Goal: Task Accomplishment & Management: Manage account settings

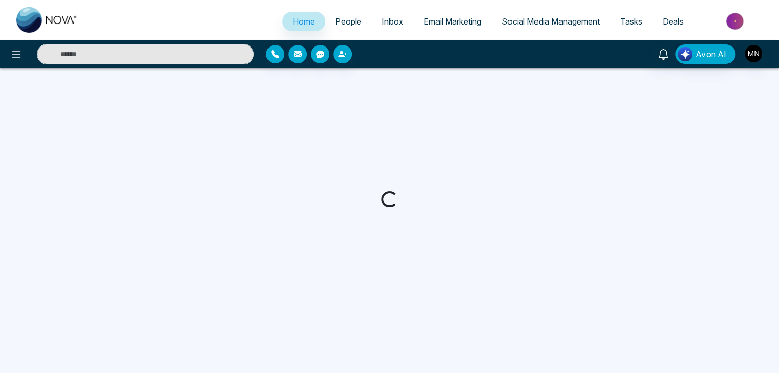
select select "*"
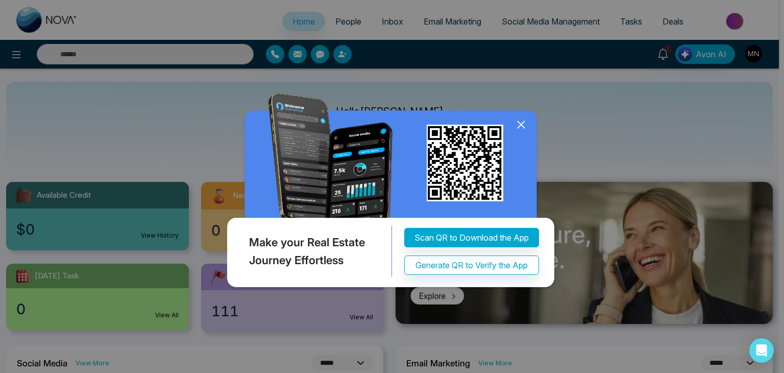
click at [519, 123] on icon at bounding box center [521, 124] width 7 height 7
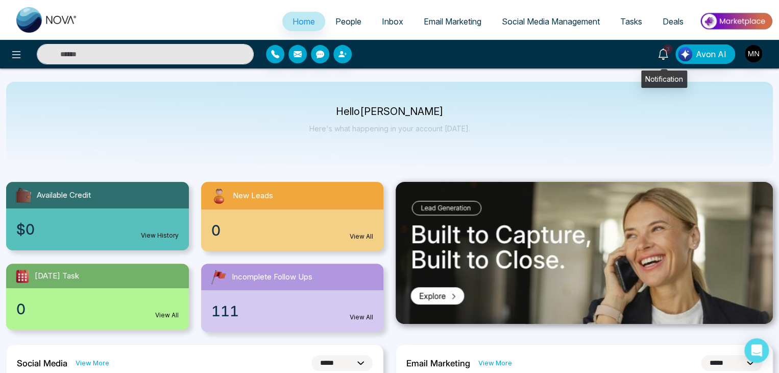
click at [659, 54] on icon at bounding box center [662, 53] width 11 height 11
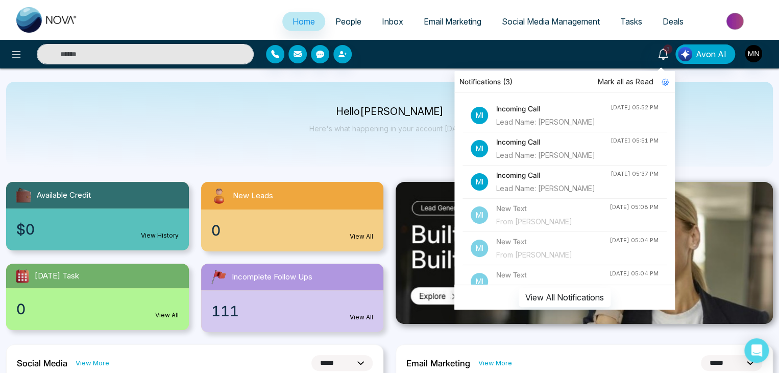
click at [541, 159] on div "Lead Name: Ali Sabzvari" at bounding box center [553, 155] width 114 height 11
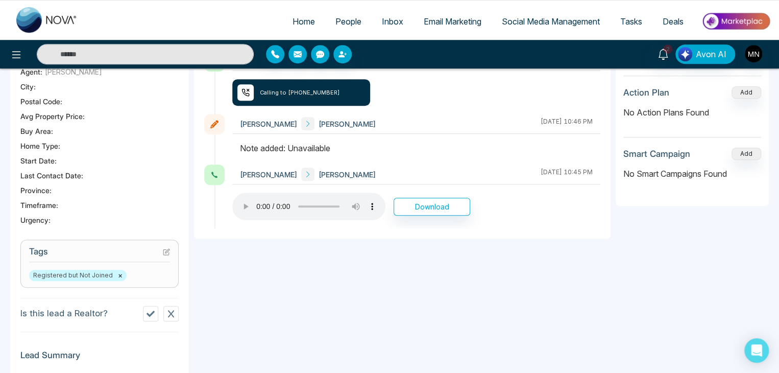
scroll to position [51, 0]
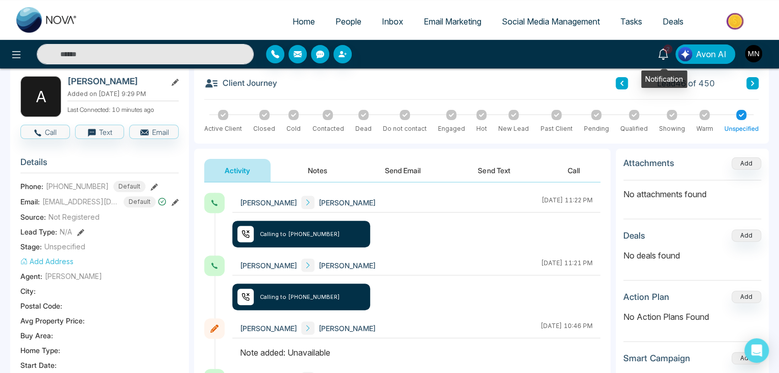
click at [667, 52] on span "2" at bounding box center [667, 48] width 9 height 9
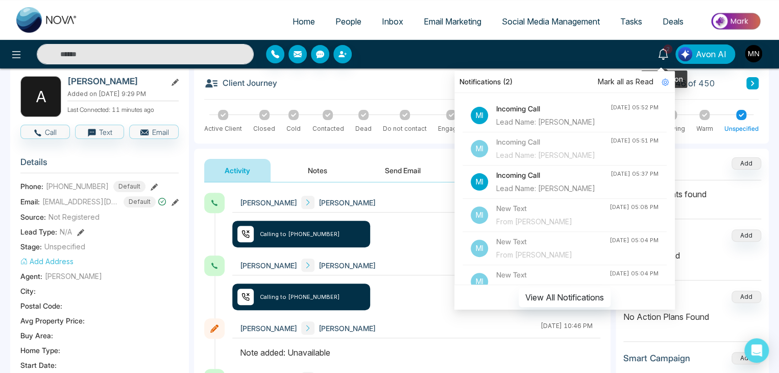
click at [667, 52] on span "2" at bounding box center [667, 48] width 9 height 9
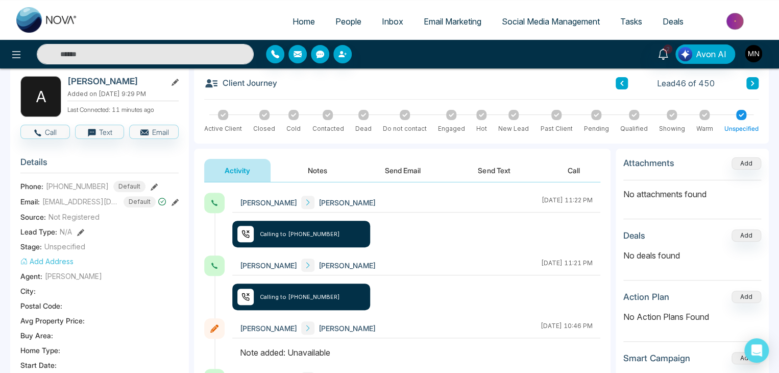
click at [153, 58] on input "text" at bounding box center [145, 54] width 217 height 20
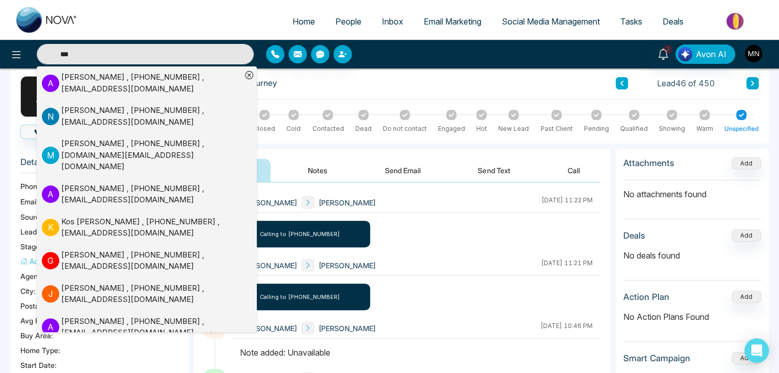
type input "***"
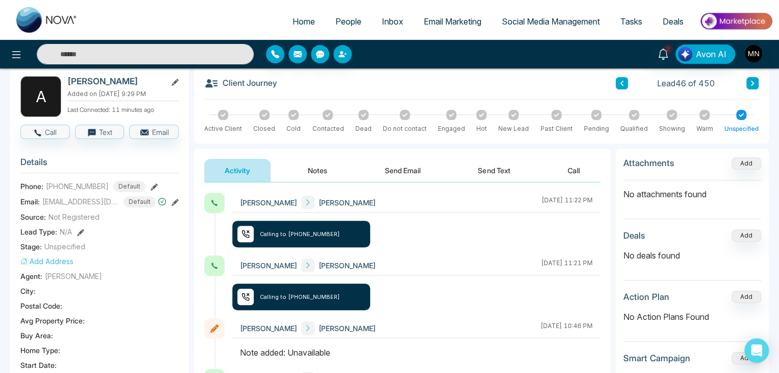
type input "***"
click at [145, 58] on input "***" at bounding box center [145, 54] width 217 height 20
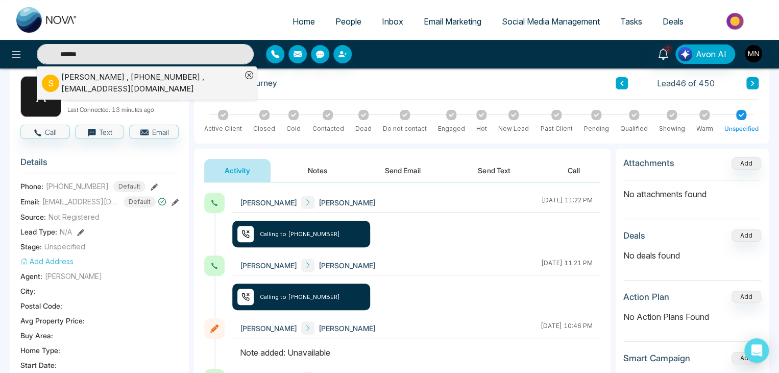
type input "******"
click at [125, 82] on div "Sohaib Azeem , +16479210322 , Sohaib.Azeem@hotmail.com" at bounding box center [151, 82] width 180 height 23
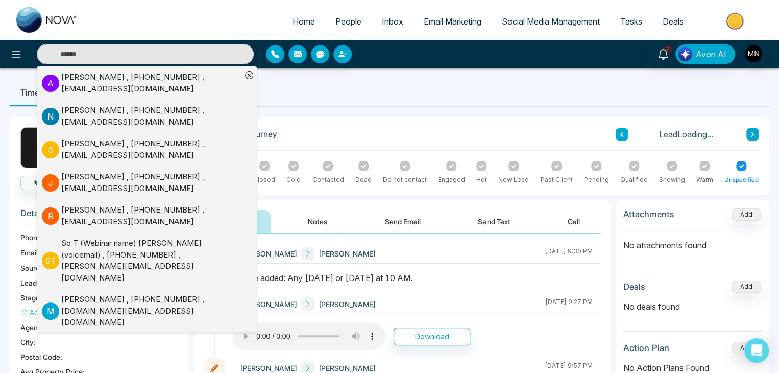
click at [470, 249] on div "Mike Nova Sohaib Azeem August 19 2025 | 9:30 PM" at bounding box center [416, 253] width 368 height 20
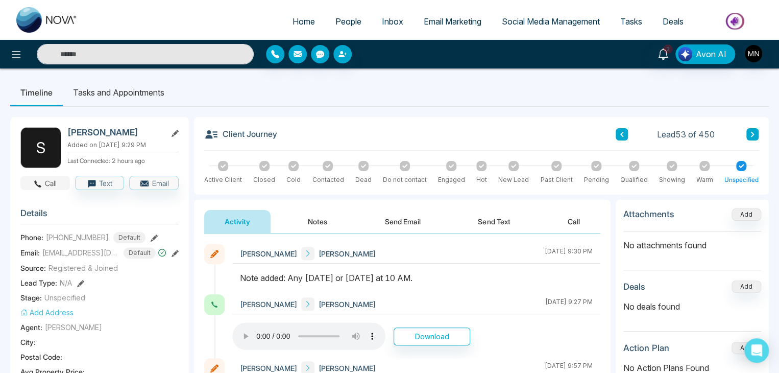
click at [43, 184] on button "Call" at bounding box center [45, 183] width 50 height 14
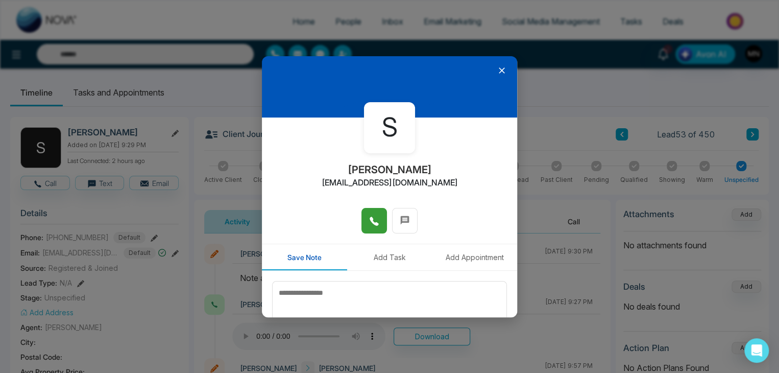
click at [378, 217] on button at bounding box center [374, 221] width 26 height 26
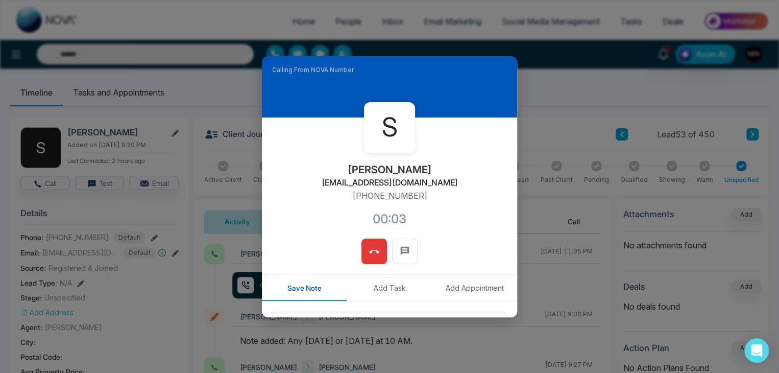
click at [364, 251] on button at bounding box center [374, 251] width 26 height 26
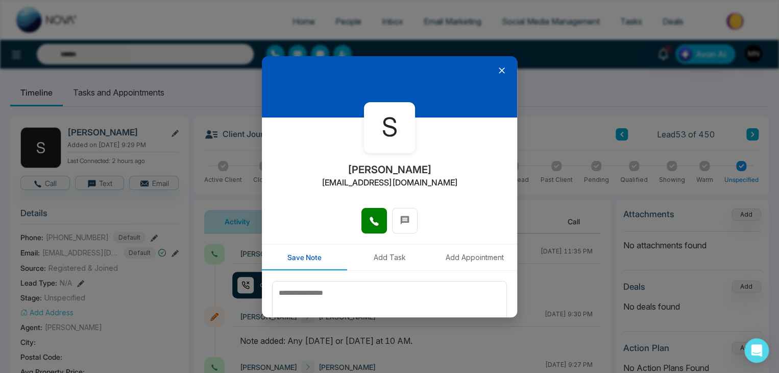
click at [497, 67] on icon at bounding box center [502, 70] width 10 height 10
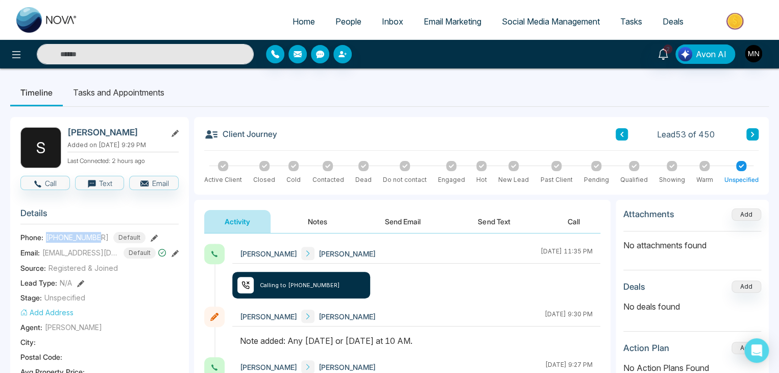
drag, startPoint x: 95, startPoint y: 236, endPoint x: 46, endPoint y: 232, distance: 49.2
click at [46, 232] on div "+16479210322 Default" at bounding box center [96, 237] width 100 height 11
copy span "+16479210322"
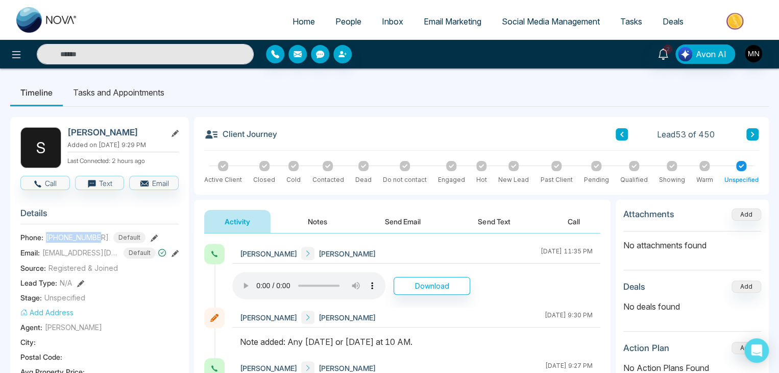
click at [478, 221] on button "Send Text" at bounding box center [493, 221] width 73 height 23
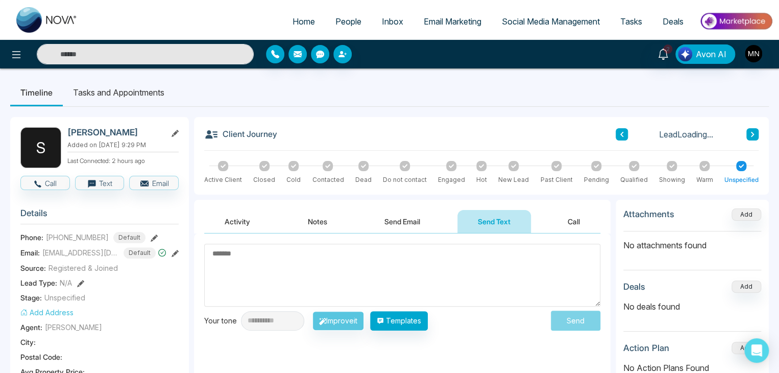
click at [361, 272] on textarea at bounding box center [402, 274] width 396 height 63
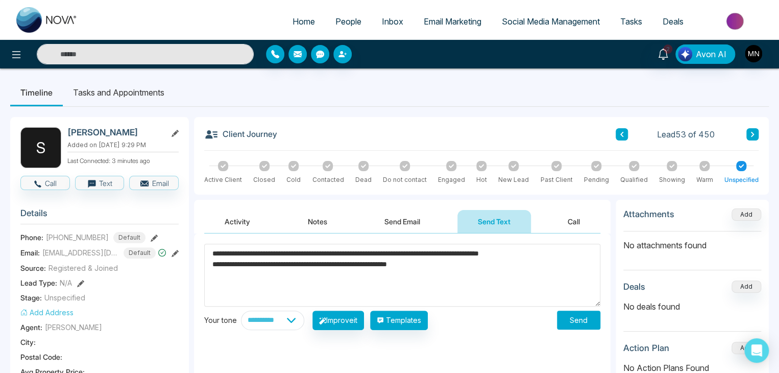
click at [359, 265] on textarea "**********" at bounding box center [402, 274] width 396 height 63
type textarea "**********"
drag, startPoint x: 504, startPoint y: 271, endPoint x: 168, endPoint y: 251, distance: 337.0
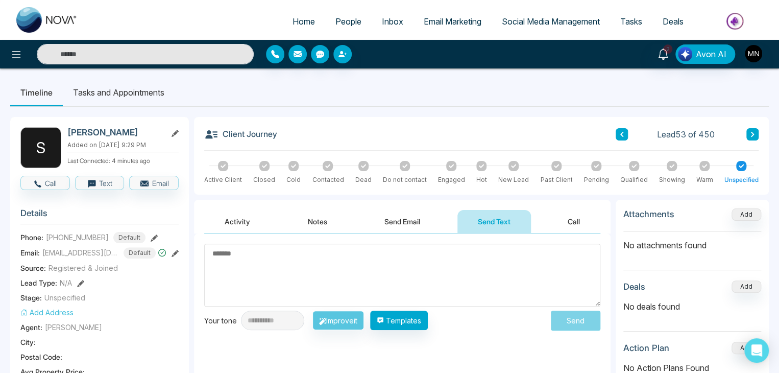
click at [227, 229] on button "Activity" at bounding box center [237, 221] width 66 height 23
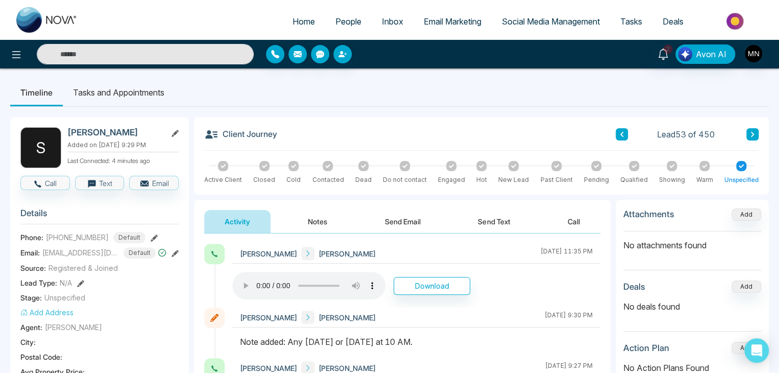
click at [487, 212] on button "Send Text" at bounding box center [493, 221] width 73 height 23
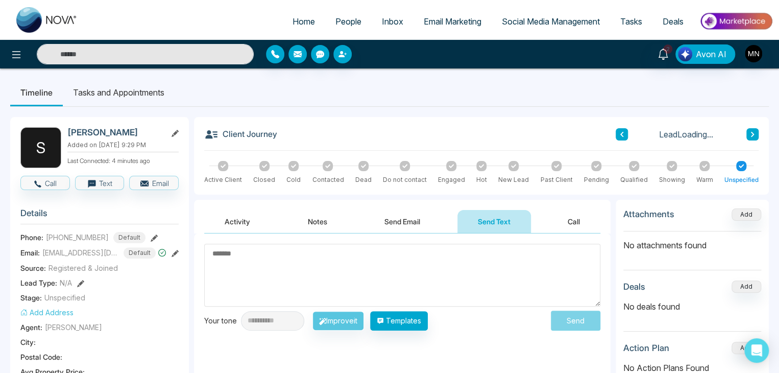
click at [333, 266] on textarea at bounding box center [402, 274] width 396 height 63
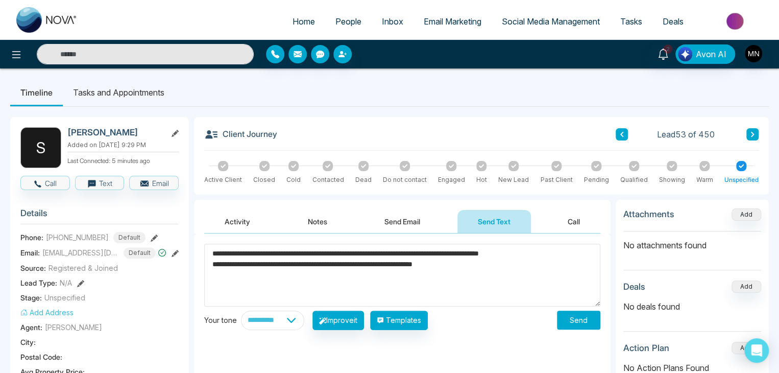
click at [450, 265] on textarea "**********" at bounding box center [402, 274] width 396 height 63
click at [479, 265] on textarea "**********" at bounding box center [402, 274] width 396 height 63
click at [523, 262] on textarea "**********" at bounding box center [402, 274] width 396 height 63
click at [523, 266] on textarea "**********" at bounding box center [402, 274] width 396 height 63
click at [410, 284] on textarea "**********" at bounding box center [402, 274] width 396 height 63
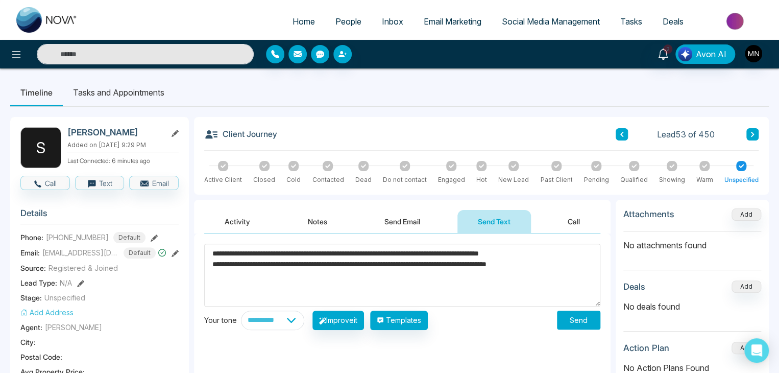
click at [586, 261] on textarea "**********" at bounding box center [402, 274] width 396 height 63
click at [250, 256] on textarea "**********" at bounding box center [402, 274] width 396 height 63
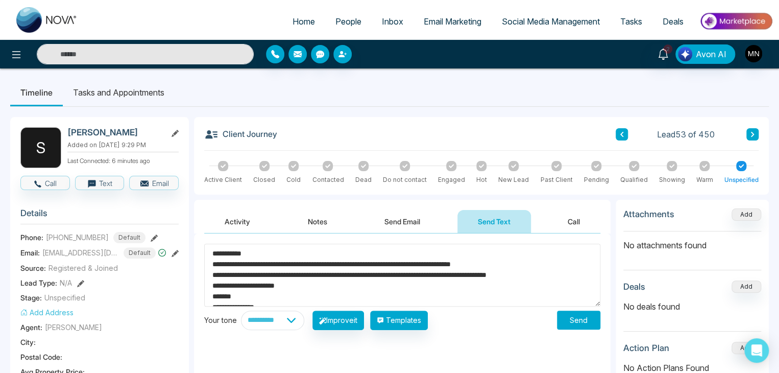
click at [478, 278] on textarea "**********" at bounding box center [402, 274] width 396 height 63
click at [476, 274] on textarea "**********" at bounding box center [402, 274] width 396 height 63
click at [231, 288] on textarea "**********" at bounding box center [402, 274] width 396 height 63
type textarea "**********"
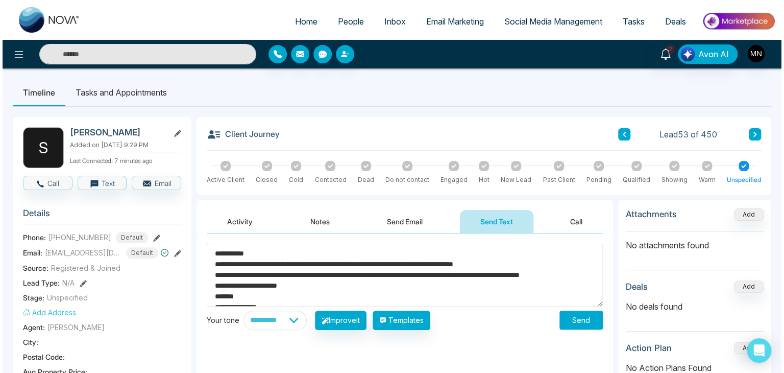
scroll to position [21, 0]
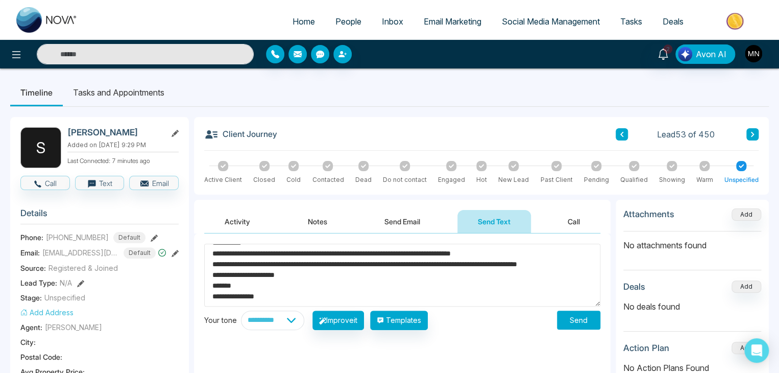
click at [576, 315] on button "Send" at bounding box center [578, 319] width 43 height 19
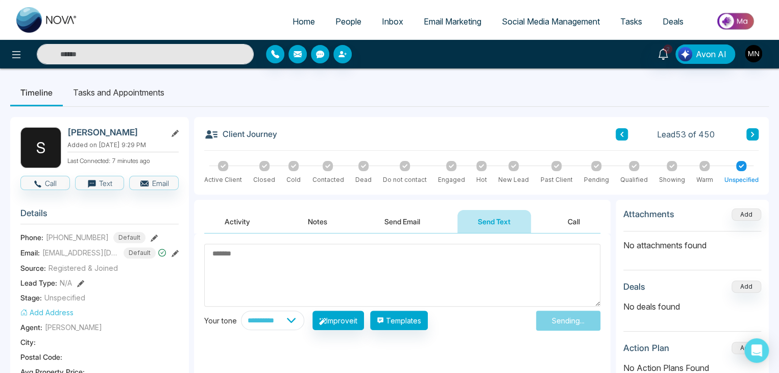
scroll to position [0, 0]
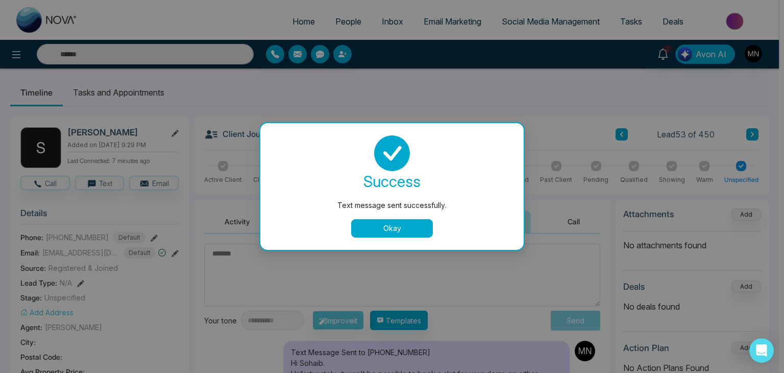
click at [415, 231] on button "Okay" at bounding box center [392, 228] width 82 height 18
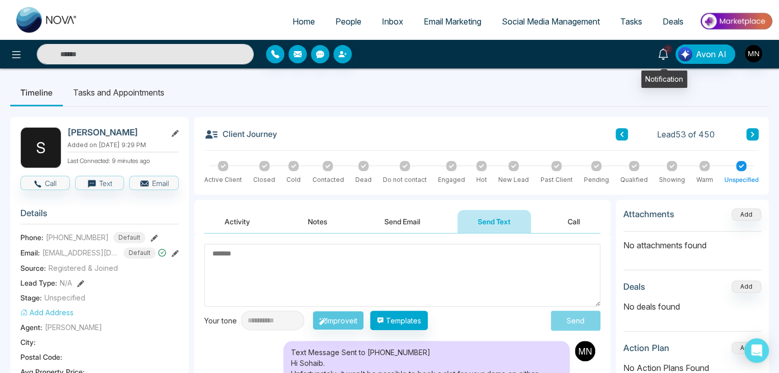
click at [660, 55] on icon at bounding box center [662, 53] width 11 height 11
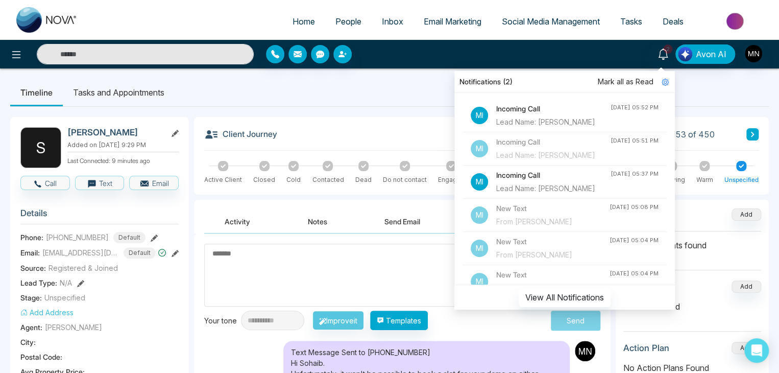
click at [545, 118] on div "Lead Name: Ali Sabzvari" at bounding box center [553, 121] width 114 height 11
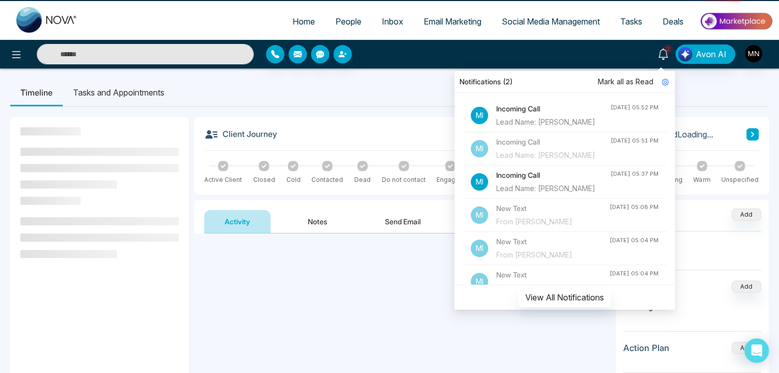
click at [570, 116] on div "Lead Name: Ali Sabzvari" at bounding box center [553, 121] width 114 height 11
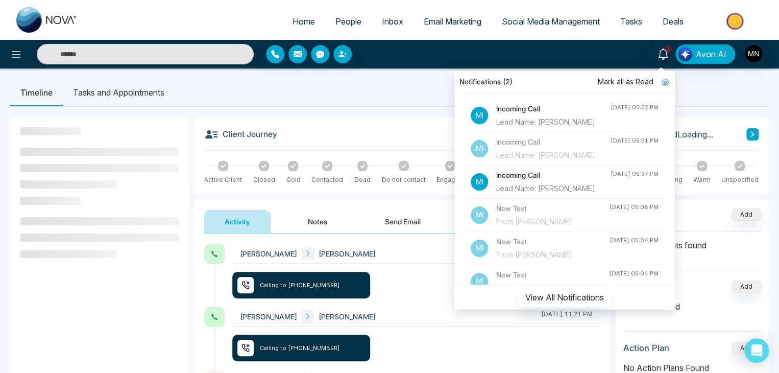
click at [347, 241] on div "Ali Sabzvari Mike Nova August 19 2025 | 11:22 PM Calling to +12367046790 Ali Sa…" at bounding box center [402, 363] width 416 height 260
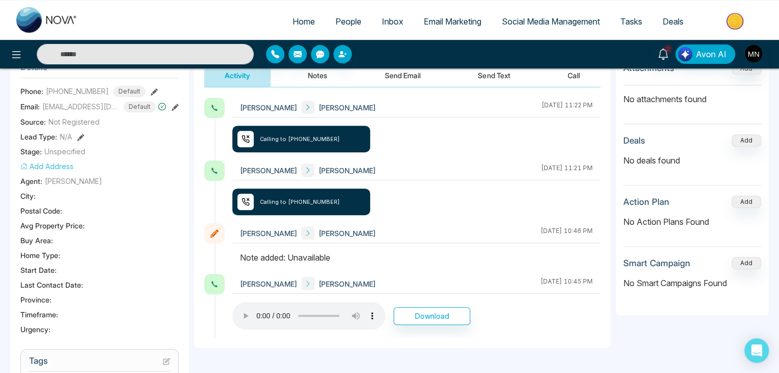
scroll to position [102, 0]
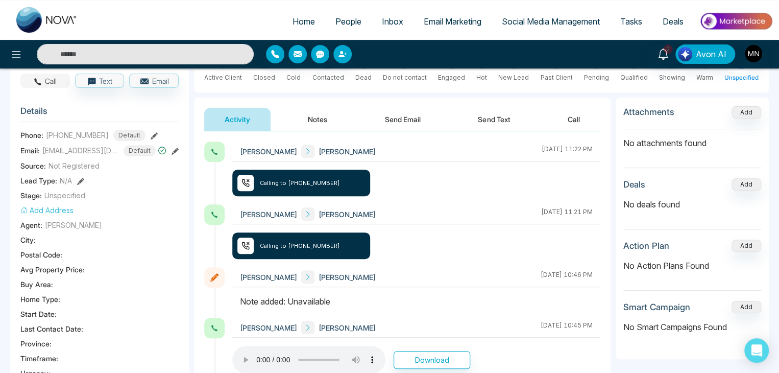
click at [48, 81] on button "Call" at bounding box center [45, 80] width 50 height 14
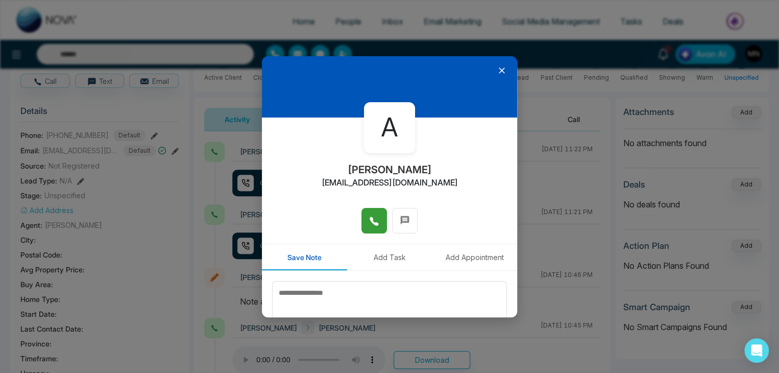
click at [363, 217] on button at bounding box center [374, 221] width 26 height 26
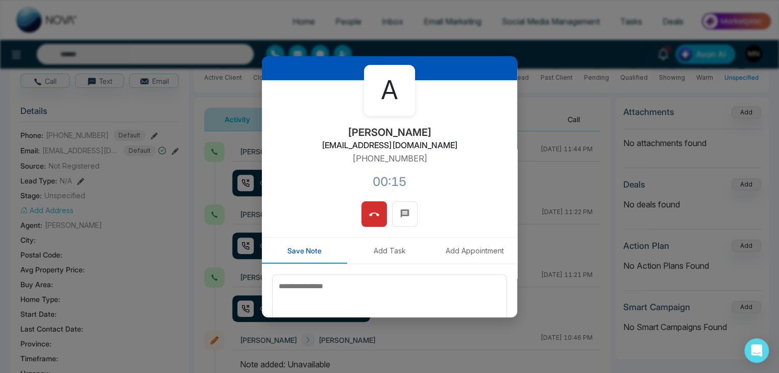
scroll to position [87, 0]
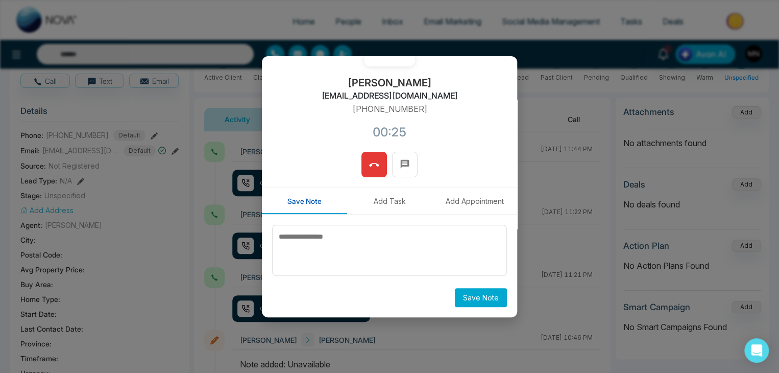
click at [361, 166] on button at bounding box center [374, 165] width 26 height 26
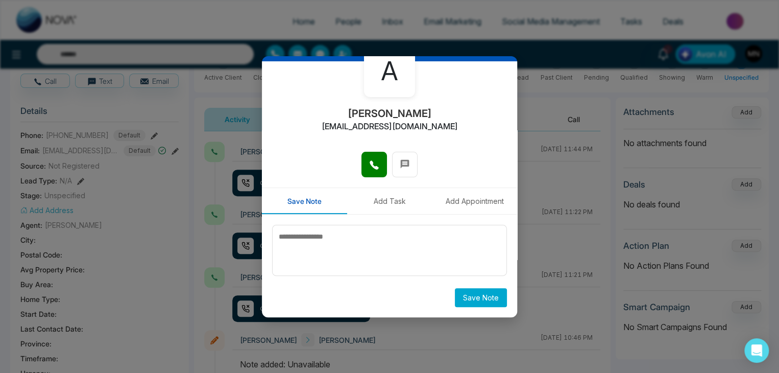
scroll to position [56, 0]
click at [380, 217] on div "Save Note" at bounding box center [389, 265] width 255 height 103
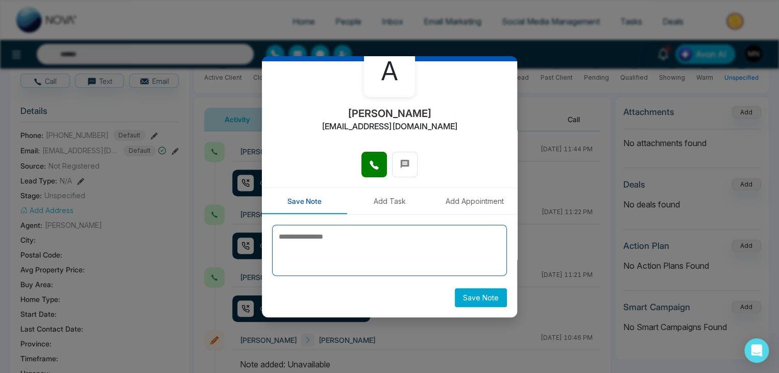
click at [398, 241] on textarea at bounding box center [389, 250] width 235 height 51
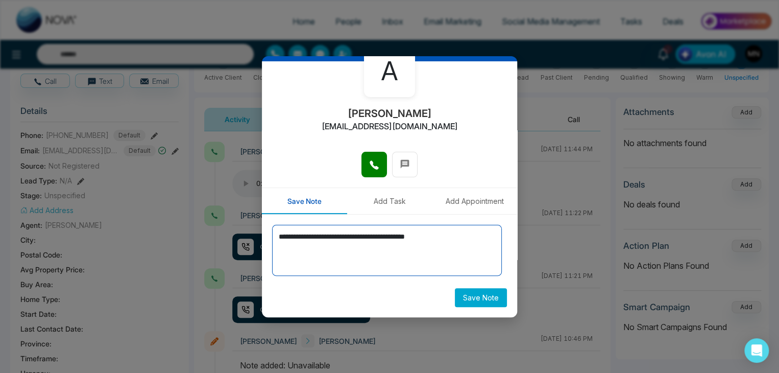
type textarea "**********"
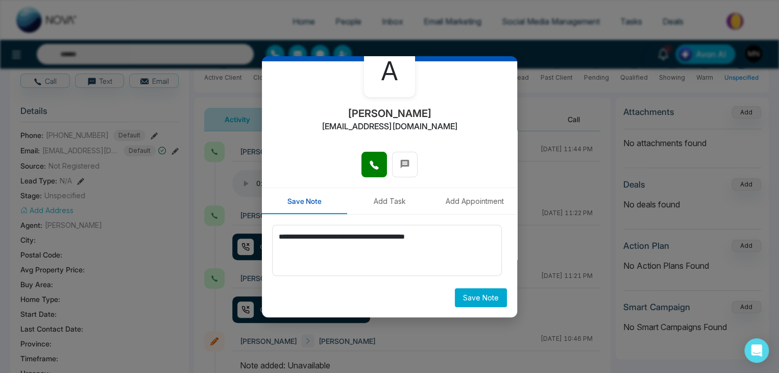
click at [461, 297] on button "Save Note" at bounding box center [481, 297] width 52 height 19
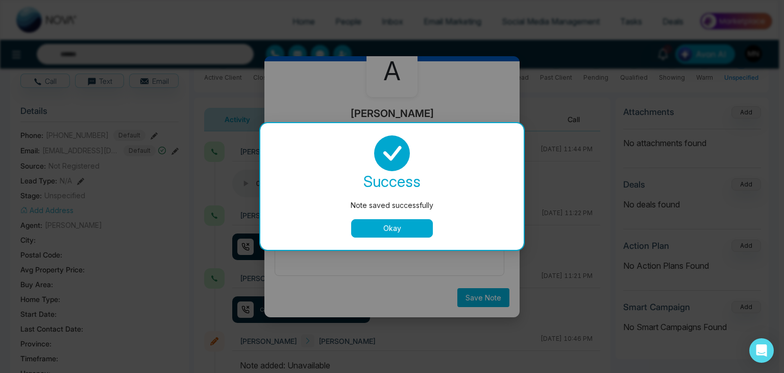
click at [410, 231] on button "Okay" at bounding box center [392, 228] width 82 height 18
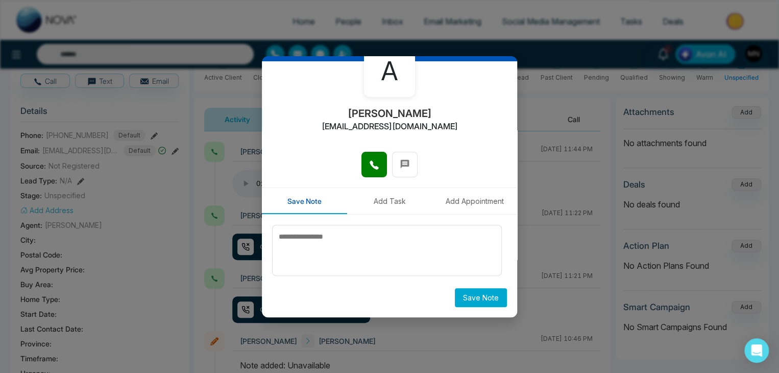
scroll to position [0, 0]
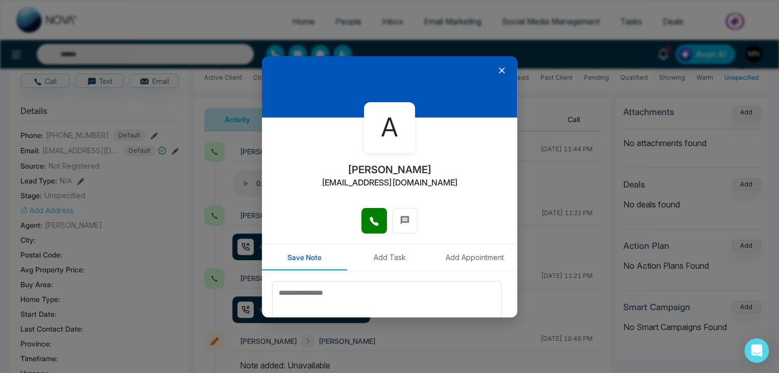
click at [498, 70] on icon at bounding box center [502, 70] width 10 height 10
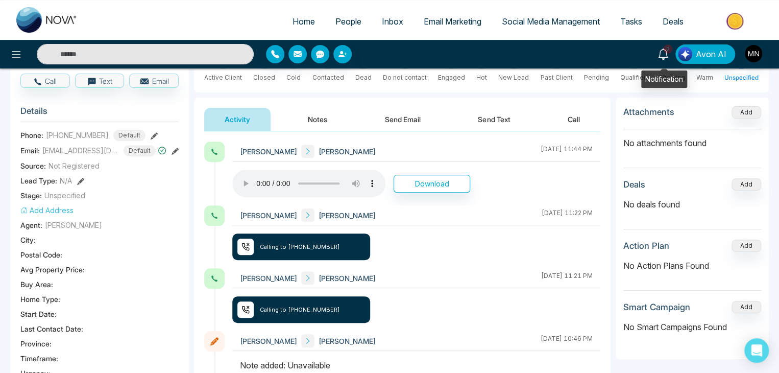
click at [664, 51] on icon at bounding box center [662, 53] width 11 height 11
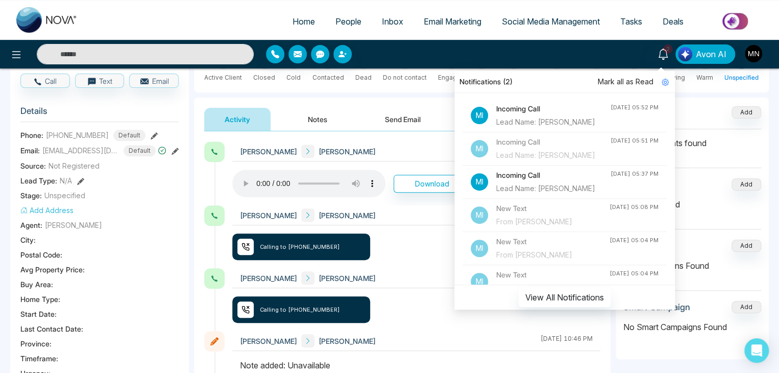
click at [641, 82] on span "Mark all as Read" at bounding box center [626, 81] width 56 height 11
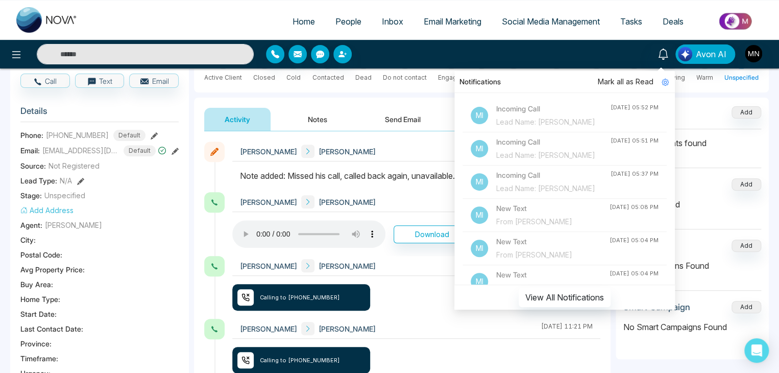
click at [403, 290] on div "Ali Sabzvari Mike Nova August 19 2025 | 11:22 PM Calling to +12367046790" at bounding box center [416, 287] width 368 height 63
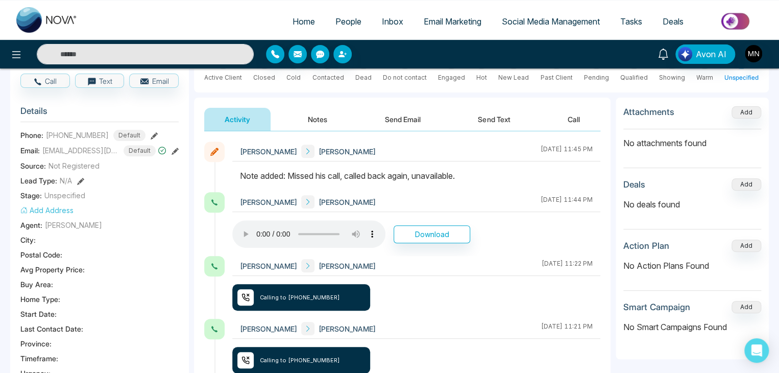
click at [665, 50] on icon at bounding box center [662, 53] width 11 height 11
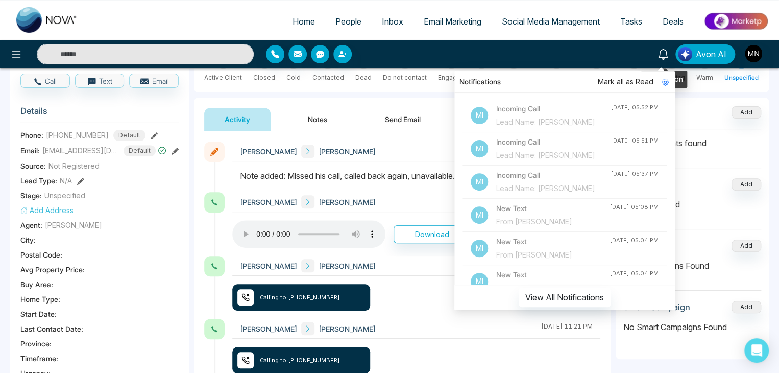
click at [658, 54] on link at bounding box center [663, 53] width 24 height 18
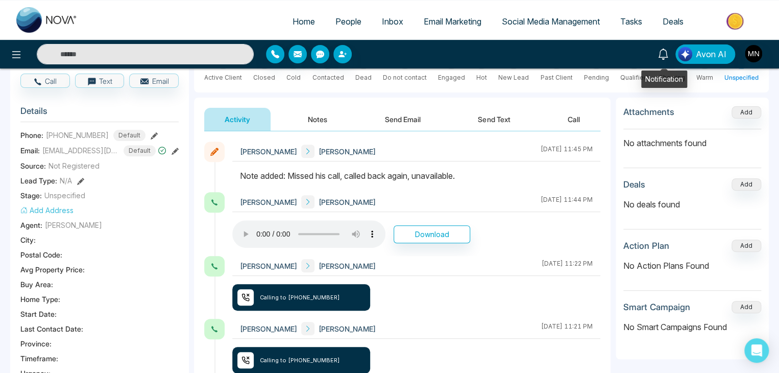
click at [658, 54] on link at bounding box center [663, 53] width 24 height 18
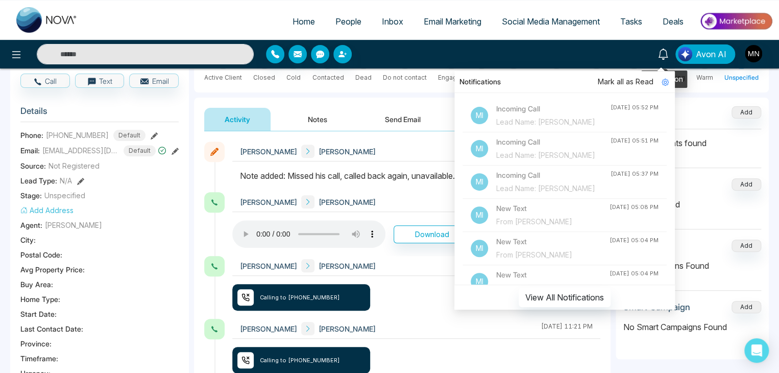
click at [658, 54] on link at bounding box center [663, 53] width 24 height 18
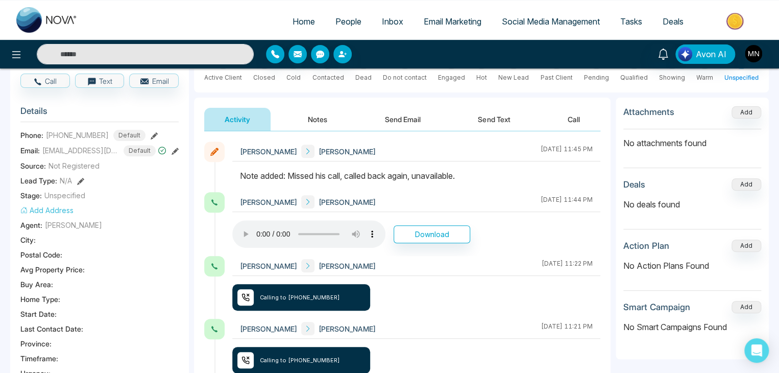
click at [325, 17] on link "People" at bounding box center [348, 21] width 46 height 19
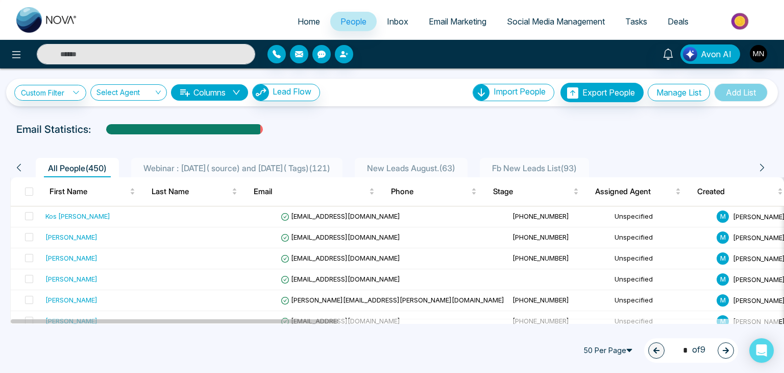
click at [255, 165] on span "Webinar : 17 July( source) and 6 August( Tags) ( 121 )" at bounding box center [236, 168] width 195 height 10
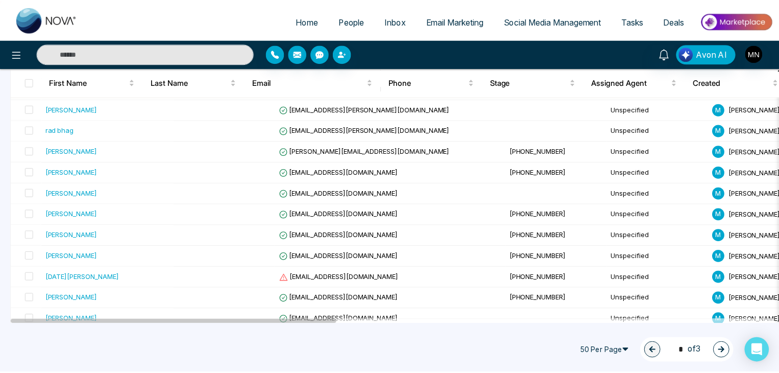
scroll to position [914, 0]
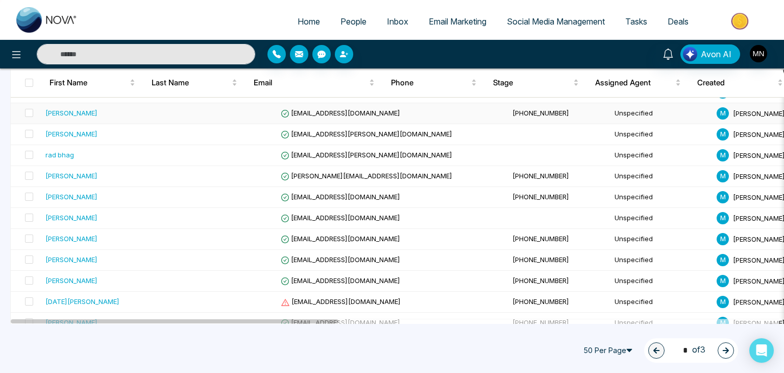
drag, startPoint x: 85, startPoint y: 106, endPoint x: 96, endPoint y: 104, distance: 10.8
click at [86, 108] on div "Ravi R" at bounding box center [107, 113] width 125 height 10
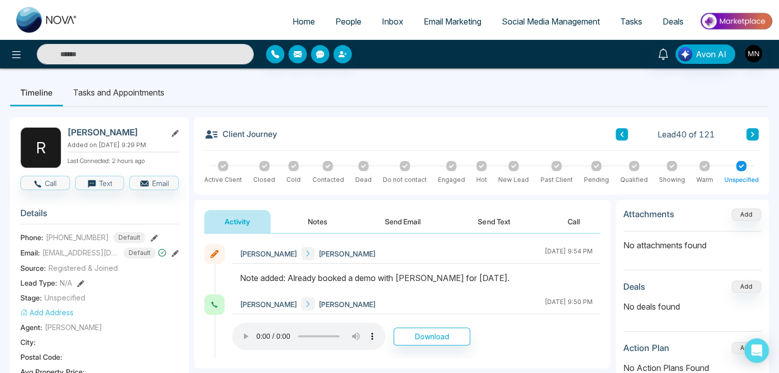
click at [745, 133] on div "Lead 40 of 121" at bounding box center [687, 134] width 143 height 12
click at [751, 129] on button at bounding box center [752, 134] width 12 height 12
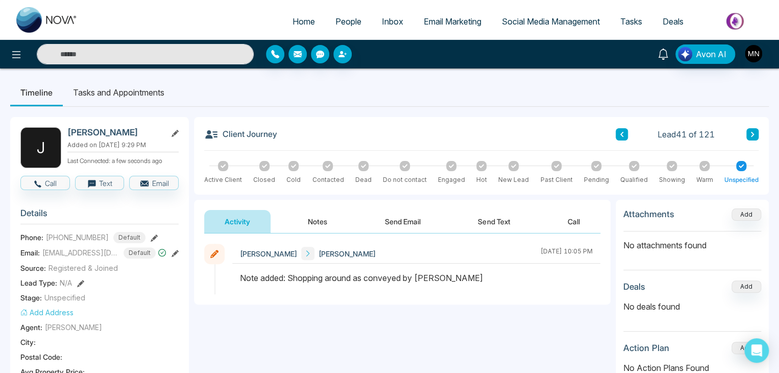
click at [665, 54] on icon at bounding box center [662, 53] width 11 height 11
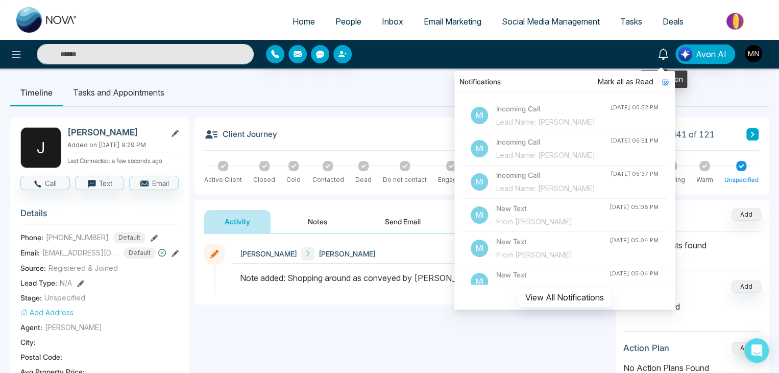
click at [665, 54] on icon at bounding box center [662, 53] width 11 height 11
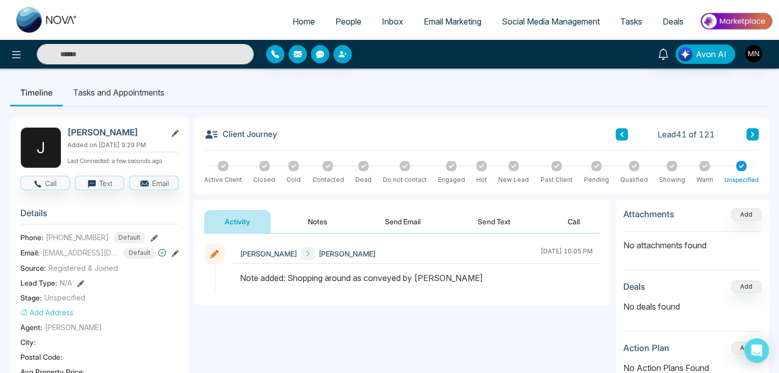
click at [751, 134] on icon at bounding box center [752, 134] width 5 height 6
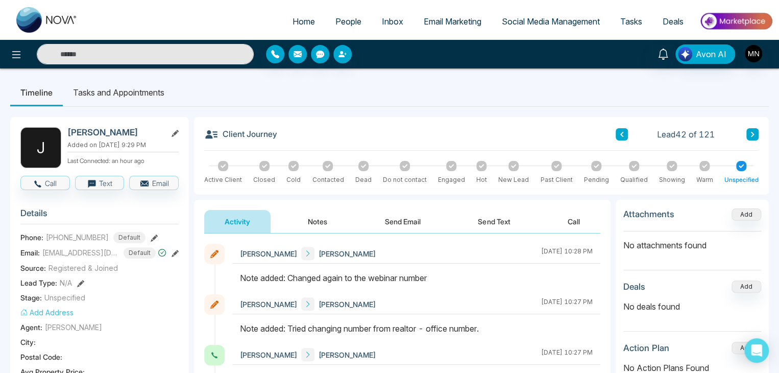
click at [751, 134] on icon at bounding box center [752, 134] width 5 height 6
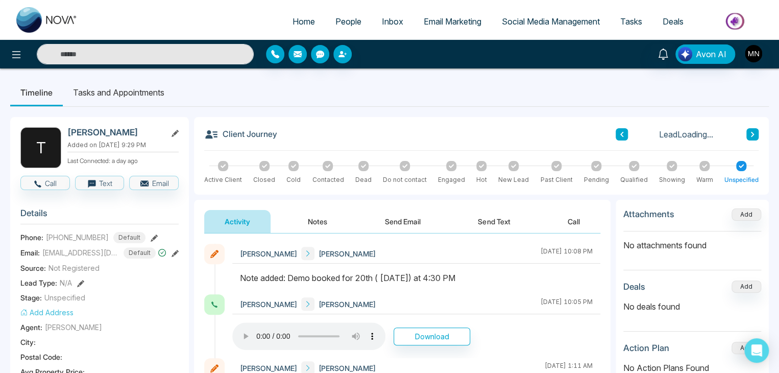
click at [751, 134] on icon at bounding box center [752, 134] width 5 height 6
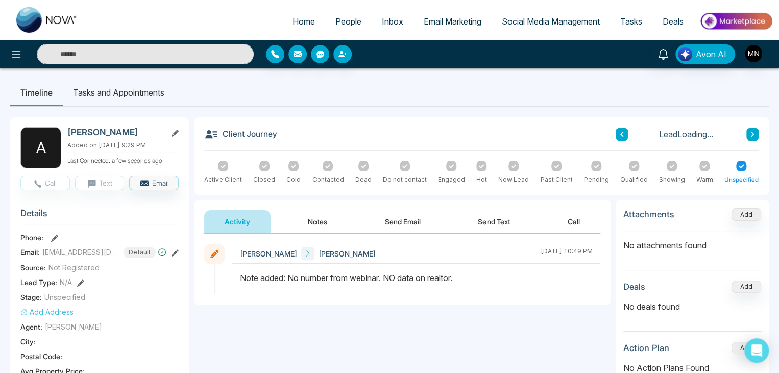
click at [619, 137] on button at bounding box center [622, 134] width 12 height 12
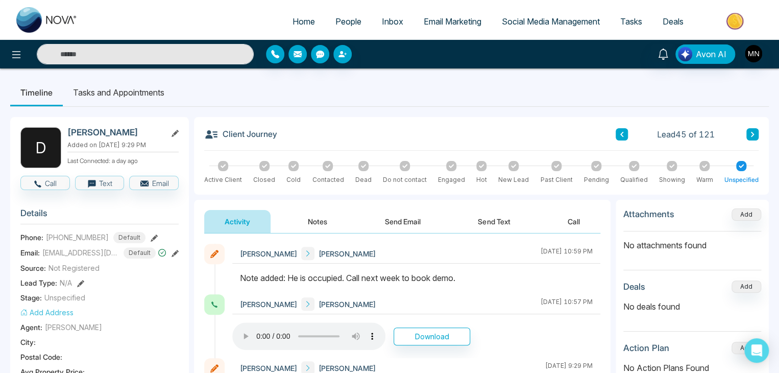
click at [755, 133] on button at bounding box center [752, 134] width 12 height 12
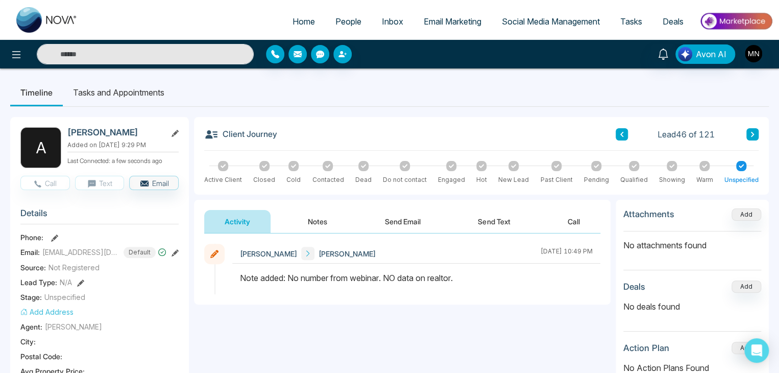
click at [755, 133] on button at bounding box center [752, 134] width 12 height 12
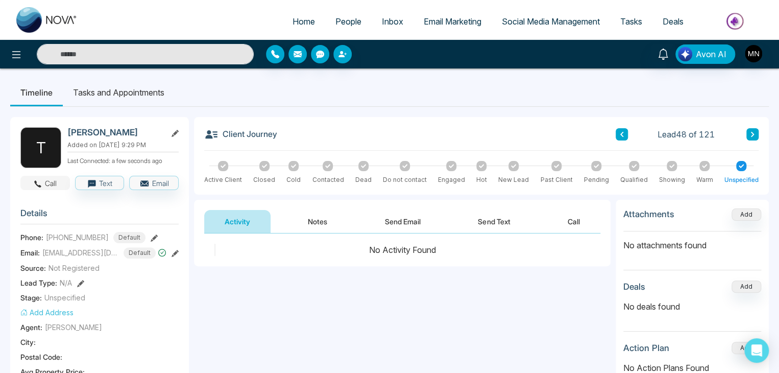
click at [45, 180] on button "Call" at bounding box center [45, 183] width 50 height 14
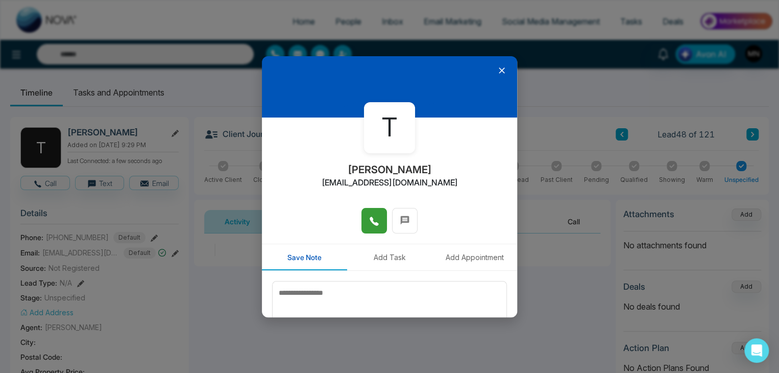
click at [369, 226] on span at bounding box center [374, 220] width 10 height 15
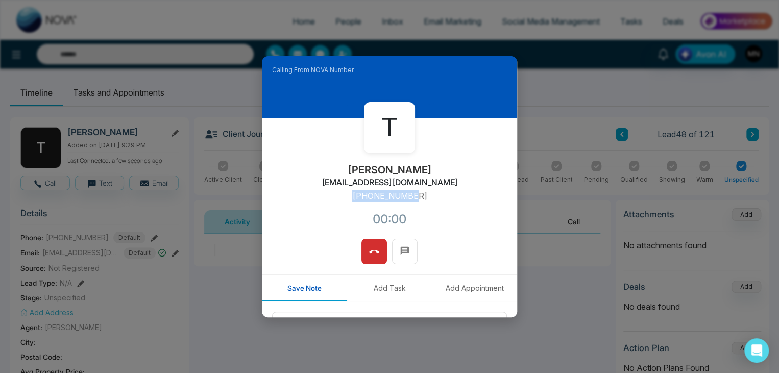
drag, startPoint x: 405, startPoint y: 194, endPoint x: 351, endPoint y: 193, distance: 53.6
click at [351, 193] on div "T Toby Mouquot Totomouquot@gmail.com +16478561634 00:00" at bounding box center [389, 177] width 255 height 121
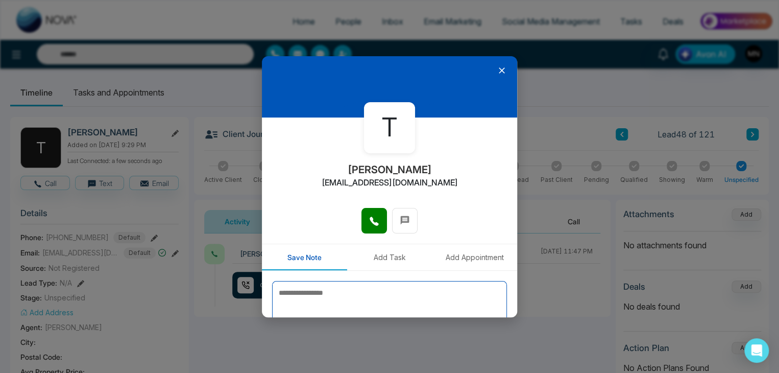
click at [299, 295] on textarea at bounding box center [389, 306] width 235 height 51
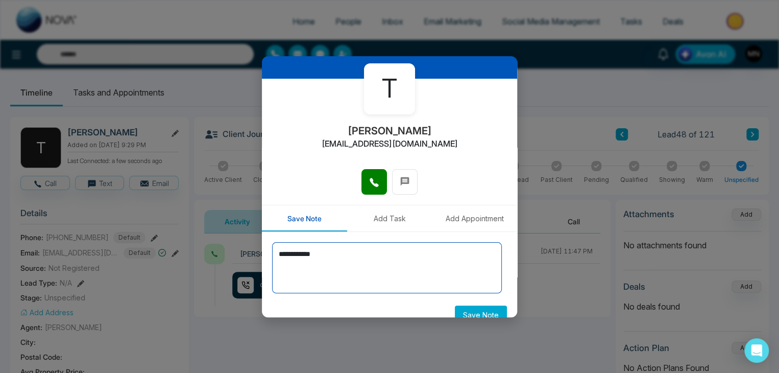
scroll to position [56, 0]
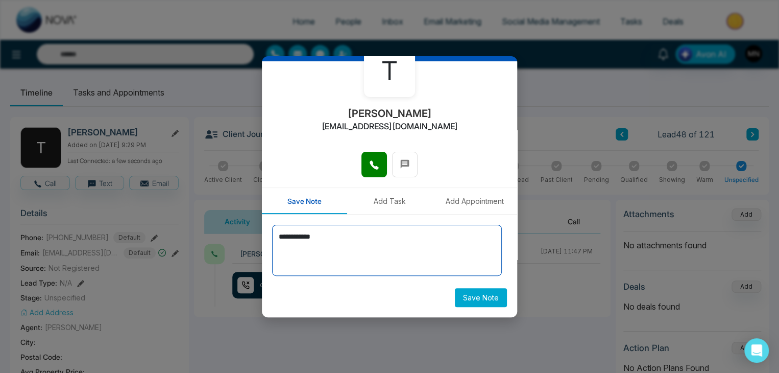
type textarea "**********"
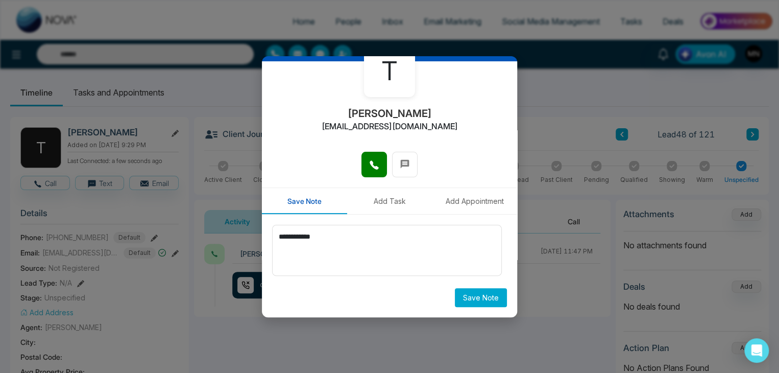
click at [480, 303] on button "Save Note" at bounding box center [481, 297] width 52 height 19
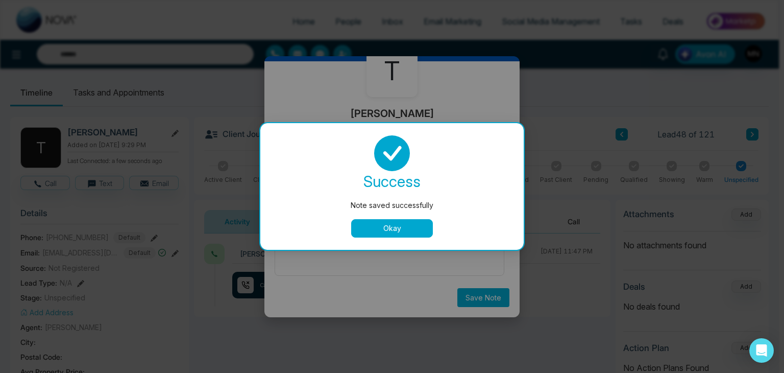
click at [425, 227] on button "Okay" at bounding box center [392, 228] width 82 height 18
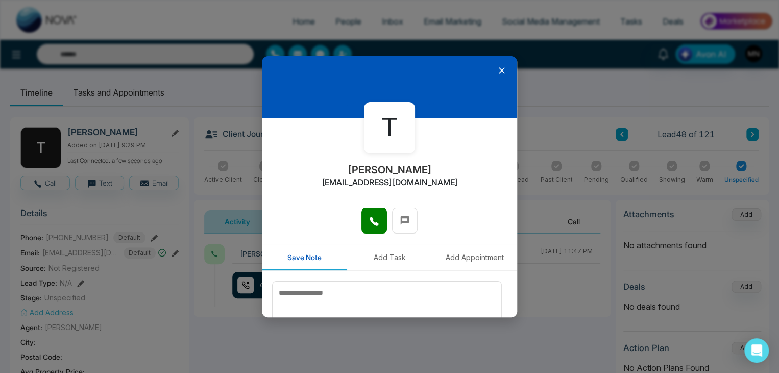
scroll to position [0, 0]
click at [499, 69] on icon at bounding box center [502, 70] width 6 height 6
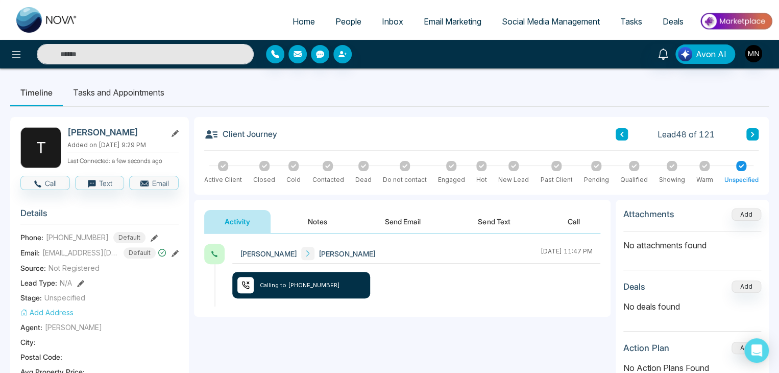
click at [754, 133] on icon at bounding box center [752, 134] width 5 height 6
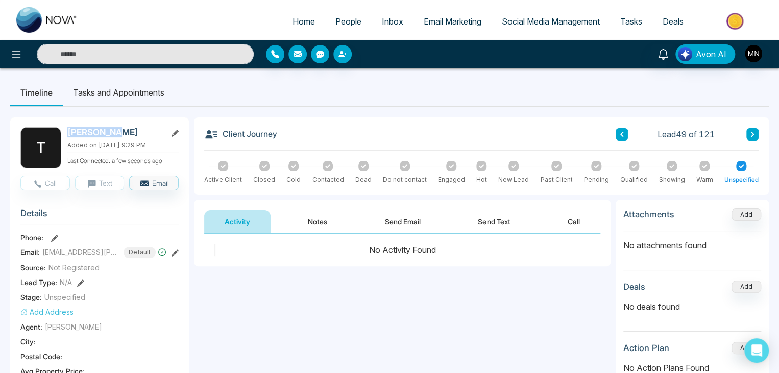
drag, startPoint x: 112, startPoint y: 127, endPoint x: 62, endPoint y: 136, distance: 50.3
click at [62, 136] on div "T Tej Thakor Added on August 14 2025 | 9:29 PM Last Connected: a few seconds ago" at bounding box center [99, 147] width 158 height 41
copy div "[PERSON_NAME]"
click at [57, 232] on button at bounding box center [54, 237] width 7 height 11
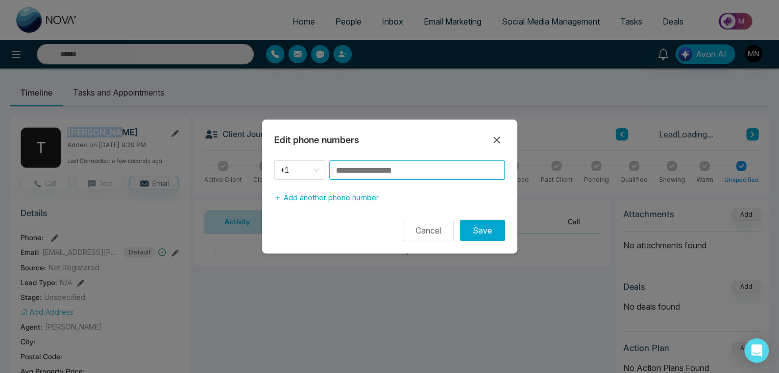
click at [410, 167] on input at bounding box center [417, 169] width 176 height 19
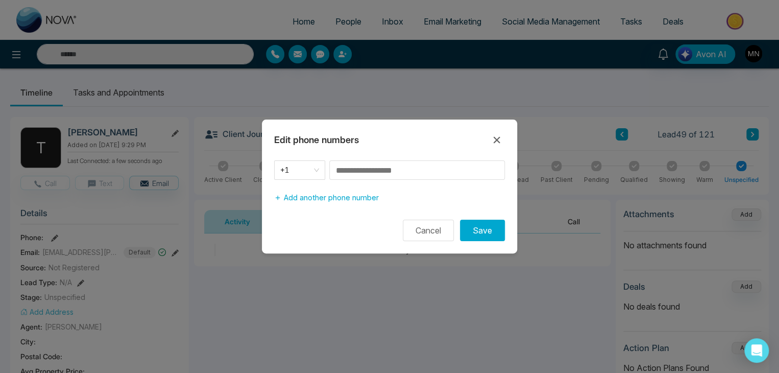
click at [214, 318] on div "Edit phone numbers +1 Add another phone number Cancel Save" at bounding box center [389, 186] width 779 height 373
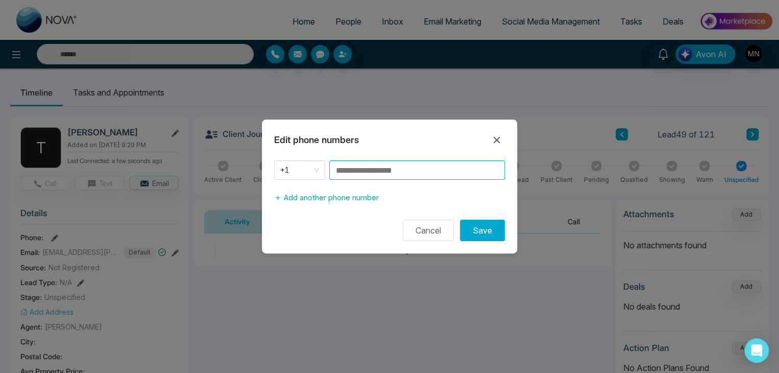
click at [365, 170] on input at bounding box center [417, 169] width 176 height 19
paste input "**********"
type input "**********"
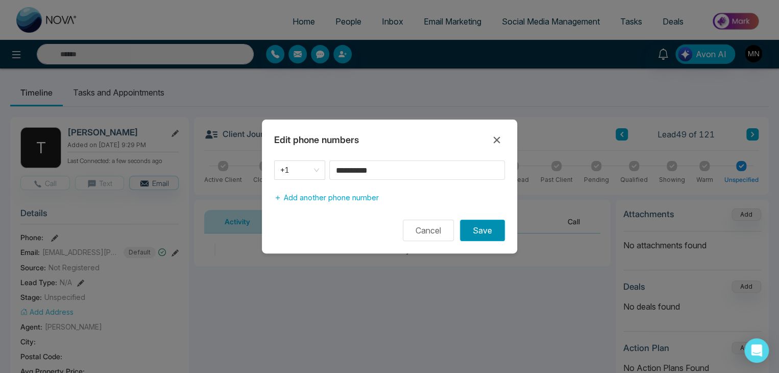
click at [477, 232] on button "Save" at bounding box center [482, 229] width 45 height 21
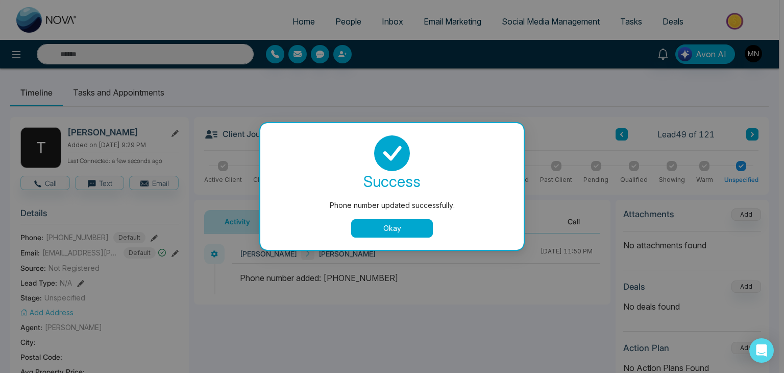
click at [408, 217] on div "success Phone number updated successfully. Okay" at bounding box center [392, 186] width 239 height 102
click at [414, 227] on button "Okay" at bounding box center [392, 228] width 82 height 18
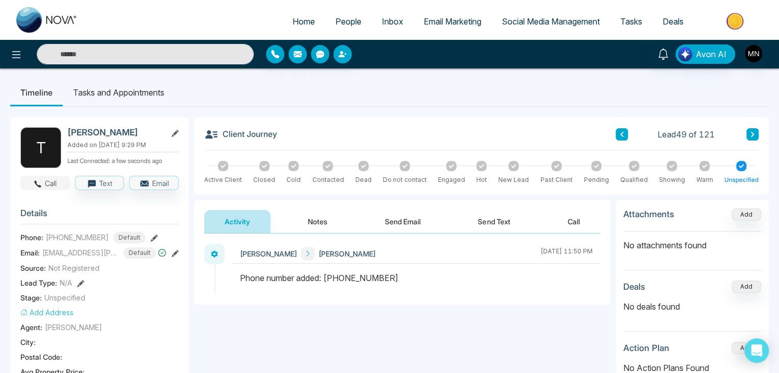
click at [61, 180] on button "Call" at bounding box center [45, 183] width 50 height 14
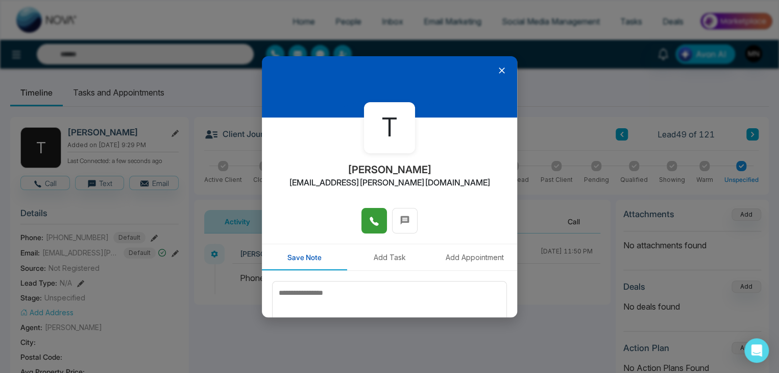
click at [373, 224] on icon at bounding box center [374, 221] width 9 height 9
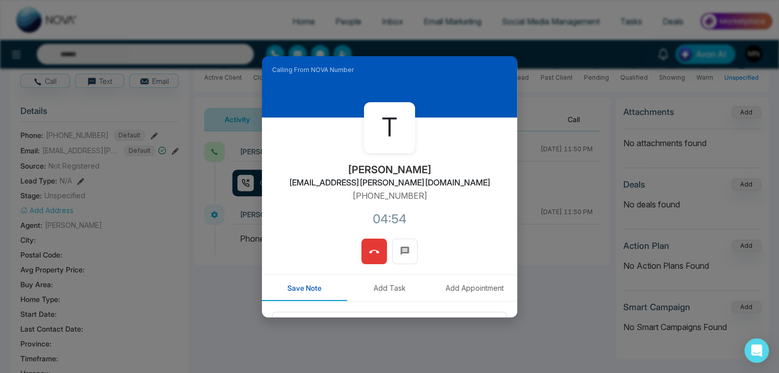
click at [373, 244] on span at bounding box center [374, 250] width 10 height 15
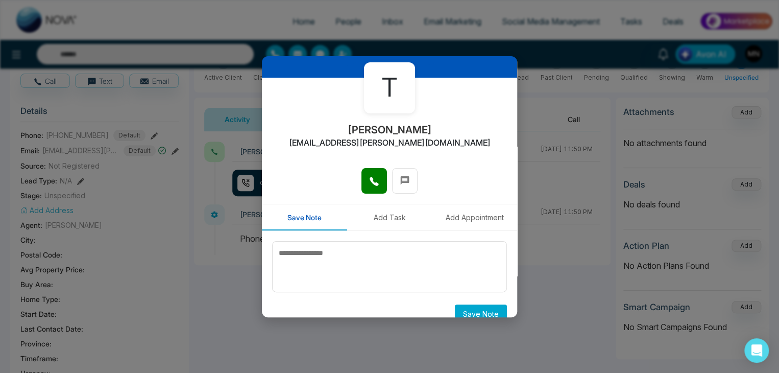
scroll to position [56, 0]
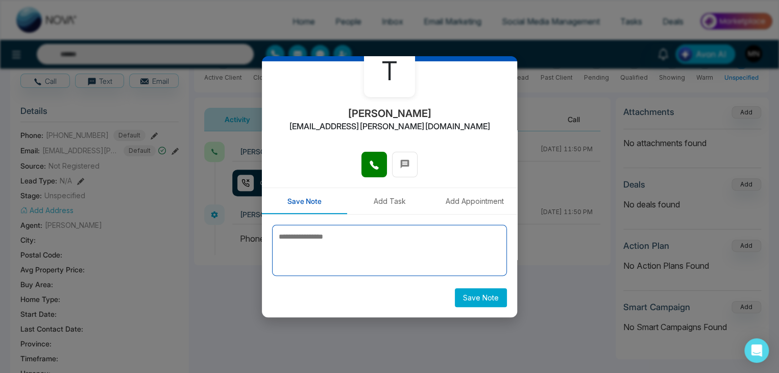
click at [355, 232] on textarea at bounding box center [389, 250] width 235 height 51
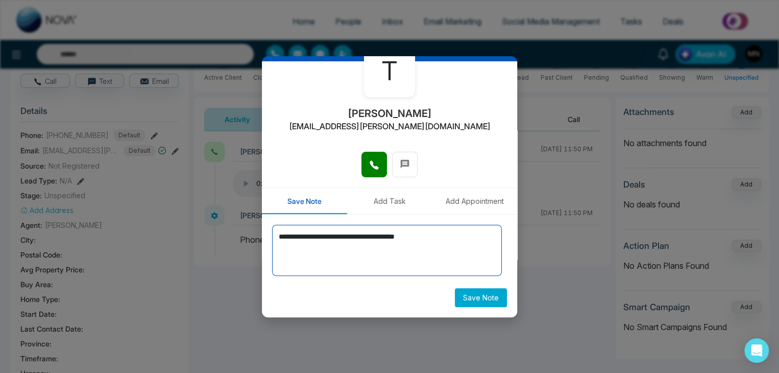
type textarea "**********"
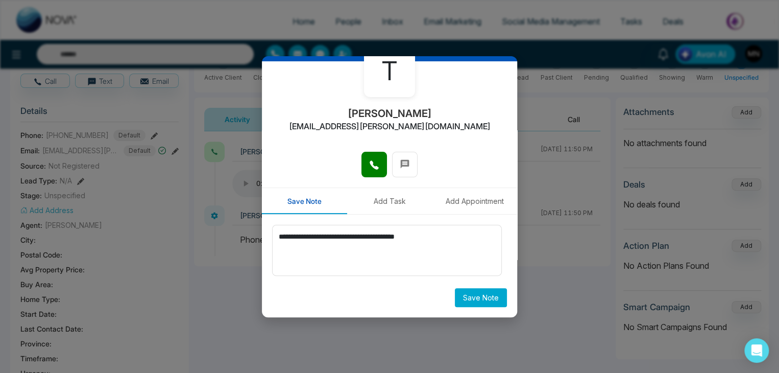
click at [480, 301] on button "Save Note" at bounding box center [481, 297] width 52 height 19
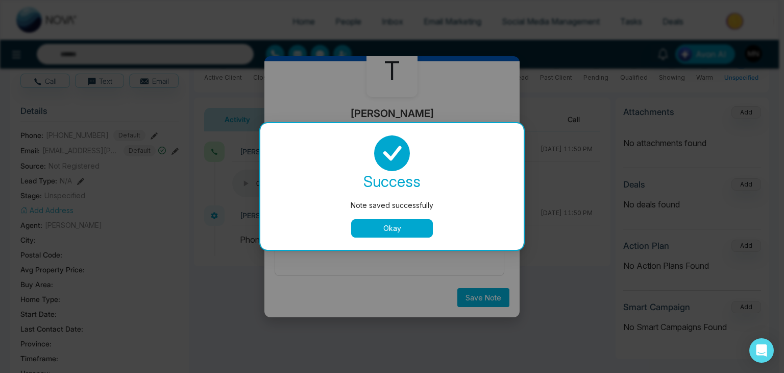
click at [412, 231] on button "Okay" at bounding box center [392, 228] width 82 height 18
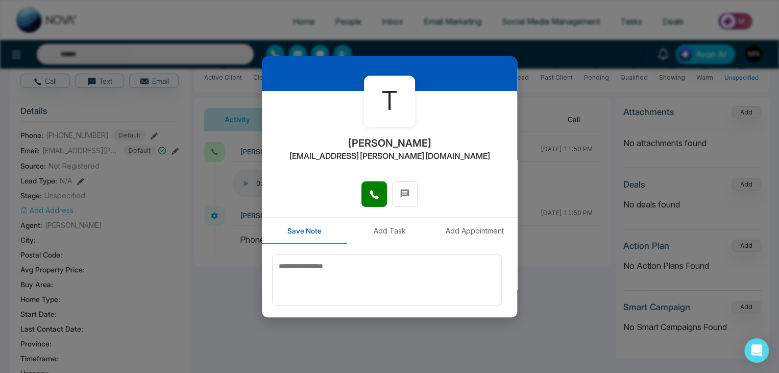
scroll to position [0, 0]
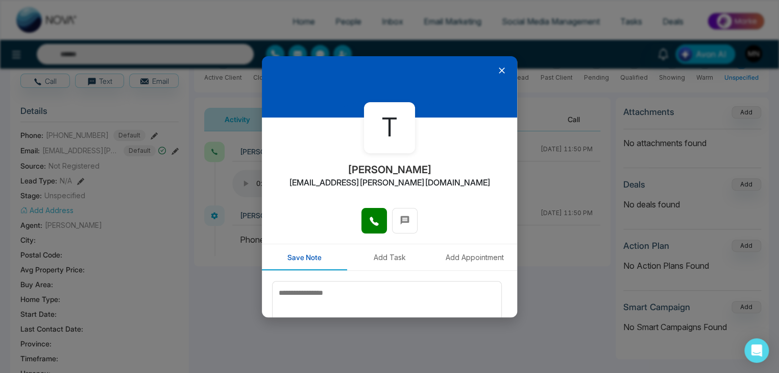
click at [497, 66] on icon at bounding box center [502, 70] width 10 height 10
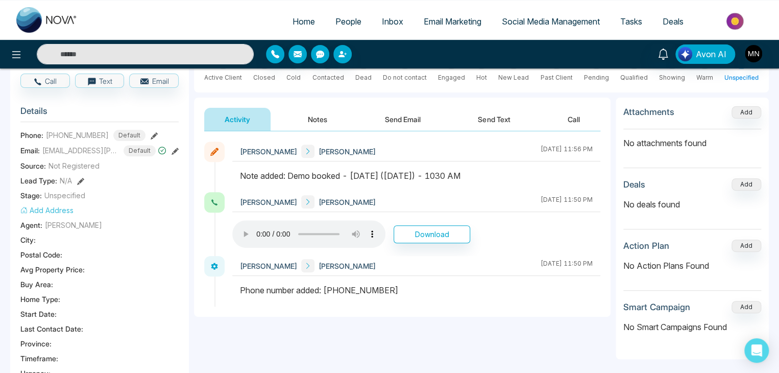
scroll to position [51, 0]
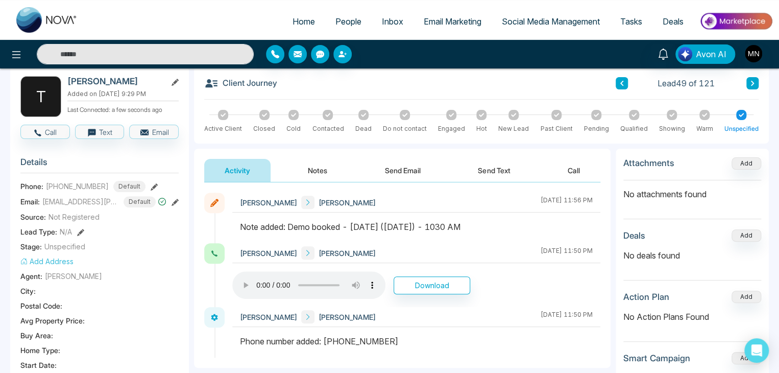
click at [320, 176] on button "Notes" at bounding box center [317, 170] width 60 height 23
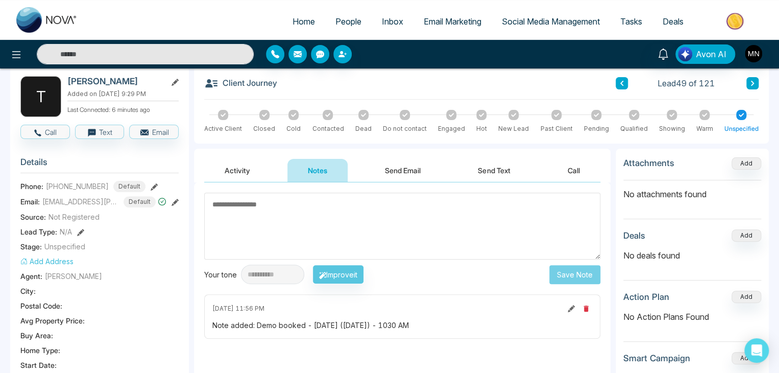
click at [568, 305] on icon at bounding box center [571, 308] width 7 height 7
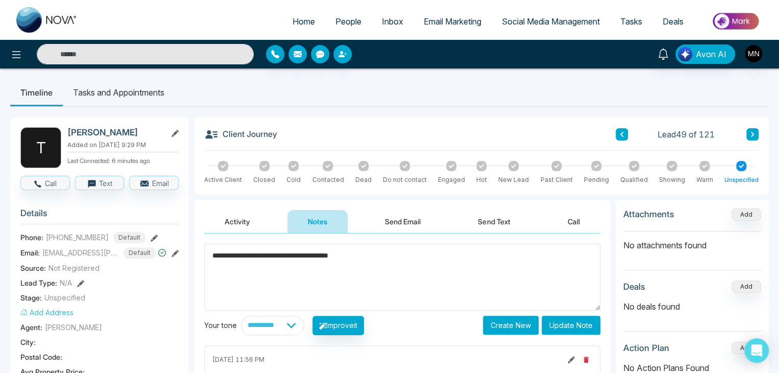
scroll to position [51, 0]
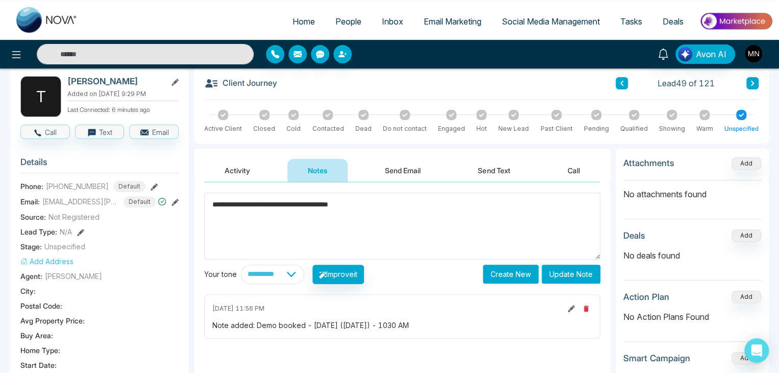
click at [211, 207] on textarea "**********" at bounding box center [402, 225] width 396 height 67
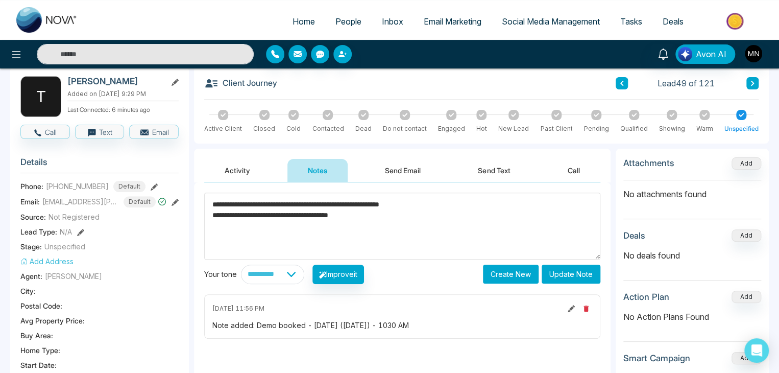
type textarea "**********"
click at [559, 274] on button "Update Note" at bounding box center [571, 273] width 59 height 19
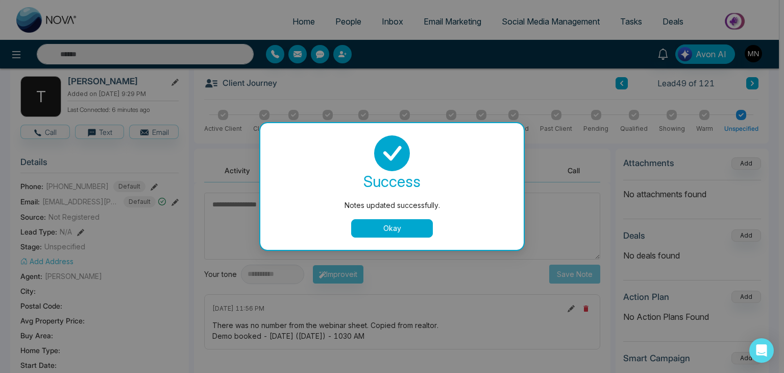
click at [382, 230] on button "Okay" at bounding box center [392, 228] width 82 height 18
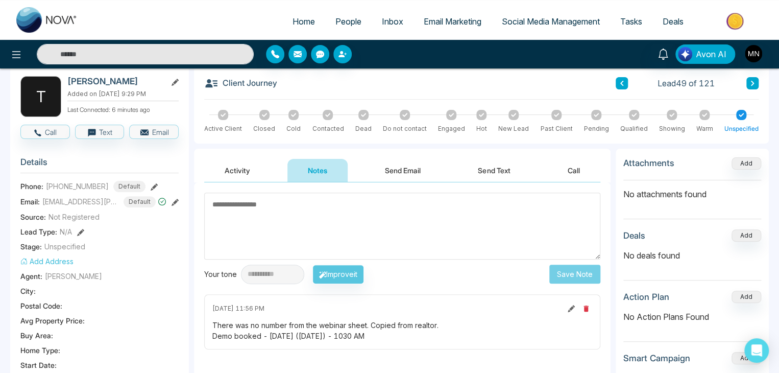
click at [234, 169] on button "Activity" at bounding box center [237, 170] width 66 height 23
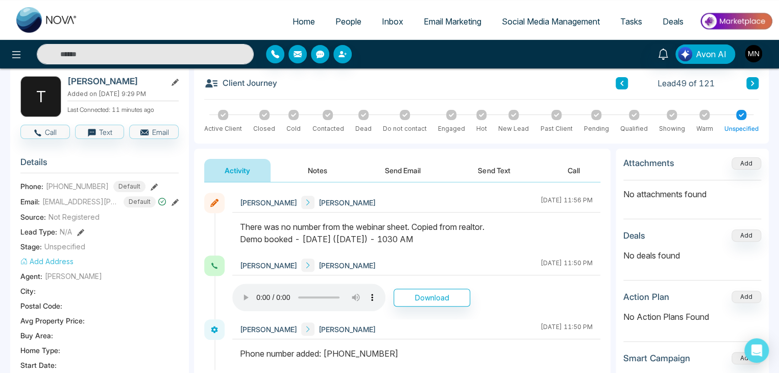
click at [175, 199] on icon at bounding box center [174, 202] width 7 height 7
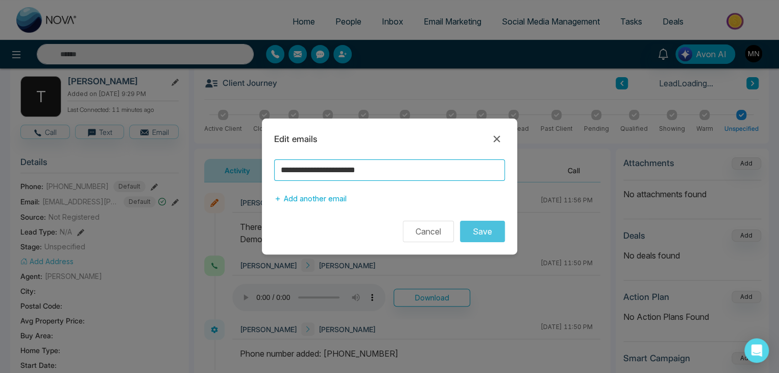
drag, startPoint x: 384, startPoint y: 172, endPoint x: 238, endPoint y: 187, distance: 147.2
click at [238, 187] on div "**********" at bounding box center [389, 186] width 779 height 373
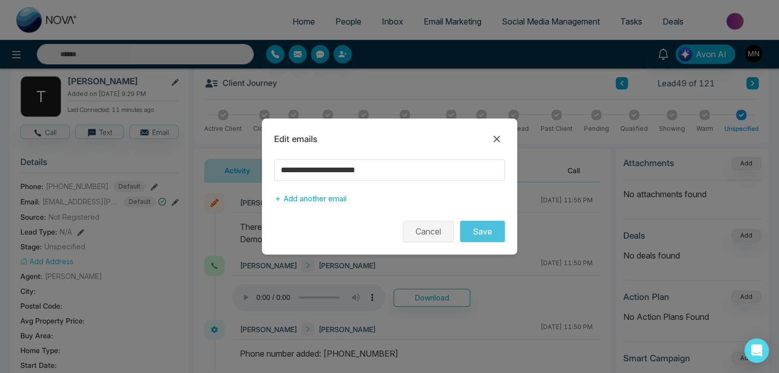
click at [440, 226] on button "Cancel" at bounding box center [428, 230] width 51 height 21
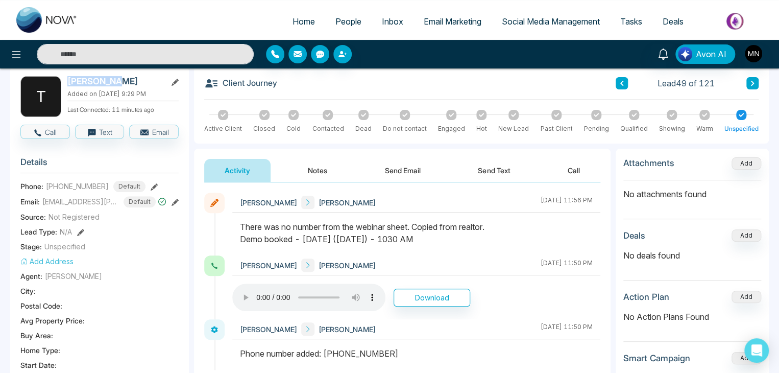
drag, startPoint x: 107, startPoint y: 80, endPoint x: 69, endPoint y: 84, distance: 37.9
click at [69, 84] on h2 "[PERSON_NAME]" at bounding box center [114, 81] width 95 height 10
click at [151, 183] on icon at bounding box center [154, 186] width 7 height 7
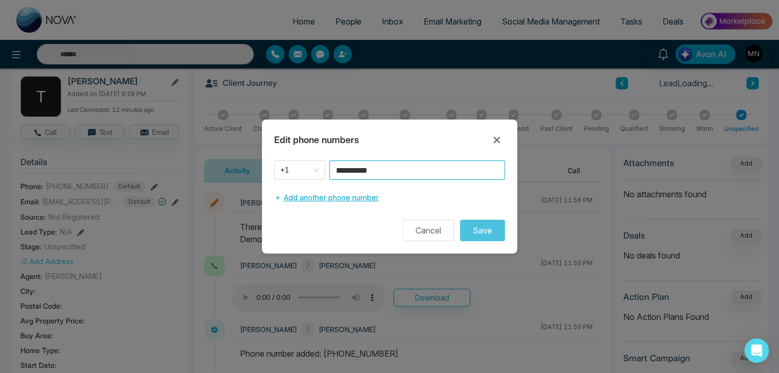
drag, startPoint x: 421, startPoint y: 172, endPoint x: 295, endPoint y: 191, distance: 127.0
click at [295, 191] on div "**********" at bounding box center [389, 183] width 255 height 47
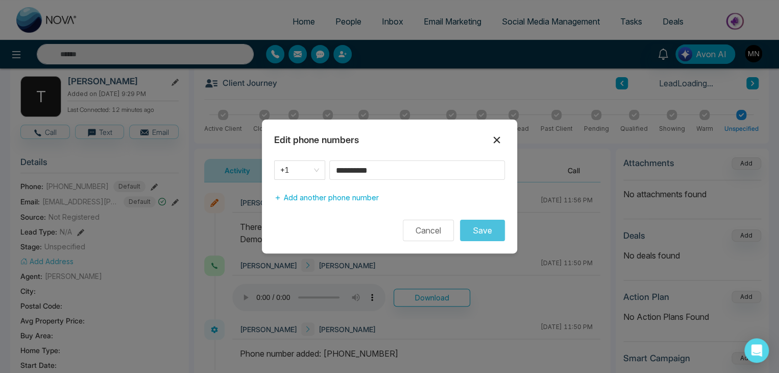
click at [494, 138] on icon at bounding box center [497, 140] width 7 height 7
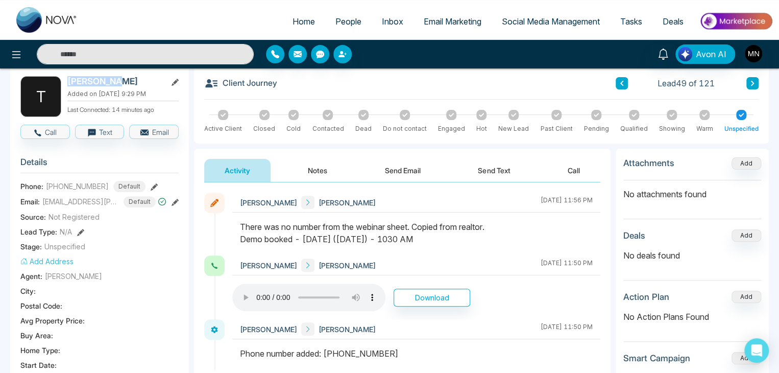
drag, startPoint x: 107, startPoint y: 81, endPoint x: 63, endPoint y: 85, distance: 43.6
click at [63, 85] on div "T Tej Thakor Added on August 14 2025 | 9:29 PM Last Connected: 14 minutes ago" at bounding box center [99, 96] width 158 height 41
click at [175, 201] on icon at bounding box center [174, 202] width 7 height 7
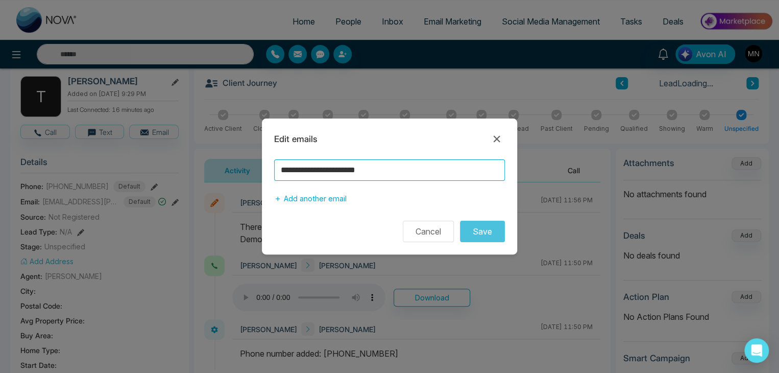
drag, startPoint x: 408, startPoint y: 172, endPoint x: 200, endPoint y: 181, distance: 208.4
click at [200, 181] on div "**********" at bounding box center [389, 186] width 779 height 373
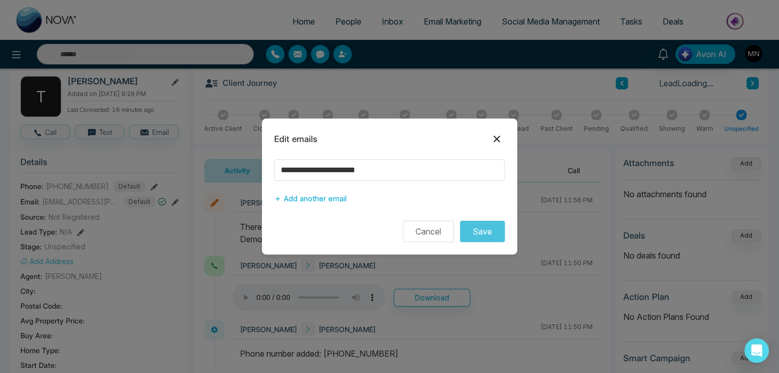
click at [495, 139] on icon at bounding box center [497, 139] width 12 height 12
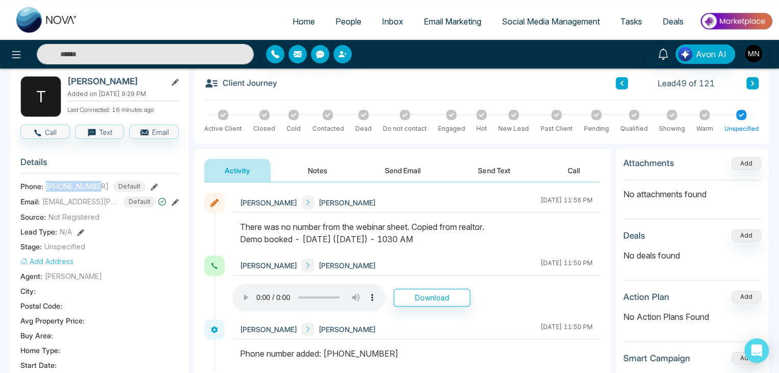
drag, startPoint x: 100, startPoint y: 185, endPoint x: 45, endPoint y: 184, distance: 55.1
click at [45, 184] on div "Phone: +16476841731 Default" at bounding box center [99, 186] width 158 height 11
copy span "+16476841731"
click at [149, 181] on div "Phone: +16476841731 Default" at bounding box center [99, 186] width 158 height 11
click at [151, 184] on icon at bounding box center [154, 186] width 7 height 7
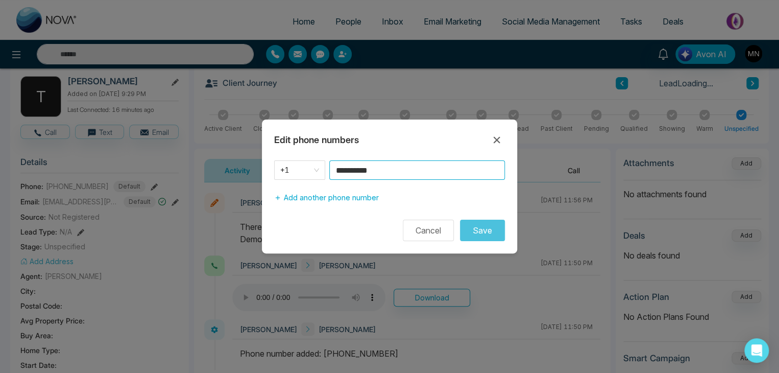
drag, startPoint x: 334, startPoint y: 185, endPoint x: 324, endPoint y: 186, distance: 10.8
click at [324, 186] on div "**********" at bounding box center [389, 183] width 255 height 47
click at [498, 139] on icon at bounding box center [497, 140] width 12 height 12
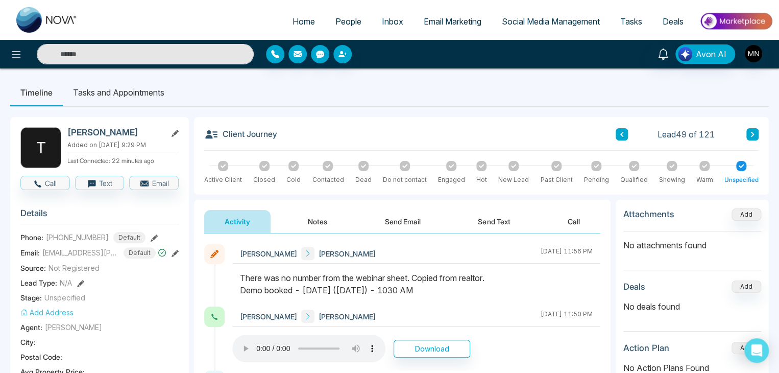
click at [155, 57] on input "text" at bounding box center [145, 54] width 217 height 20
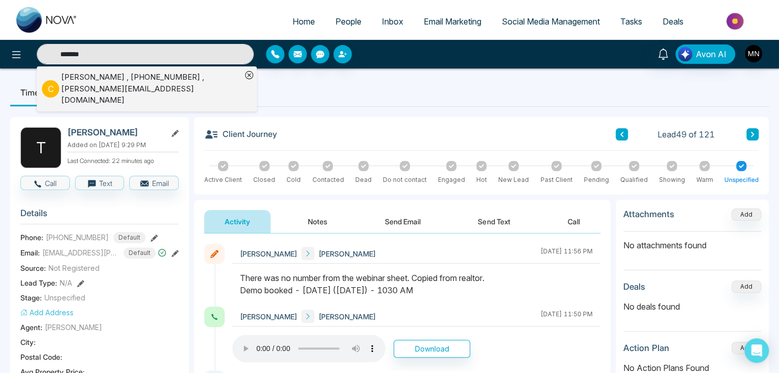
type input "*******"
click at [137, 84] on div "Clement Tsang , +16047006870 , clement@clementtsang.ca" at bounding box center [151, 88] width 180 height 35
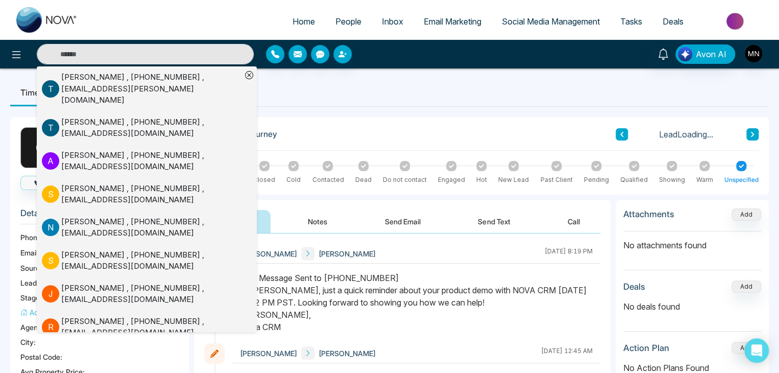
click at [455, 320] on div "Text Message Sent to +16047006870 Hi Clement, just a quick reminder about your …" at bounding box center [416, 302] width 353 height 61
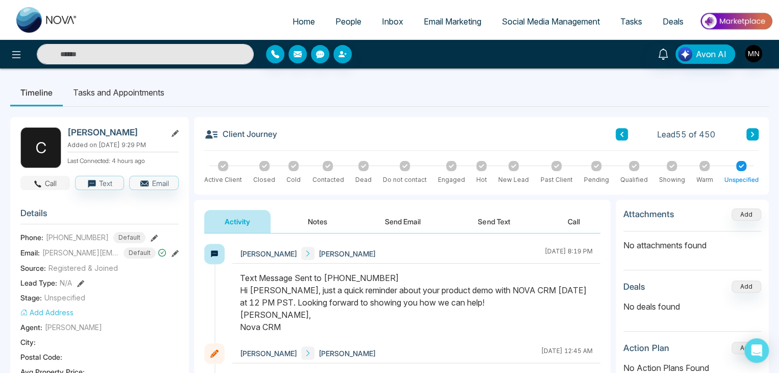
click at [51, 183] on button "Call" at bounding box center [45, 183] width 50 height 14
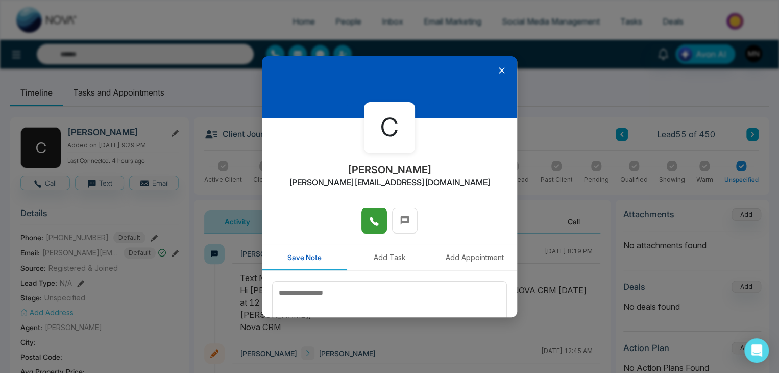
click at [363, 228] on button at bounding box center [374, 221] width 26 height 26
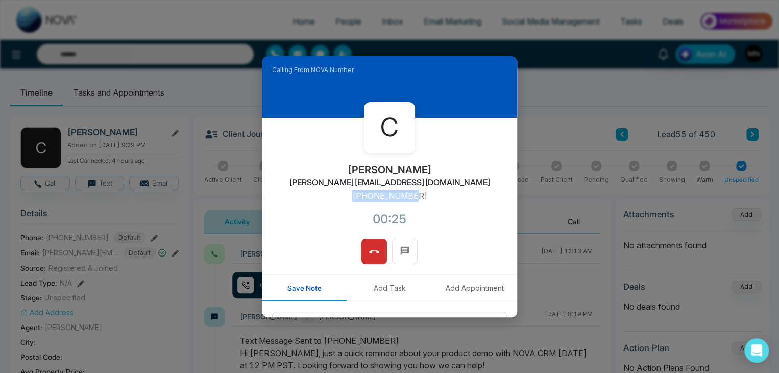
drag, startPoint x: 425, startPoint y: 197, endPoint x: 342, endPoint y: 202, distance: 82.3
click at [342, 202] on div "C Clement Tsang clement@clementtsang.ca +16047006870 00:25" at bounding box center [389, 177] width 255 height 121
copy p "+16047006870"
click at [380, 249] on button at bounding box center [374, 251] width 26 height 26
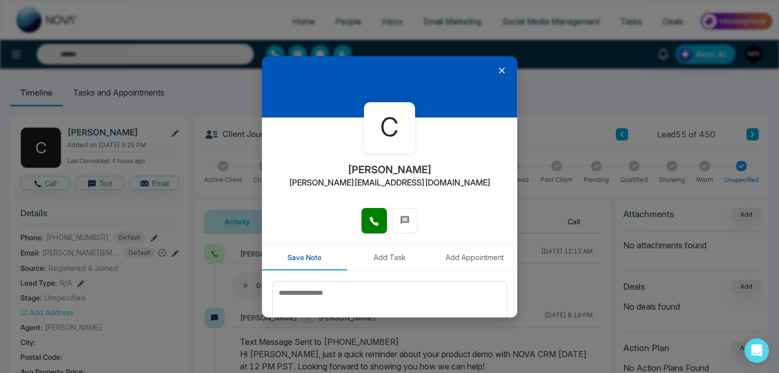
click at [165, 275] on div "C Clement Tsang clement@clementtsang.ca Save Note Add Task Add Appointment Save…" at bounding box center [389, 186] width 779 height 373
click at [497, 68] on icon at bounding box center [502, 70] width 10 height 10
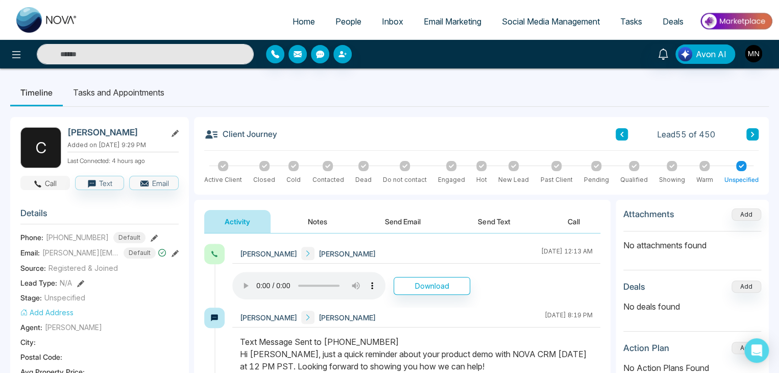
click at [45, 184] on button "Call" at bounding box center [45, 183] width 50 height 14
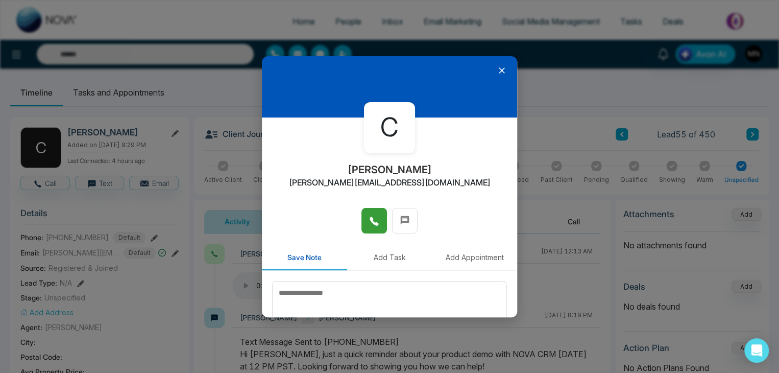
click at [370, 219] on icon at bounding box center [374, 221] width 9 height 9
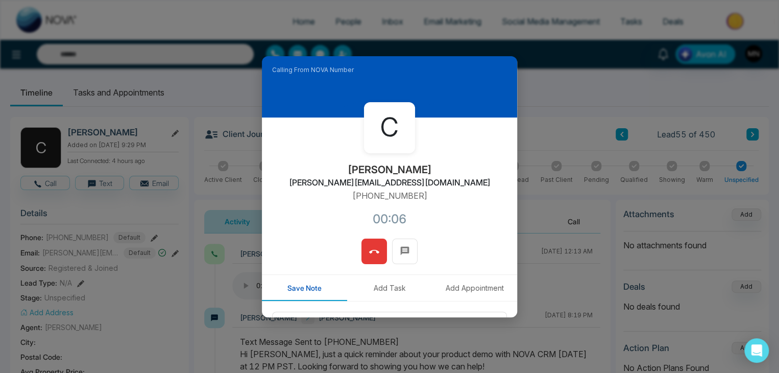
click at [365, 252] on button at bounding box center [374, 251] width 26 height 26
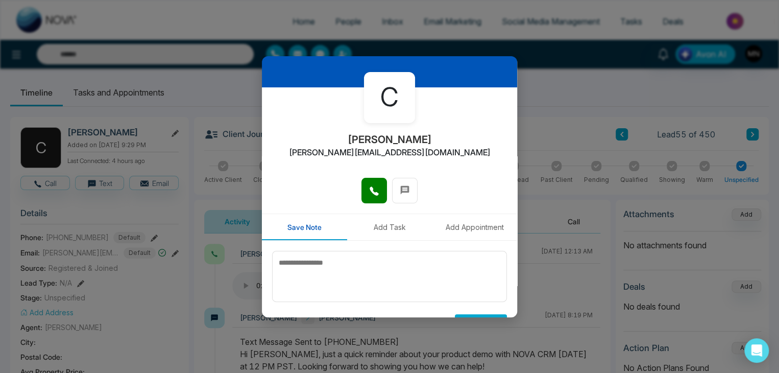
scroll to position [56, 0]
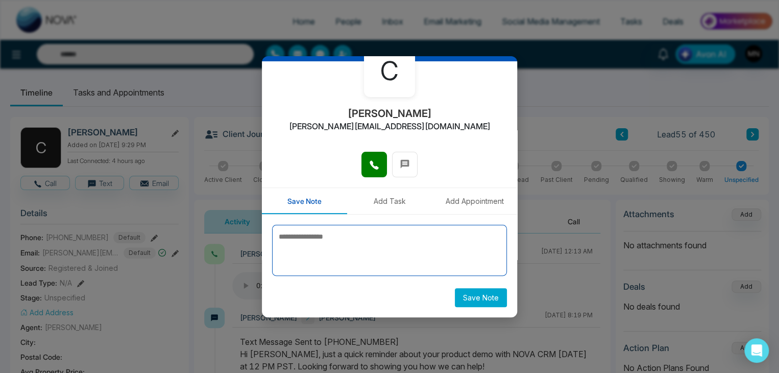
click at [417, 241] on textarea at bounding box center [389, 250] width 235 height 51
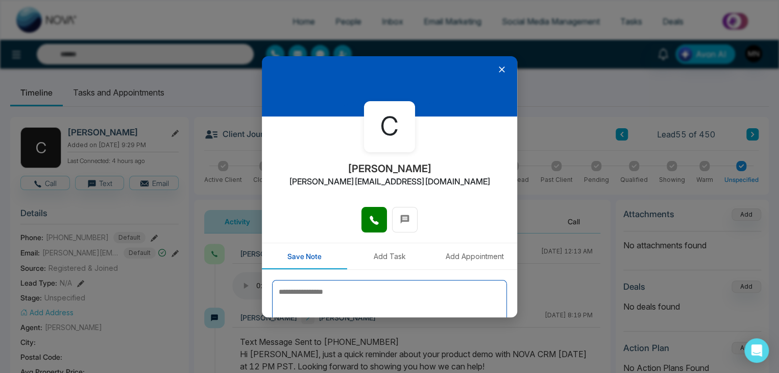
scroll to position [0, 0]
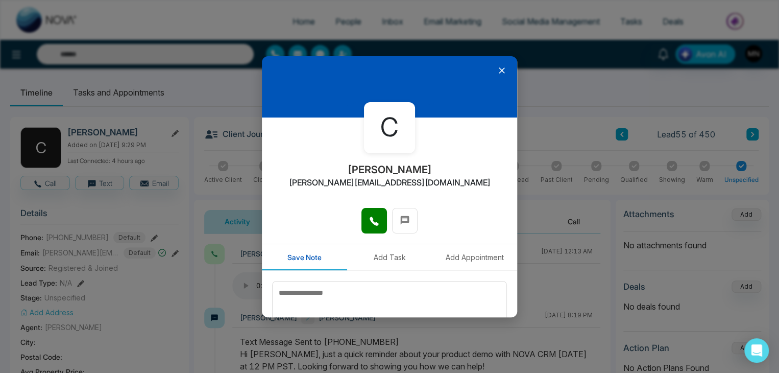
click at [497, 71] on icon at bounding box center [502, 70] width 10 height 10
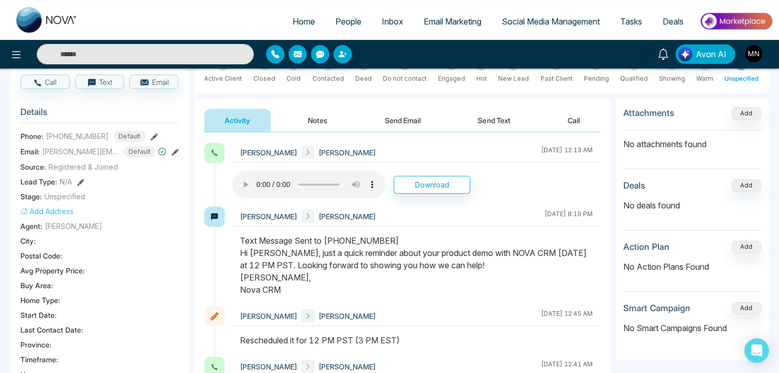
scroll to position [102, 0]
click at [485, 117] on button "Send Text" at bounding box center [493, 119] width 73 height 23
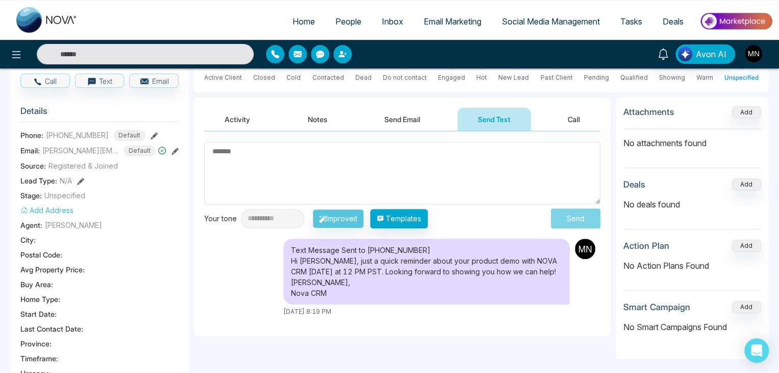
drag, startPoint x: 327, startPoint y: 288, endPoint x: 292, endPoint y: 264, distance: 41.8
click at [292, 264] on div "Text Message Sent to +16047006870 Hi Clement, just a quick reminder about your …" at bounding box center [426, 271] width 286 height 66
copy div "Hi Clement, just a quick reminder about your product demo with NOVA CRM today a…"
click at [287, 164] on textarea at bounding box center [402, 172] width 396 height 63
paste textarea "**********"
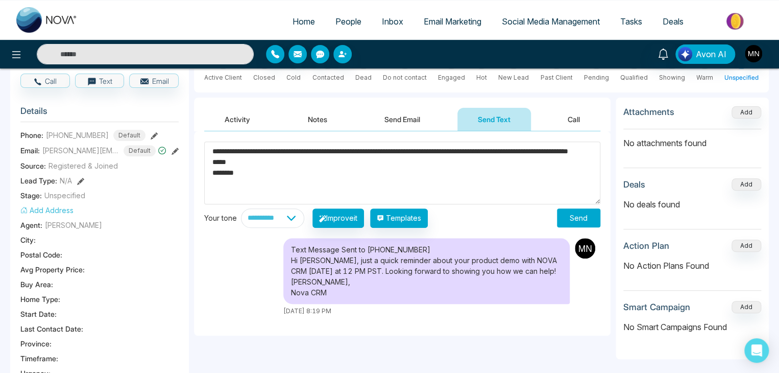
drag, startPoint x: 251, startPoint y: 151, endPoint x: 350, endPoint y: 162, distance: 99.1
click at [350, 162] on textarea "**********" at bounding box center [402, 172] width 396 height 63
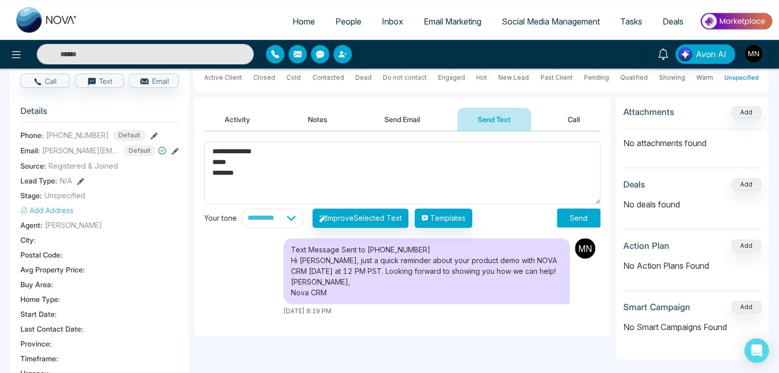
click at [289, 149] on textarea "**********" at bounding box center [402, 172] width 396 height 63
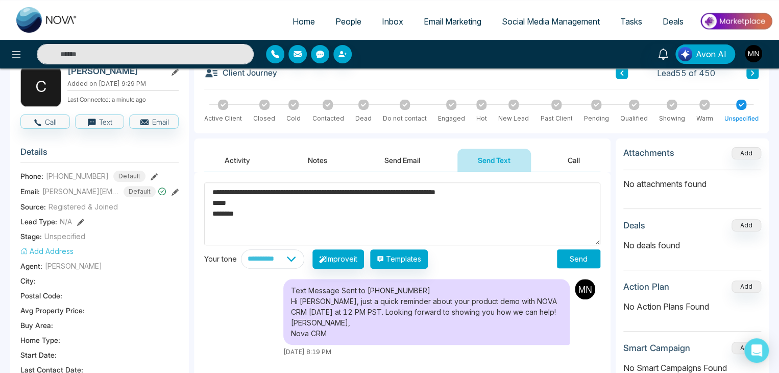
scroll to position [102, 0]
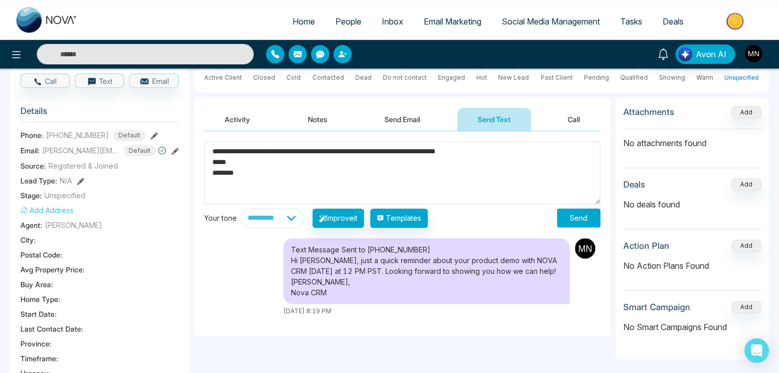
type textarea "**********"
click at [578, 220] on button "Send" at bounding box center [578, 217] width 43 height 19
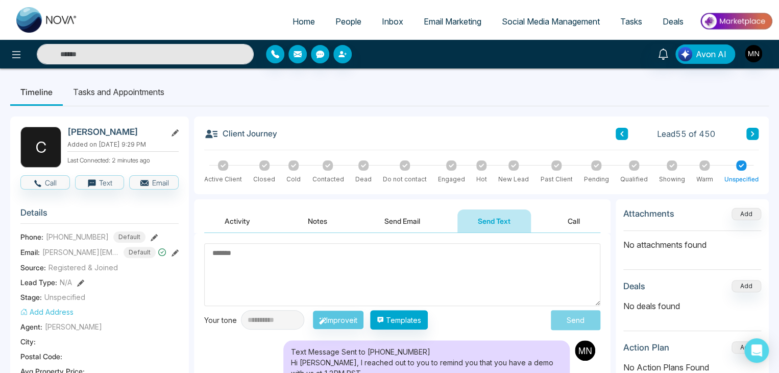
scroll to position [0, 0]
drag, startPoint x: 100, startPoint y: 235, endPoint x: 47, endPoint y: 237, distance: 53.1
click at [47, 237] on span "+16047006870" at bounding box center [77, 237] width 63 height 11
copy span "+16047006870"
click at [241, 220] on button "Activity" at bounding box center [237, 221] width 66 height 23
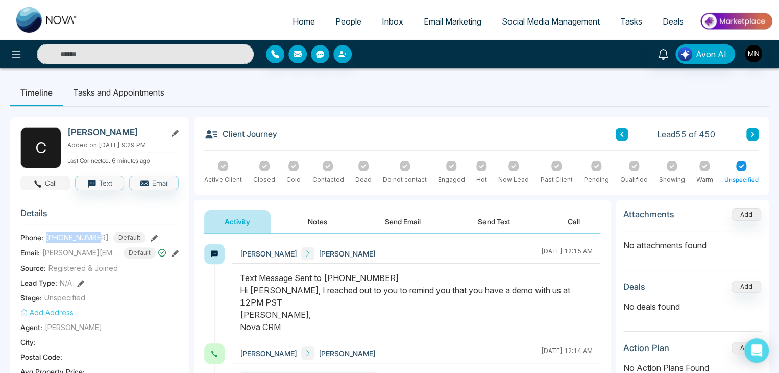
click at [51, 180] on button "Call" at bounding box center [45, 183] width 50 height 14
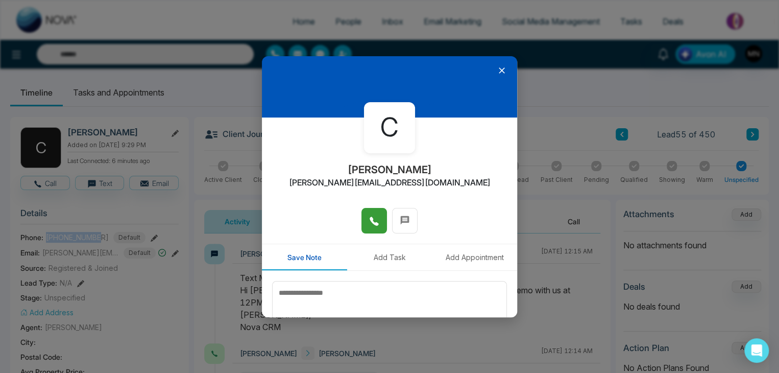
click at [365, 222] on button at bounding box center [374, 221] width 26 height 26
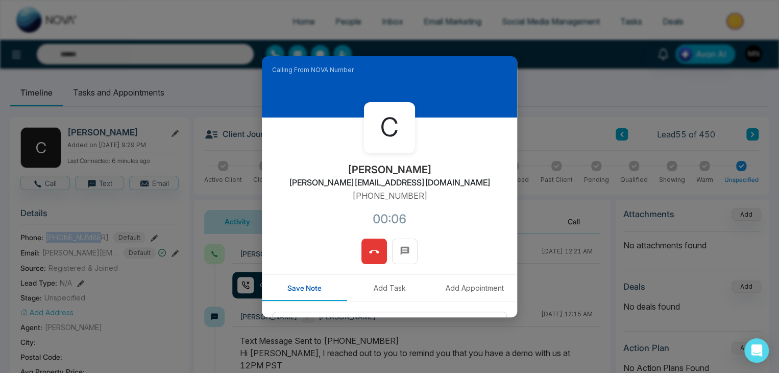
click at [365, 257] on button at bounding box center [374, 251] width 26 height 26
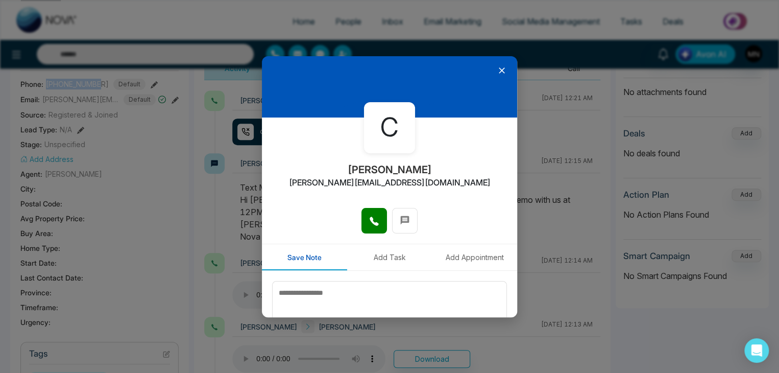
scroll to position [102, 0]
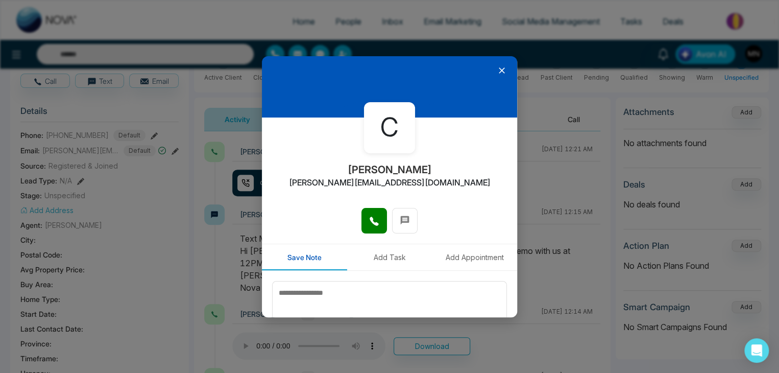
click at [499, 70] on icon at bounding box center [502, 70] width 10 height 10
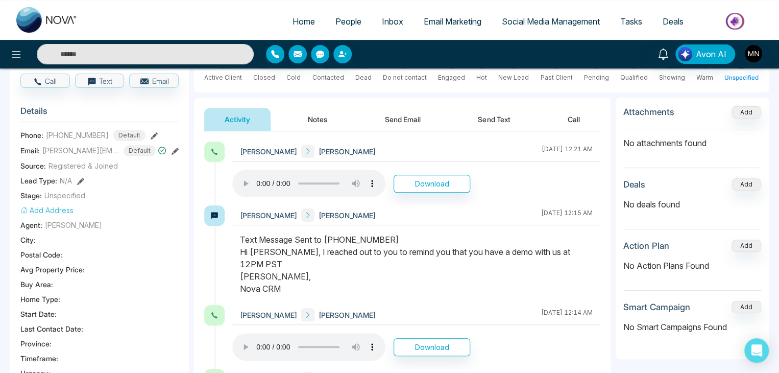
scroll to position [0, 0]
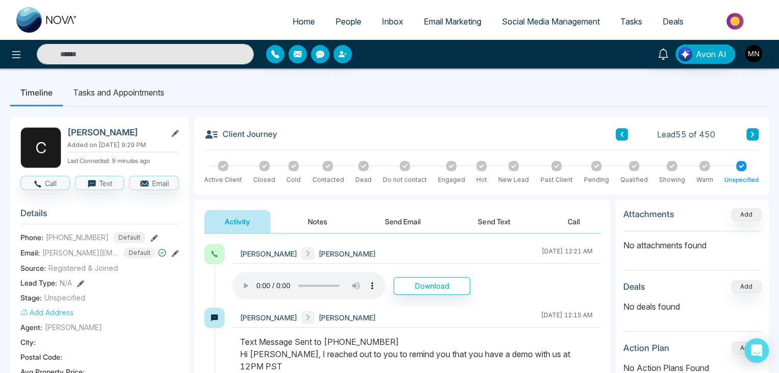
click at [347, 19] on span "People" at bounding box center [348, 21] width 26 height 10
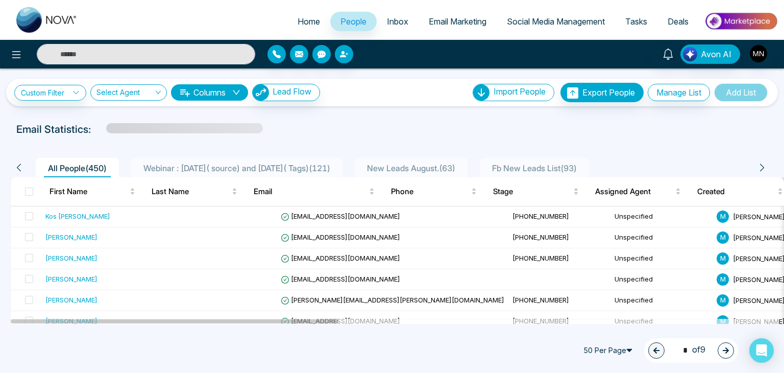
click at [265, 163] on span "Webinar : 17 July( source) and 6 August( Tags) ( 121 )" at bounding box center [236, 168] width 195 height 10
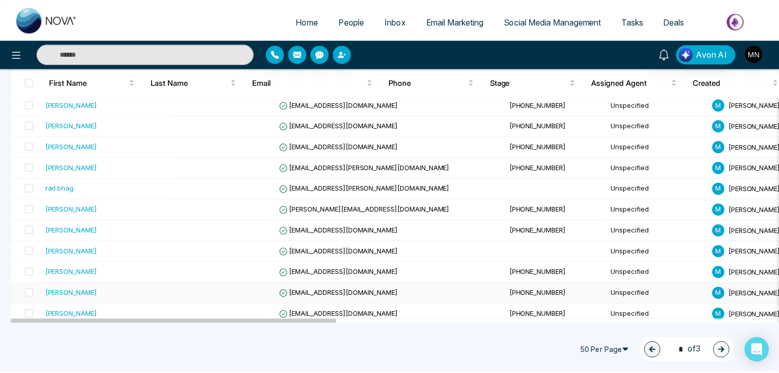
scroll to position [863, 0]
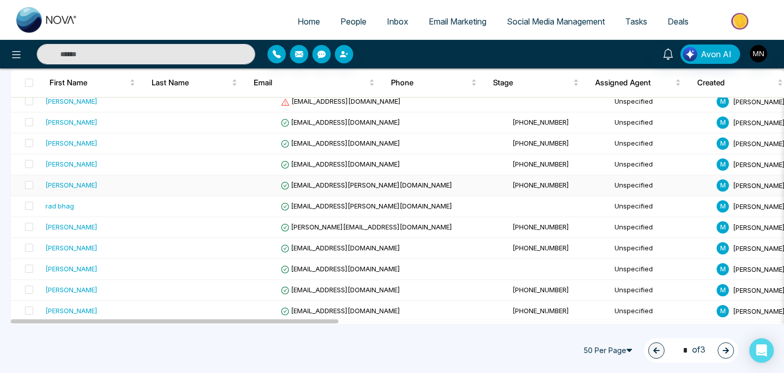
click at [82, 180] on div "[PERSON_NAME]" at bounding box center [107, 185] width 125 height 10
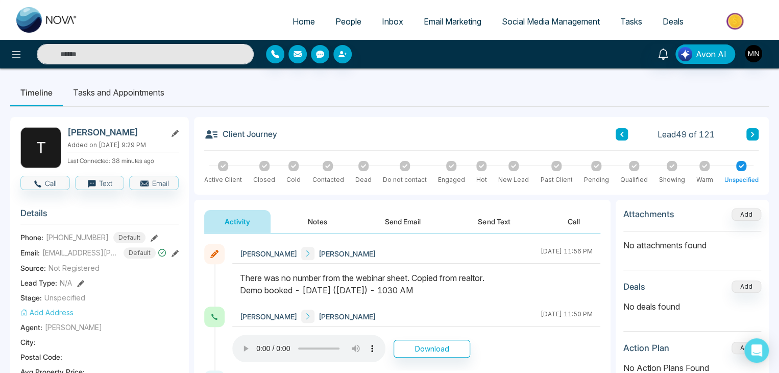
click at [617, 134] on button at bounding box center [622, 134] width 12 height 12
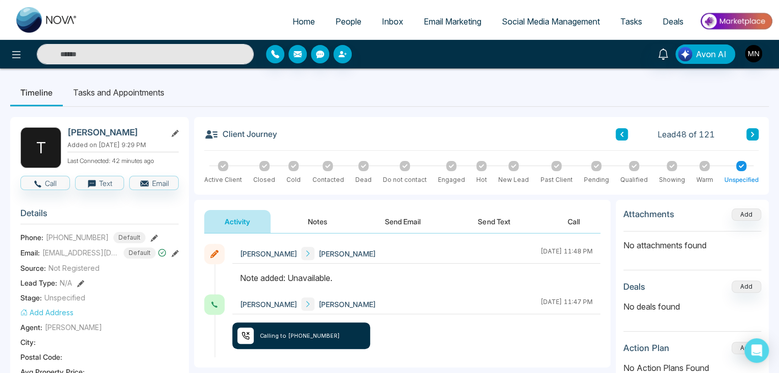
click at [747, 141] on div "Client Journey Lead 48 of 121" at bounding box center [481, 138] width 554 height 23
click at [749, 138] on button at bounding box center [752, 134] width 12 height 12
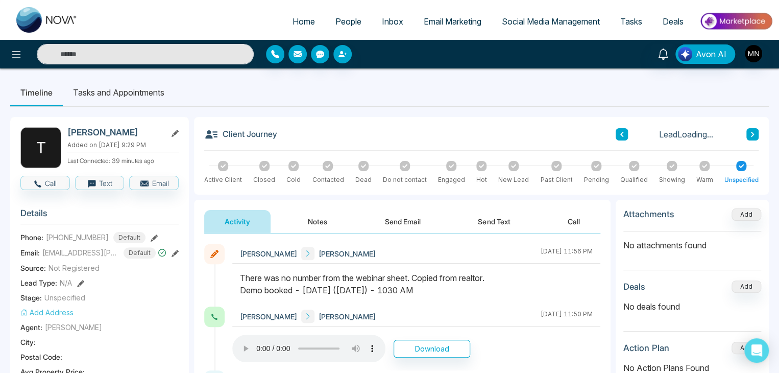
click at [748, 134] on button at bounding box center [752, 134] width 12 height 12
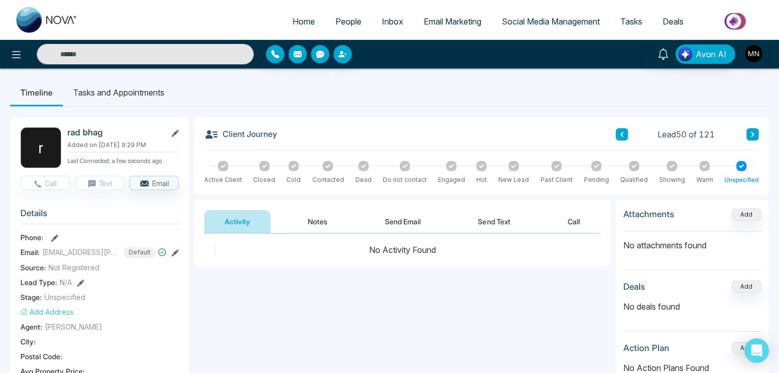
click at [175, 254] on icon at bounding box center [174, 252] width 7 height 7
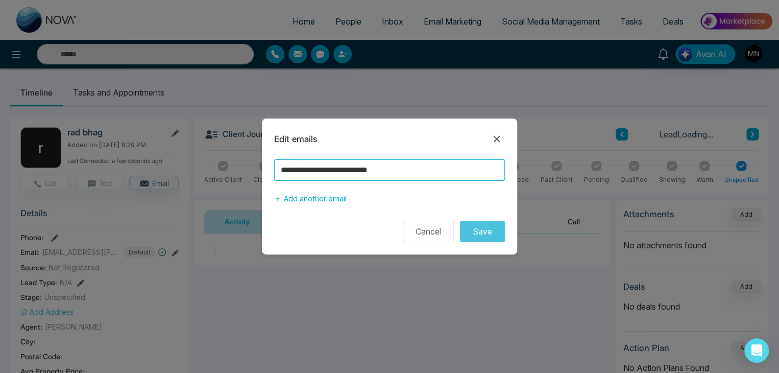
drag, startPoint x: 357, startPoint y: 170, endPoint x: 254, endPoint y: 168, distance: 102.6
click at [254, 168] on div "**********" at bounding box center [389, 186] width 779 height 373
click at [426, 235] on button "Cancel" at bounding box center [428, 230] width 51 height 21
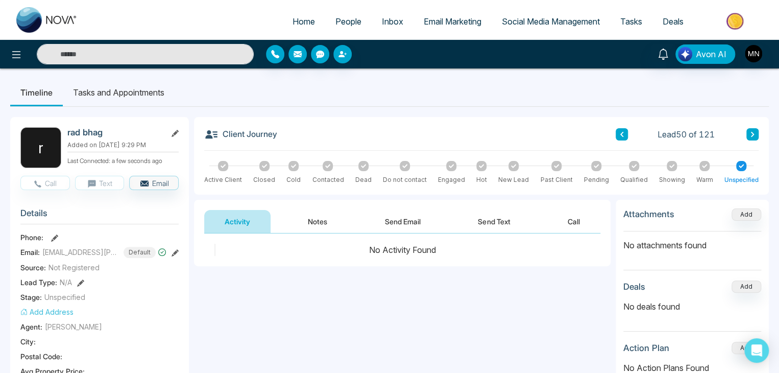
click at [327, 213] on button "Notes" at bounding box center [317, 221] width 60 height 23
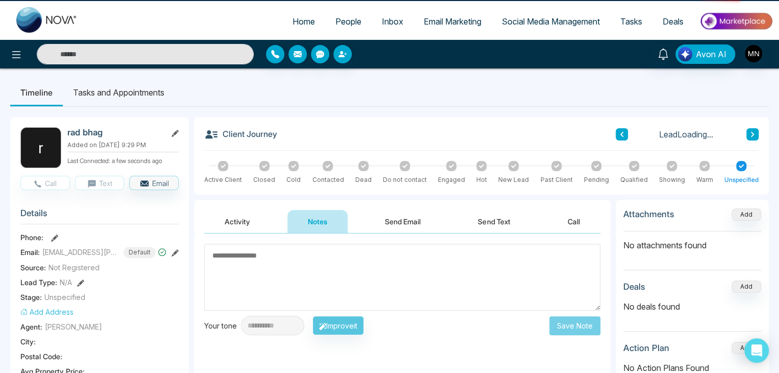
click at [362, 254] on textarea at bounding box center [402, 276] width 396 height 67
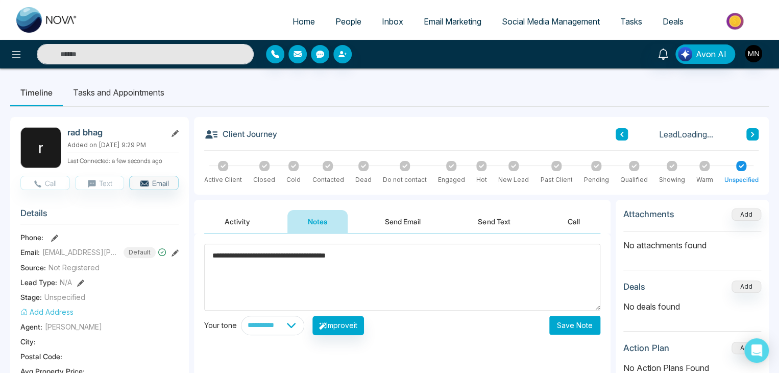
type textarea "**********"
click at [569, 321] on button "Save Note" at bounding box center [574, 324] width 51 height 19
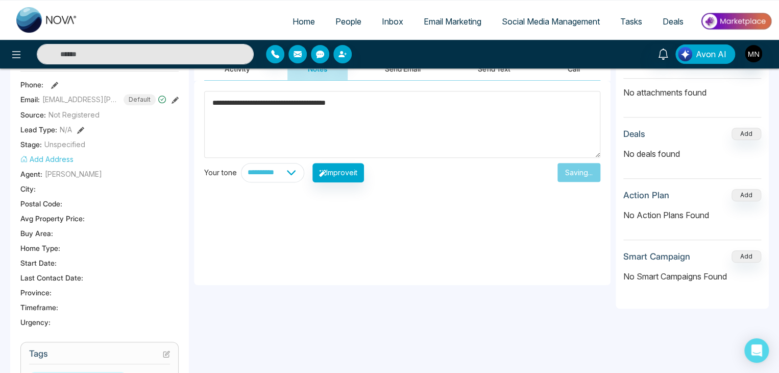
scroll to position [153, 0]
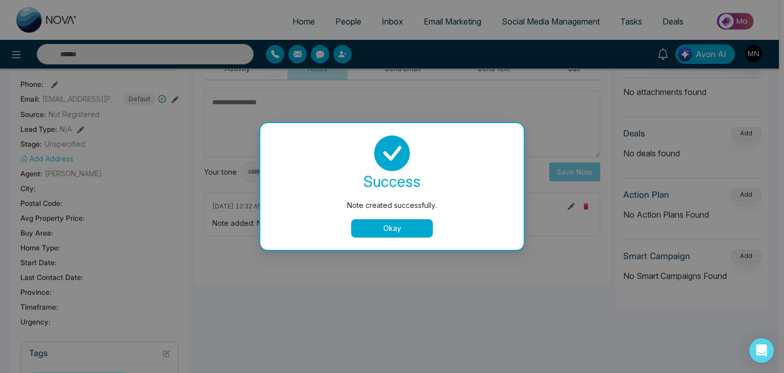
click at [404, 227] on button "Okay" at bounding box center [392, 228] width 82 height 18
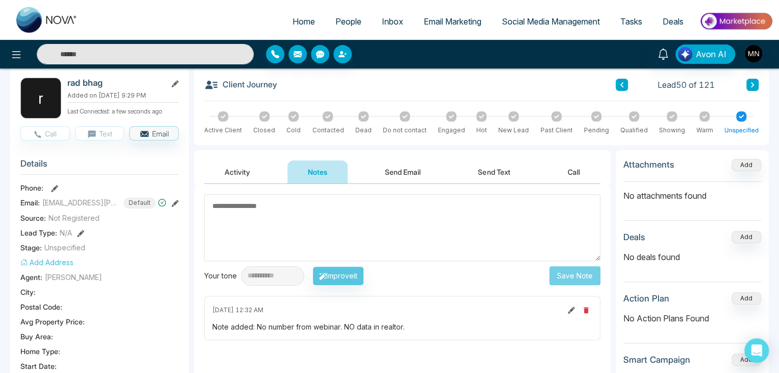
scroll to position [0, 0]
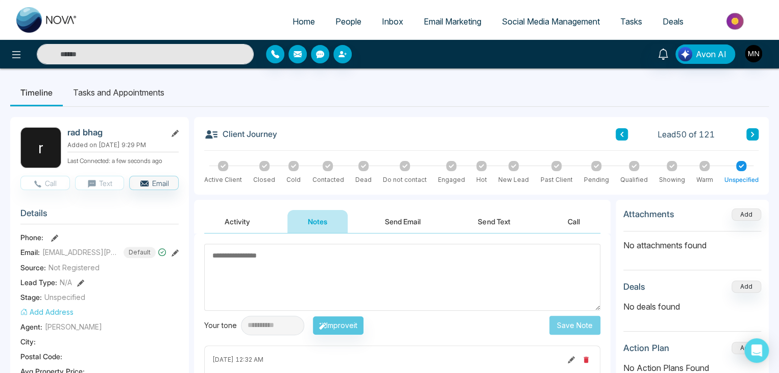
click at [246, 226] on button "Activity" at bounding box center [237, 221] width 66 height 23
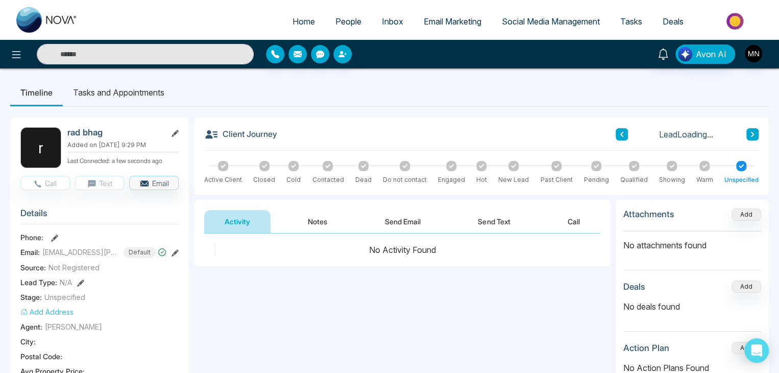
click at [326, 226] on button "Notes" at bounding box center [317, 221] width 60 height 23
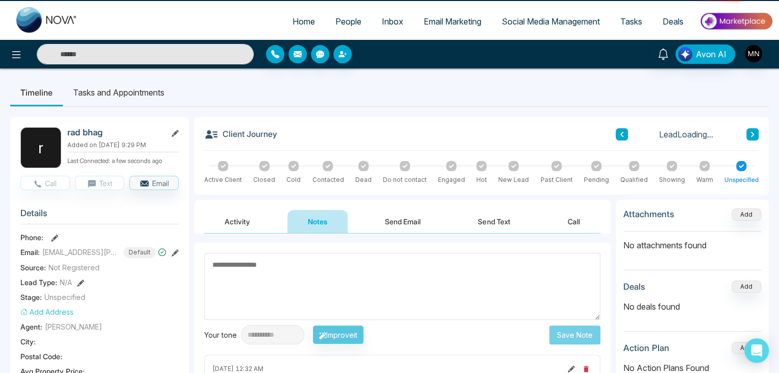
click at [263, 226] on button "Activity" at bounding box center [237, 221] width 66 height 23
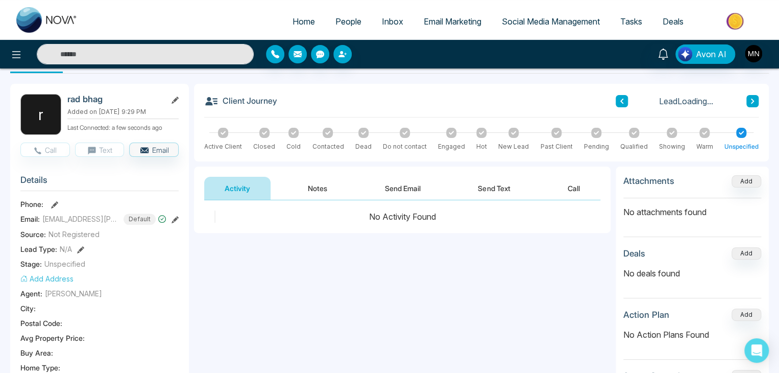
scroll to position [51, 0]
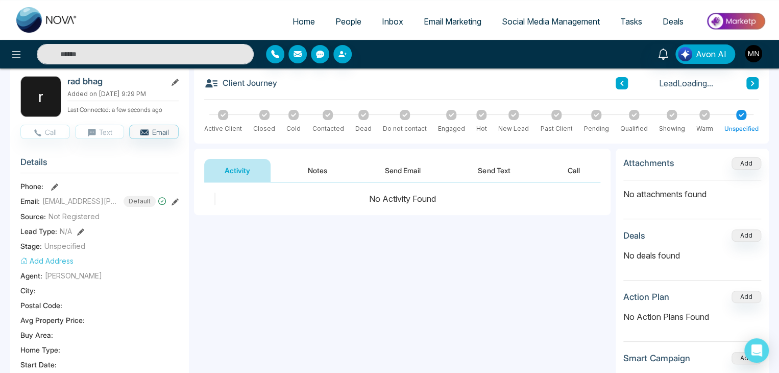
click at [315, 165] on button "Notes" at bounding box center [317, 170] width 60 height 23
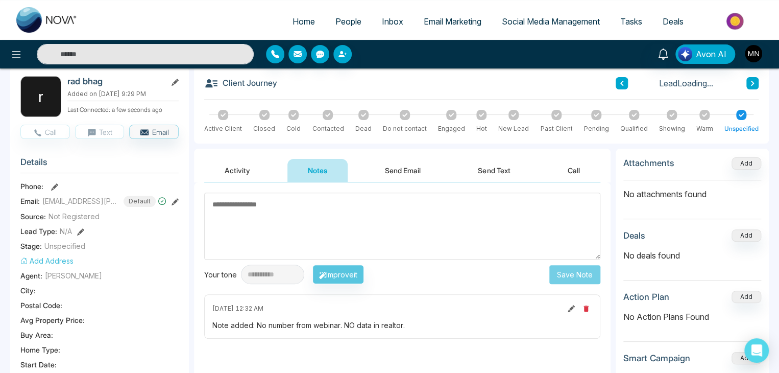
click at [242, 168] on button "Activity" at bounding box center [237, 170] width 66 height 23
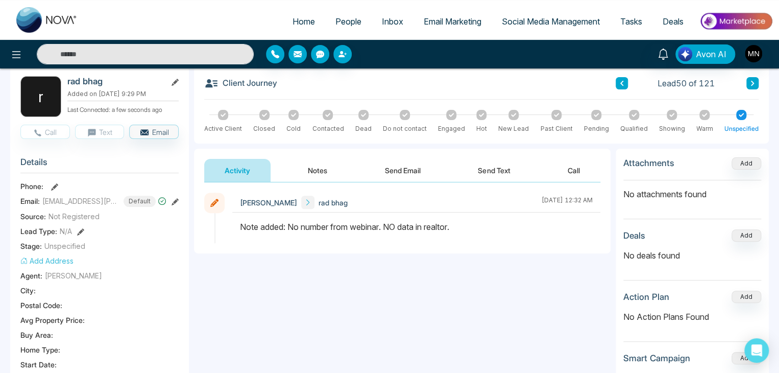
click at [751, 84] on icon at bounding box center [752, 83] width 3 height 5
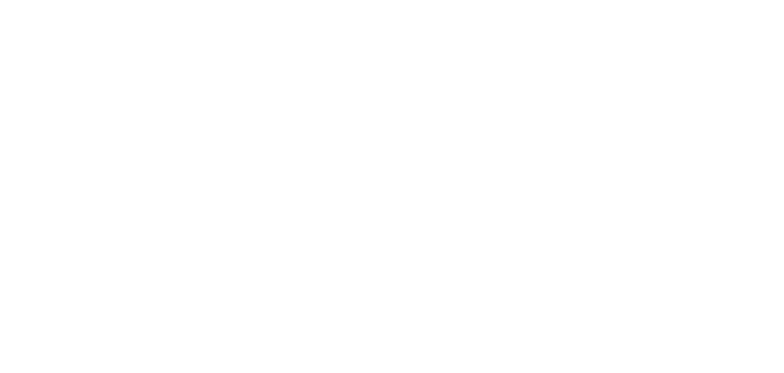
select select "*"
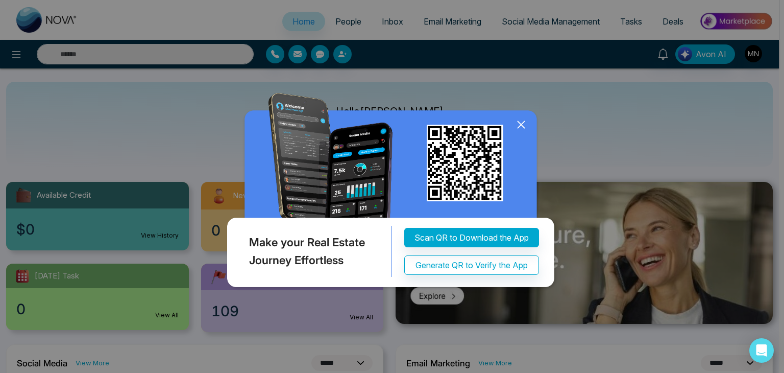
click at [517, 120] on icon at bounding box center [520, 124] width 15 height 15
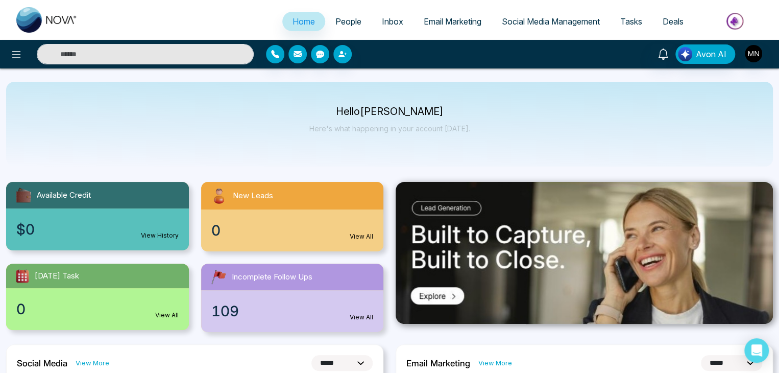
click at [346, 24] on span "People" at bounding box center [348, 21] width 26 height 10
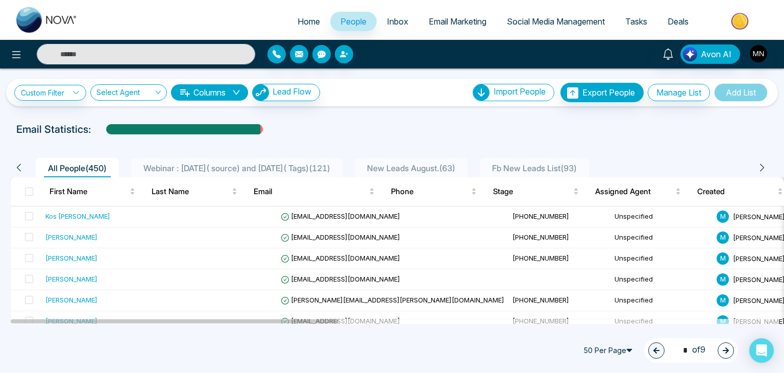
click at [225, 164] on span "Webinar : 17 July( source) and 6 August( Tags) ( 121 )" at bounding box center [236, 168] width 195 height 10
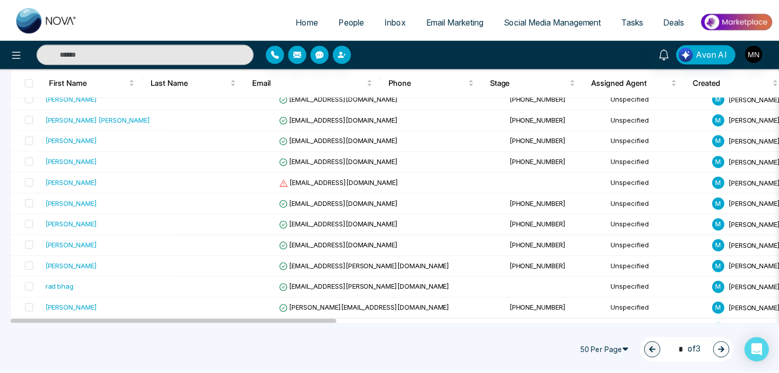
scroll to position [817, 0]
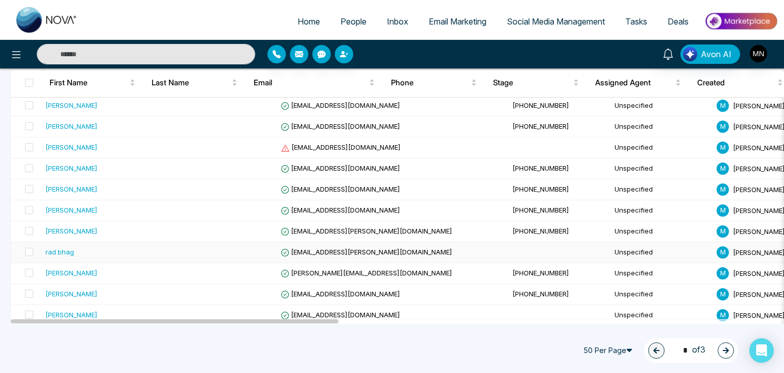
click at [116, 251] on div "rad bhag" at bounding box center [107, 252] width 125 height 10
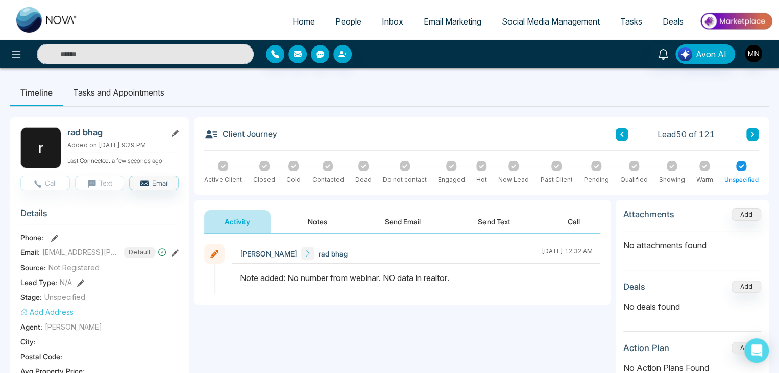
click at [753, 133] on icon at bounding box center [752, 134] width 5 height 6
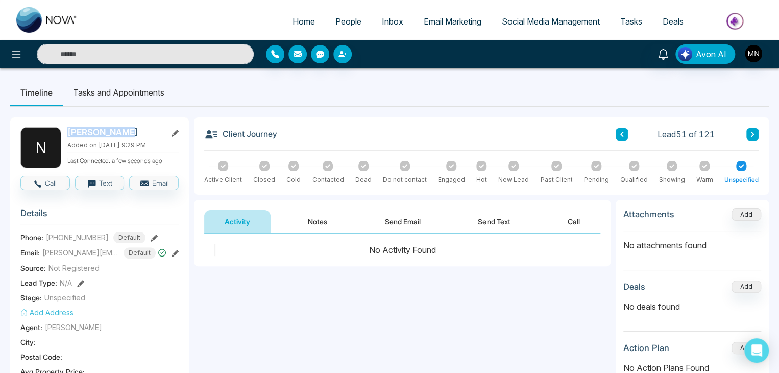
drag, startPoint x: 130, startPoint y: 132, endPoint x: 68, endPoint y: 135, distance: 61.8
click at [68, 135] on h2 "Nancy Mackay" at bounding box center [114, 132] width 95 height 10
click at [205, 335] on div "**********" at bounding box center [402, 335] width 416 height 204
click at [58, 188] on button "Call" at bounding box center [45, 183] width 50 height 14
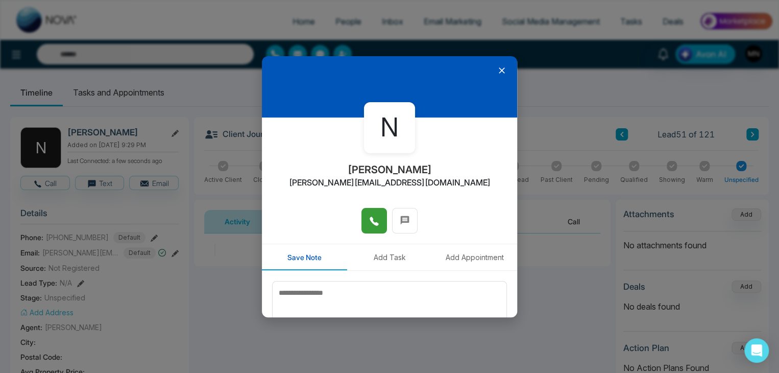
click at [373, 224] on icon at bounding box center [374, 221] width 9 height 9
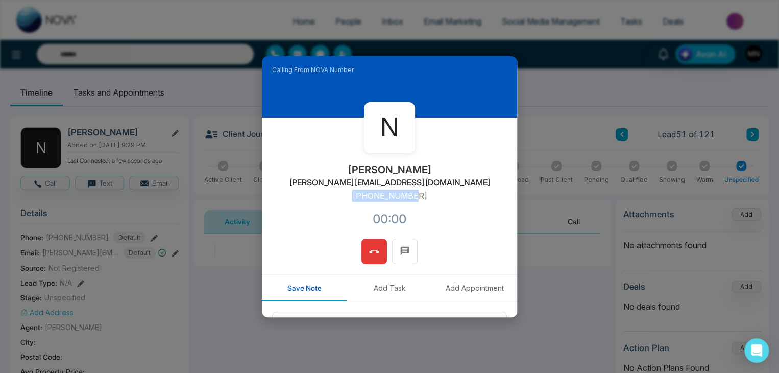
drag, startPoint x: 419, startPoint y: 193, endPoint x: 348, endPoint y: 201, distance: 71.9
click at [348, 201] on div "N Nancy Mackay nancy@mackayrealtygroup.com +19053172476 00:00" at bounding box center [389, 177] width 255 height 121
copy p "+19053172476"
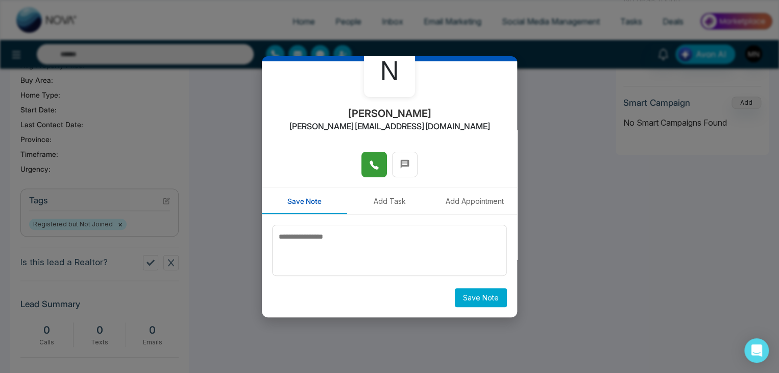
scroll to position [56, 0]
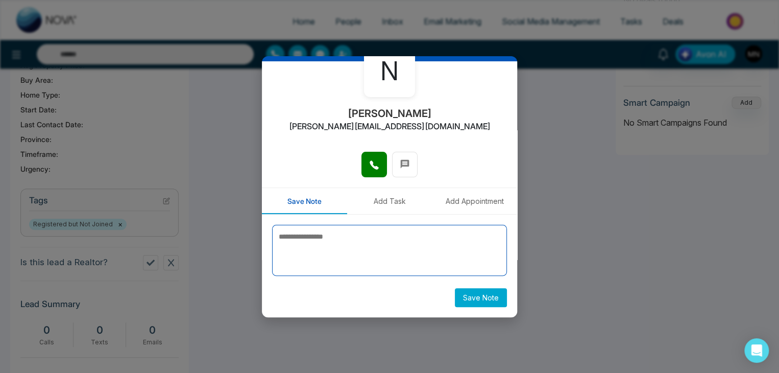
click at [361, 259] on textarea at bounding box center [389, 250] width 235 height 51
type textarea "**********"
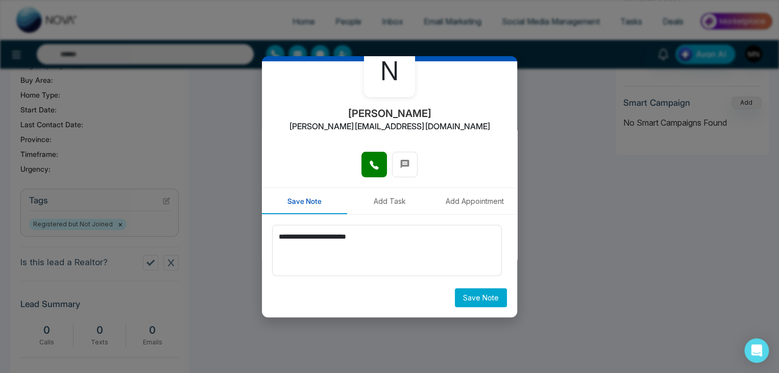
click at [486, 298] on button "Save Note" at bounding box center [481, 297] width 52 height 19
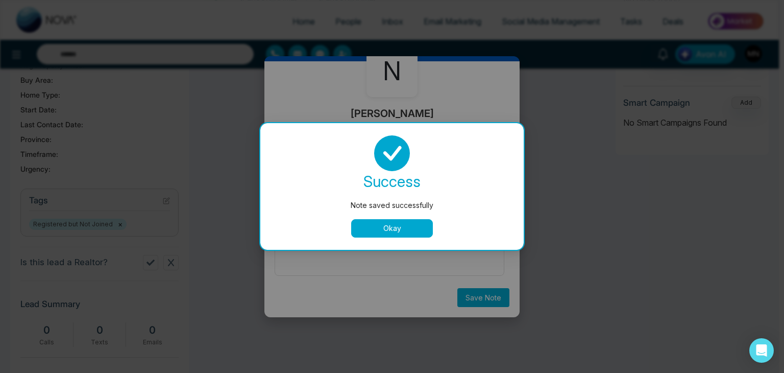
click at [406, 229] on button "Okay" at bounding box center [392, 228] width 82 height 18
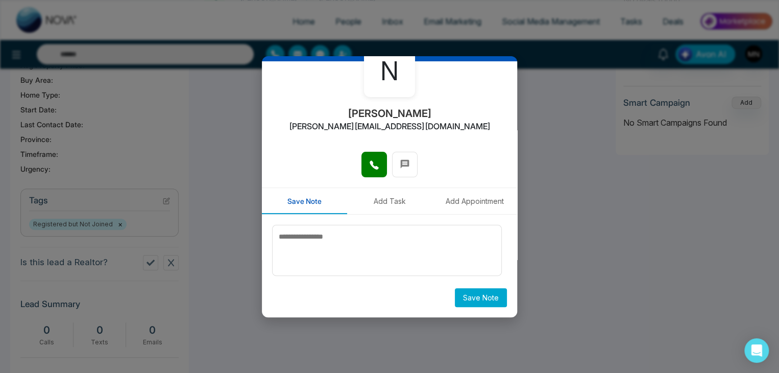
scroll to position [0, 0]
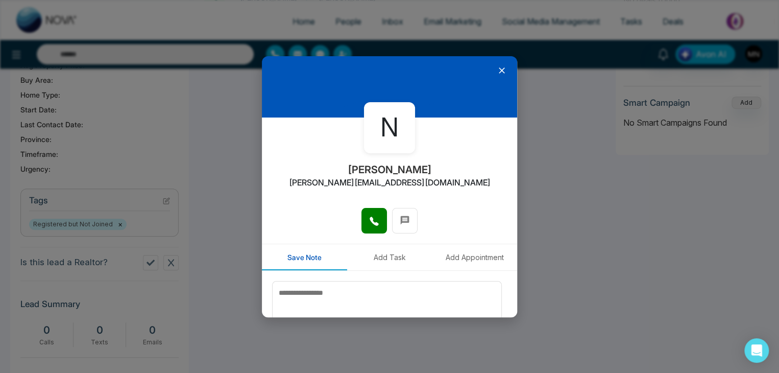
click at [499, 72] on icon at bounding box center [502, 70] width 6 height 6
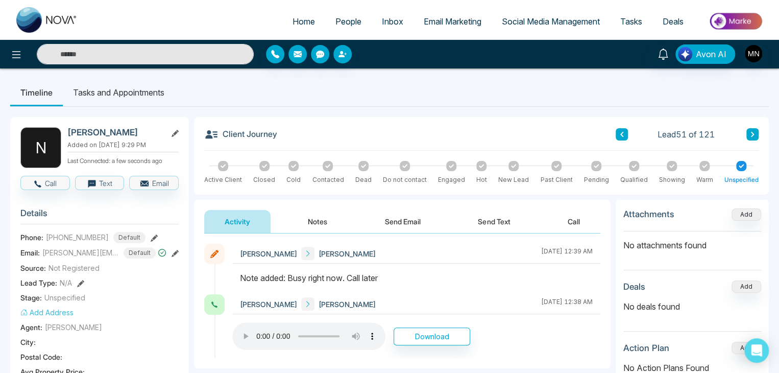
click at [752, 133] on icon at bounding box center [752, 134] width 3 height 5
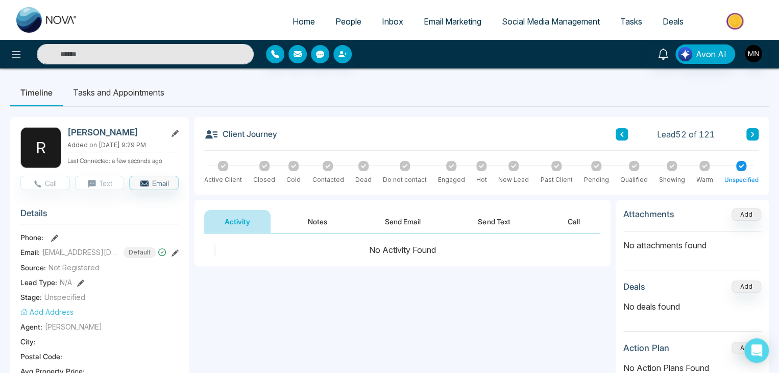
click at [178, 254] on icon at bounding box center [174, 252] width 7 height 7
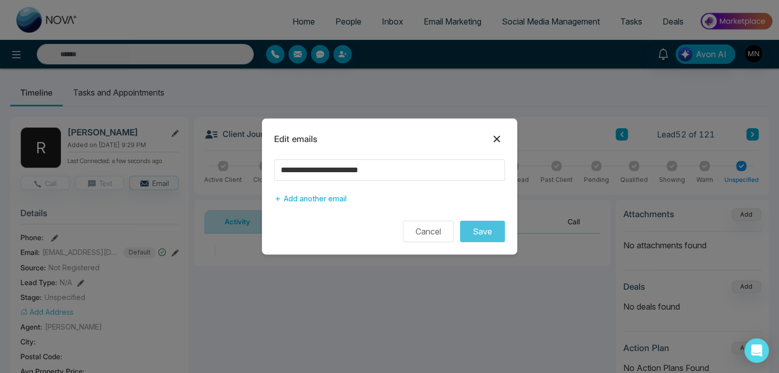
click at [497, 141] on icon at bounding box center [497, 139] width 12 height 12
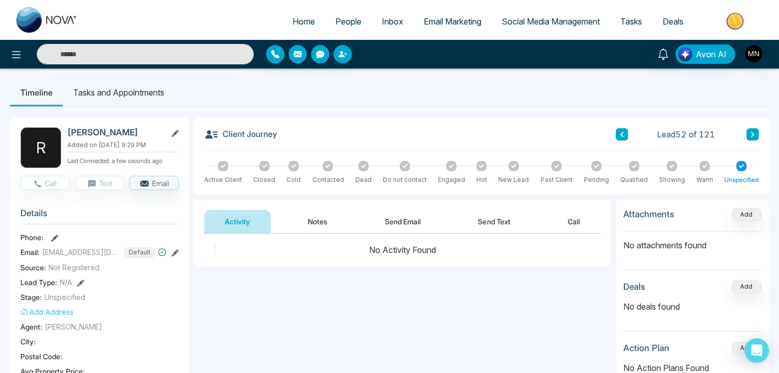
click at [315, 228] on button "Notes" at bounding box center [317, 221] width 60 height 23
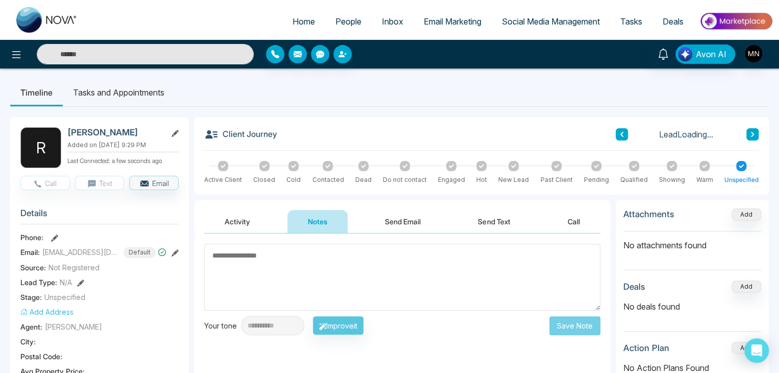
click at [321, 260] on textarea at bounding box center [402, 276] width 396 height 67
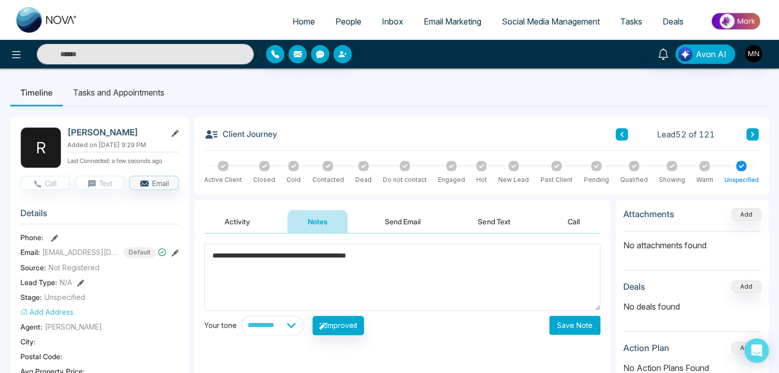
type textarea "**********"
click at [568, 324] on button "Save Note" at bounding box center [574, 324] width 51 height 19
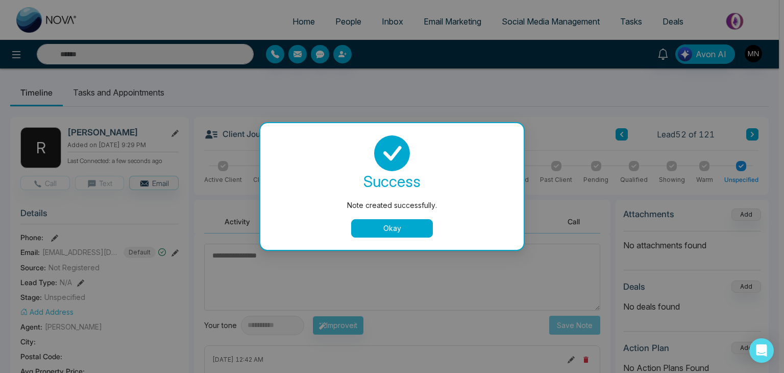
click at [380, 229] on button "Okay" at bounding box center [392, 228] width 82 height 18
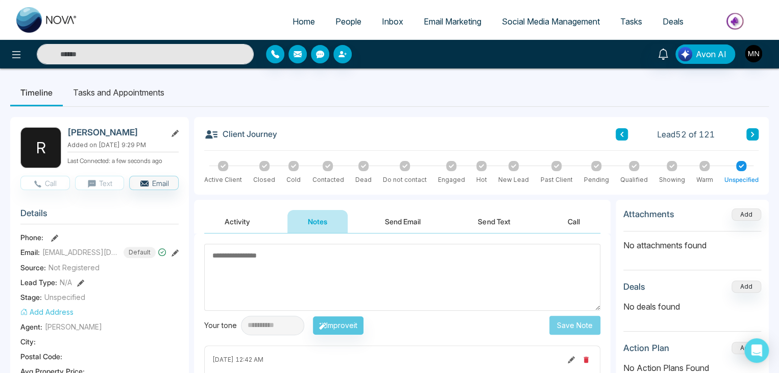
click at [755, 134] on button at bounding box center [752, 134] width 12 height 12
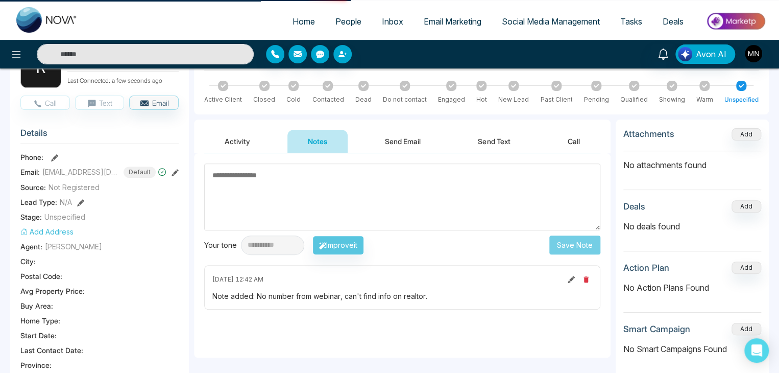
scroll to position [204, 0]
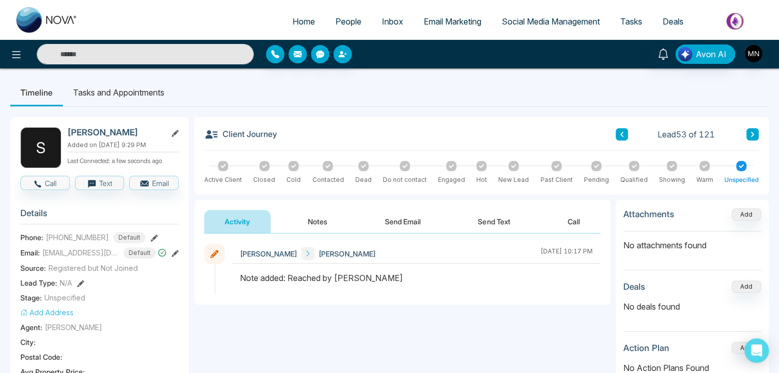
click at [750, 135] on icon at bounding box center [752, 134] width 5 height 6
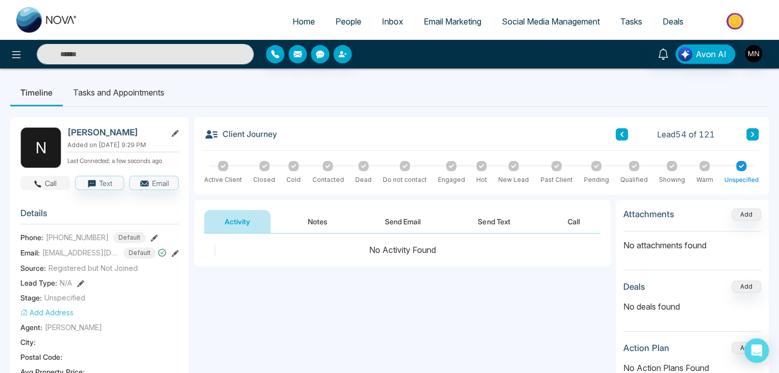
click at [56, 181] on button "Call" at bounding box center [45, 183] width 50 height 14
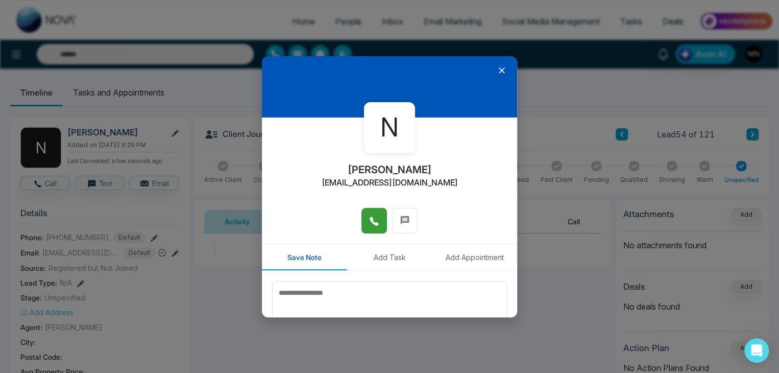
click at [369, 223] on icon at bounding box center [374, 221] width 10 height 10
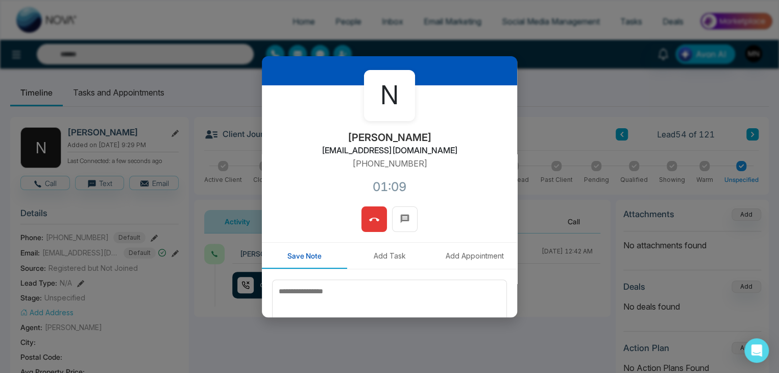
scroll to position [87, 0]
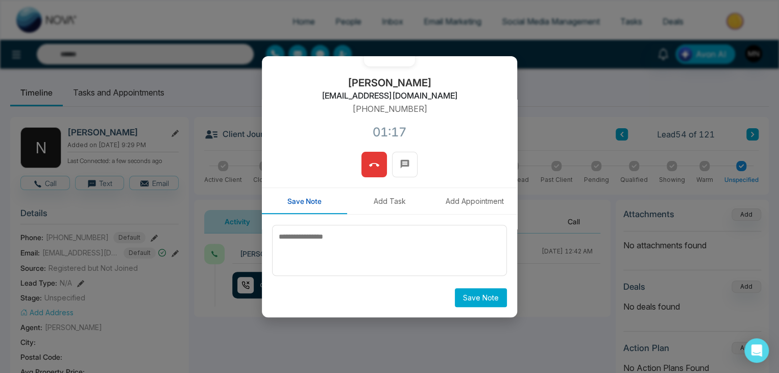
click at [372, 169] on icon at bounding box center [374, 165] width 10 height 10
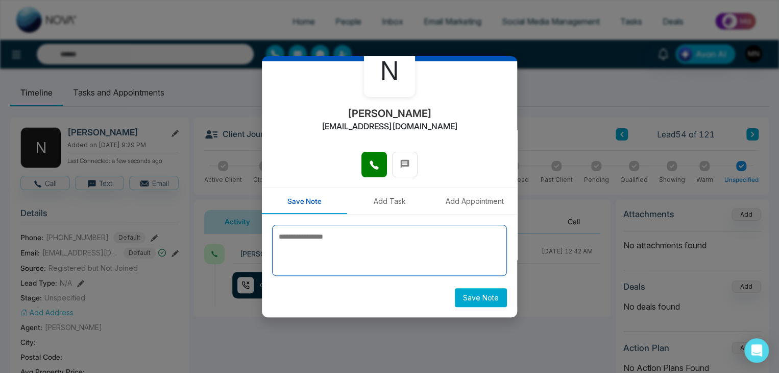
click at [329, 254] on textarea at bounding box center [389, 250] width 235 height 51
type textarea "**********"
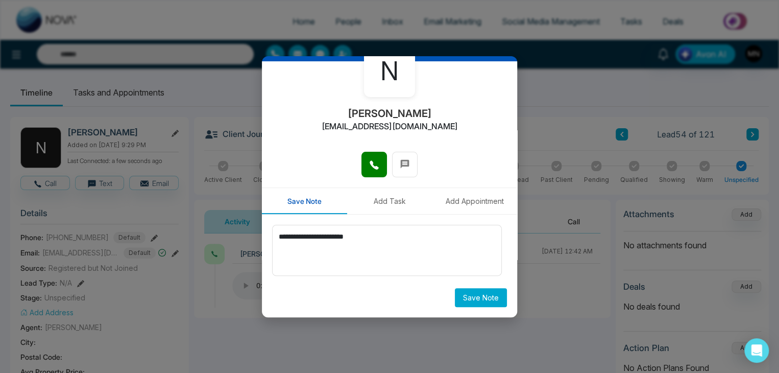
click at [510, 312] on div "**********" at bounding box center [389, 265] width 255 height 103
click at [489, 302] on button "Save Note" at bounding box center [481, 297] width 52 height 19
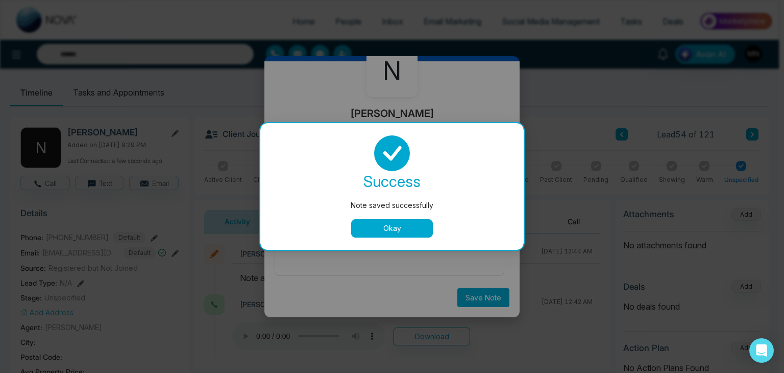
click at [405, 229] on button "Okay" at bounding box center [392, 228] width 82 height 18
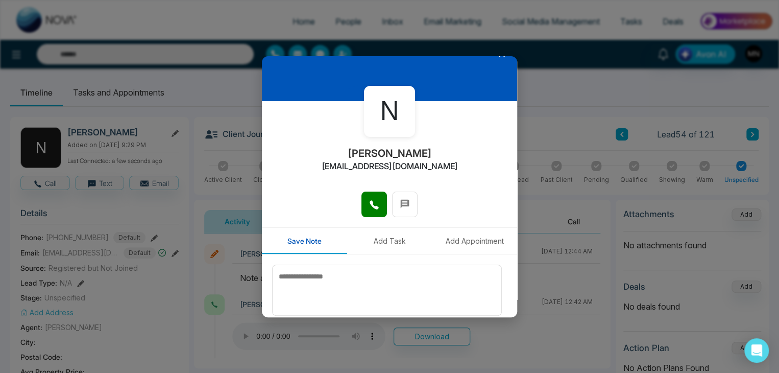
scroll to position [0, 0]
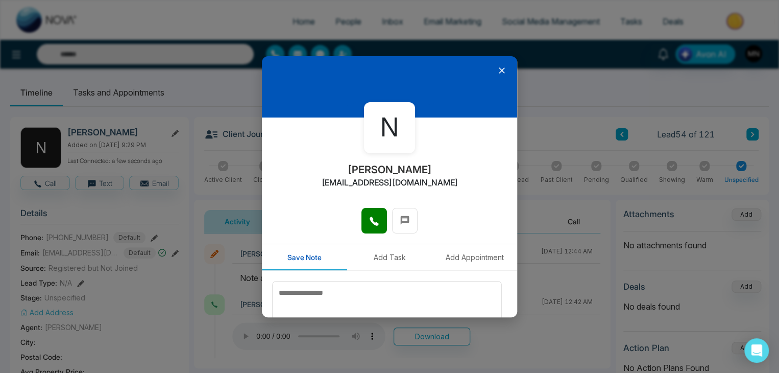
click at [497, 68] on icon at bounding box center [502, 70] width 10 height 10
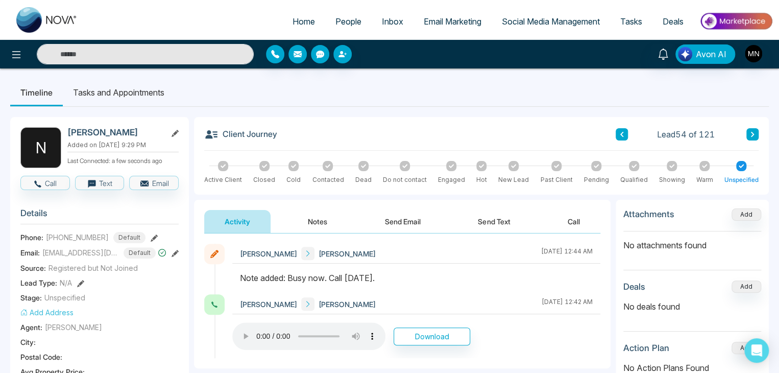
click at [755, 133] on button at bounding box center [752, 134] width 12 height 12
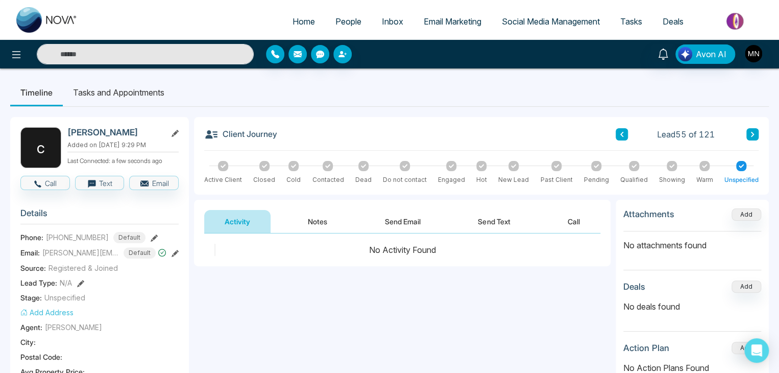
drag, startPoint x: 0, startPoint y: 230, endPoint x: 46, endPoint y: 199, distance: 55.5
click at [56, 181] on button "Call" at bounding box center [45, 183] width 50 height 14
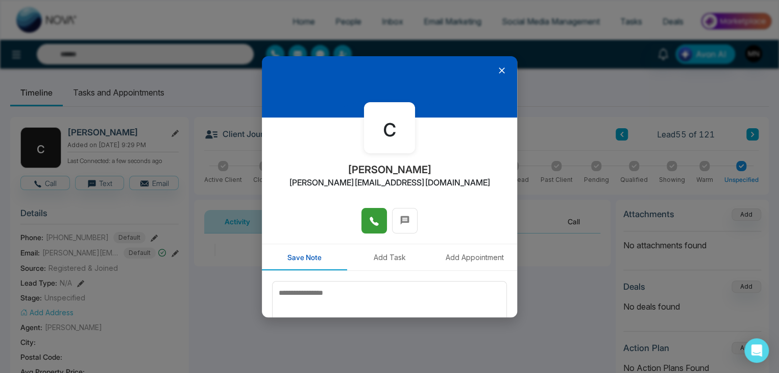
click at [377, 225] on button at bounding box center [374, 221] width 26 height 26
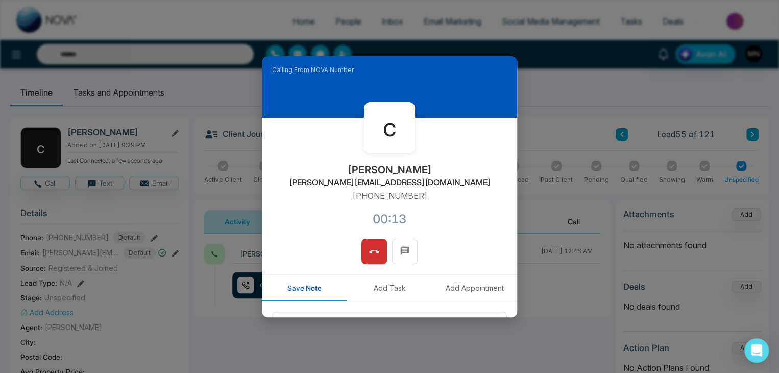
click at [371, 254] on icon at bounding box center [374, 252] width 10 height 10
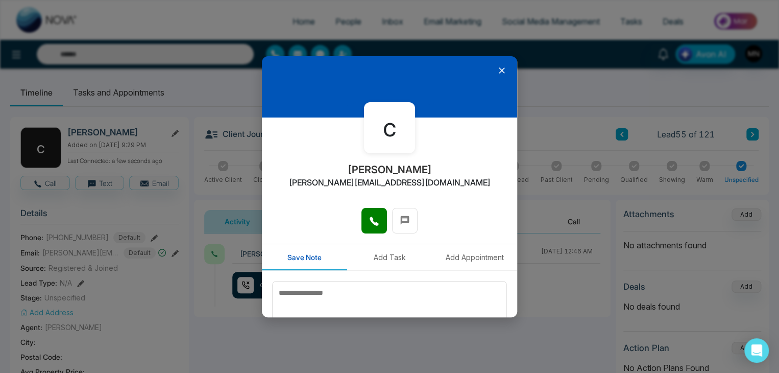
click at [499, 71] on icon at bounding box center [502, 70] width 6 height 6
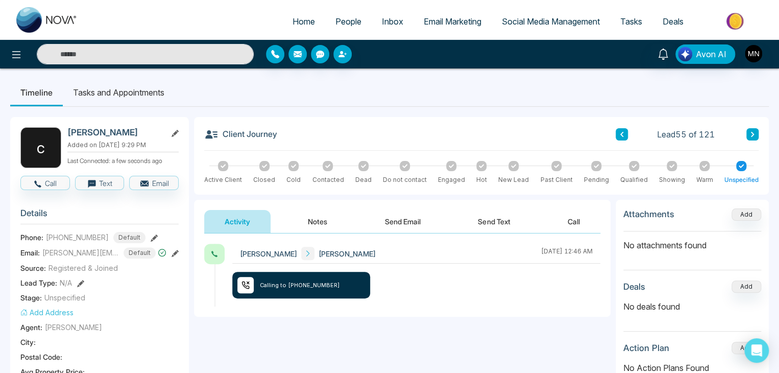
click at [151, 235] on icon at bounding box center [154, 237] width 7 height 7
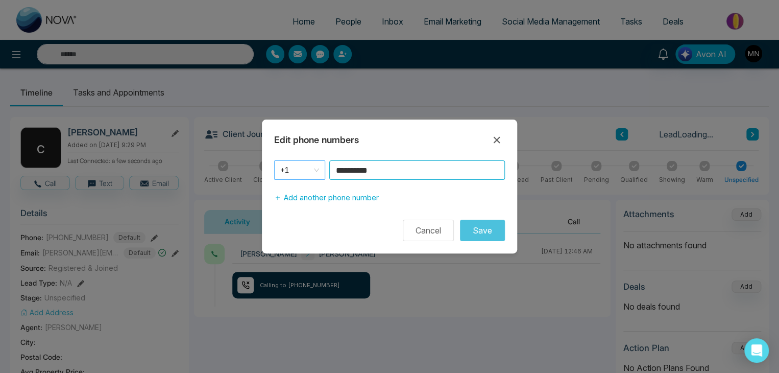
drag, startPoint x: 362, startPoint y: 172, endPoint x: 324, endPoint y: 179, distance: 38.9
click at [324, 179] on div "**********" at bounding box center [389, 169] width 231 height 19
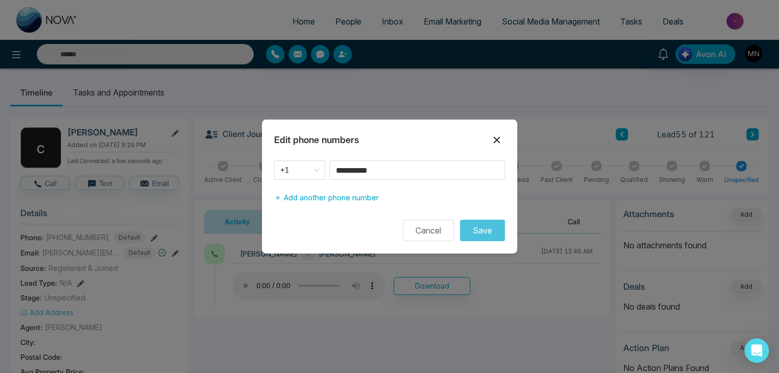
click at [493, 139] on icon at bounding box center [497, 140] width 12 height 12
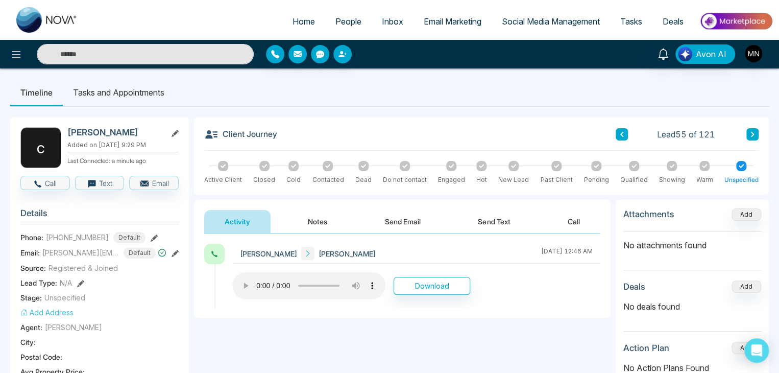
click at [323, 218] on button "Notes" at bounding box center [317, 221] width 60 height 23
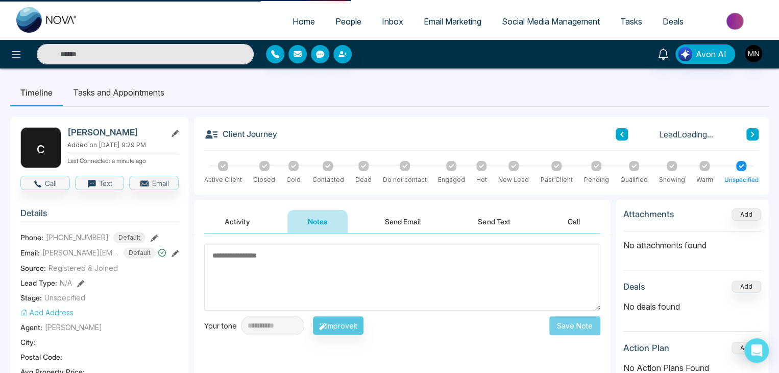
click at [350, 276] on textarea at bounding box center [402, 276] width 396 height 67
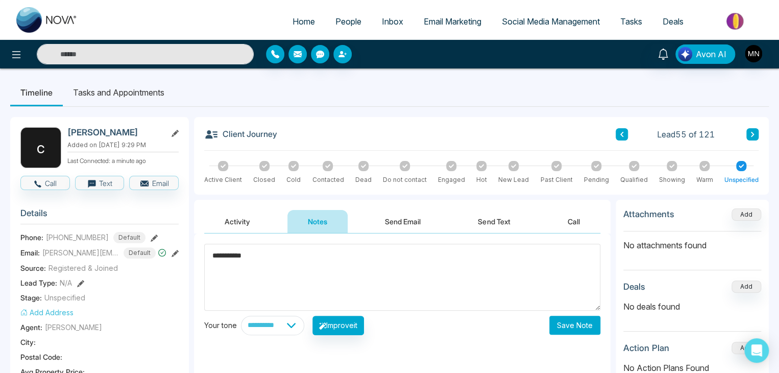
type textarea "**********"
click at [559, 330] on button "Save Note" at bounding box center [574, 324] width 51 height 19
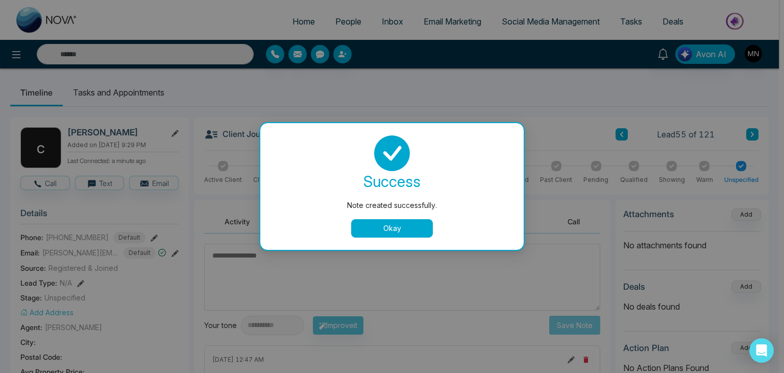
click at [400, 227] on button "Okay" at bounding box center [392, 228] width 82 height 18
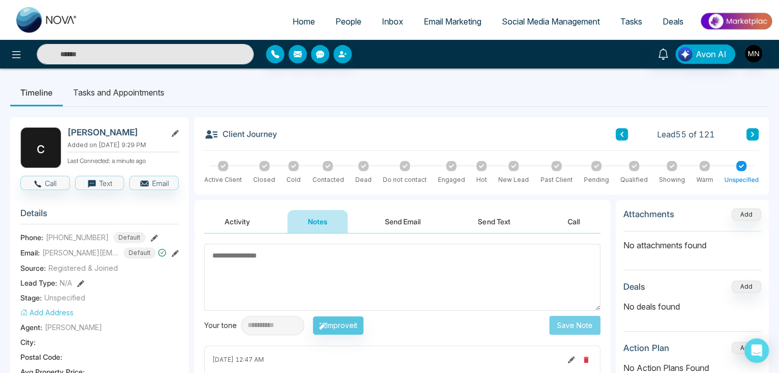
click at [752, 133] on icon at bounding box center [752, 134] width 3 height 5
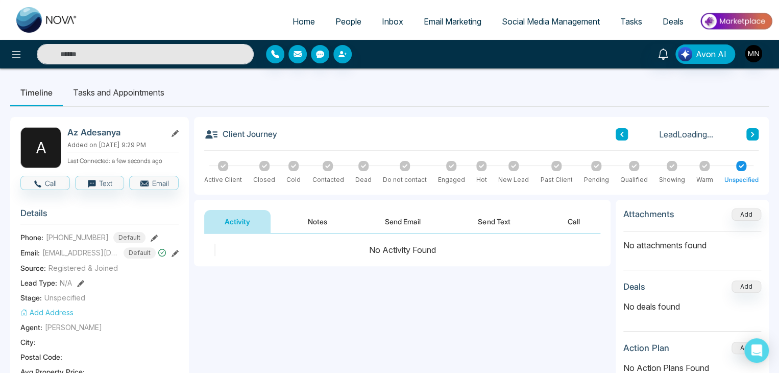
click at [612, 131] on div "Client Journey Lead Loading..." at bounding box center [481, 138] width 554 height 23
click at [619, 129] on button at bounding box center [622, 134] width 12 height 12
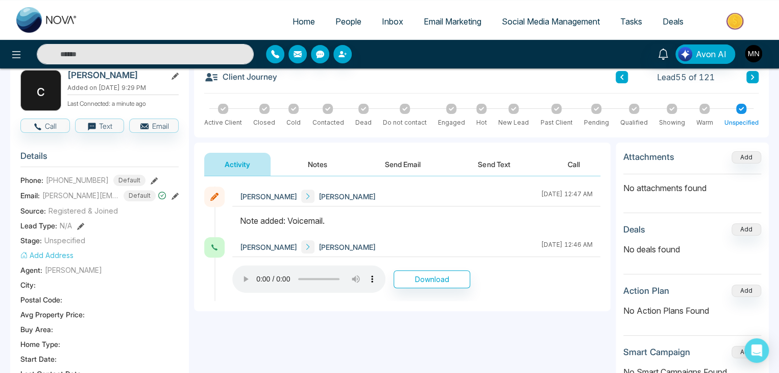
scroll to position [51, 0]
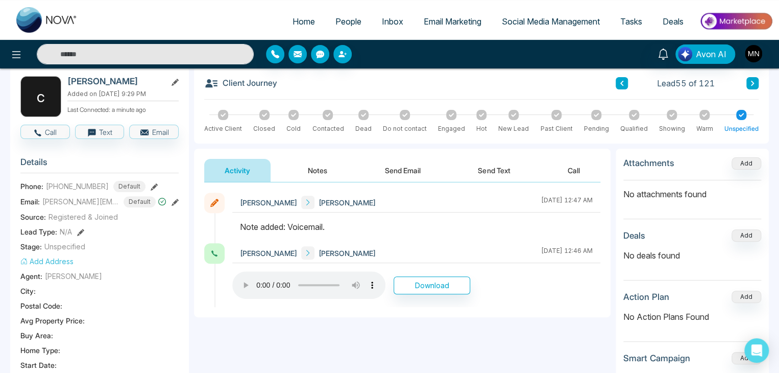
click at [751, 85] on icon at bounding box center [752, 83] width 3 height 5
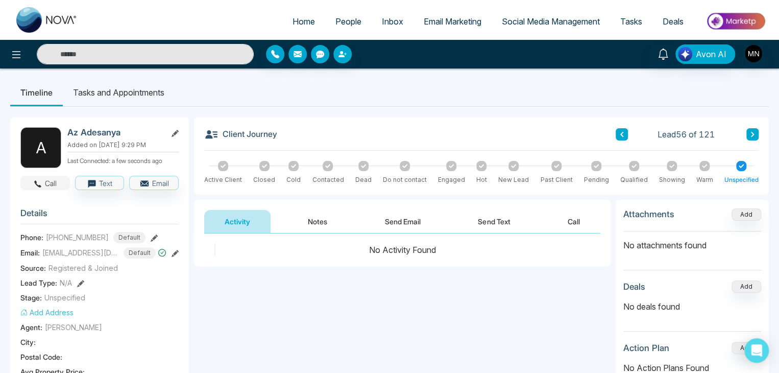
click at [41, 186] on icon "button" at bounding box center [37, 183] width 9 height 9
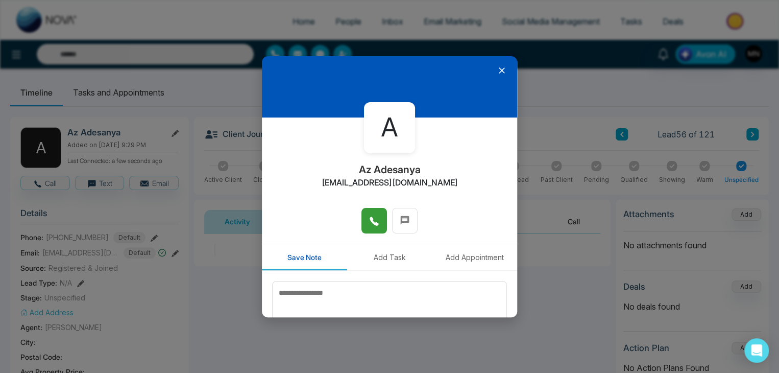
click at [371, 221] on icon at bounding box center [374, 221] width 9 height 9
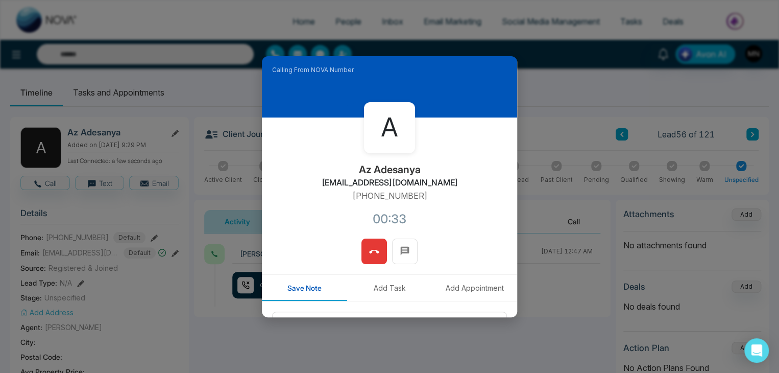
click at [372, 258] on span at bounding box center [374, 250] width 10 height 15
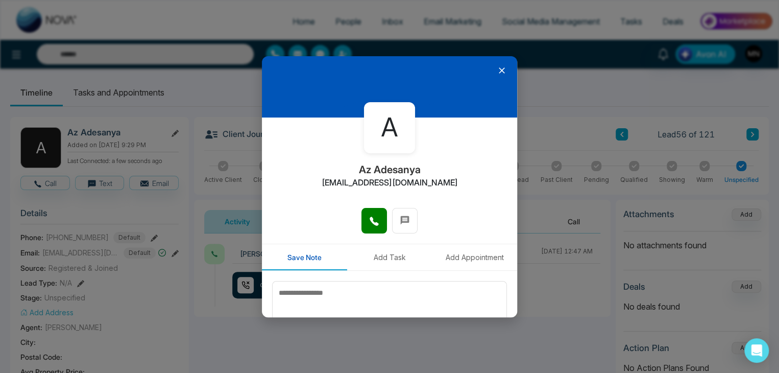
click at [497, 72] on icon at bounding box center [502, 70] width 10 height 10
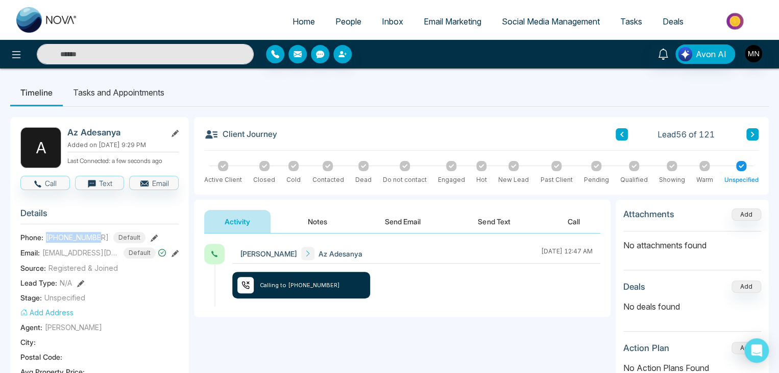
drag, startPoint x: 99, startPoint y: 236, endPoint x: 42, endPoint y: 236, distance: 57.2
click at [42, 236] on div "Phone: +16478637669 Default" at bounding box center [99, 237] width 158 height 11
copy div "+16478637669"
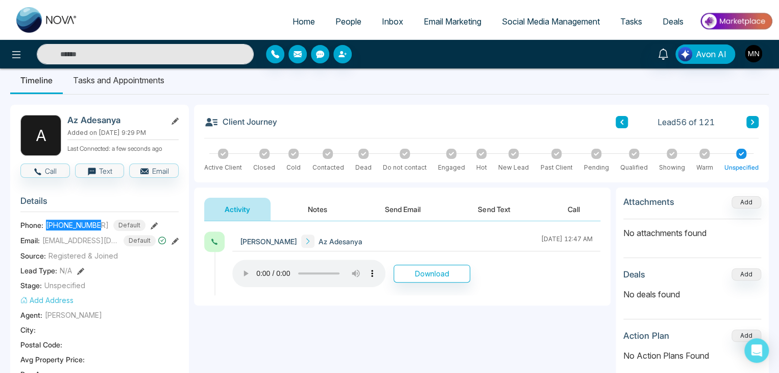
scroll to position [51, 0]
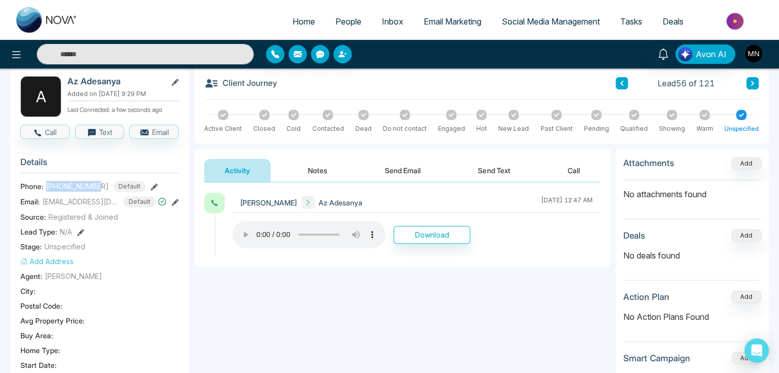
click at [135, 260] on div "Add Address" at bounding box center [99, 261] width 158 height 11
click at [323, 164] on button "Notes" at bounding box center [317, 170] width 60 height 23
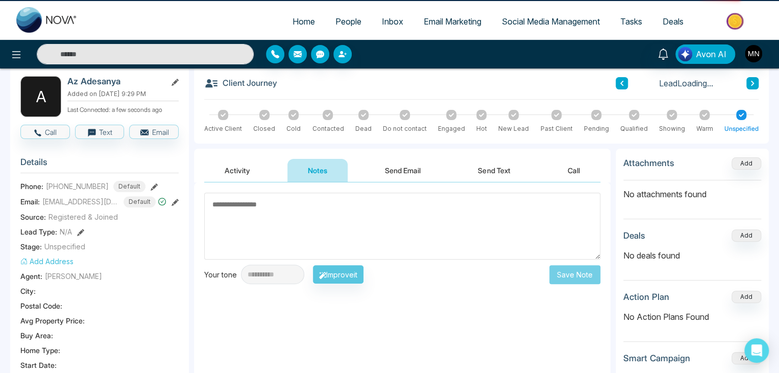
click at [351, 222] on textarea at bounding box center [402, 225] width 396 height 67
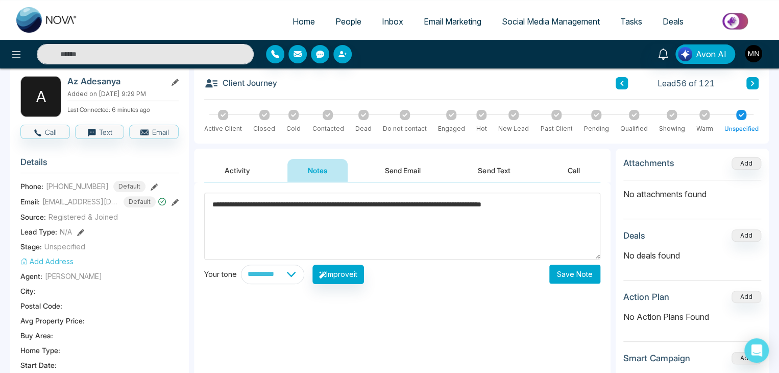
type textarea "**********"
click at [571, 274] on button "Save Note" at bounding box center [574, 273] width 51 height 19
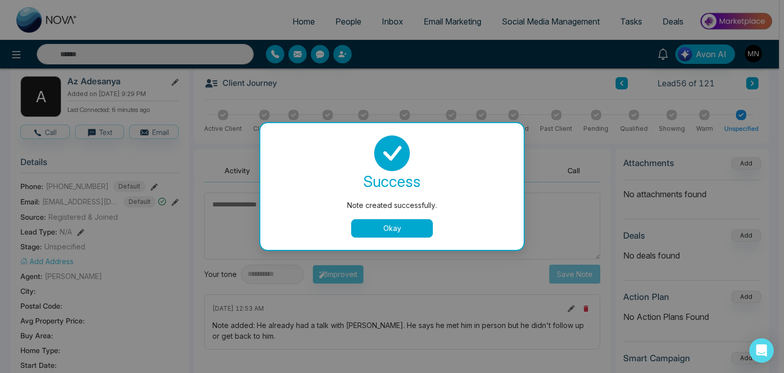
click at [373, 226] on button "Okay" at bounding box center [392, 228] width 82 height 18
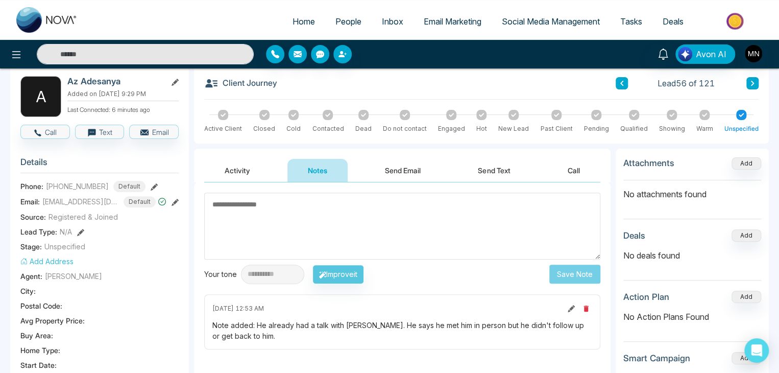
click at [223, 172] on button "Activity" at bounding box center [237, 170] width 66 height 23
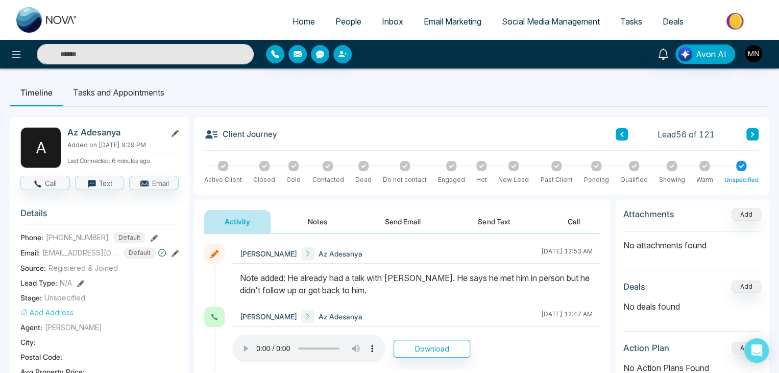
click at [321, 217] on button "Notes" at bounding box center [317, 221] width 60 height 23
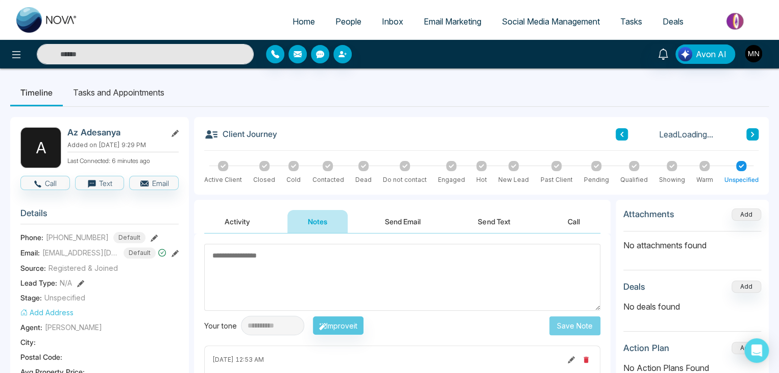
scroll to position [102, 0]
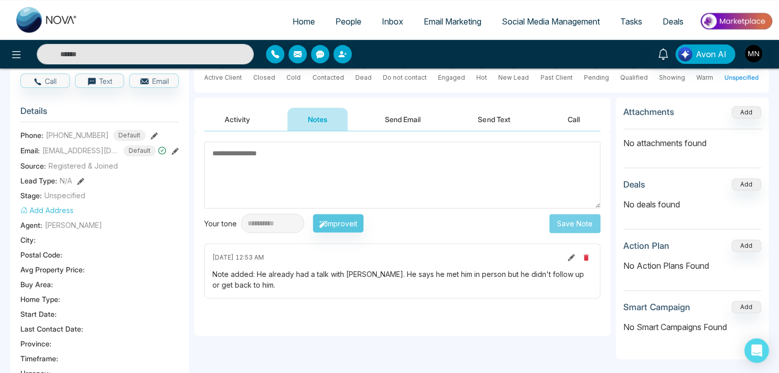
click at [573, 256] on icon at bounding box center [571, 257] width 7 height 7
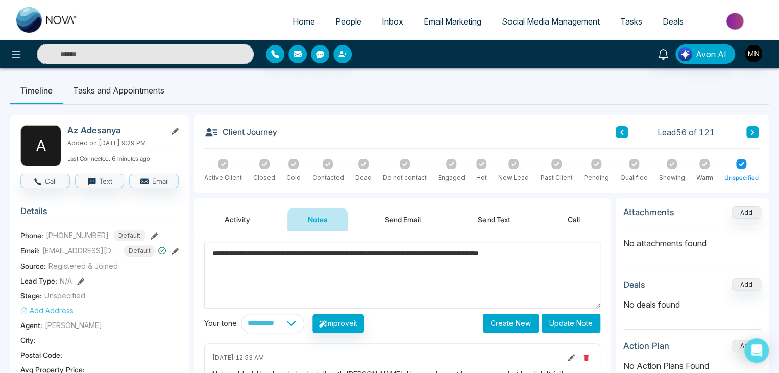
scroll to position [0, 0]
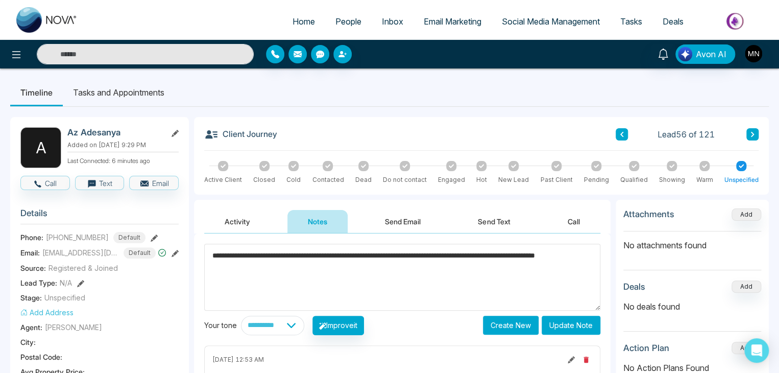
type textarea "**********"
click at [584, 324] on button "Update Note" at bounding box center [571, 324] width 59 height 19
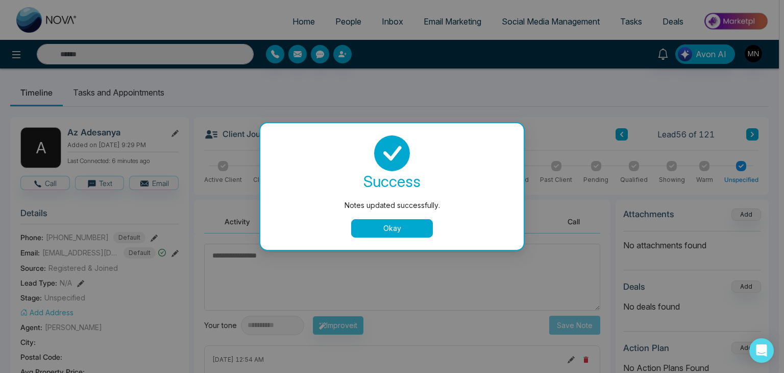
click at [396, 227] on button "Okay" at bounding box center [392, 228] width 82 height 18
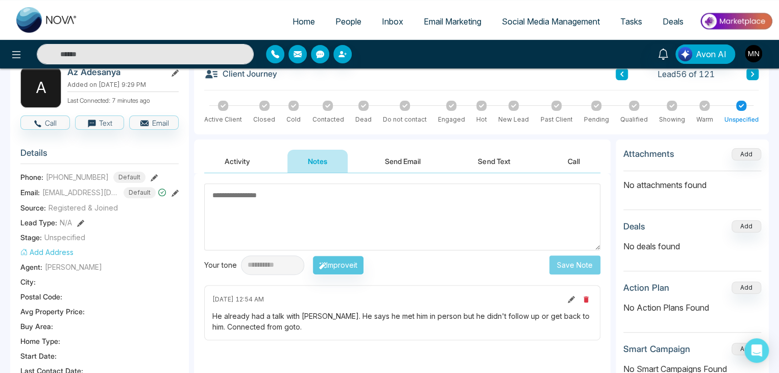
scroll to position [51, 0]
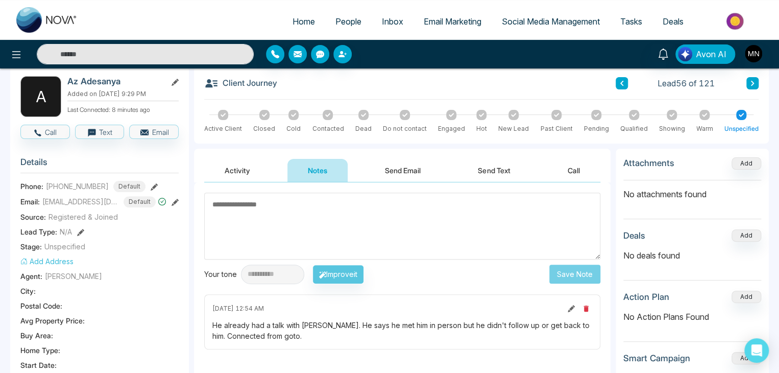
click at [750, 84] on icon at bounding box center [752, 83] width 5 height 6
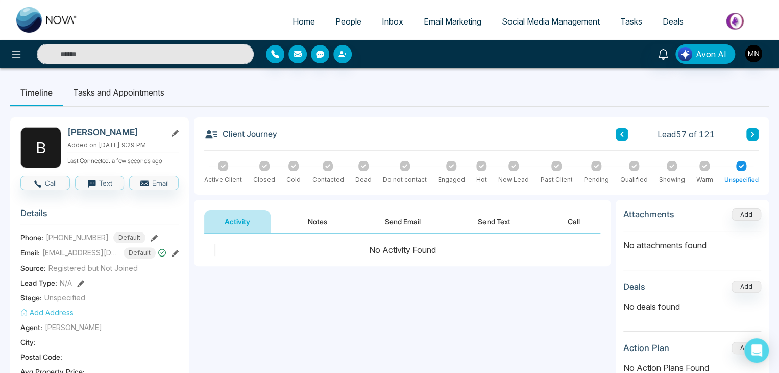
click at [629, 133] on div "Lead 57 of 121" at bounding box center [687, 134] width 143 height 12
click at [621, 133] on icon at bounding box center [621, 134] width 3 height 5
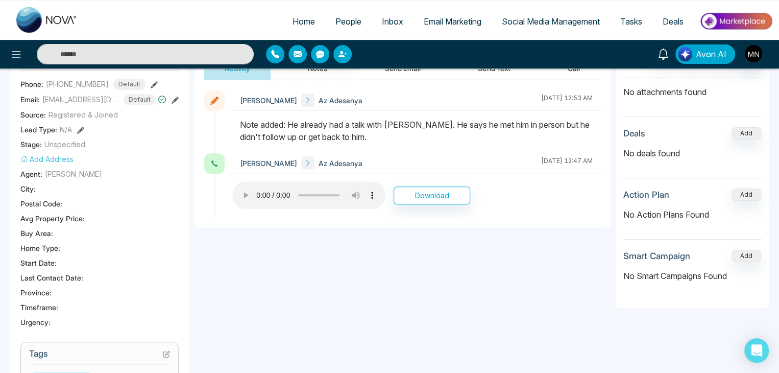
scroll to position [51, 0]
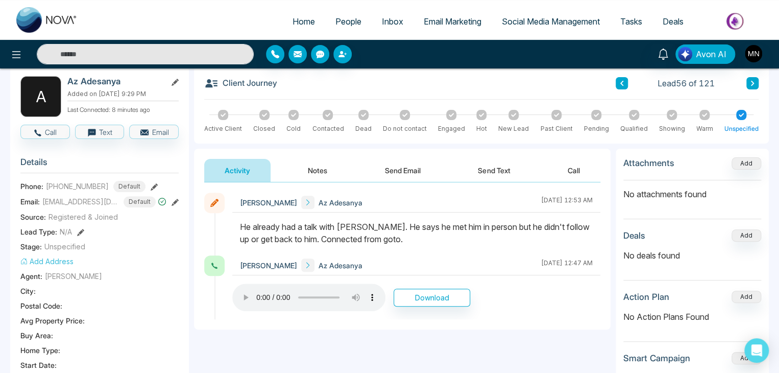
click at [322, 171] on button "Notes" at bounding box center [317, 170] width 60 height 23
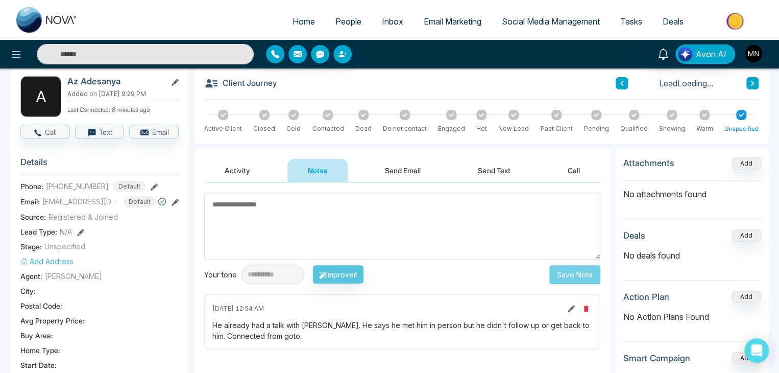
click at [574, 311] on button at bounding box center [571, 308] width 11 height 11
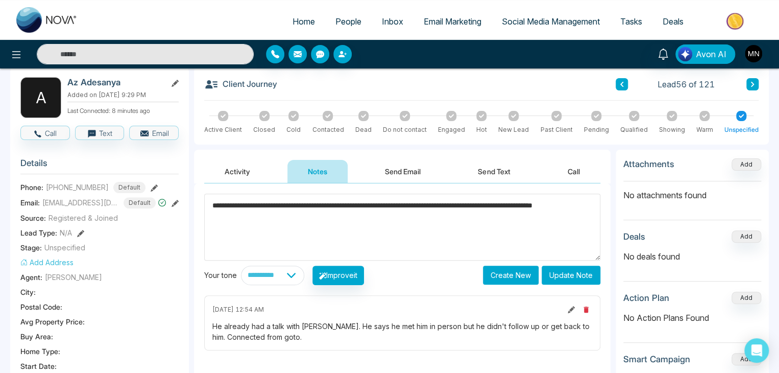
scroll to position [102, 0]
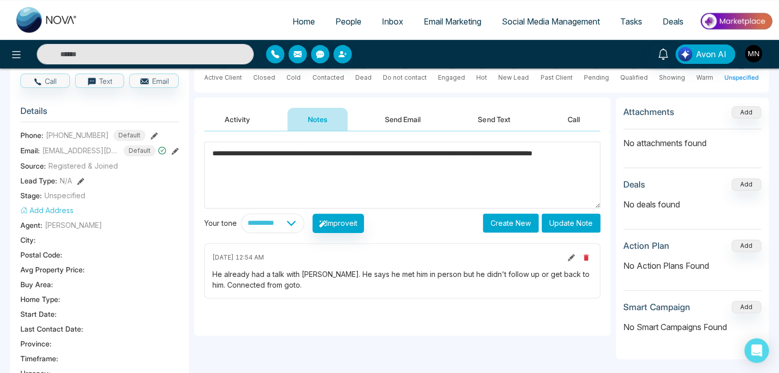
click at [420, 273] on div "He already had a talk with Sam. He says he met him in person but he didn't foll…" at bounding box center [402, 278] width 380 height 21
click at [418, 273] on div "He already had a talk with Sam. He says he met him in person but he didn't foll…" at bounding box center [402, 278] width 380 height 21
click at [568, 254] on icon at bounding box center [571, 257] width 7 height 7
click at [420, 152] on textarea "**********" at bounding box center [402, 174] width 396 height 67
click at [520, 156] on textarea "**********" at bounding box center [402, 174] width 396 height 67
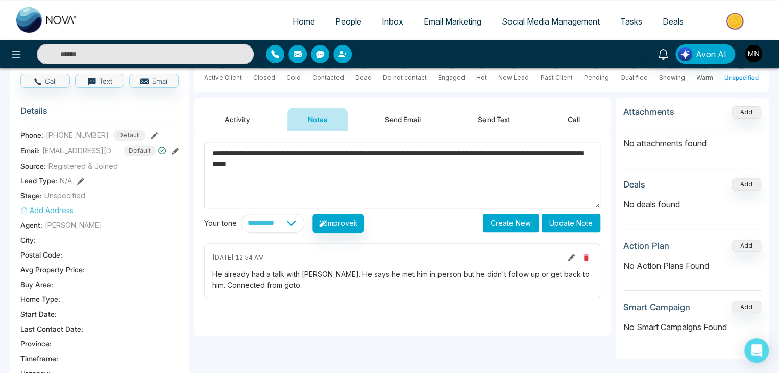
click at [447, 152] on textarea "**********" at bounding box center [402, 174] width 396 height 67
type textarea "**********"
click at [579, 223] on button "Update Note" at bounding box center [571, 222] width 59 height 19
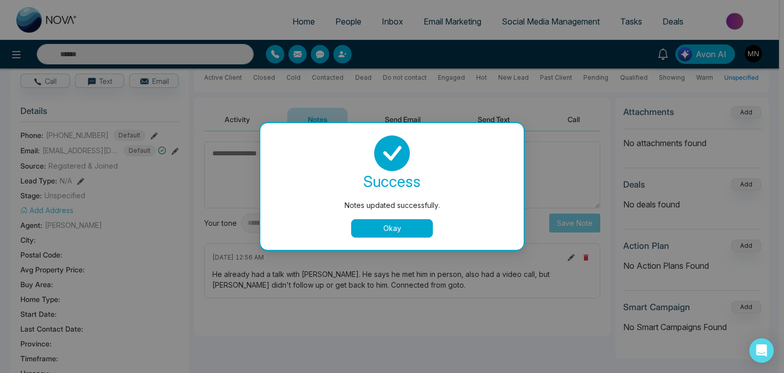
click at [394, 230] on button "Okay" at bounding box center [392, 228] width 82 height 18
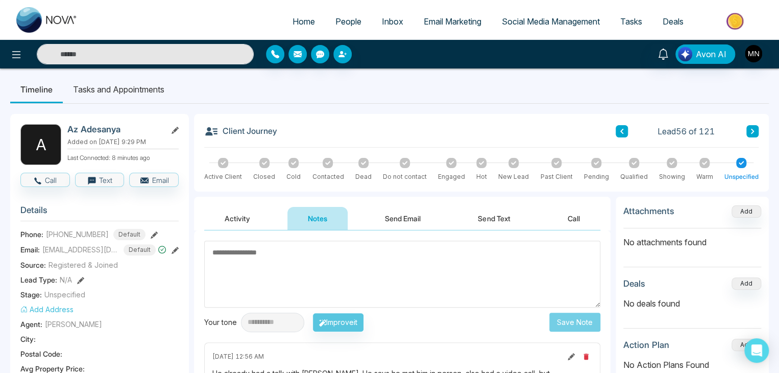
scroll to position [0, 0]
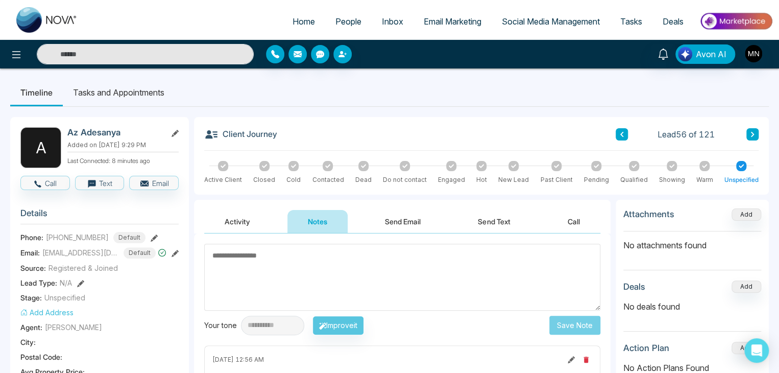
click at [241, 225] on button "Activity" at bounding box center [237, 221] width 66 height 23
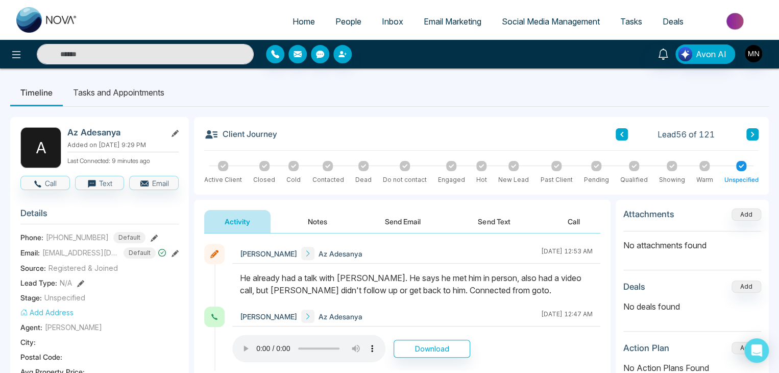
click at [756, 133] on button at bounding box center [752, 134] width 12 height 12
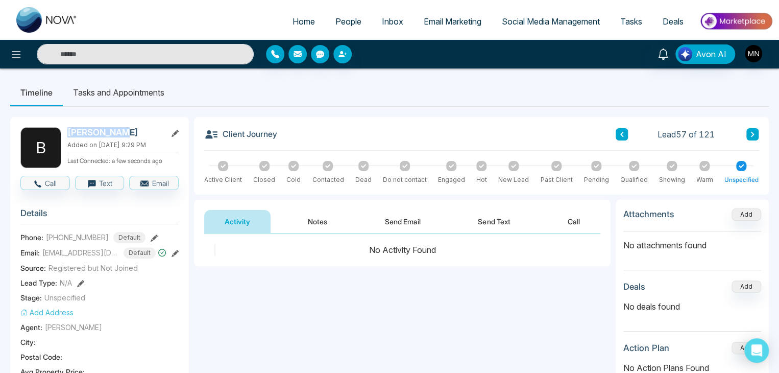
drag, startPoint x: 122, startPoint y: 131, endPoint x: 68, endPoint y: 131, distance: 54.6
click at [68, 131] on h2 "[PERSON_NAME]" at bounding box center [114, 132] width 95 height 10
click at [155, 312] on div "Add Address" at bounding box center [99, 312] width 158 height 11
click at [53, 178] on button "Call" at bounding box center [45, 183] width 50 height 14
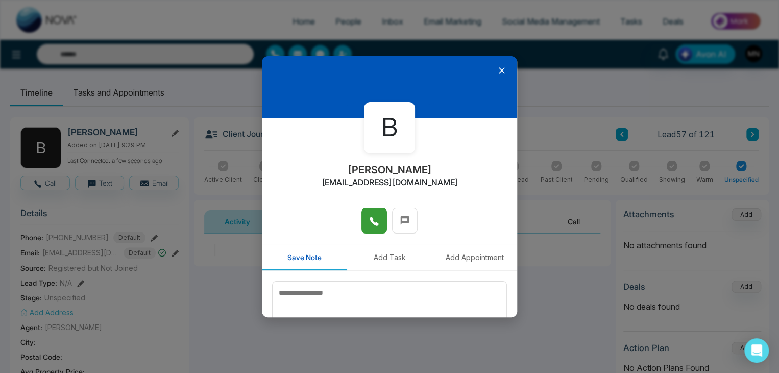
click at [365, 226] on button at bounding box center [374, 221] width 26 height 26
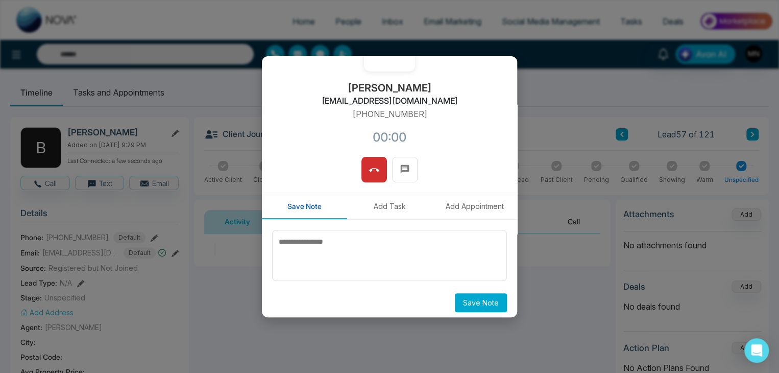
scroll to position [87, 0]
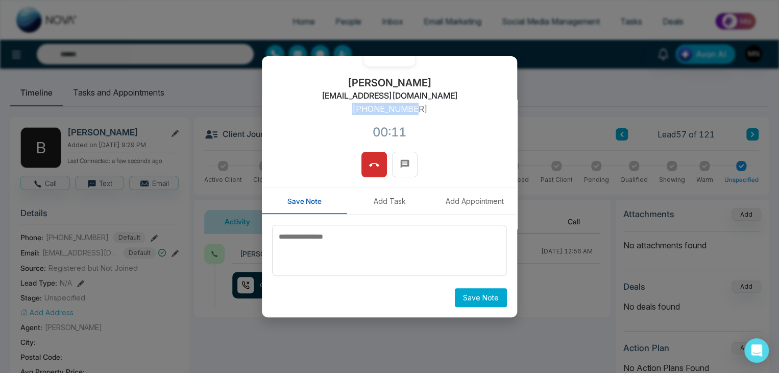
drag, startPoint x: 420, startPoint y: 109, endPoint x: 355, endPoint y: 111, distance: 64.9
click at [355, 111] on div "B Bobby Malhi Bmalhi14@gmail.com +14168299368 00:11" at bounding box center [389, 91] width 255 height 121
copy p "+14168299368"
click at [369, 168] on icon at bounding box center [374, 165] width 10 height 10
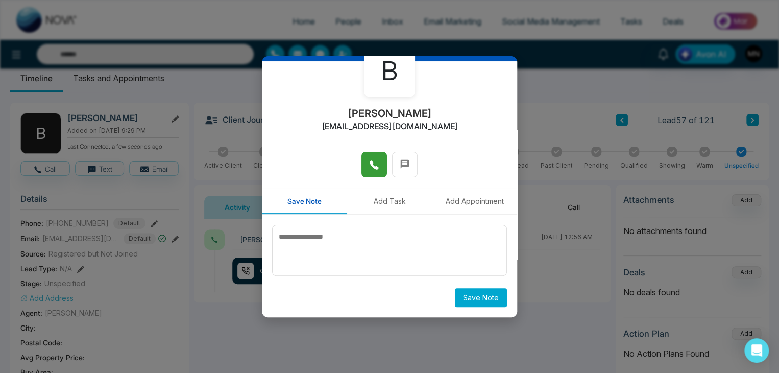
scroll to position [0, 0]
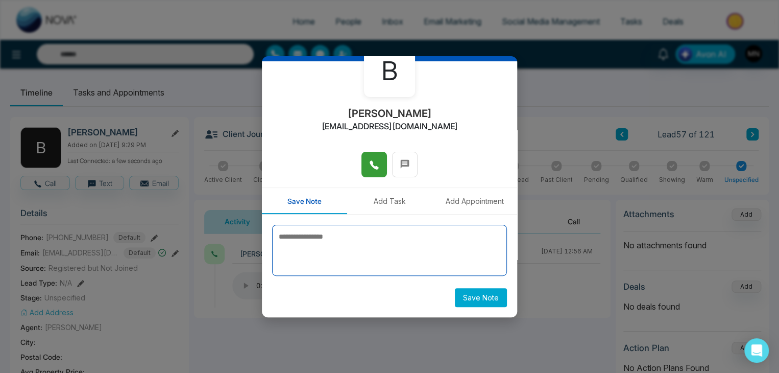
click at [304, 256] on textarea at bounding box center [389, 250] width 235 height 51
type textarea "*********"
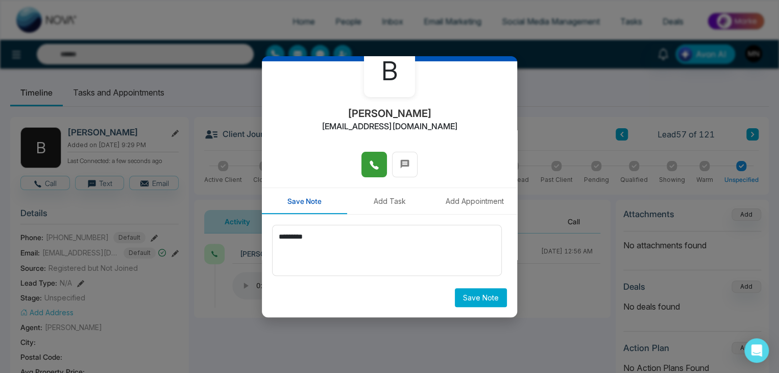
click at [476, 297] on button "Save Note" at bounding box center [481, 297] width 52 height 19
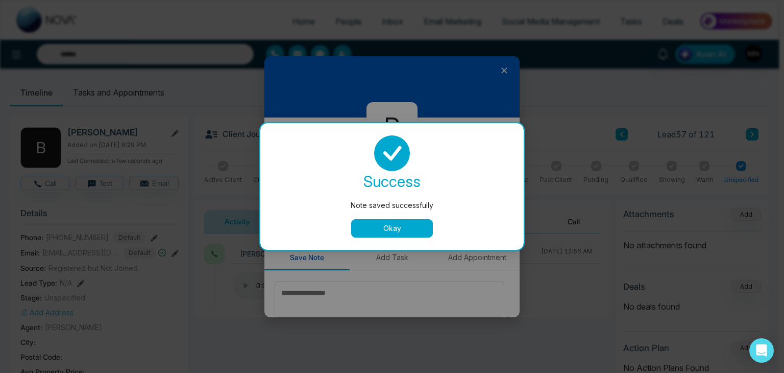
drag, startPoint x: 414, startPoint y: 224, endPoint x: 416, endPoint y: 219, distance: 5.5
click at [413, 225] on button "Okay" at bounding box center [392, 228] width 82 height 18
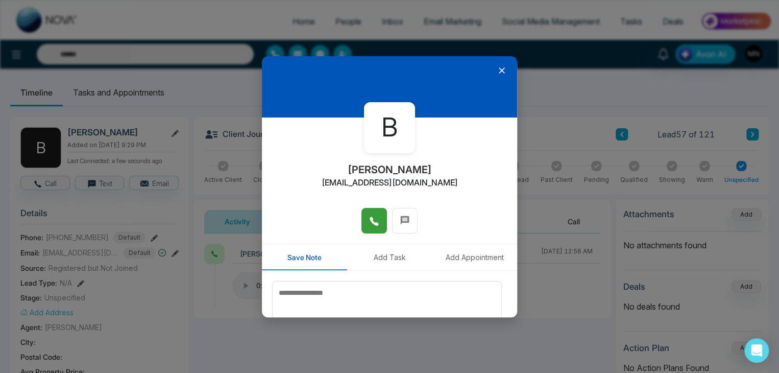
click at [497, 69] on icon at bounding box center [502, 70] width 10 height 10
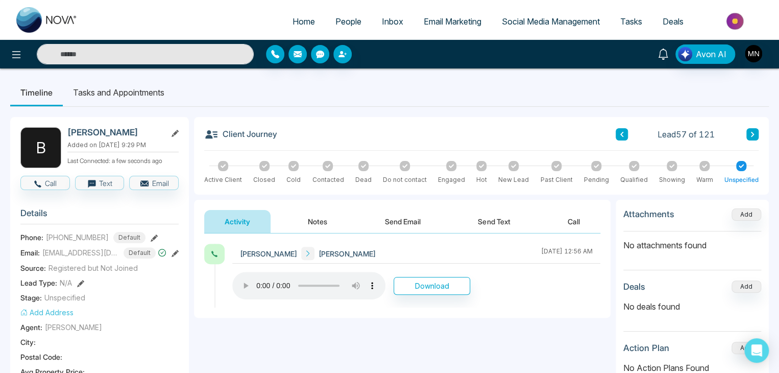
click at [663, 44] on link at bounding box center [663, 53] width 24 height 18
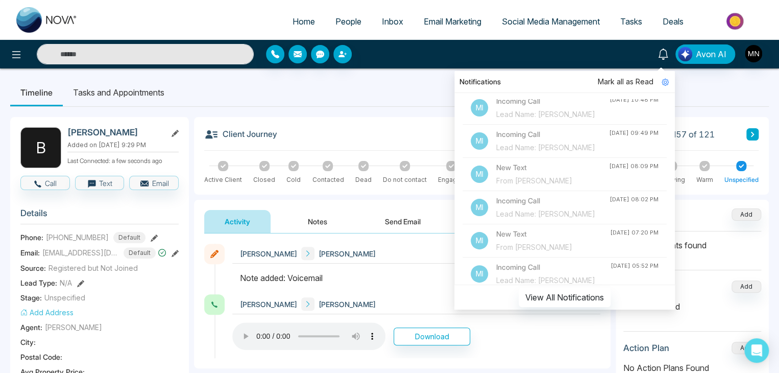
scroll to position [204, 0]
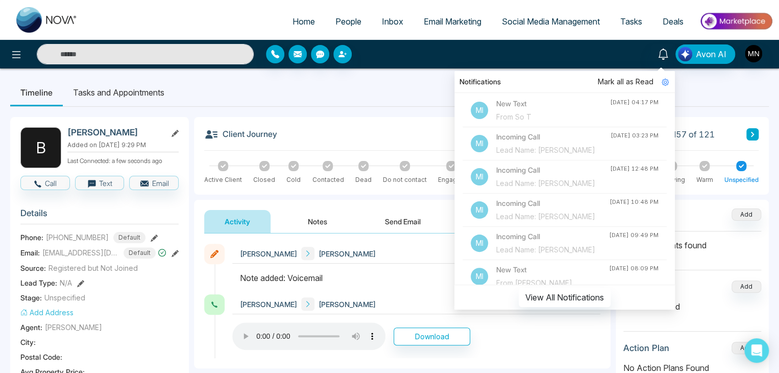
click at [556, 156] on div "Lead Name: Tony Hubenov" at bounding box center [553, 149] width 114 height 11
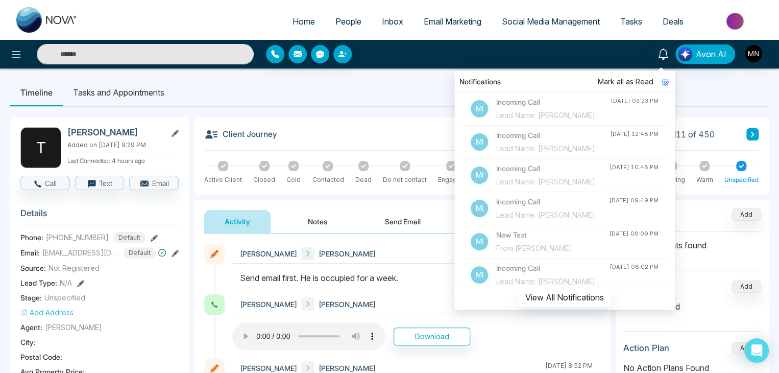
scroll to position [255, 0]
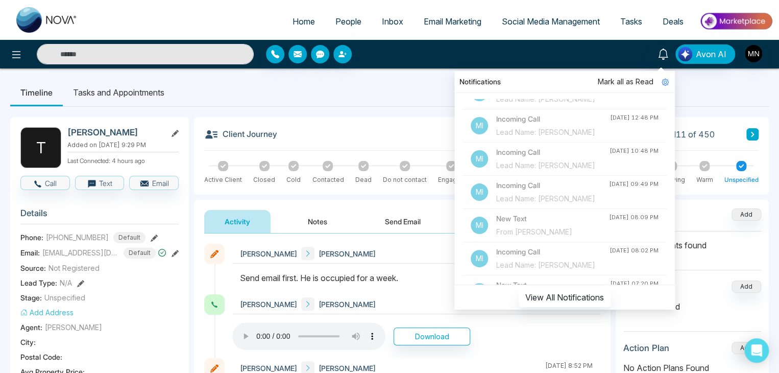
click at [553, 138] on div "Lead Name: Nick Panarese" at bounding box center [553, 132] width 114 height 11
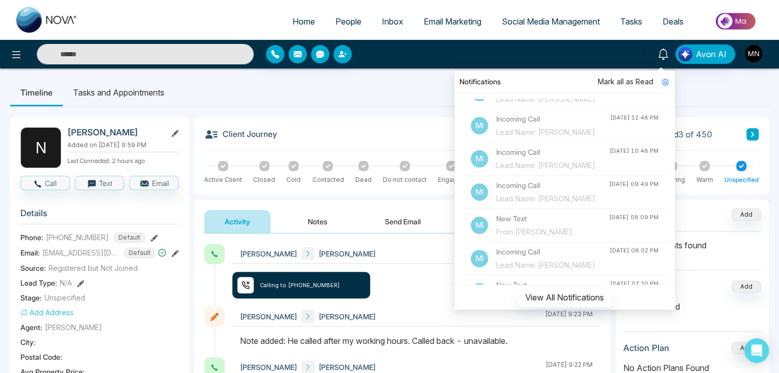
click at [518, 171] on div "Lead Name: Janak Chhabra" at bounding box center [552, 165] width 113 height 11
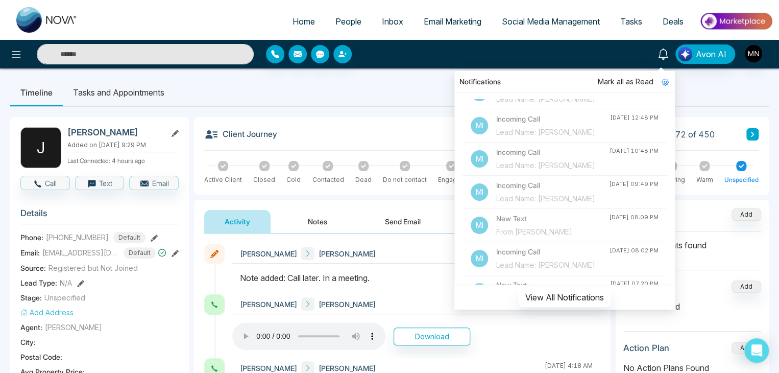
click at [335, 26] on span "People" at bounding box center [348, 21] width 26 height 10
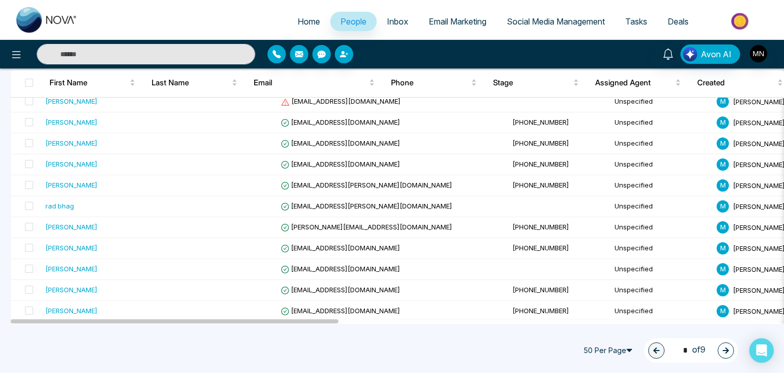
scroll to position [928, 0]
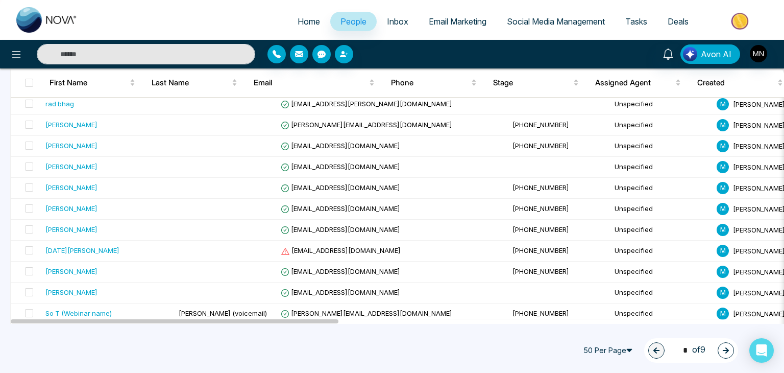
click at [723, 349] on icon "button" at bounding box center [725, 350] width 7 height 7
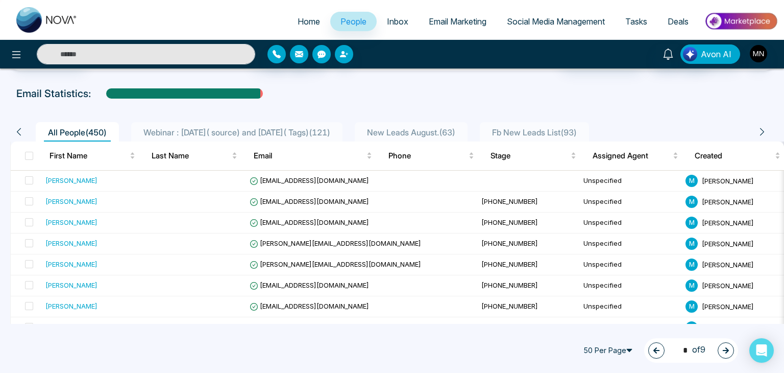
scroll to position [0, 0]
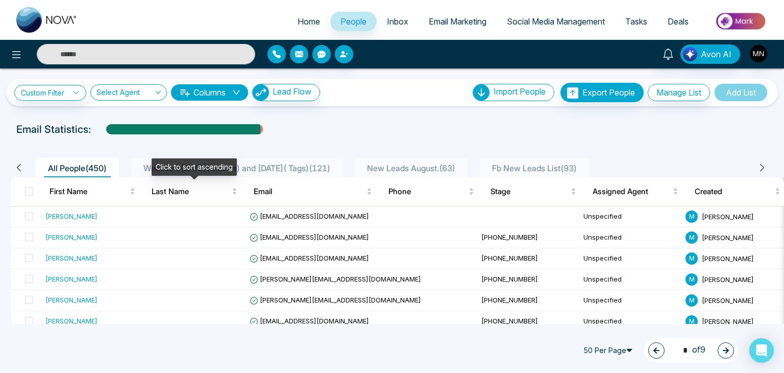
click at [181, 171] on div "Click to sort ascending" at bounding box center [194, 166] width 85 height 17
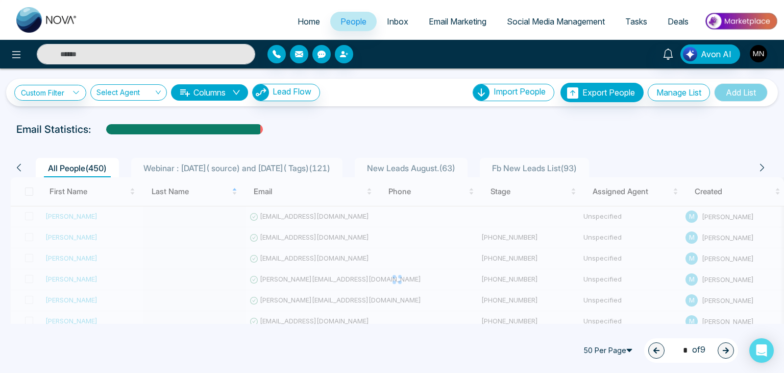
type input "*"
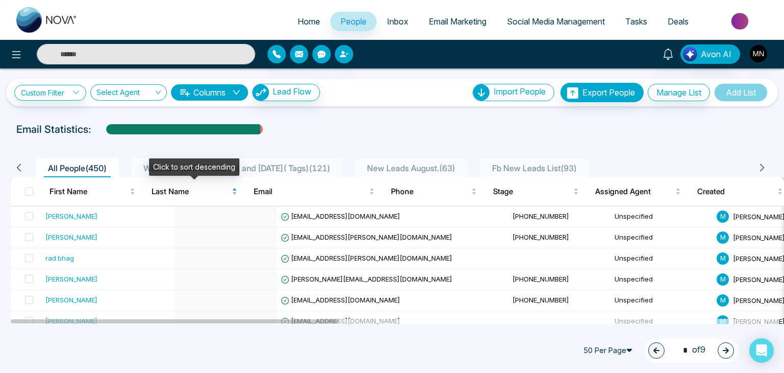
click at [184, 189] on span "Last Name" at bounding box center [191, 191] width 78 height 12
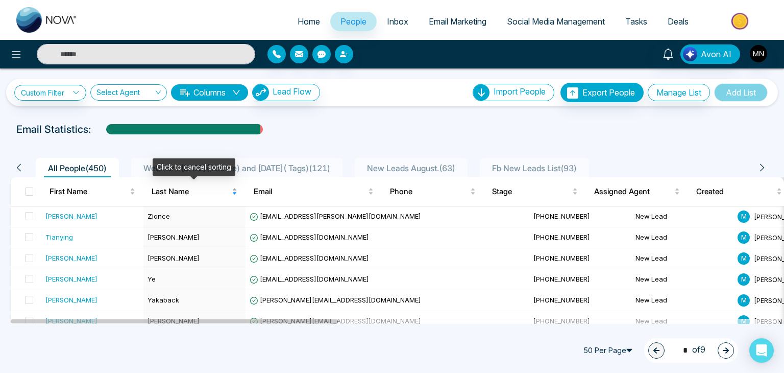
click at [184, 189] on span "Last Name" at bounding box center [191, 191] width 78 height 12
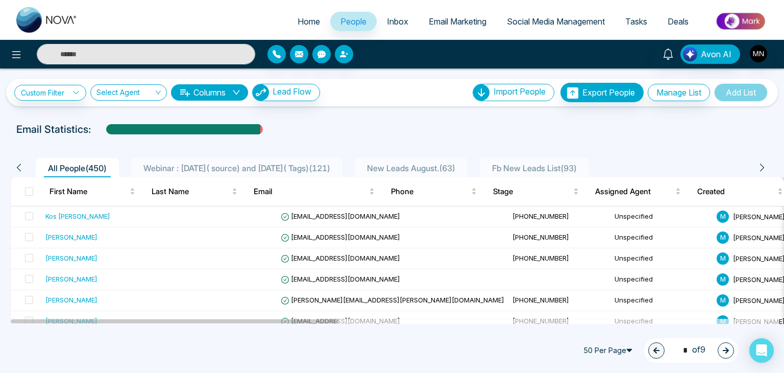
click at [251, 166] on span "Webinar : 17 July( source) and 6 August( Tags) ( 121 )" at bounding box center [236, 168] width 195 height 10
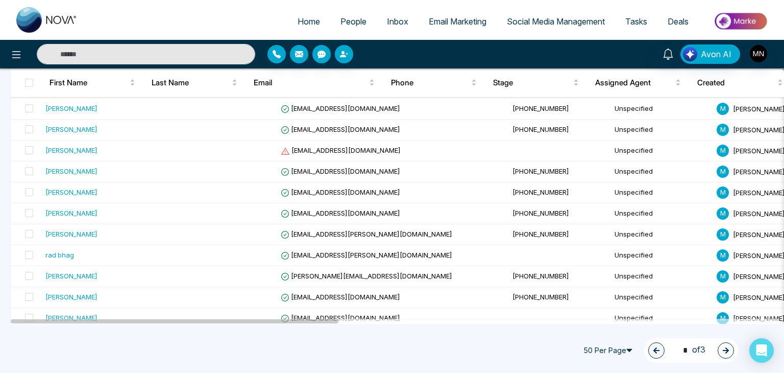
scroll to position [965, 0]
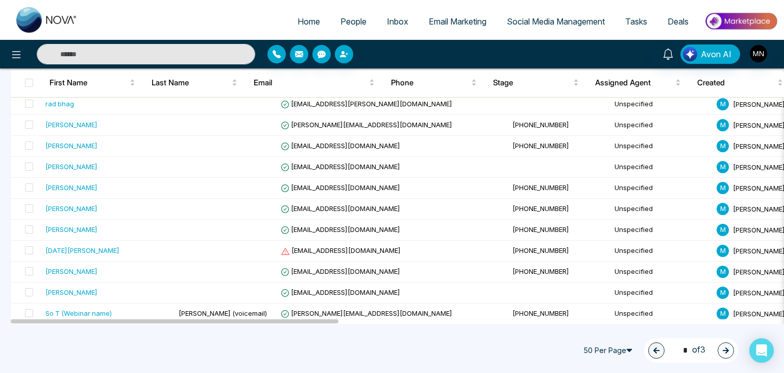
click at [727, 351] on icon "button" at bounding box center [726, 350] width 6 height 6
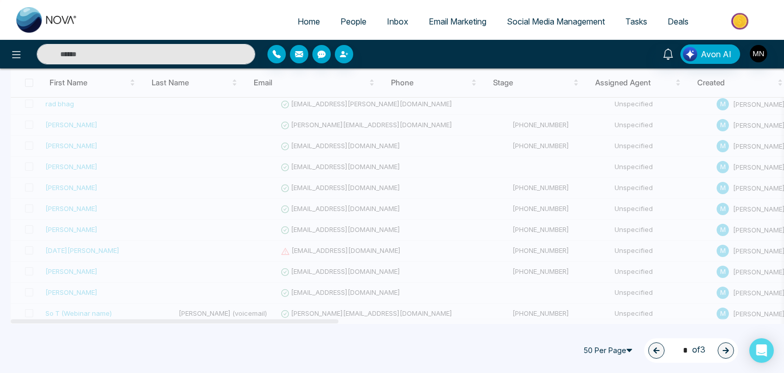
type input "*"
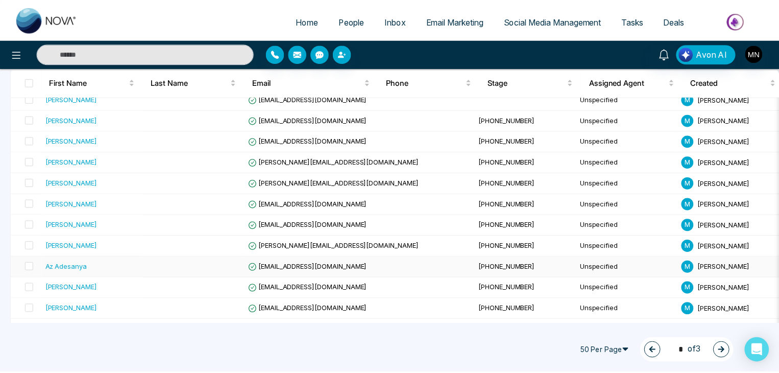
scroll to position [204, 0]
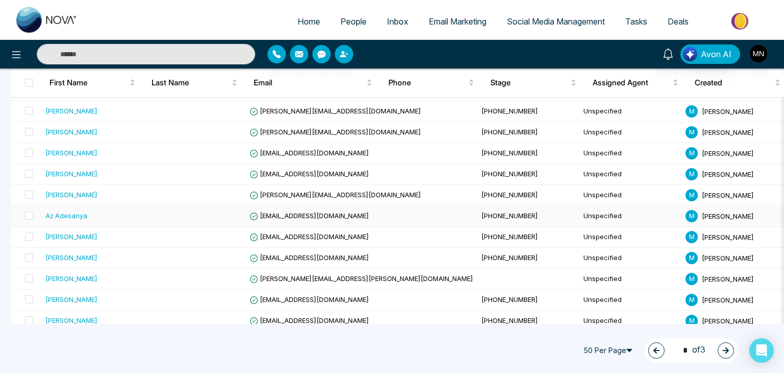
click at [100, 214] on div "Az Adesanya" at bounding box center [92, 215] width 94 height 10
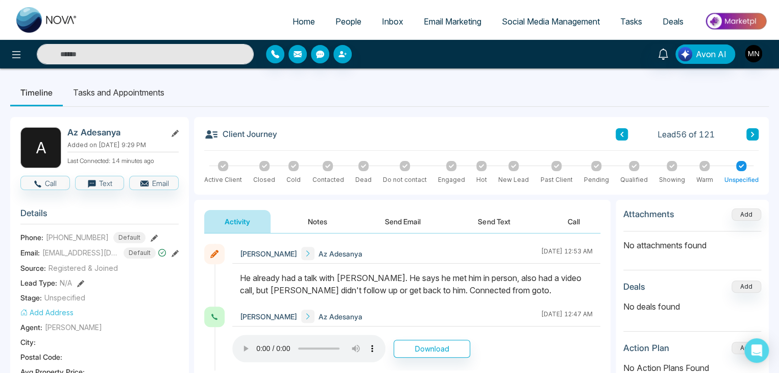
click at [755, 133] on button at bounding box center [752, 134] width 12 height 12
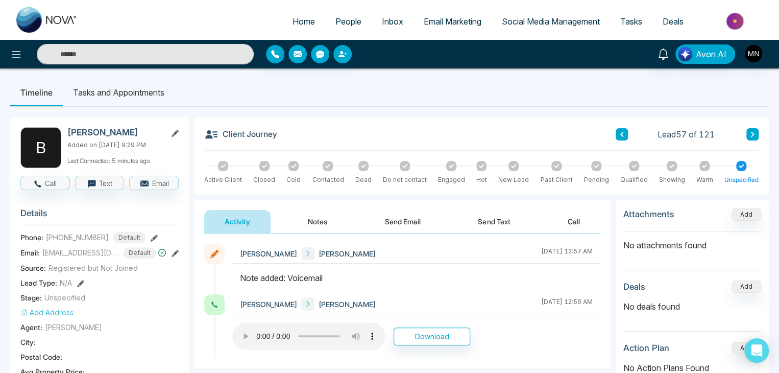
click at [752, 131] on icon at bounding box center [752, 134] width 5 height 6
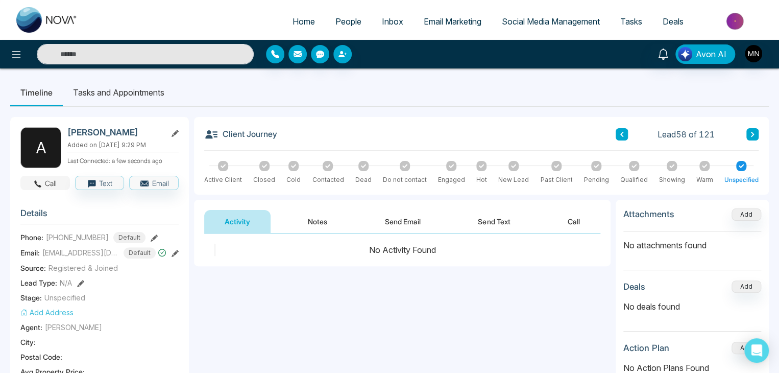
click at [33, 180] on icon "button" at bounding box center [37, 183] width 9 height 9
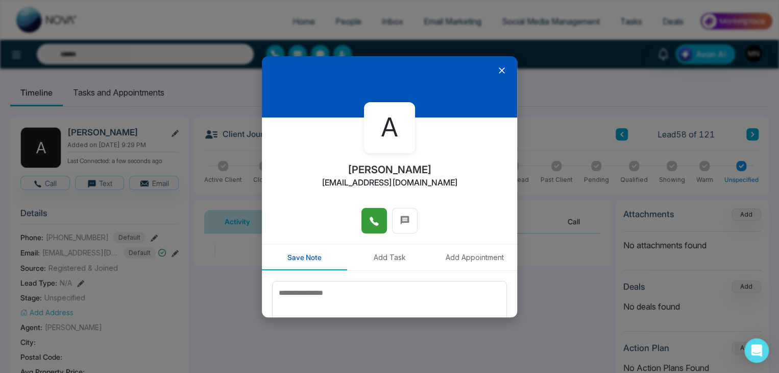
click at [361, 228] on button at bounding box center [374, 221] width 26 height 26
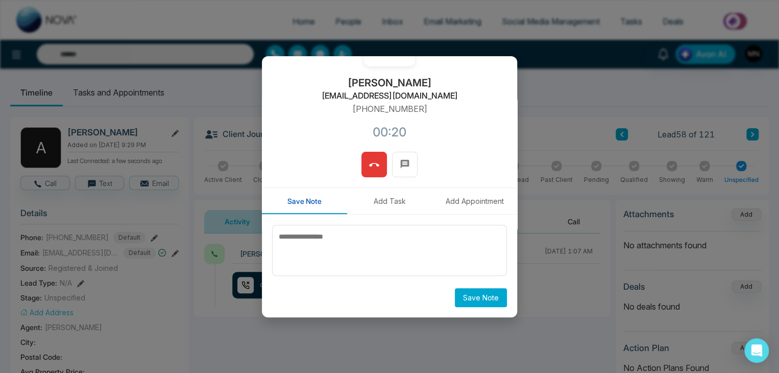
click at [369, 166] on icon at bounding box center [374, 165] width 10 height 10
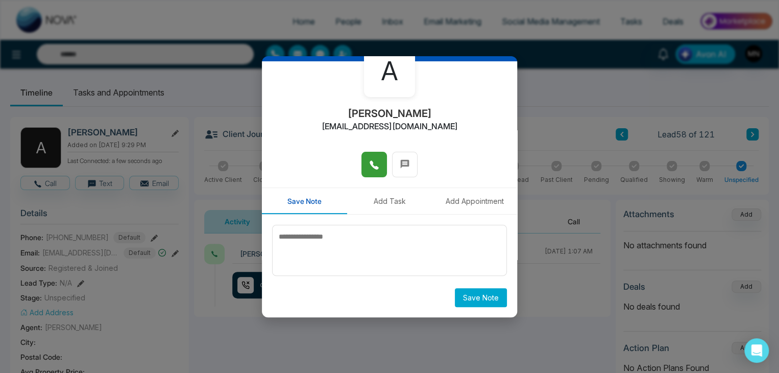
scroll to position [56, 0]
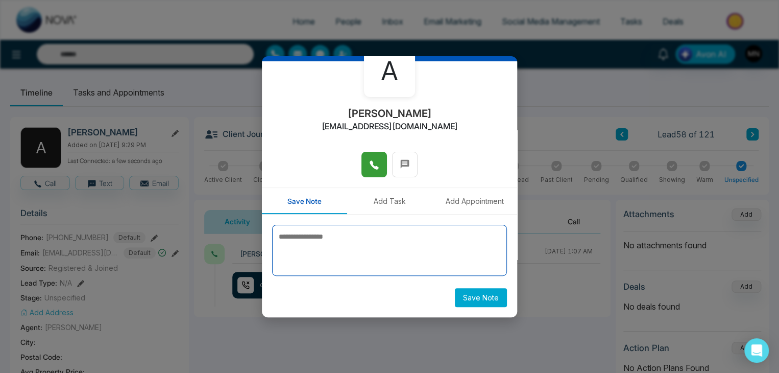
click at [321, 257] on textarea at bounding box center [389, 250] width 235 height 51
type textarea "*********"
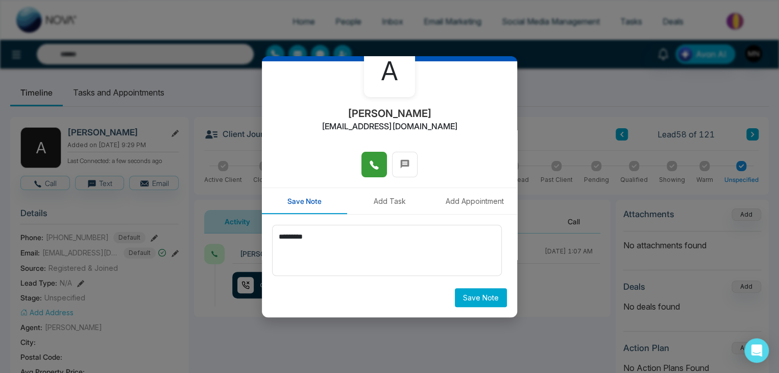
click at [484, 303] on button "Save Note" at bounding box center [481, 297] width 52 height 19
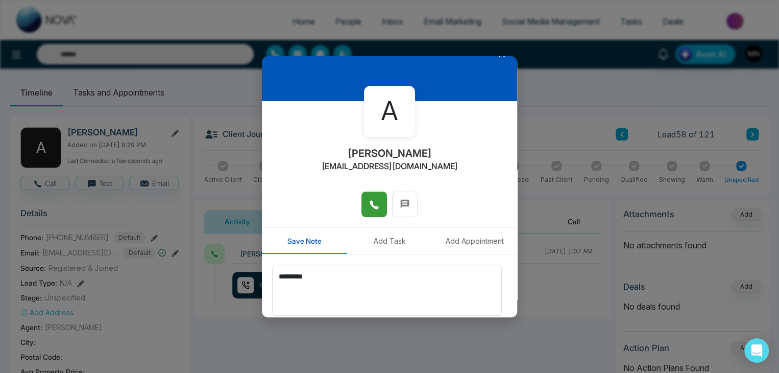
scroll to position [0, 0]
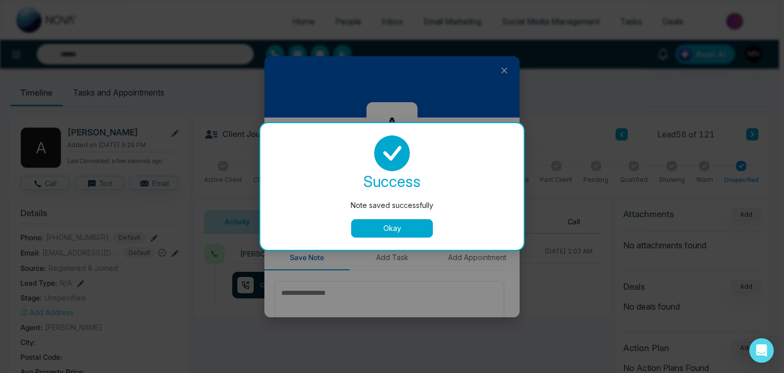
click at [429, 222] on button "Okay" at bounding box center [392, 228] width 82 height 18
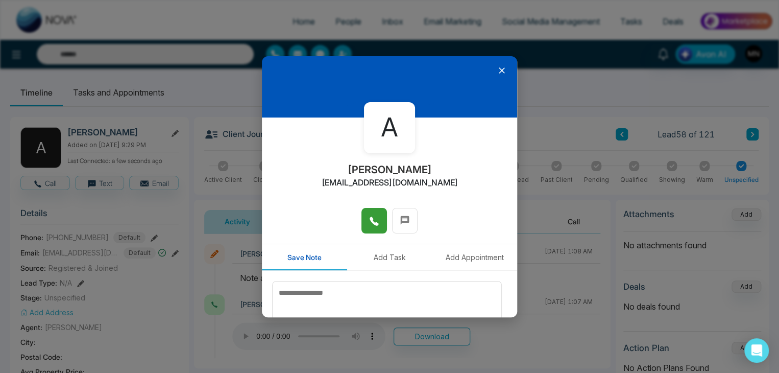
click at [499, 70] on icon at bounding box center [502, 70] width 6 height 6
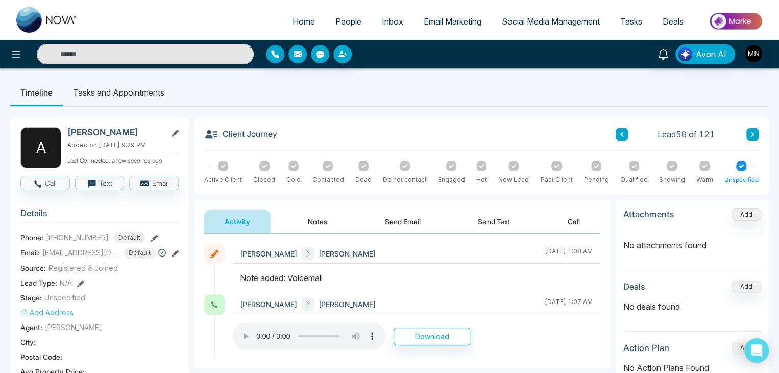
click at [752, 137] on icon at bounding box center [752, 134] width 5 height 6
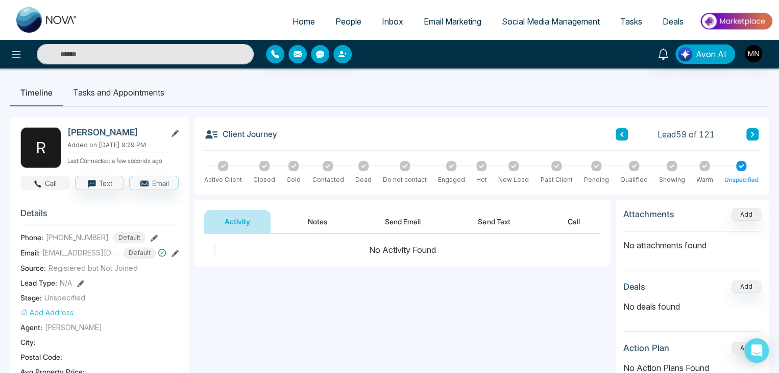
click at [55, 184] on button "Call" at bounding box center [45, 183] width 50 height 14
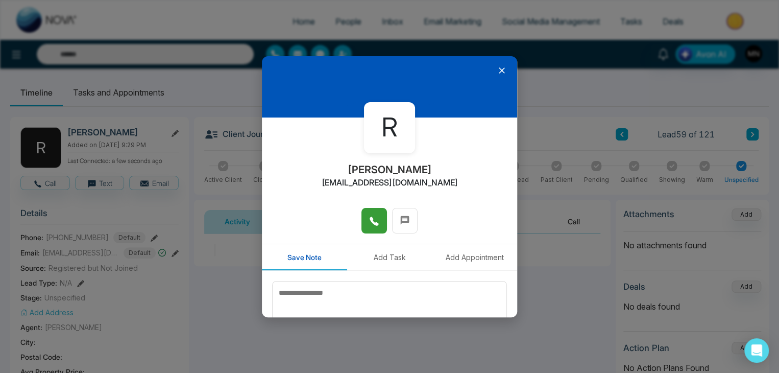
click at [370, 227] on span at bounding box center [374, 220] width 10 height 15
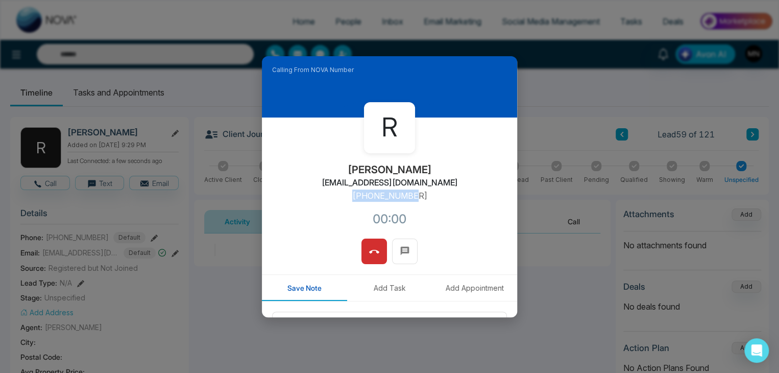
drag, startPoint x: 416, startPoint y: 193, endPoint x: 350, endPoint y: 193, distance: 66.4
click at [350, 193] on div "R RITESH VARMA vermarealtor@yahoo.com +16476272647 00:00" at bounding box center [389, 177] width 255 height 121
copy p "+16476272647"
click at [370, 248] on icon at bounding box center [374, 252] width 10 height 10
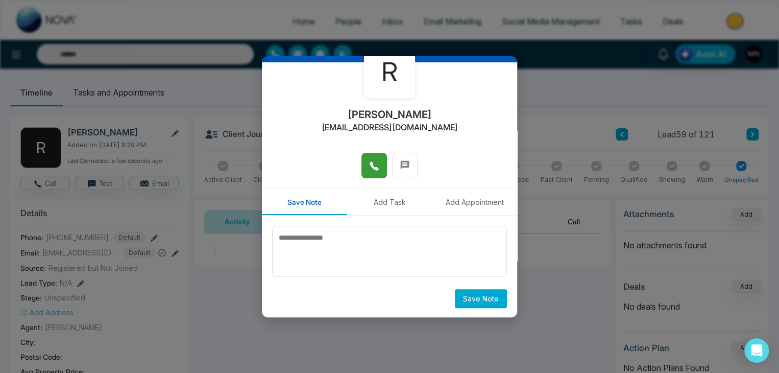
scroll to position [56, 0]
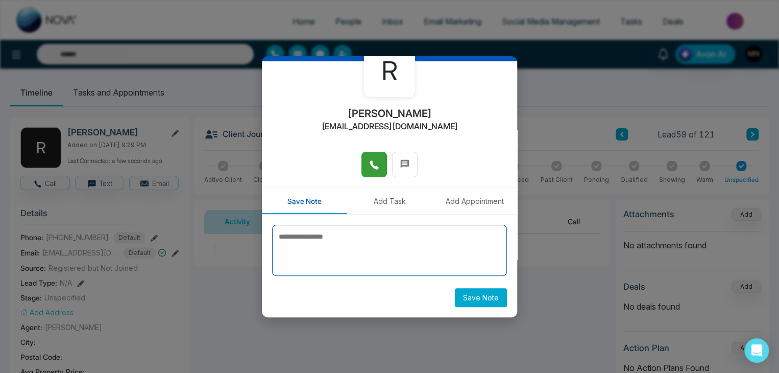
click at [418, 246] on textarea at bounding box center [389, 250] width 235 height 51
type textarea "**********"
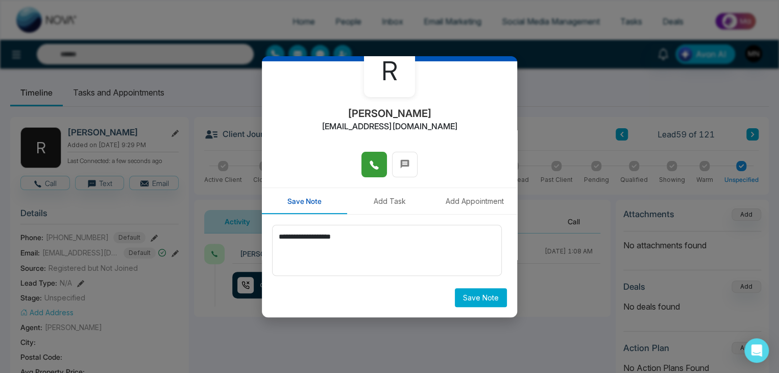
click at [480, 294] on button "Save Note" at bounding box center [481, 297] width 52 height 19
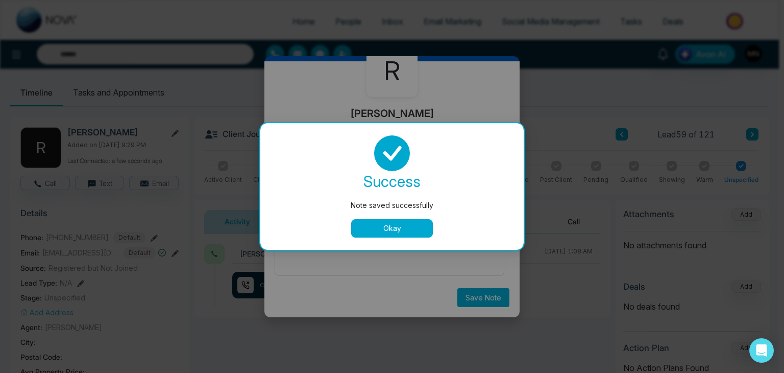
click at [404, 223] on button "Okay" at bounding box center [392, 228] width 82 height 18
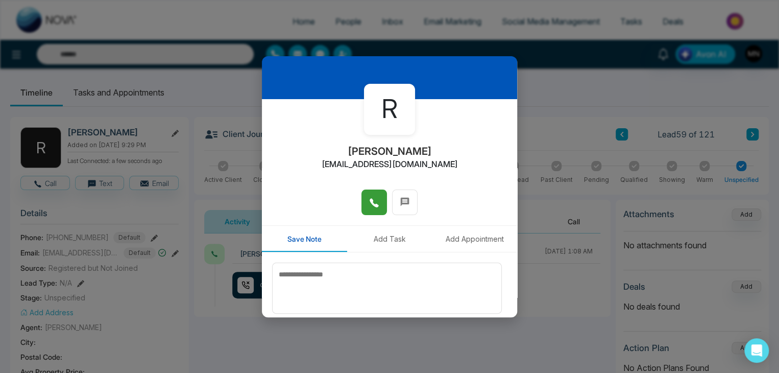
scroll to position [0, 0]
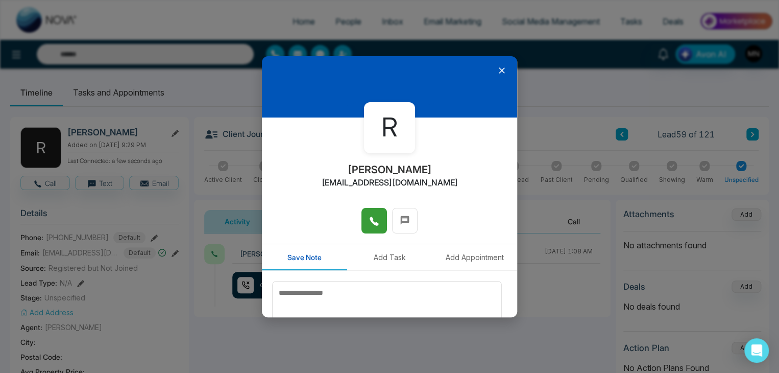
click at [497, 68] on icon at bounding box center [502, 70] width 10 height 10
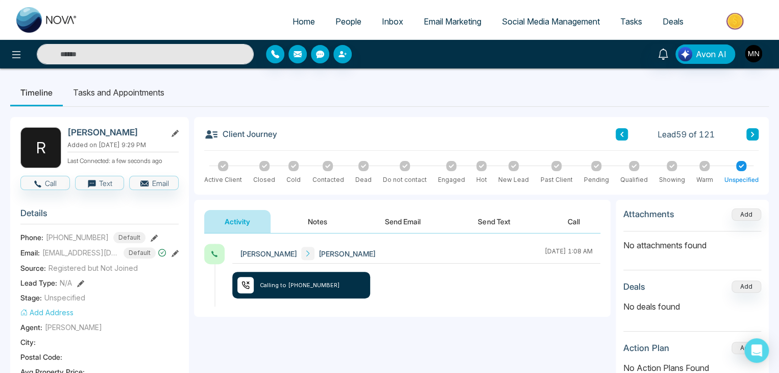
click at [314, 219] on button "Notes" at bounding box center [317, 221] width 60 height 23
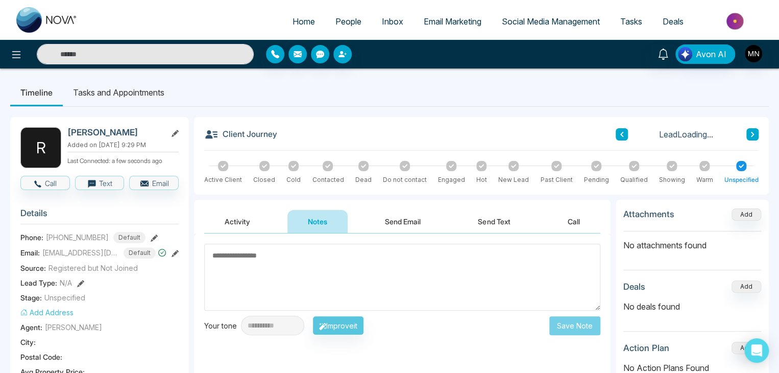
click at [235, 220] on button "Activity" at bounding box center [237, 221] width 66 height 23
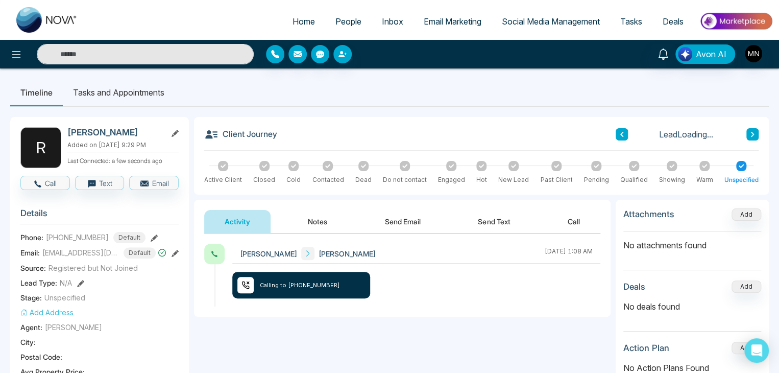
click at [315, 220] on button "Notes" at bounding box center [317, 221] width 60 height 23
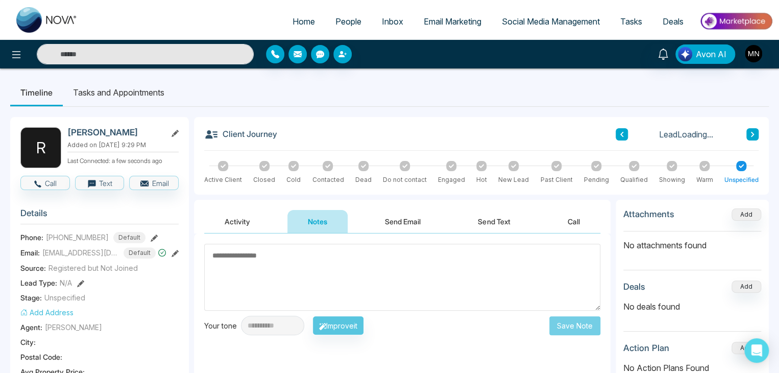
click at [230, 221] on button "Activity" at bounding box center [237, 221] width 66 height 23
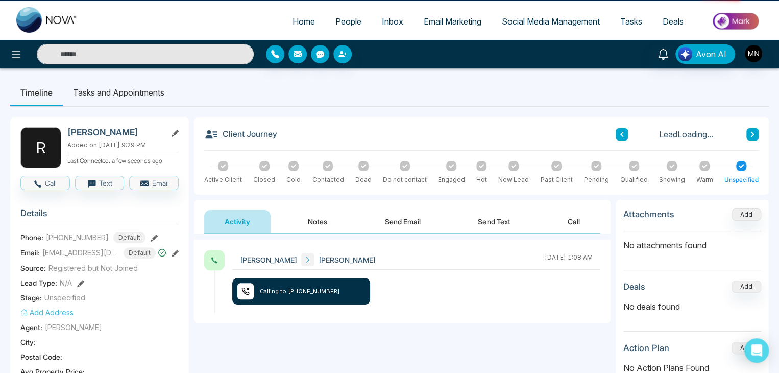
click at [336, 220] on button "Notes" at bounding box center [317, 221] width 60 height 23
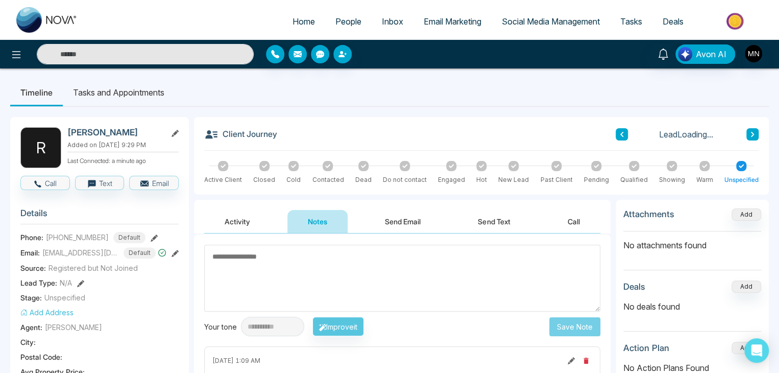
click at [250, 223] on button "Activity" at bounding box center [237, 221] width 66 height 23
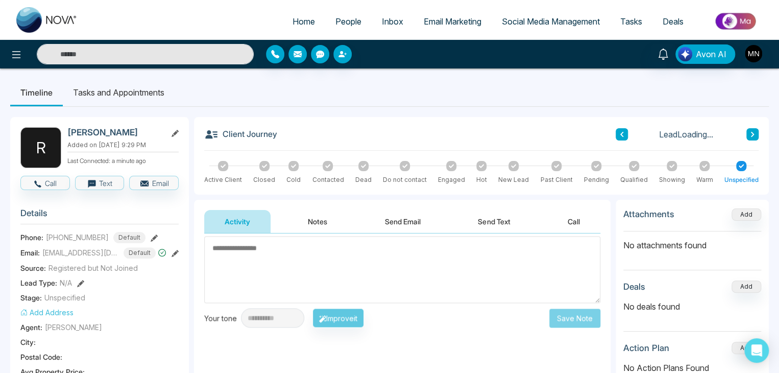
click at [316, 220] on button "Notes" at bounding box center [317, 221] width 60 height 23
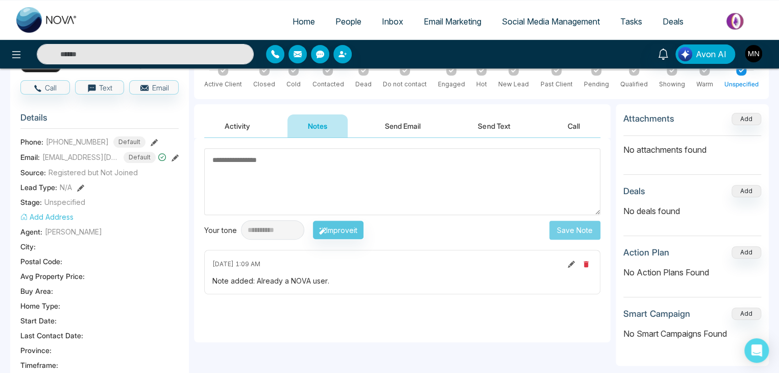
scroll to position [102, 0]
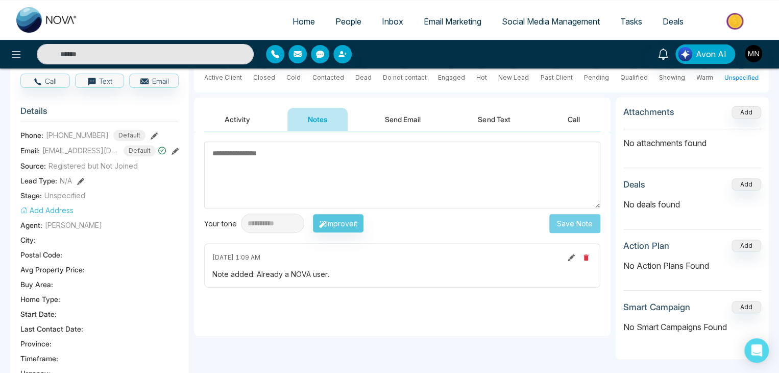
click at [246, 117] on button "Activity" at bounding box center [237, 119] width 66 height 23
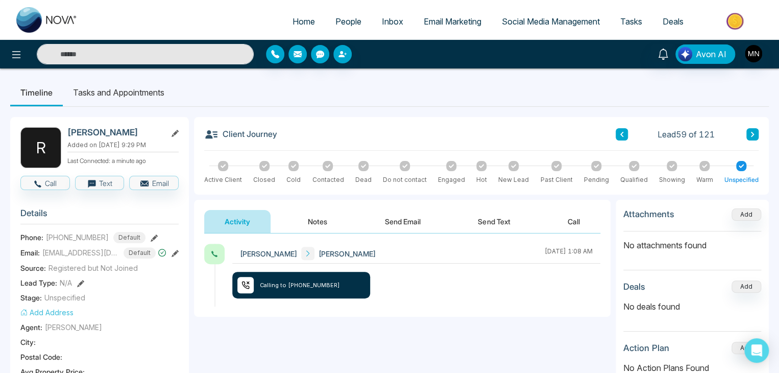
click at [300, 221] on button "Notes" at bounding box center [317, 221] width 60 height 23
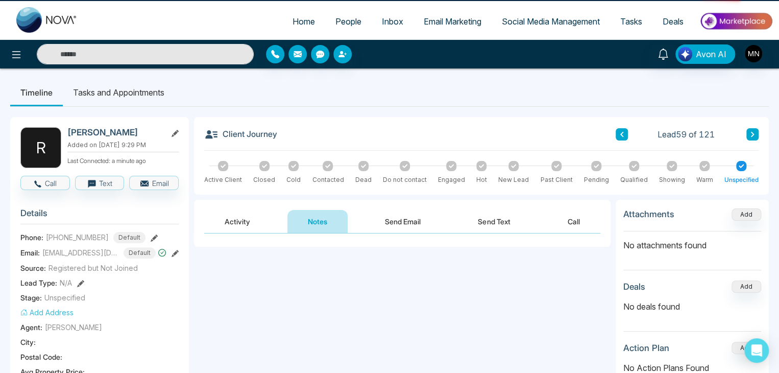
click at [267, 221] on button "Activity" at bounding box center [237, 221] width 66 height 23
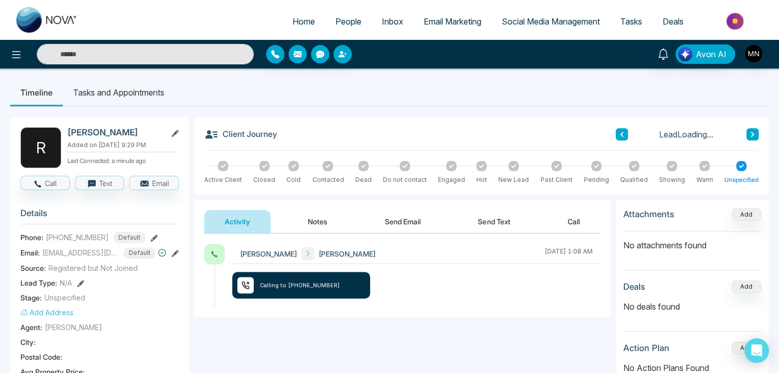
click at [333, 222] on button "Notes" at bounding box center [317, 221] width 60 height 23
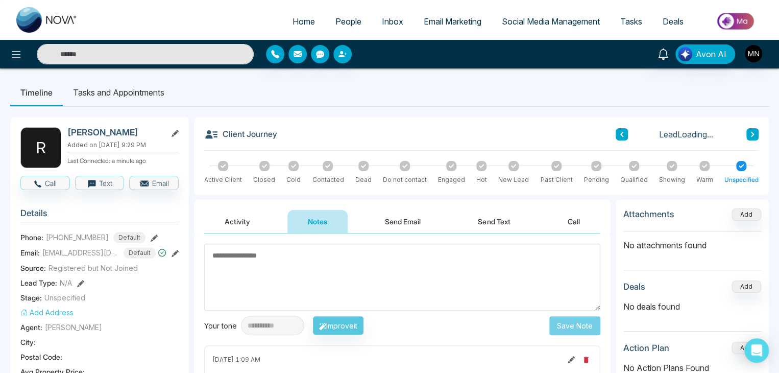
scroll to position [51, 0]
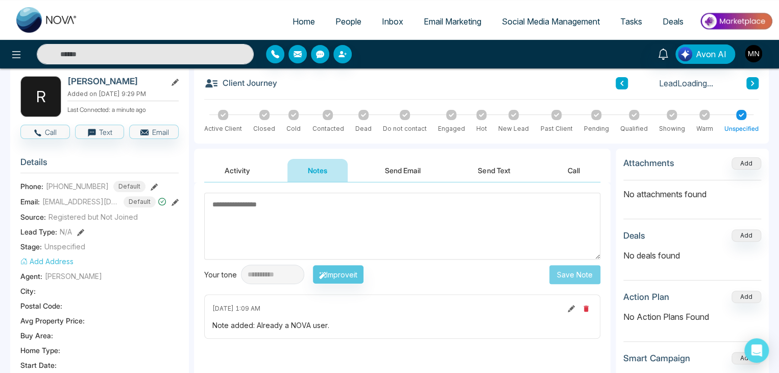
click at [236, 168] on button "Activity" at bounding box center [237, 170] width 66 height 23
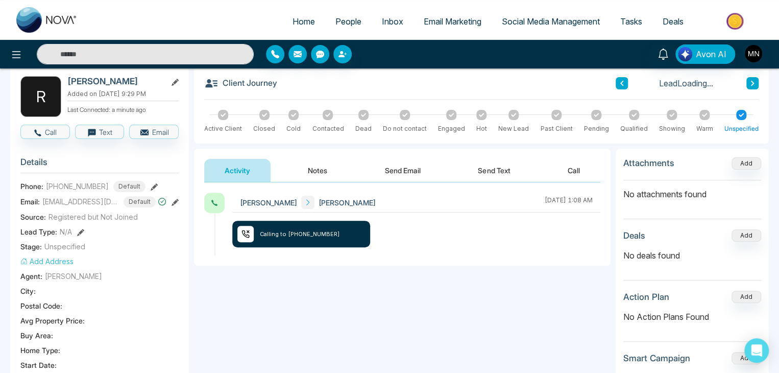
click at [307, 162] on button "Notes" at bounding box center [317, 170] width 60 height 23
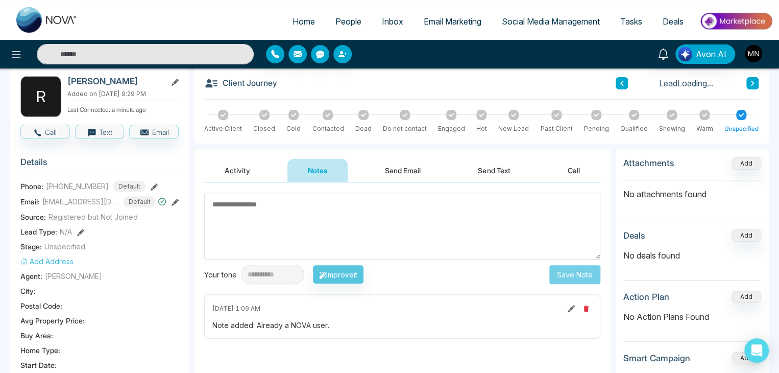
click at [255, 167] on button "Activity" at bounding box center [237, 170] width 66 height 23
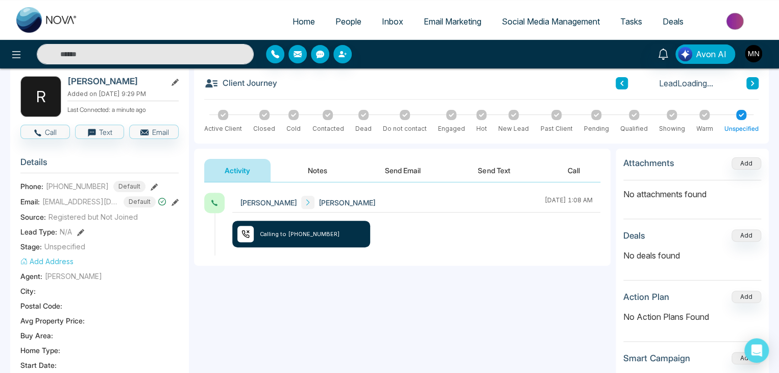
click at [318, 168] on button "Notes" at bounding box center [317, 170] width 60 height 23
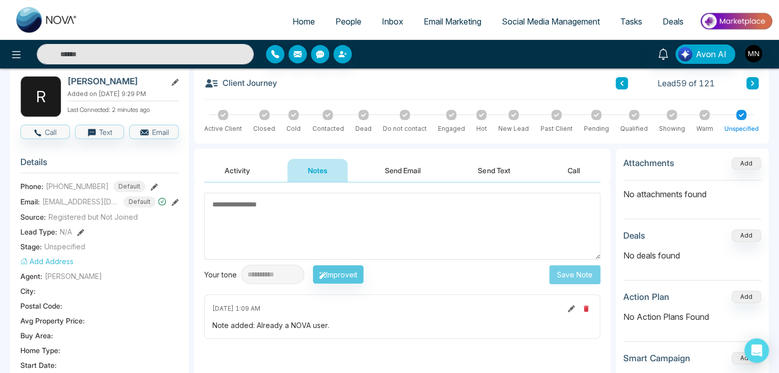
click at [239, 170] on button "Activity" at bounding box center [237, 170] width 66 height 23
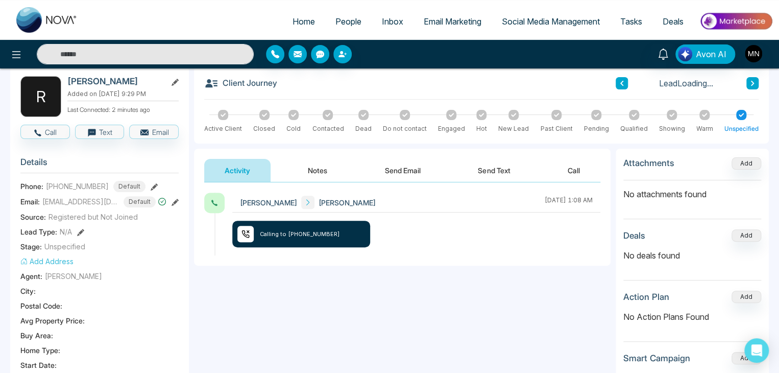
click at [239, 170] on button "Activity" at bounding box center [237, 170] width 66 height 23
click at [327, 164] on button "Notes" at bounding box center [317, 170] width 60 height 23
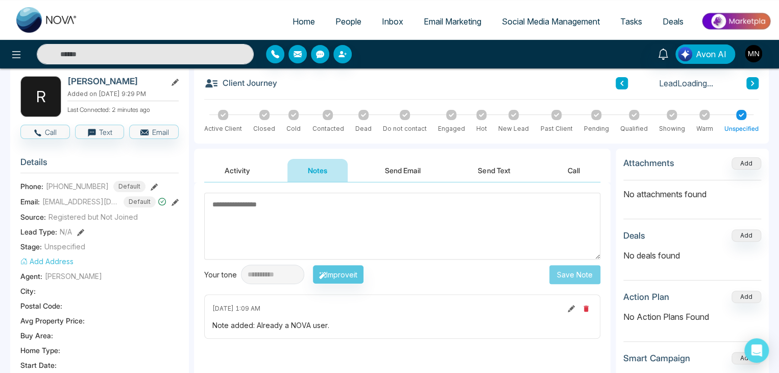
click at [244, 160] on button "Activity" at bounding box center [237, 170] width 66 height 23
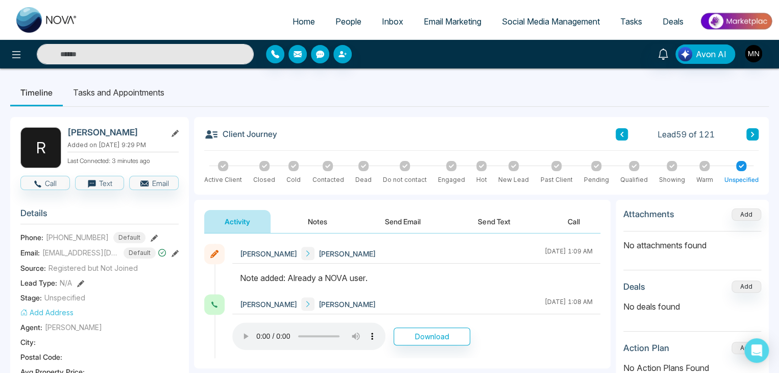
click at [134, 57] on input "text" at bounding box center [145, 54] width 217 height 20
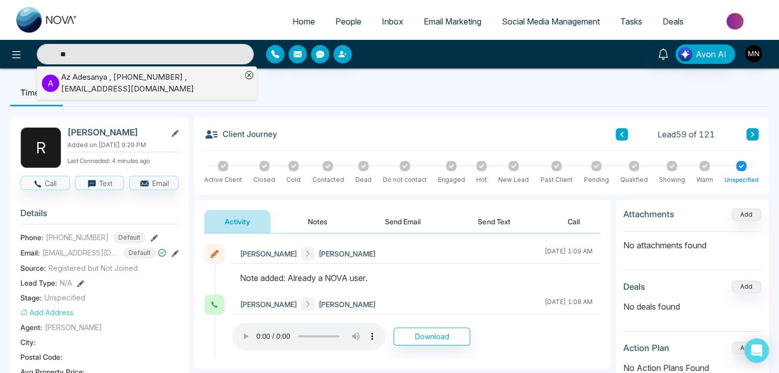
type input "**"
click at [136, 86] on div "[PERSON_NAME] , [PHONE_NUMBER] , [EMAIL_ADDRESS][DOMAIN_NAME]" at bounding box center [151, 82] width 180 height 23
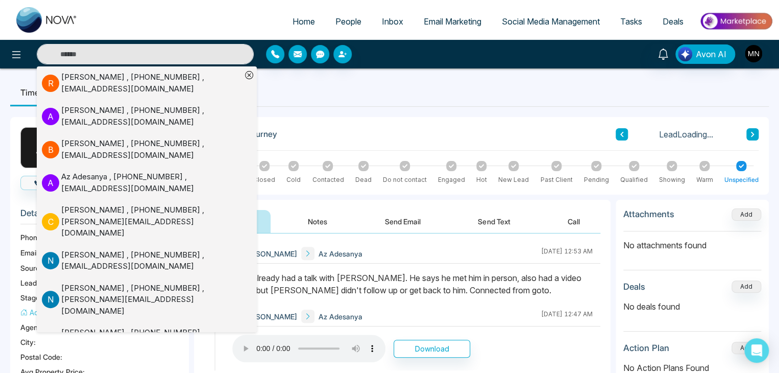
click at [361, 94] on ul "Timeline Tasks and Appointments" at bounding box center [389, 93] width 758 height 28
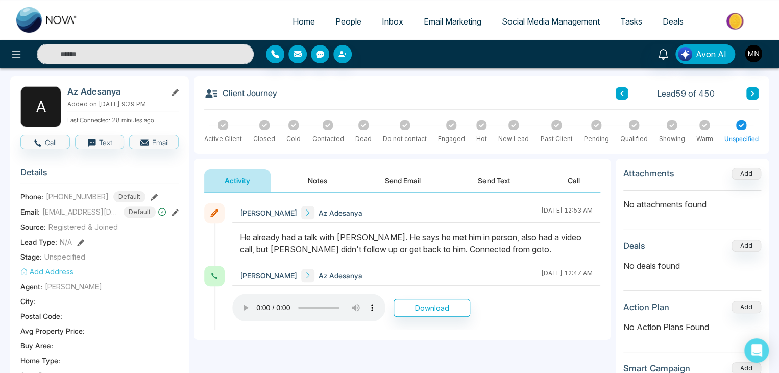
scroll to position [51, 0]
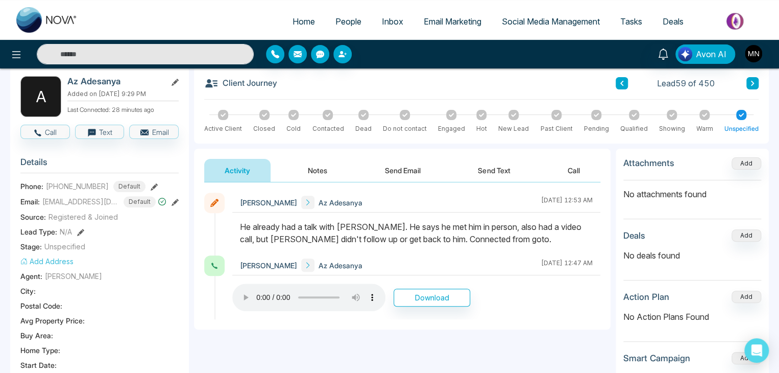
click at [747, 82] on button at bounding box center [752, 83] width 12 height 12
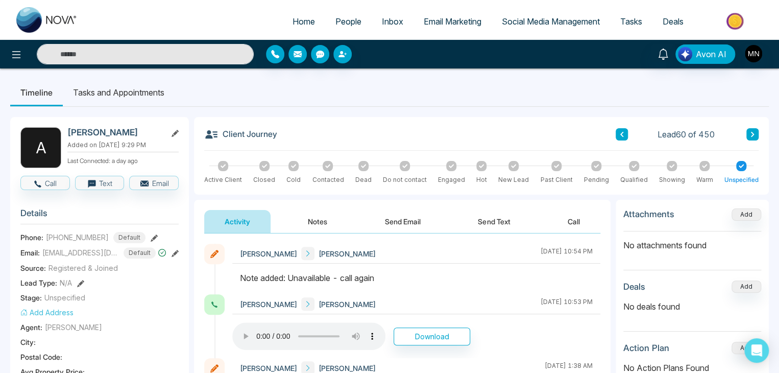
click at [176, 65] on div "Avon AI" at bounding box center [389, 54] width 779 height 29
click at [182, 58] on input "text" at bounding box center [145, 54] width 217 height 20
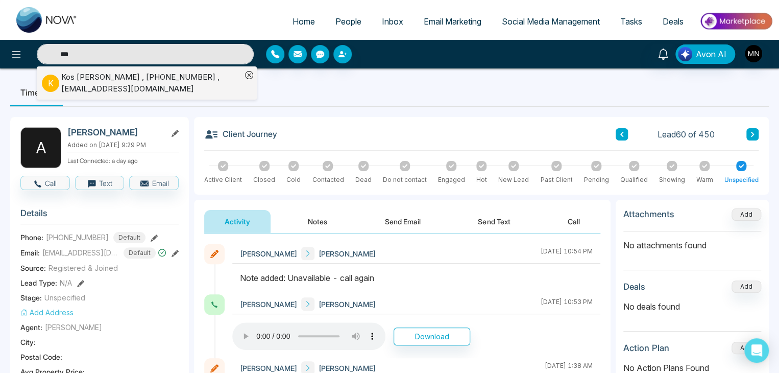
type input "***"
click at [145, 75] on div "Kos Sydor , +14165005123 , sidkoo@gmail.com" at bounding box center [151, 82] width 180 height 23
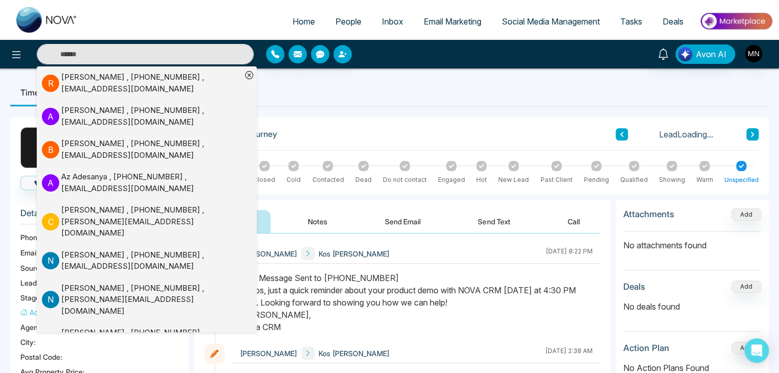
click at [427, 244] on div "Mike Nova Kos Sydor August 19 2025 | 8:22 PM" at bounding box center [416, 253] width 368 height 20
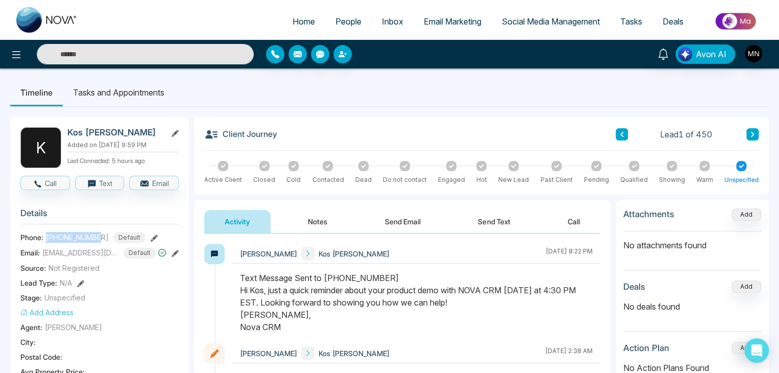
drag, startPoint x: 99, startPoint y: 234, endPoint x: 45, endPoint y: 237, distance: 54.2
click at [45, 237] on div "Phone: +14165005123 Default" at bounding box center [99, 237] width 158 height 11
copy span "+14165005123"
click at [55, 183] on button "Call" at bounding box center [45, 183] width 50 height 14
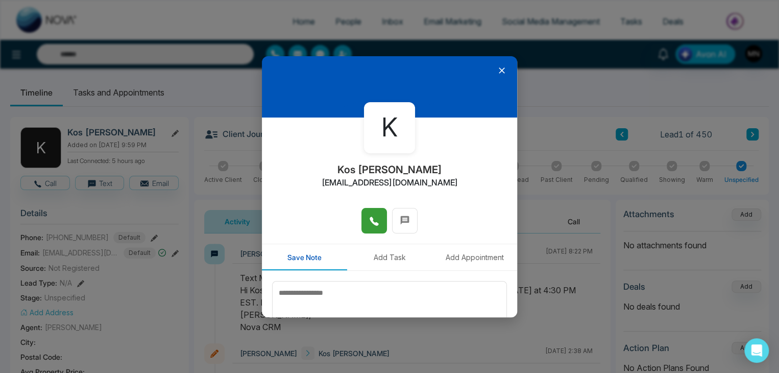
click at [372, 224] on icon at bounding box center [374, 221] width 9 height 9
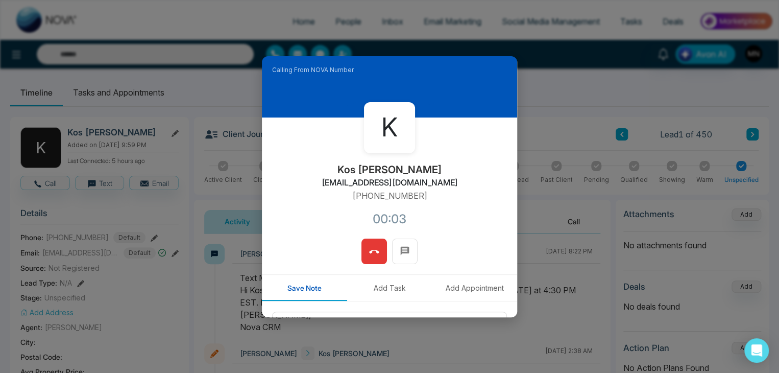
click at [372, 258] on span at bounding box center [374, 250] width 10 height 15
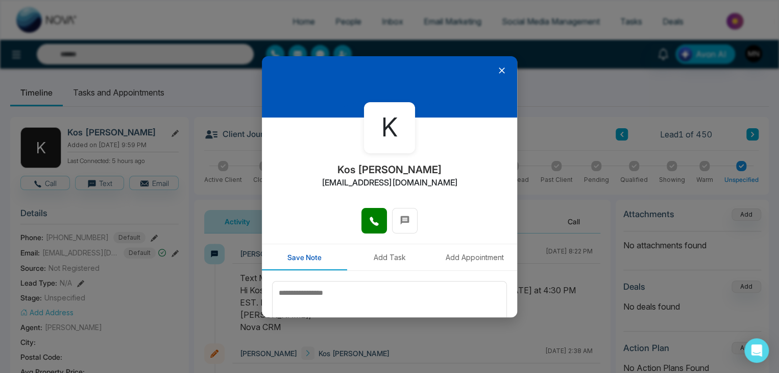
click at [499, 70] on icon at bounding box center [502, 70] width 6 height 6
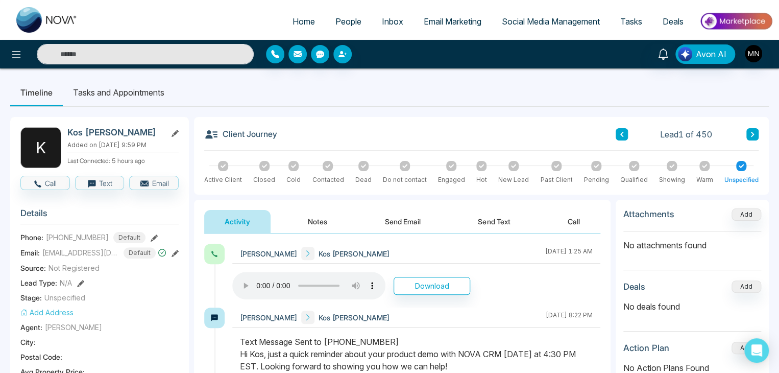
click at [341, 23] on span "People" at bounding box center [348, 21] width 26 height 10
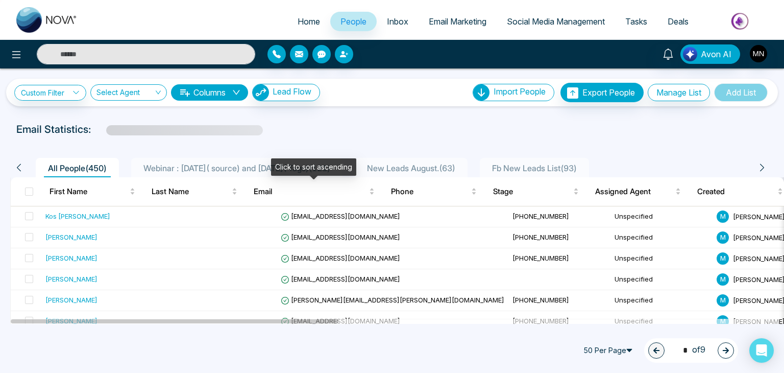
click at [291, 169] on div "Click to sort ascending" at bounding box center [313, 166] width 85 height 17
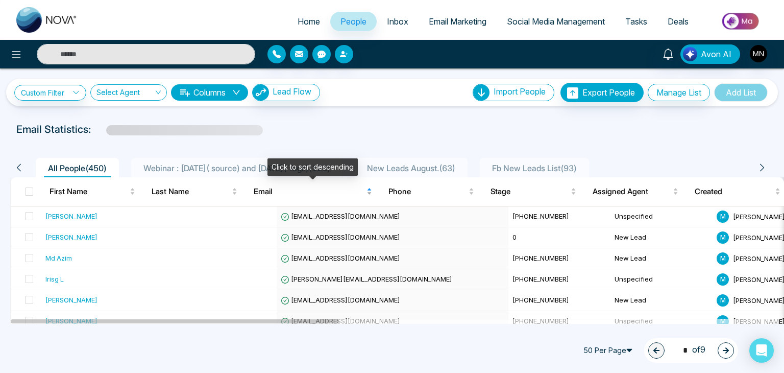
click at [291, 185] on span "Email" at bounding box center [309, 191] width 111 height 12
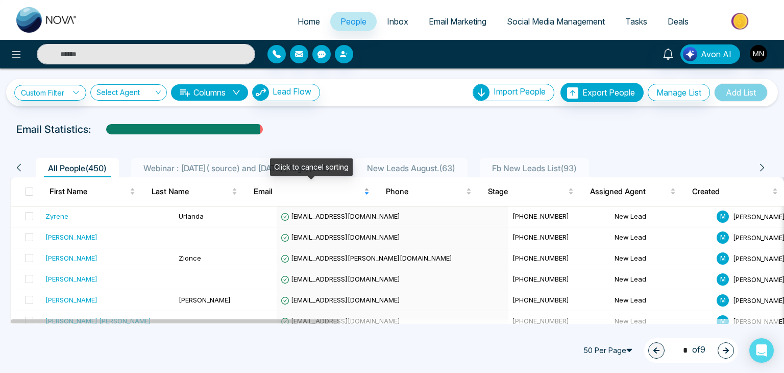
click at [291, 185] on span "Email" at bounding box center [308, 191] width 108 height 12
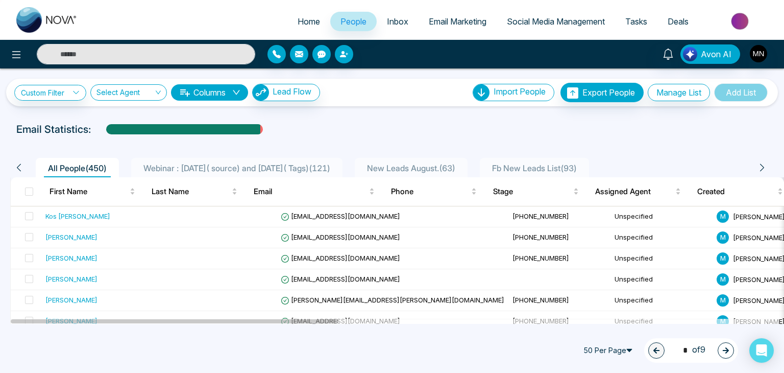
click at [240, 167] on span "Webinar : 17 July( source) and 6 August( Tags) ( 121 )" at bounding box center [236, 168] width 195 height 10
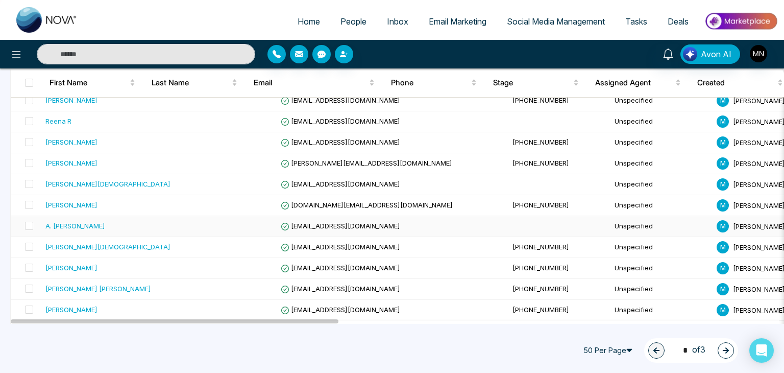
scroll to position [965, 0]
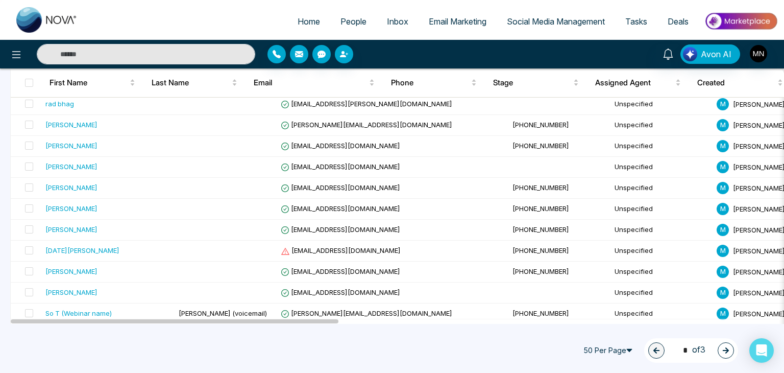
click at [727, 347] on icon "button" at bounding box center [725, 350] width 7 height 7
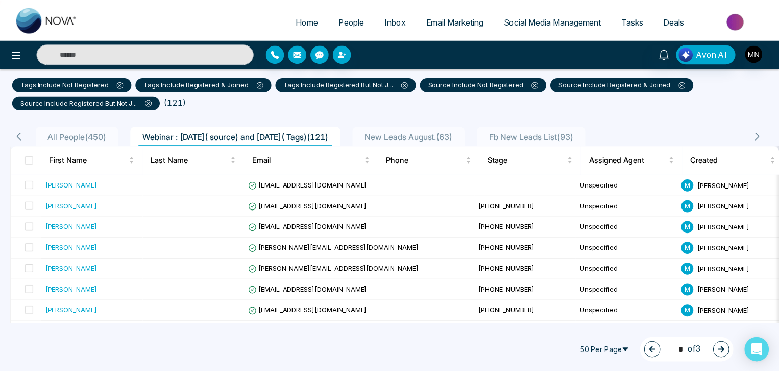
scroll to position [0, 0]
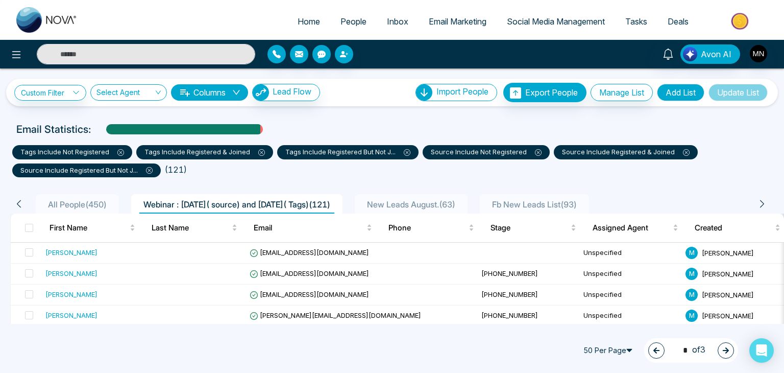
click at [77, 206] on span "All People ( 450 )" at bounding box center [77, 204] width 67 height 10
type input "*"
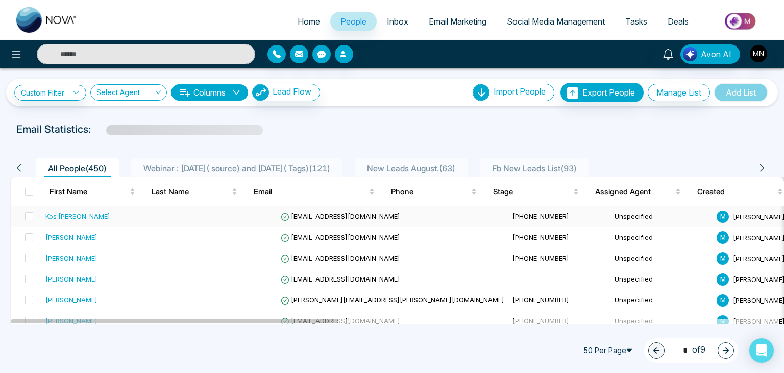
click at [63, 213] on div "Kos [PERSON_NAME]" at bounding box center [77, 216] width 65 height 10
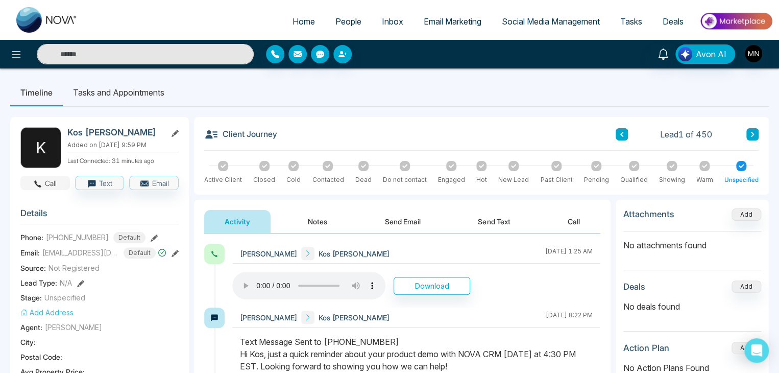
click at [57, 180] on button "Call" at bounding box center [45, 183] width 50 height 14
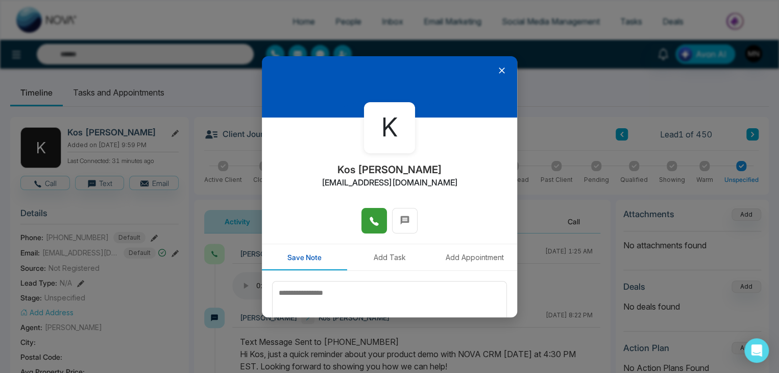
click at [362, 220] on button at bounding box center [374, 221] width 26 height 26
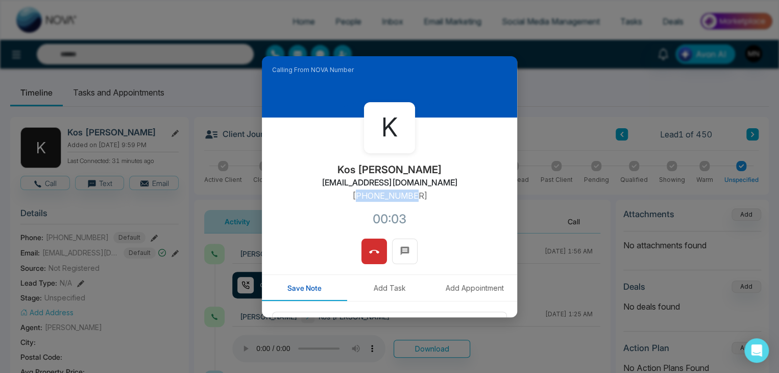
drag, startPoint x: 419, startPoint y: 196, endPoint x: 357, endPoint y: 195, distance: 61.8
click at [357, 195] on div "K Kos Sydor sidkoo@gmail.com +14165005123 00:03" at bounding box center [389, 177] width 255 height 121
click at [412, 198] on p "+14165005123" at bounding box center [389, 195] width 75 height 12
drag, startPoint x: 416, startPoint y: 198, endPoint x: 355, endPoint y: 197, distance: 61.3
click at [355, 197] on p "+14165005123" at bounding box center [389, 195] width 75 height 12
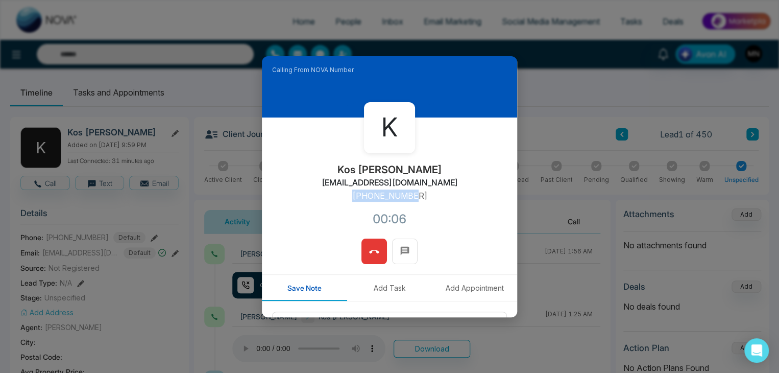
click at [380, 246] on button at bounding box center [374, 251] width 26 height 26
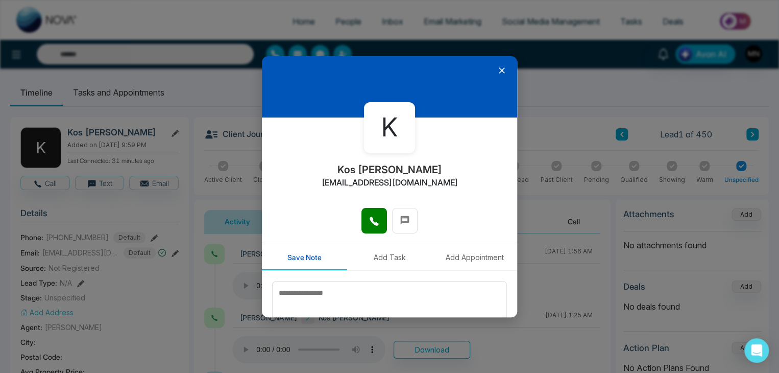
click at [497, 66] on icon at bounding box center [502, 70] width 10 height 10
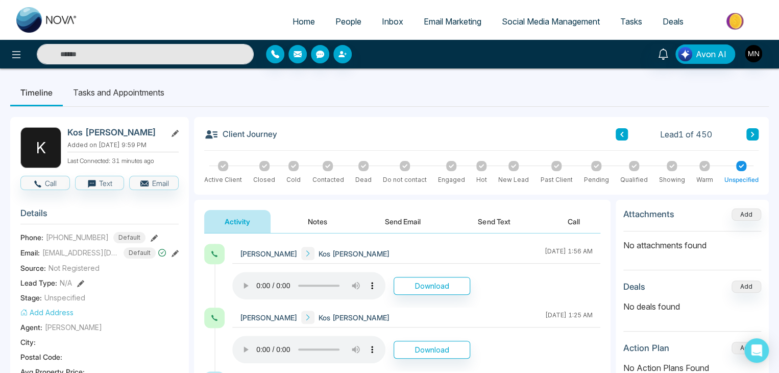
click at [321, 219] on button "Notes" at bounding box center [317, 221] width 60 height 23
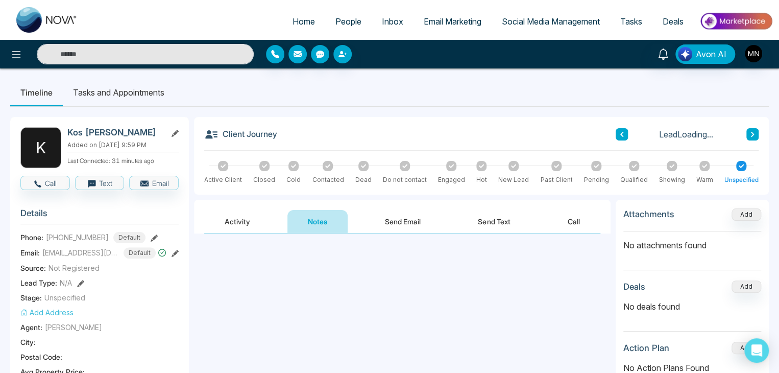
click at [471, 212] on button "Send Text" at bounding box center [493, 221] width 73 height 23
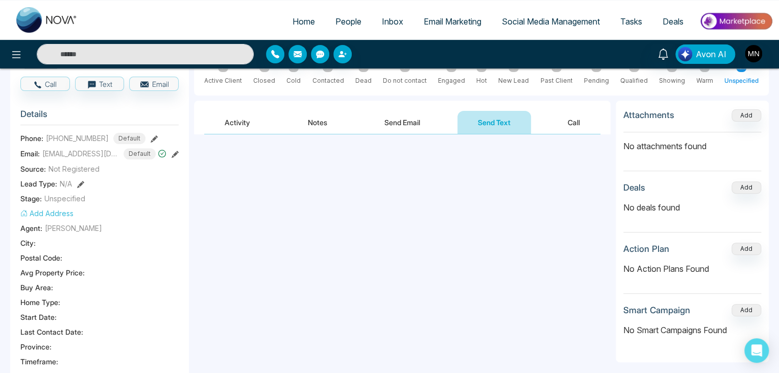
scroll to position [102, 0]
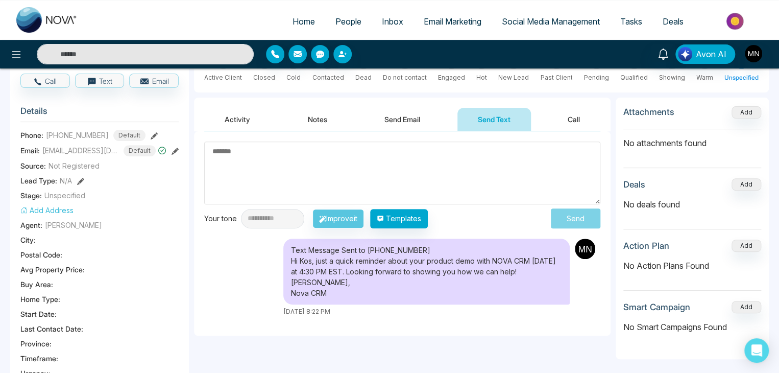
drag, startPoint x: 301, startPoint y: 274, endPoint x: 291, endPoint y: 263, distance: 15.2
click at [291, 263] on div "Text Message Sent to +14165005123 Hi Kos, just a quick reminder about your prod…" at bounding box center [426, 271] width 286 height 66
copy div "Hi Kos, just a quick reminder about your product demo with NOVA CRM today at 4:…"
click at [263, 180] on textarea at bounding box center [402, 172] width 396 height 63
paste textarea "**********"
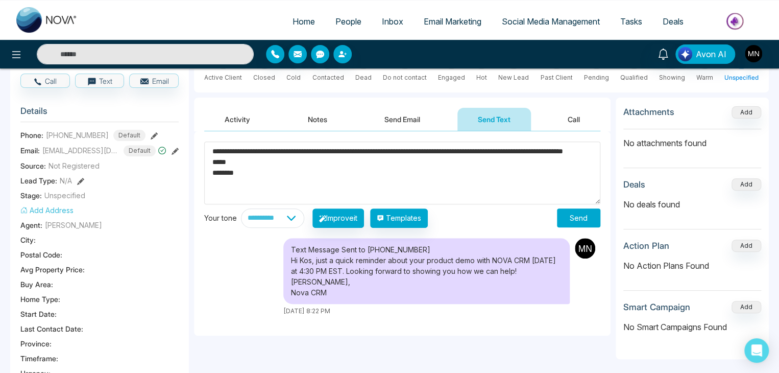
drag, startPoint x: 239, startPoint y: 149, endPoint x: 329, endPoint y: 163, distance: 91.0
click at [329, 163] on textarea "**********" at bounding box center [402, 172] width 396 height 63
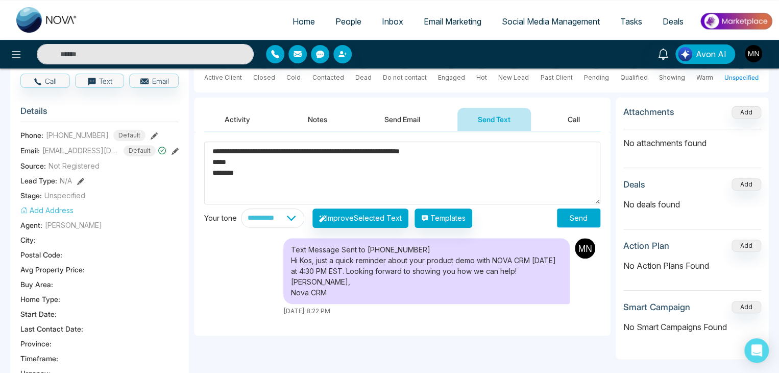
type textarea "**********"
click at [590, 214] on button "Send" at bounding box center [578, 217] width 43 height 19
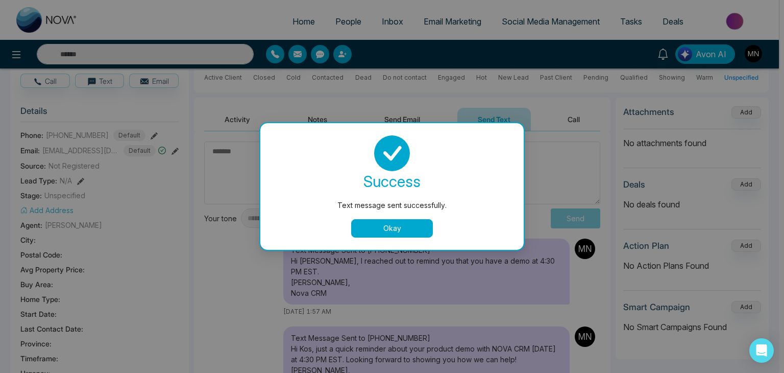
click at [383, 223] on button "Okay" at bounding box center [392, 228] width 82 height 18
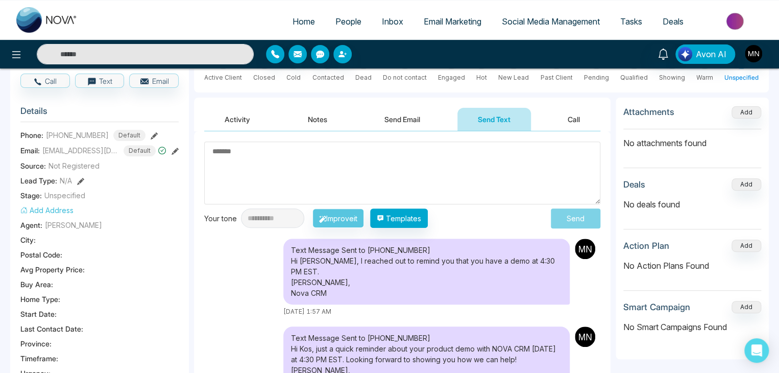
scroll to position [0, 0]
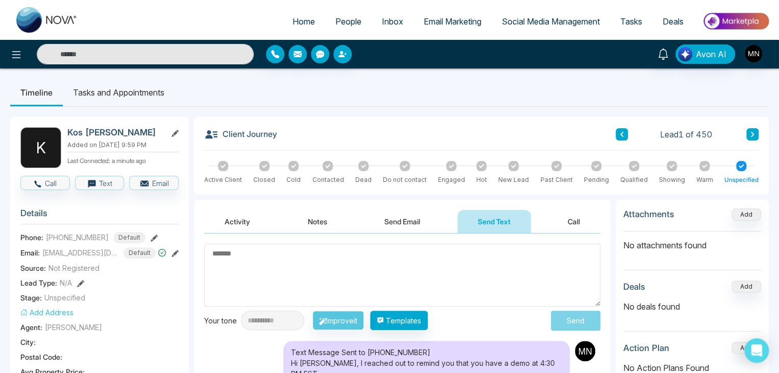
click at [53, 21] on img at bounding box center [46, 20] width 61 height 26
select select "*"
click at [141, 53] on input "text" at bounding box center [145, 54] width 217 height 20
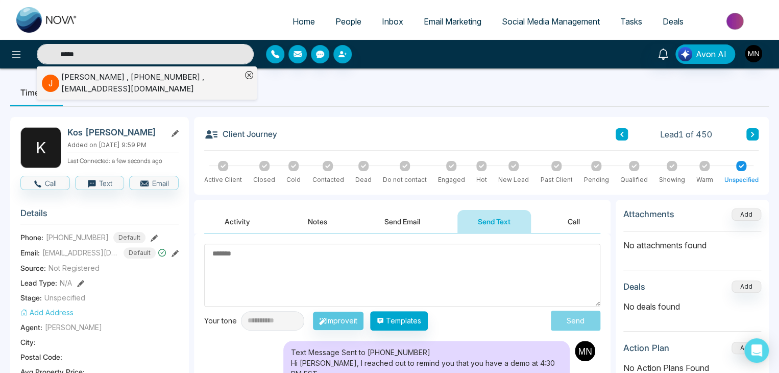
type input "*****"
click at [69, 81] on div "[PERSON_NAME] , [PHONE_NUMBER] , [EMAIL_ADDRESS][DOMAIN_NAME]" at bounding box center [151, 82] width 180 height 23
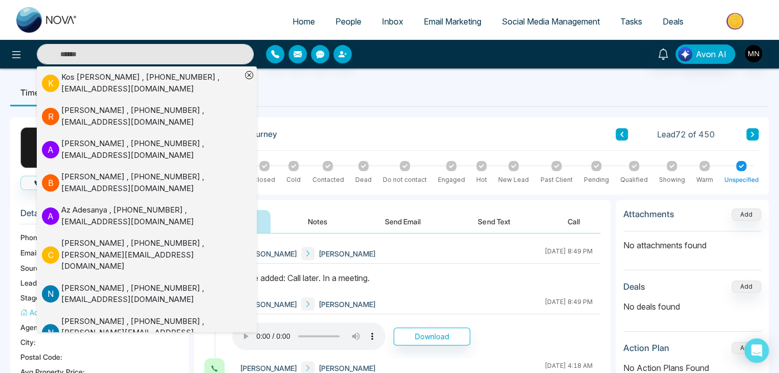
click at [408, 127] on div "Client Journey Lead 72 of 450" at bounding box center [481, 138] width 554 height 23
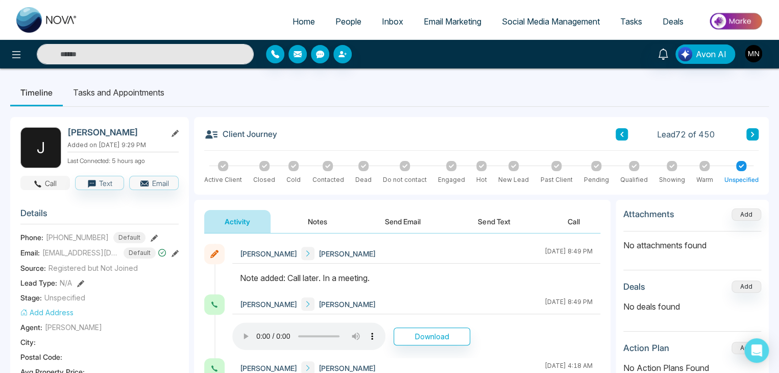
click at [58, 186] on button "Call" at bounding box center [45, 183] width 50 height 14
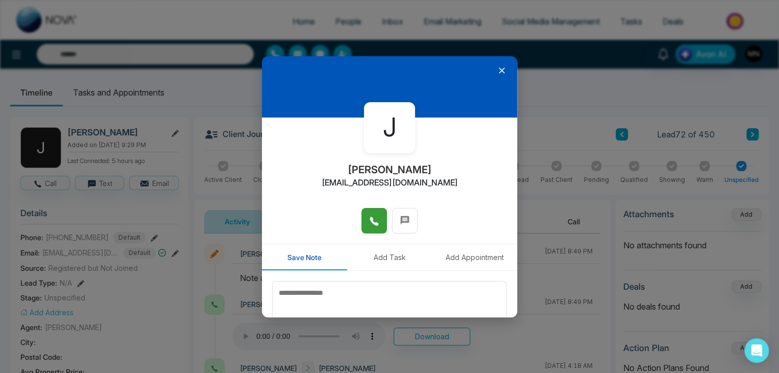
click at [370, 221] on icon at bounding box center [374, 221] width 9 height 9
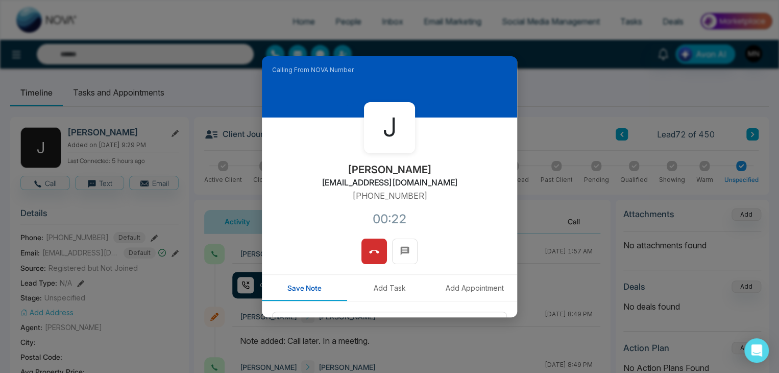
click at [371, 241] on button at bounding box center [374, 251] width 26 height 26
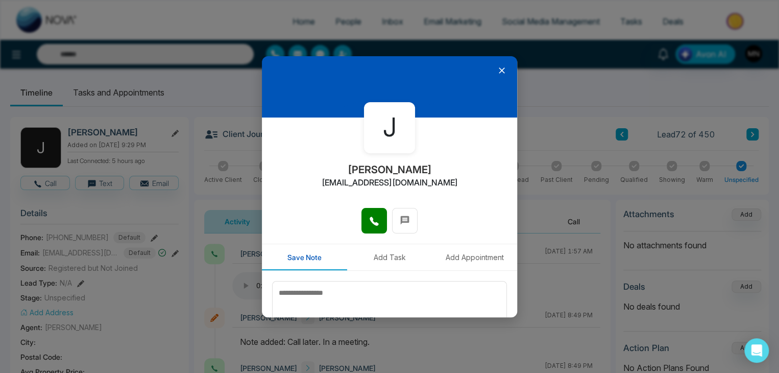
click at [498, 70] on icon at bounding box center [502, 70] width 10 height 10
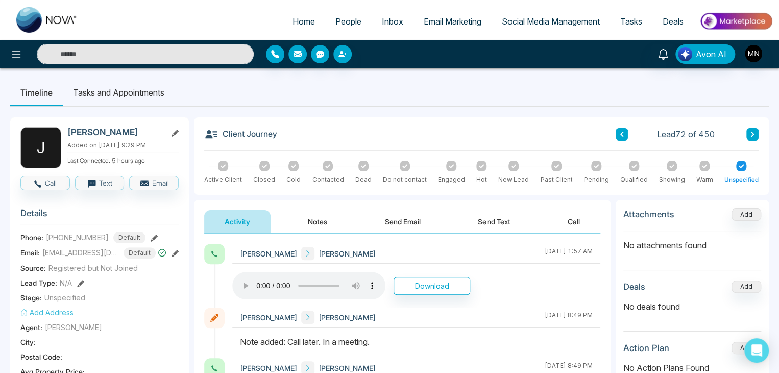
click at [116, 56] on input "text" at bounding box center [145, 54] width 217 height 20
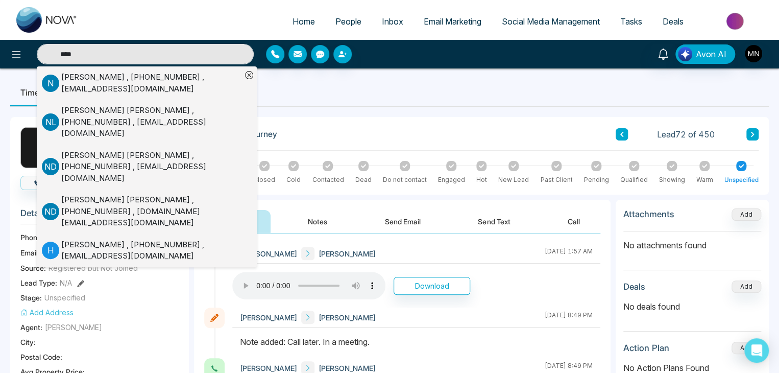
type input "****"
click at [71, 72] on div "Nick Panarese , +14165718825 , npanarese@royallepage.ca" at bounding box center [151, 82] width 180 height 23
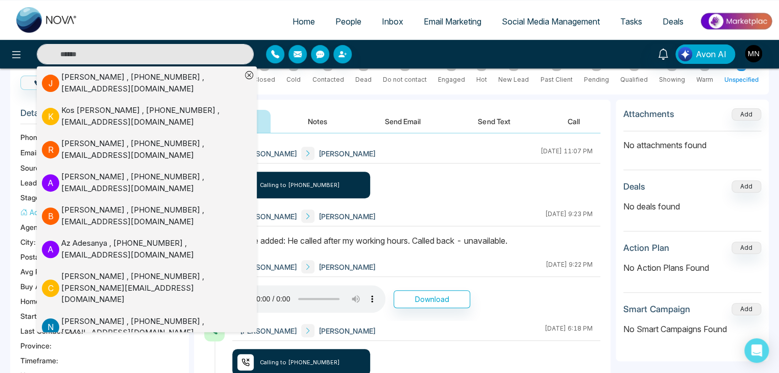
scroll to position [102, 0]
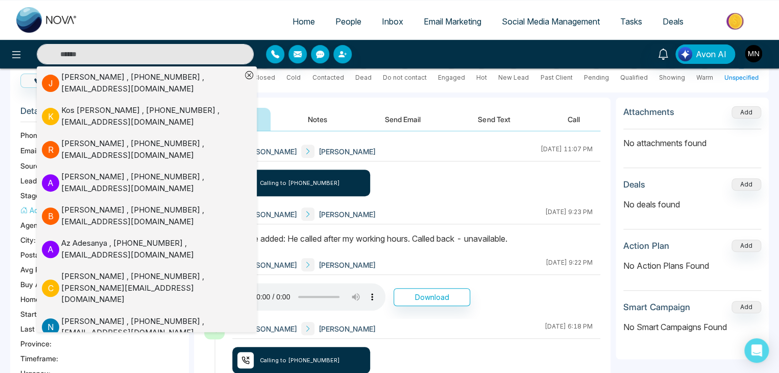
click at [442, 208] on div "Mike Nova Nick Panarese August 19 2025 | 9:23 PM" at bounding box center [416, 214] width 368 height 20
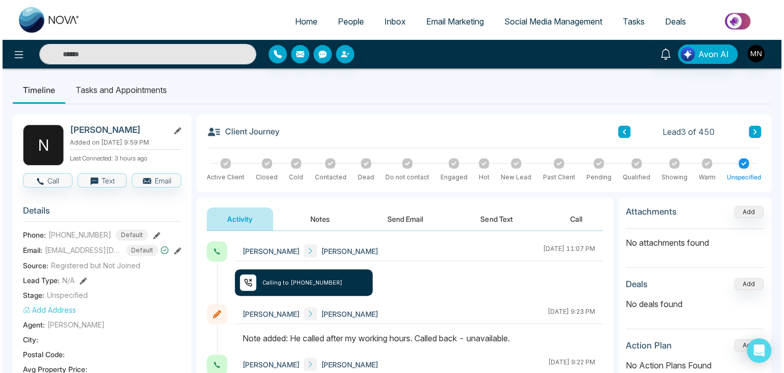
scroll to position [0, 0]
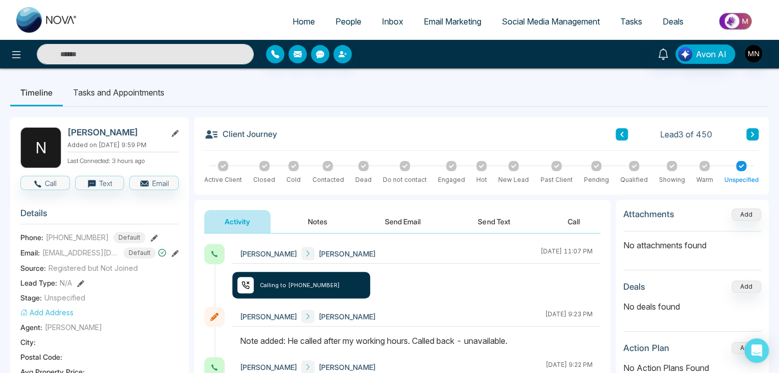
click at [339, 15] on link "People" at bounding box center [348, 21] width 46 height 19
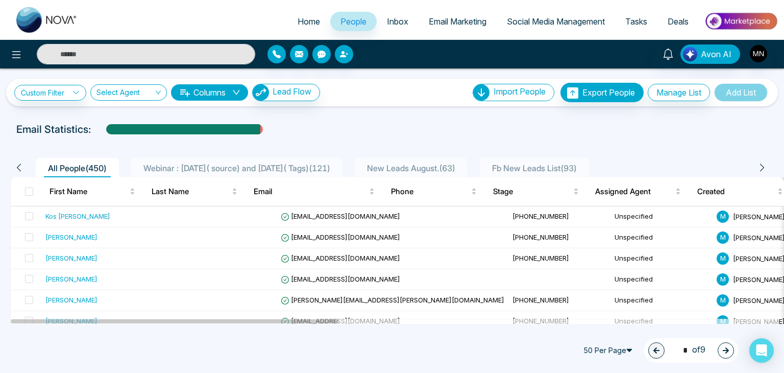
click at [266, 174] on li "Webinar : 17 July( source) and 6 August( Tags) ( 121 )" at bounding box center [236, 167] width 211 height 19
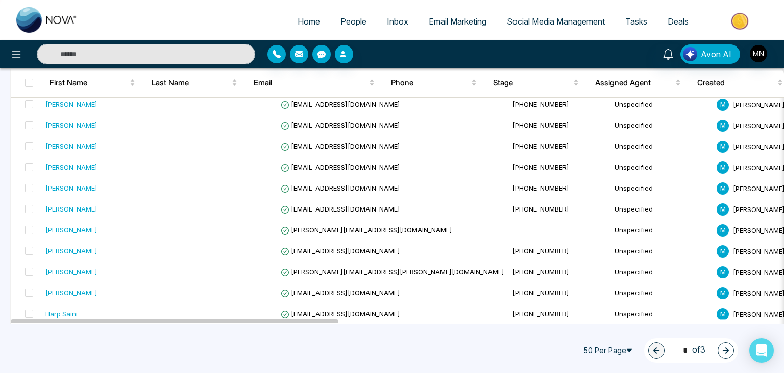
scroll to position [612, 0]
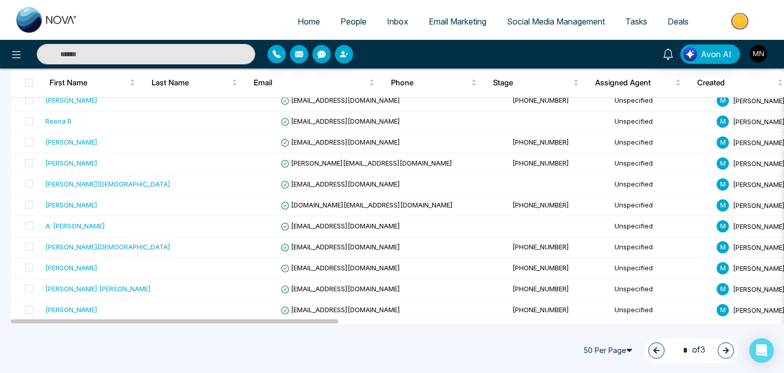
click at [723, 353] on icon "button" at bounding box center [725, 350] width 7 height 7
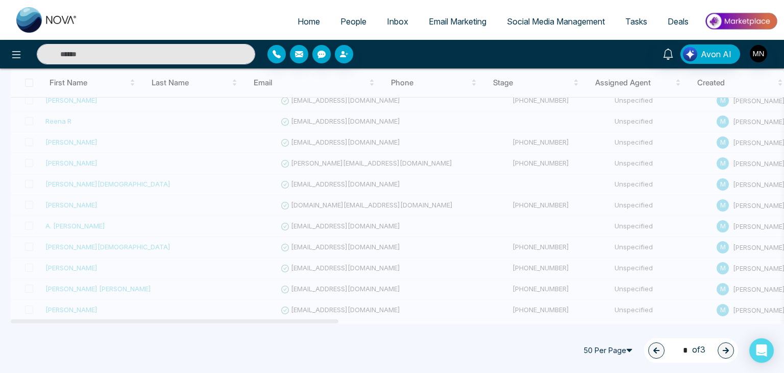
type input "*"
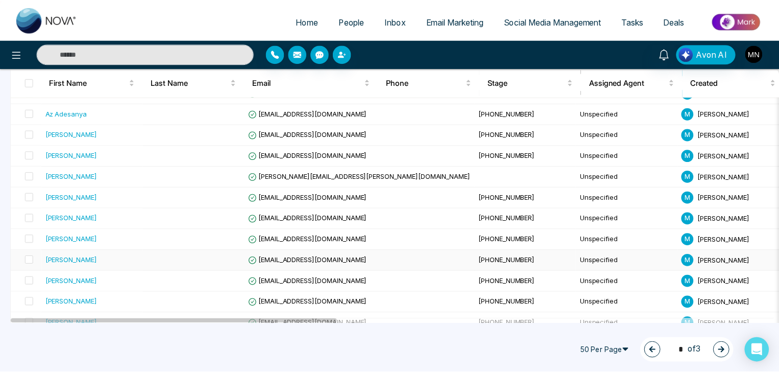
scroll to position [204, 0]
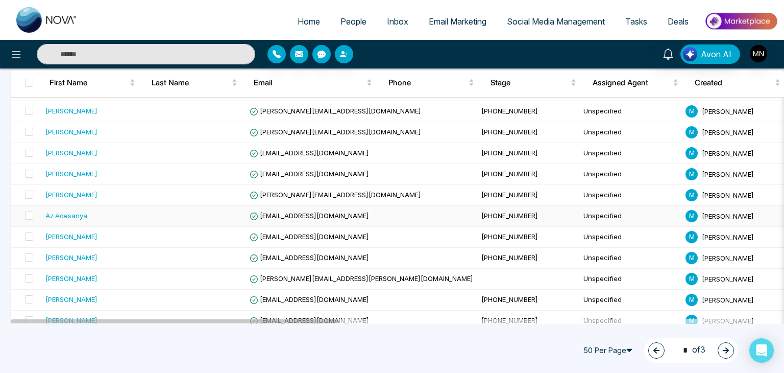
click at [100, 218] on div "Az Adesanya" at bounding box center [92, 215] width 94 height 10
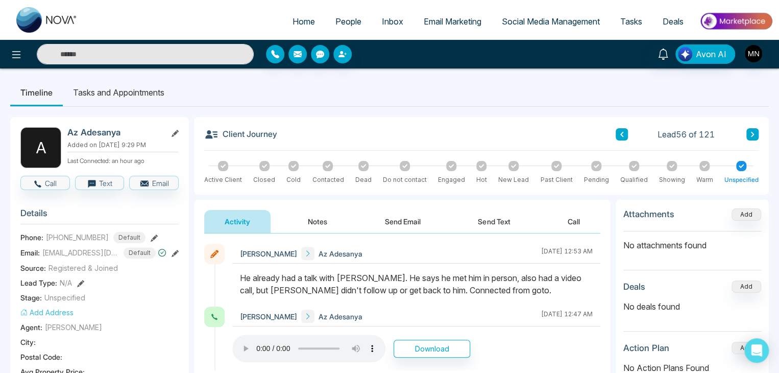
click at [752, 133] on icon at bounding box center [752, 134] width 3 height 5
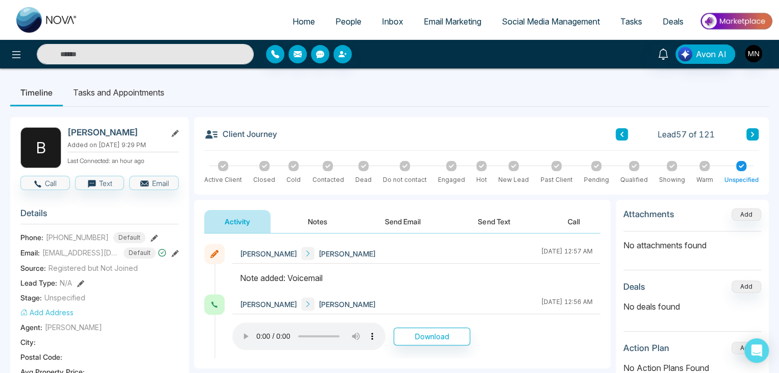
click at [752, 133] on icon at bounding box center [752, 134] width 3 height 5
click at [755, 131] on button at bounding box center [752, 134] width 12 height 12
click at [755, 134] on button at bounding box center [752, 134] width 12 height 12
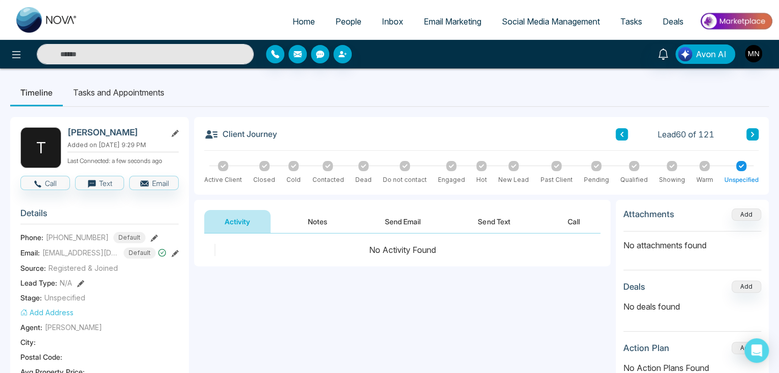
click at [634, 133] on div "Lead 60 of 121" at bounding box center [687, 134] width 143 height 12
click at [625, 131] on button at bounding box center [622, 134] width 12 height 12
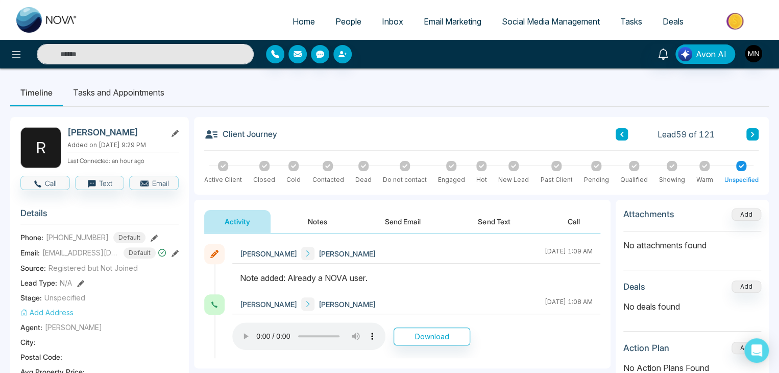
click at [750, 134] on icon at bounding box center [752, 134] width 5 height 6
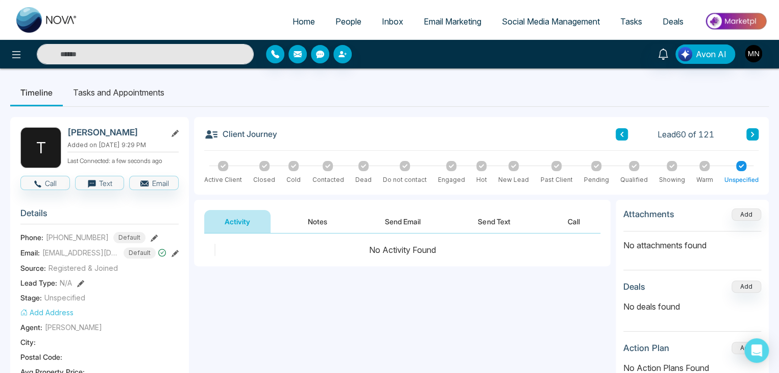
click at [631, 133] on div "Lead 60 of 121" at bounding box center [687, 134] width 143 height 12
click at [617, 138] on button at bounding box center [622, 134] width 12 height 12
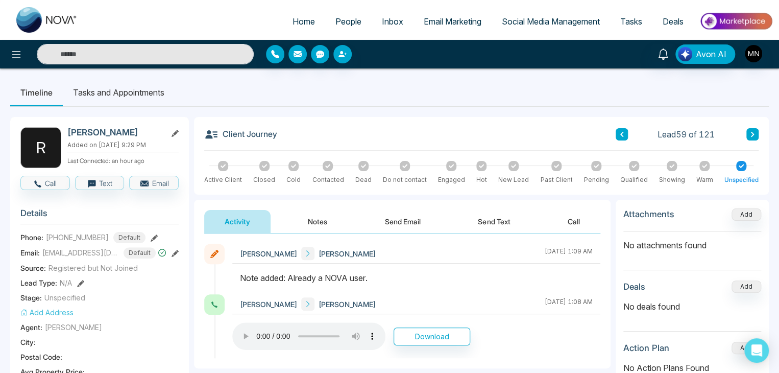
click at [752, 133] on icon at bounding box center [752, 134] width 3 height 5
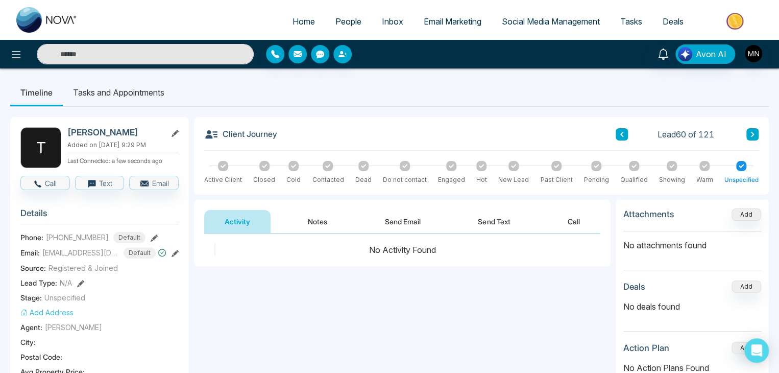
click at [747, 135] on button at bounding box center [752, 134] width 12 height 12
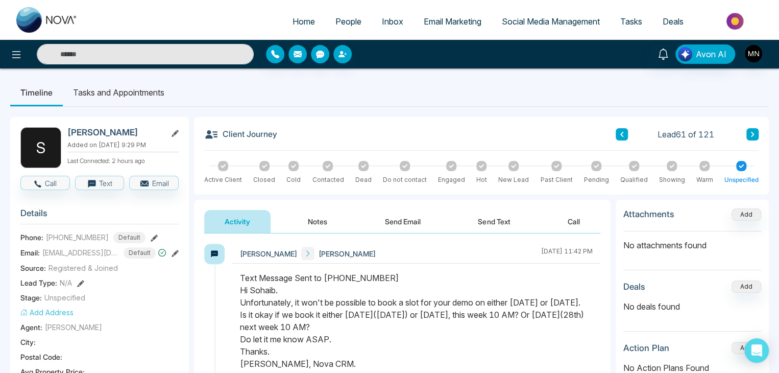
click at [621, 135] on icon at bounding box center [621, 134] width 3 height 5
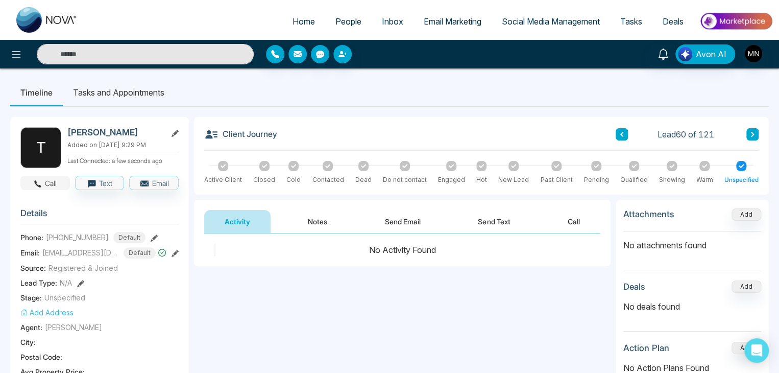
click at [52, 186] on button "Call" at bounding box center [45, 183] width 50 height 14
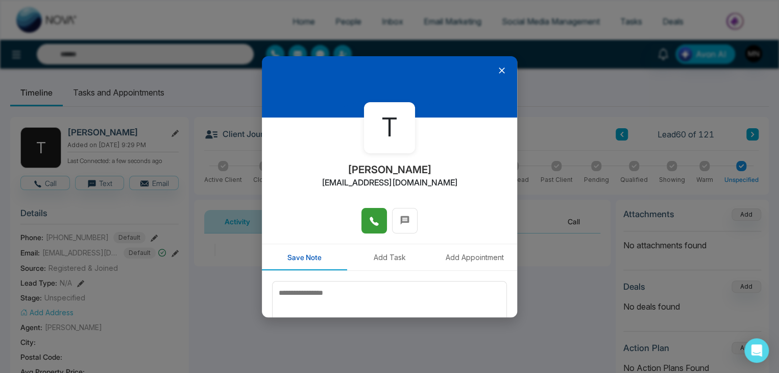
click at [372, 226] on icon at bounding box center [374, 221] width 10 height 10
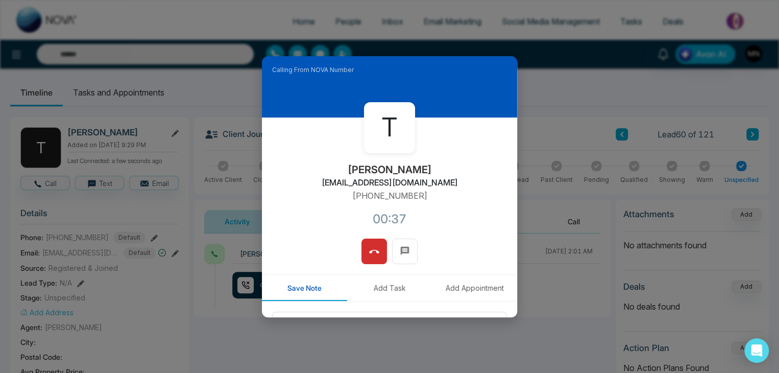
click at [361, 253] on button at bounding box center [374, 251] width 26 height 26
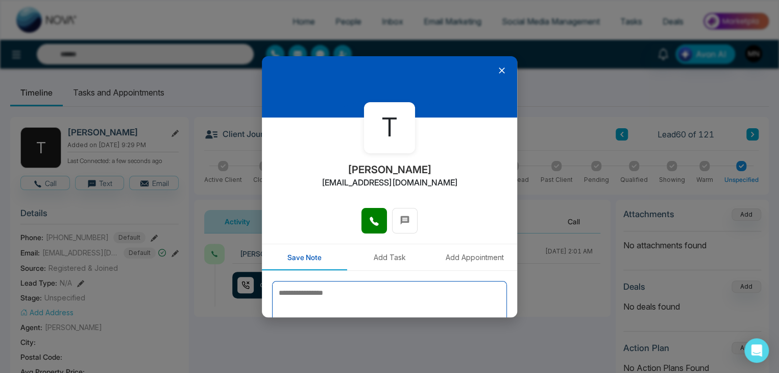
click at [410, 296] on textarea at bounding box center [389, 306] width 235 height 51
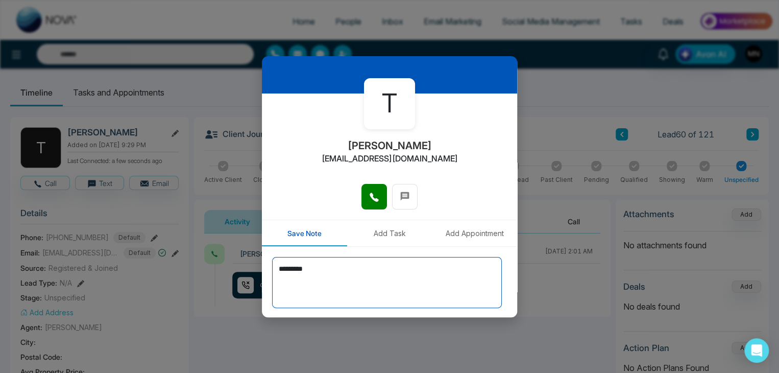
scroll to position [56, 0]
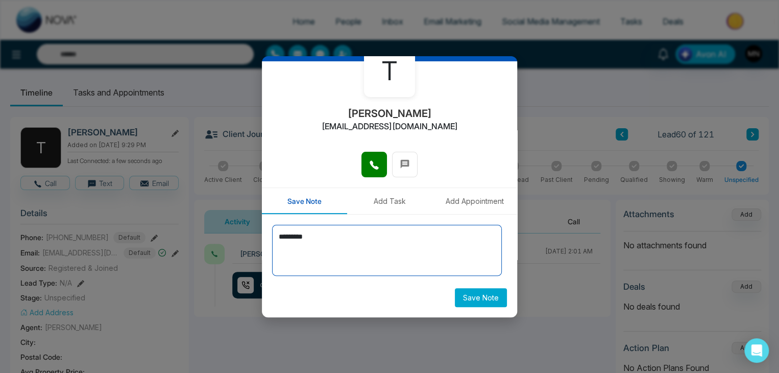
type textarea "*********"
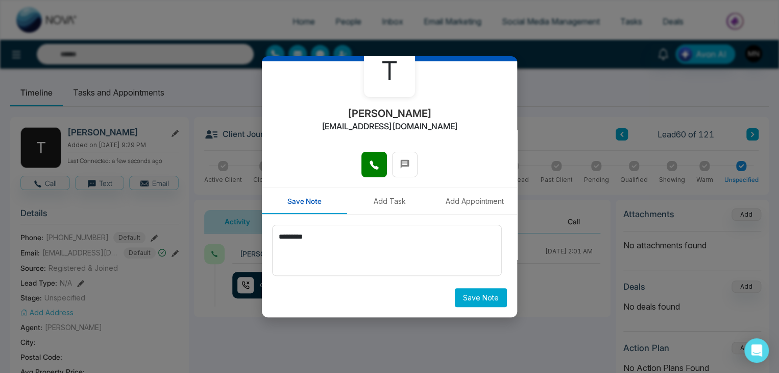
click at [481, 293] on button "Save Note" at bounding box center [481, 297] width 52 height 19
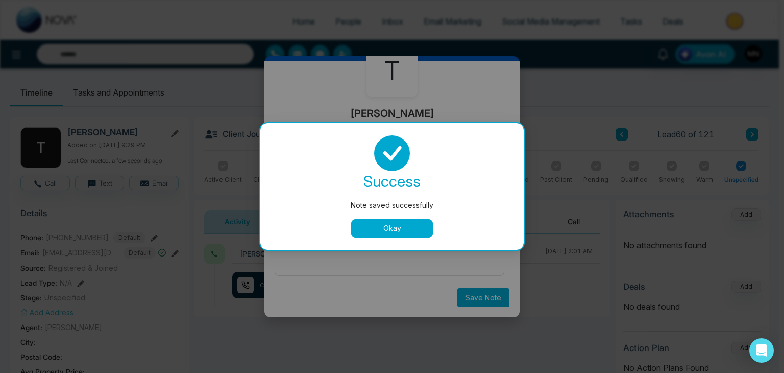
click at [397, 228] on button "Okay" at bounding box center [392, 228] width 82 height 18
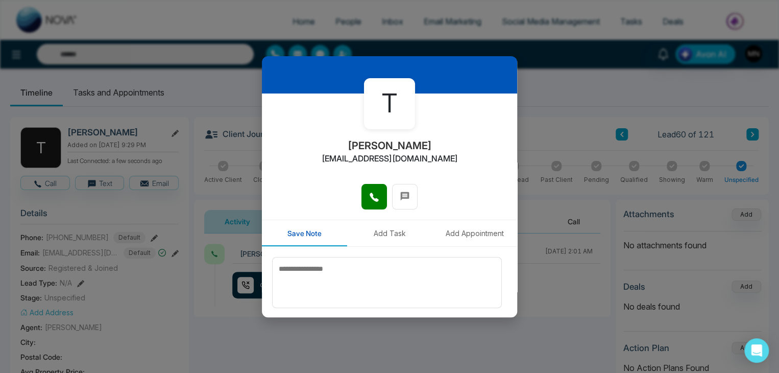
scroll to position [0, 0]
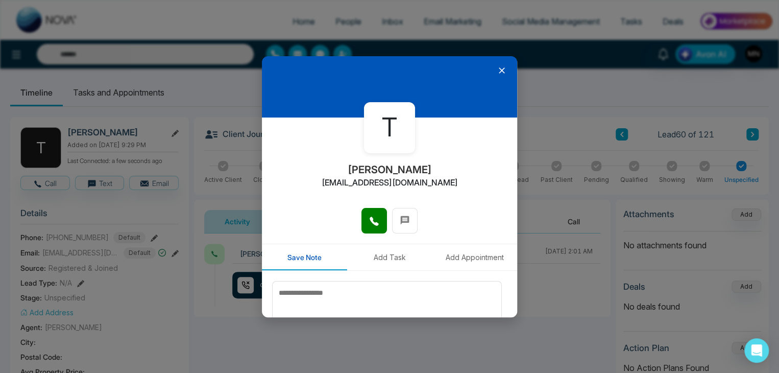
click at [497, 70] on icon at bounding box center [502, 70] width 10 height 10
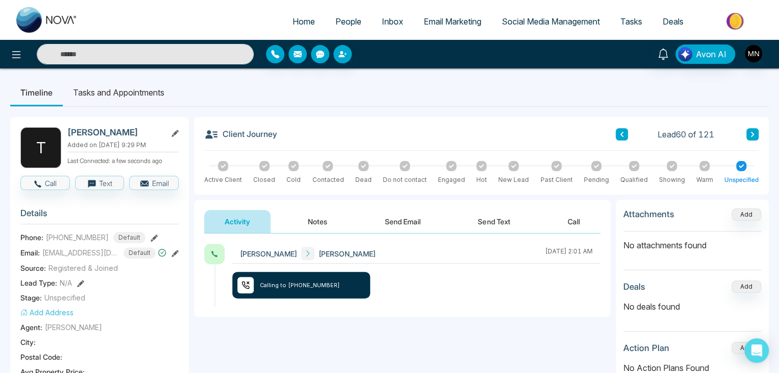
click at [754, 133] on icon at bounding box center [752, 134] width 5 height 6
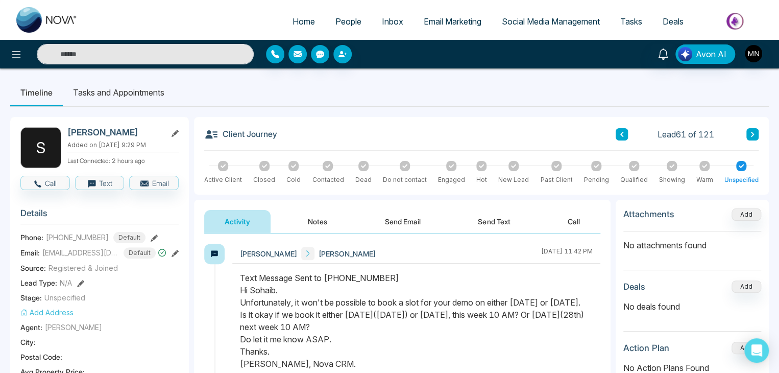
click at [745, 135] on div "Lead 61 of 121" at bounding box center [687, 134] width 143 height 12
click at [750, 132] on icon at bounding box center [752, 134] width 5 height 6
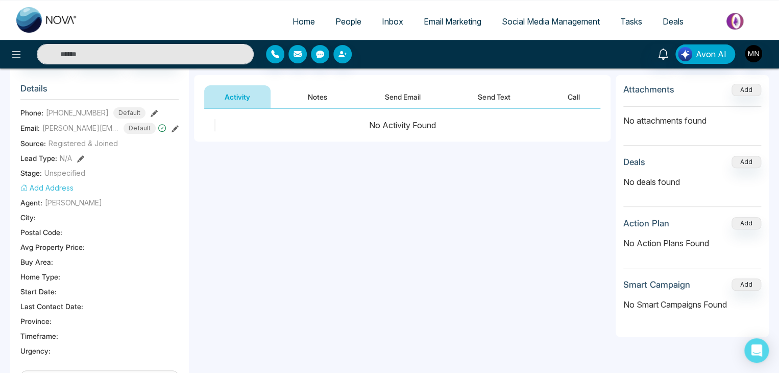
scroll to position [51, 0]
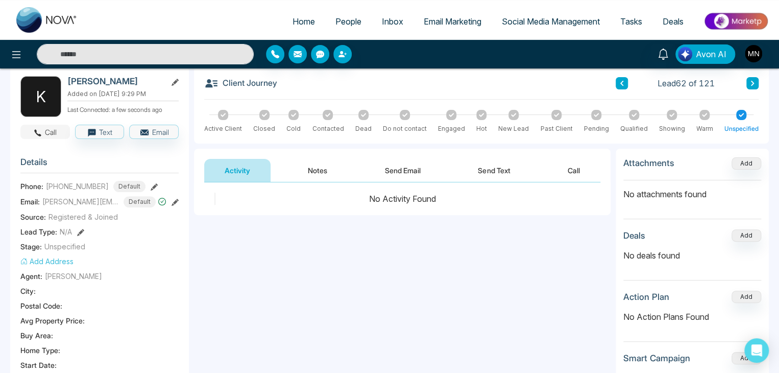
click at [61, 133] on button "Call" at bounding box center [45, 132] width 50 height 14
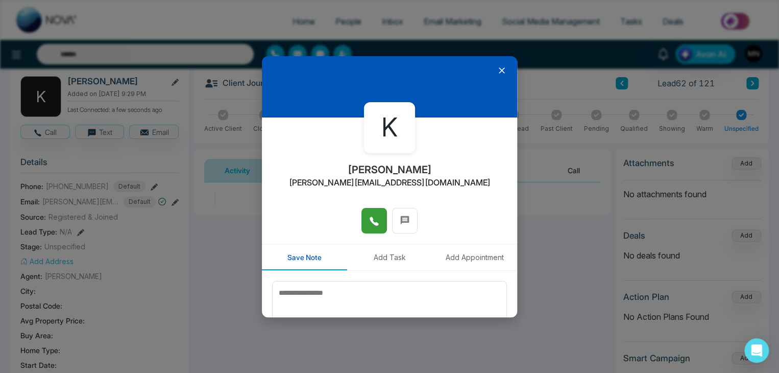
click at [373, 218] on icon at bounding box center [374, 221] width 10 height 10
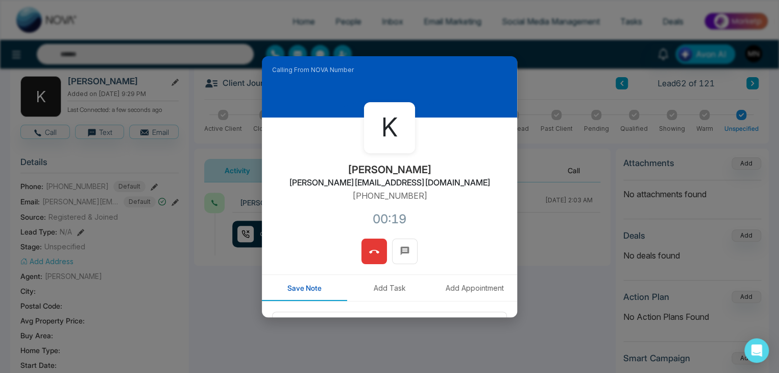
click at [373, 241] on button at bounding box center [374, 251] width 26 height 26
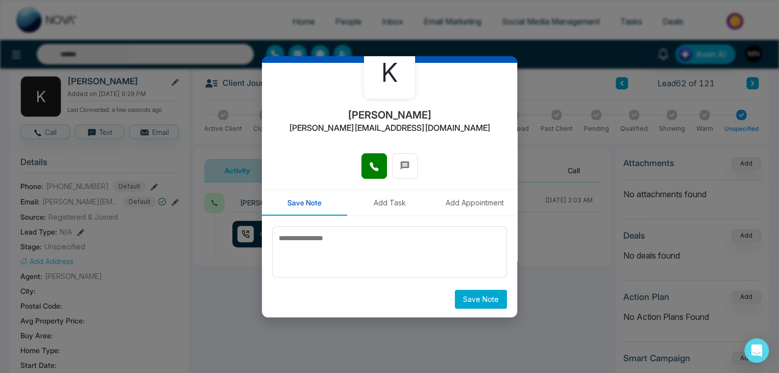
scroll to position [56, 0]
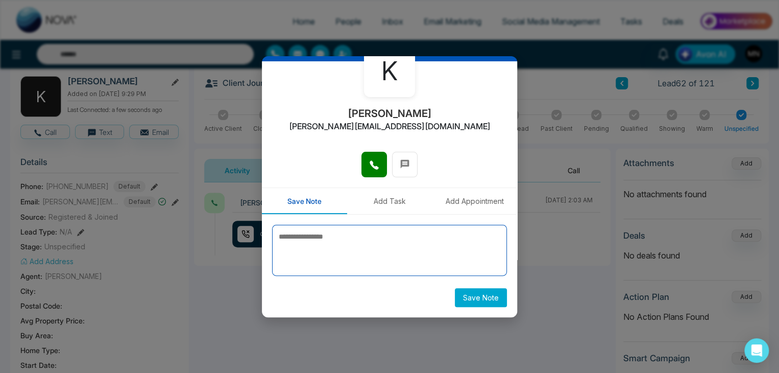
click at [380, 249] on textarea at bounding box center [389, 250] width 235 height 51
type textarea "*********"
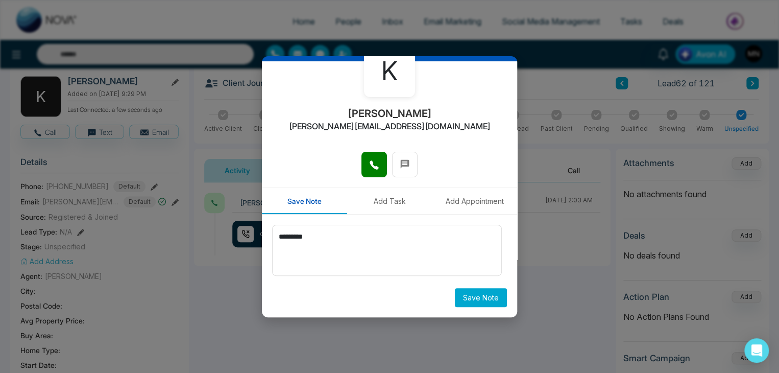
click at [475, 299] on button "Save Note" at bounding box center [481, 297] width 52 height 19
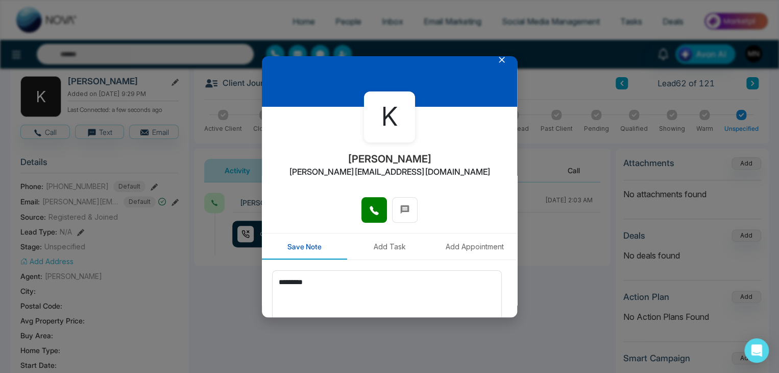
scroll to position [0, 0]
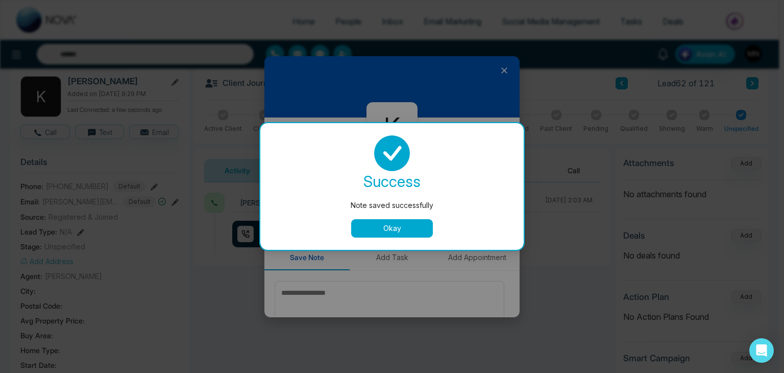
click at [412, 236] on button "Okay" at bounding box center [392, 228] width 82 height 18
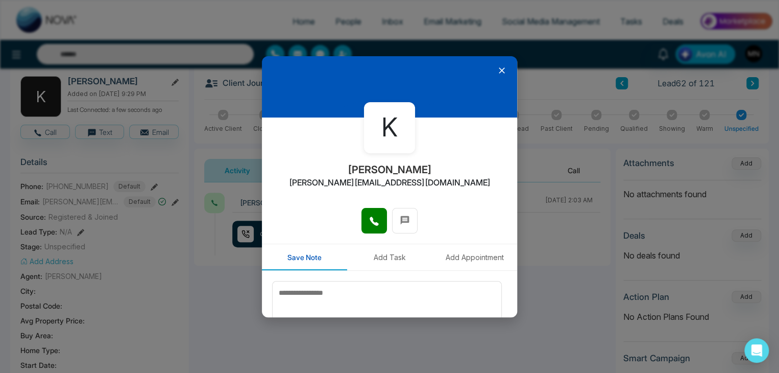
click at [499, 69] on icon at bounding box center [502, 70] width 6 height 6
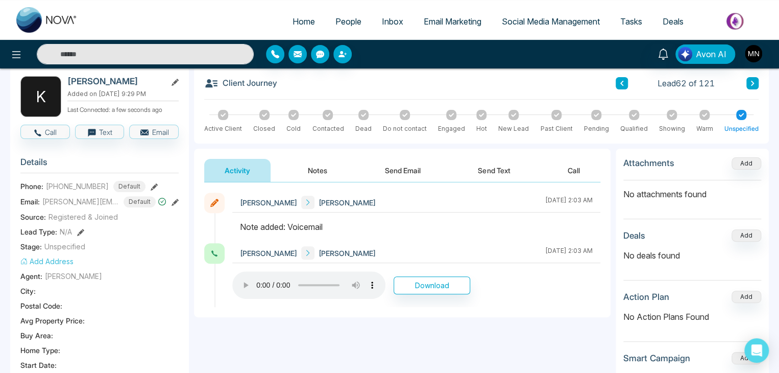
click at [753, 82] on icon at bounding box center [752, 83] width 5 height 6
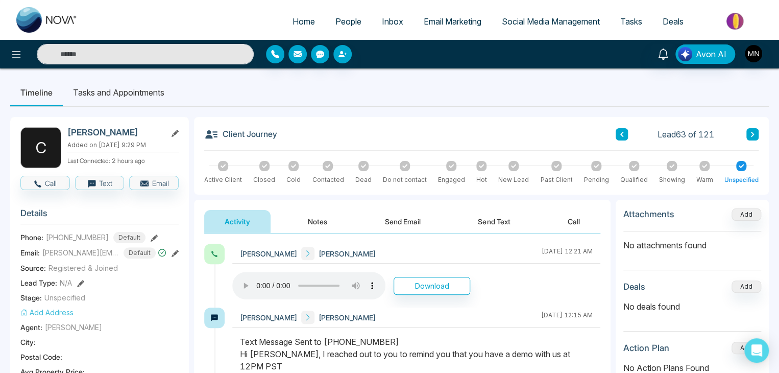
click at [750, 136] on icon at bounding box center [752, 134] width 5 height 6
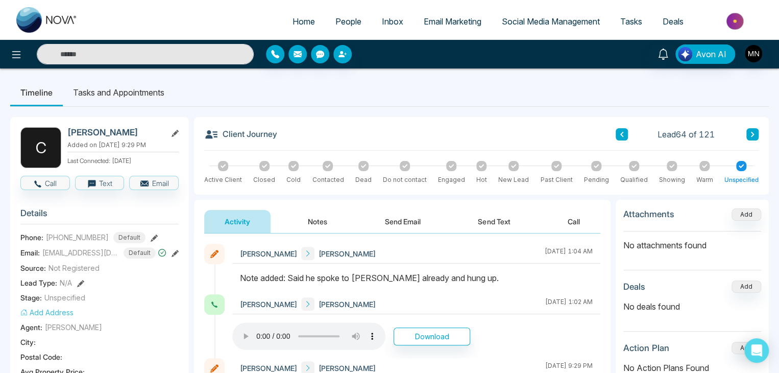
click at [750, 134] on icon at bounding box center [752, 134] width 5 height 6
click at [45, 182] on button "Call" at bounding box center [45, 183] width 50 height 14
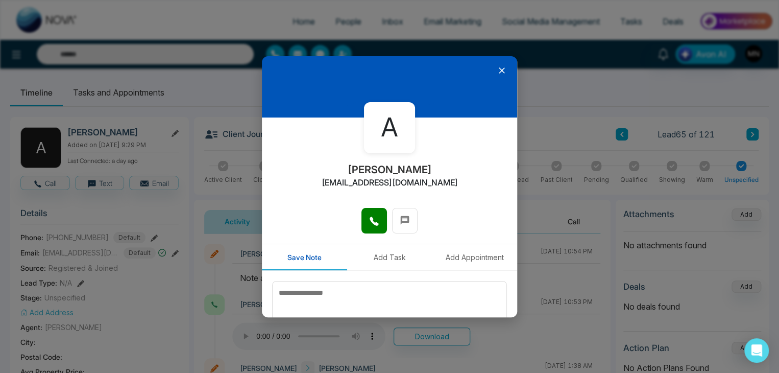
click at [499, 71] on icon at bounding box center [502, 70] width 6 height 6
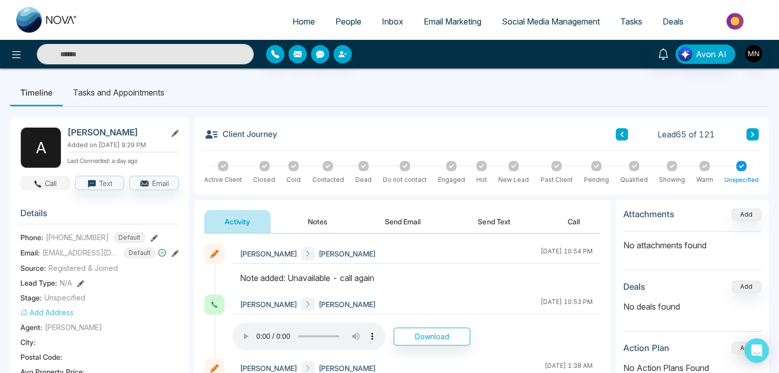
click at [46, 183] on button "Call" at bounding box center [45, 183] width 50 height 14
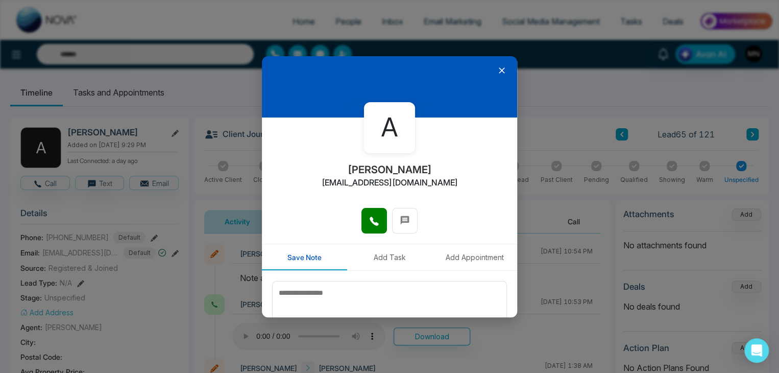
click at [497, 66] on icon at bounding box center [502, 70] width 10 height 10
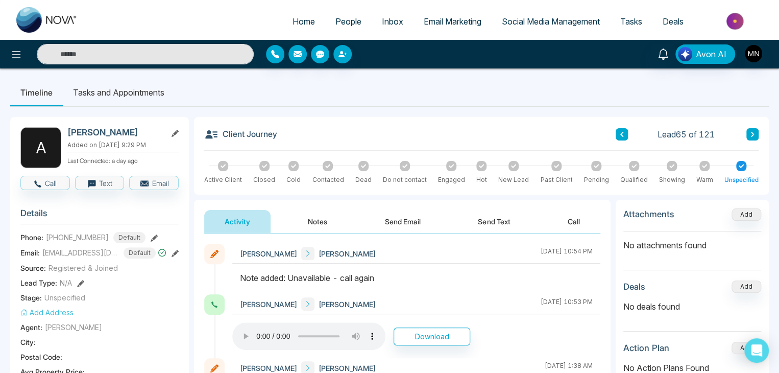
click at [750, 127] on div "Client Journey Lead 65 of 121" at bounding box center [481, 138] width 554 height 23
click at [752, 129] on button at bounding box center [752, 134] width 12 height 12
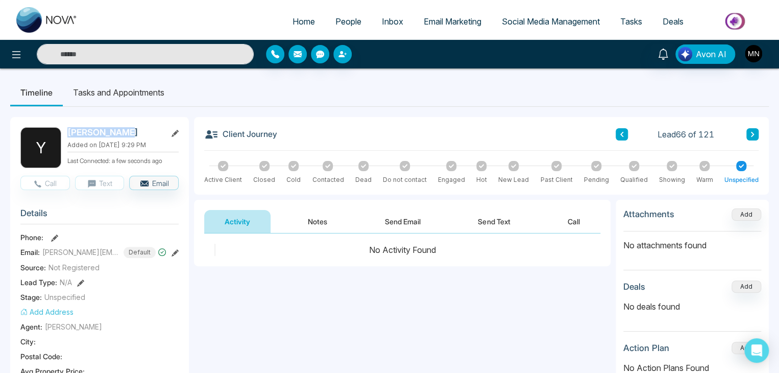
drag, startPoint x: 138, startPoint y: 130, endPoint x: 67, endPoint y: 123, distance: 70.8
copy h2 "[PERSON_NAME]"
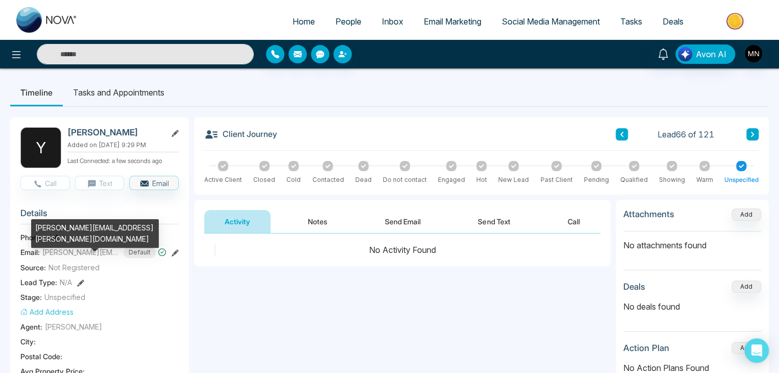
click at [54, 236] on div "Yvonnechang@rogers.com" at bounding box center [95, 233] width 128 height 29
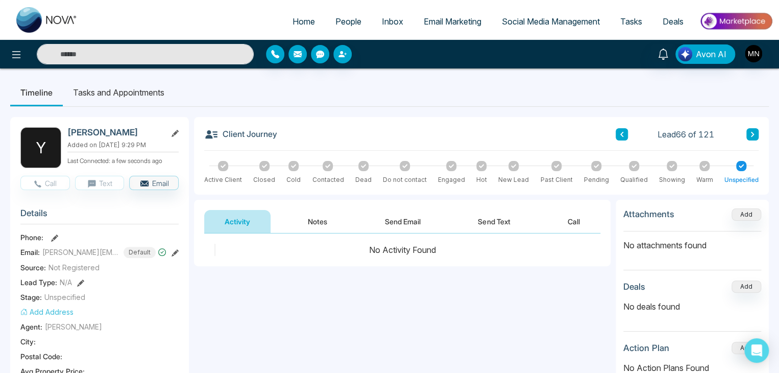
click at [54, 237] on icon at bounding box center [54, 237] width 7 height 7
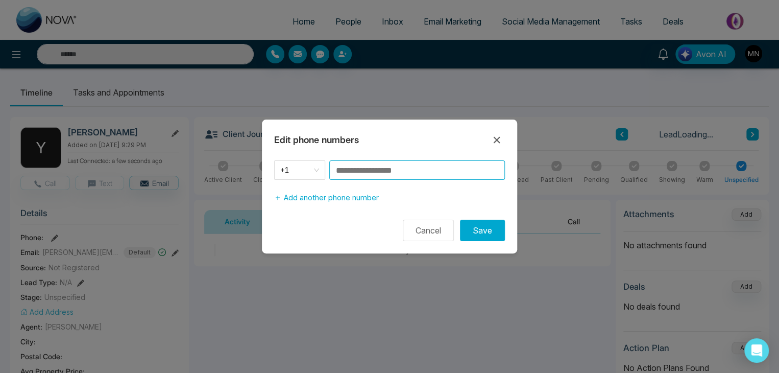
click at [416, 170] on input at bounding box center [417, 169] width 176 height 19
paste input "**********"
type input "**********"
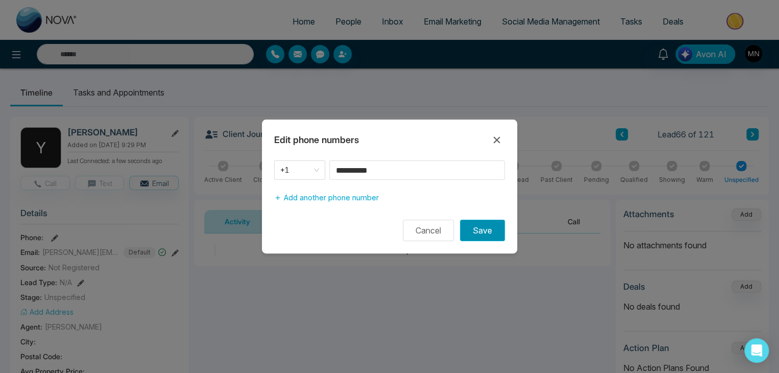
click at [469, 226] on button "Save" at bounding box center [482, 229] width 45 height 21
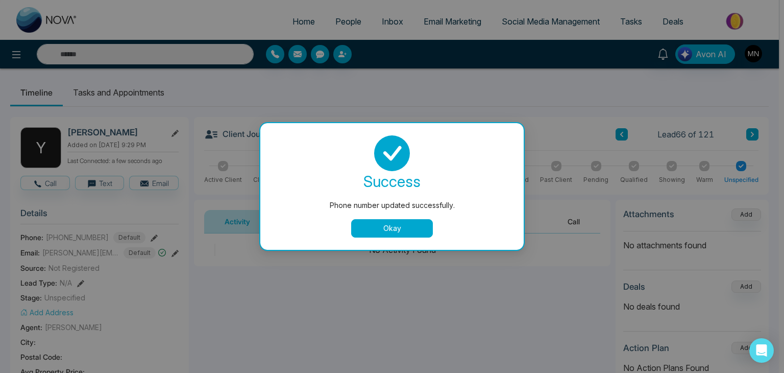
click at [387, 233] on button "Okay" at bounding box center [392, 228] width 82 height 18
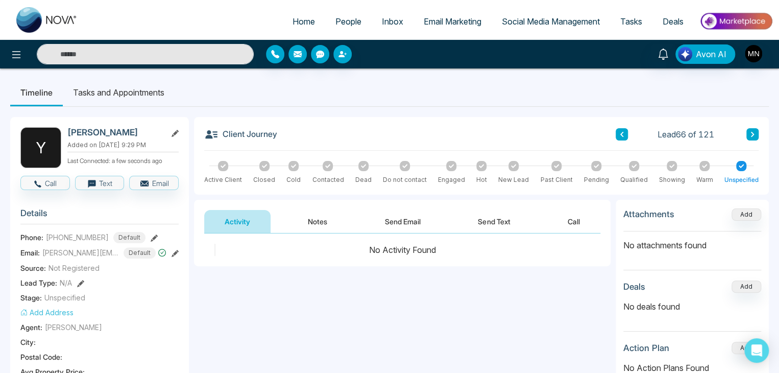
click at [298, 217] on button "Notes" at bounding box center [317, 221] width 60 height 23
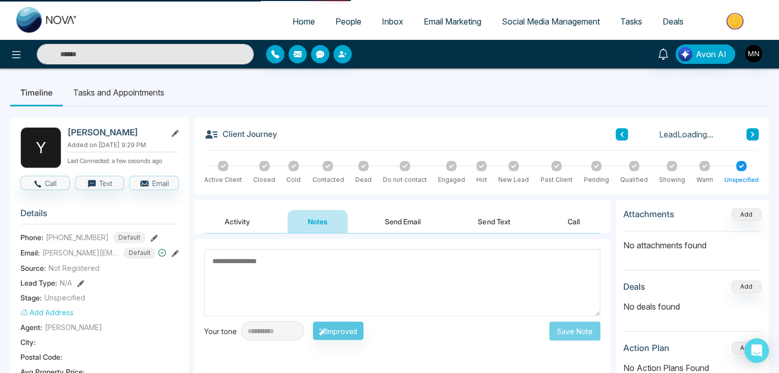
click at [233, 216] on button "Activity" at bounding box center [237, 221] width 66 height 23
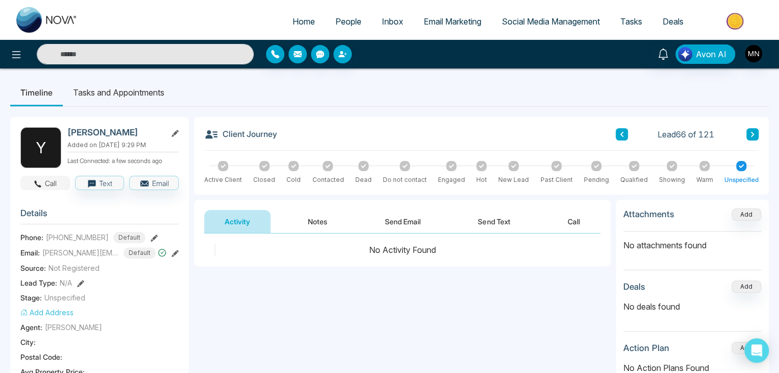
click at [45, 180] on button "Call" at bounding box center [45, 183] width 50 height 14
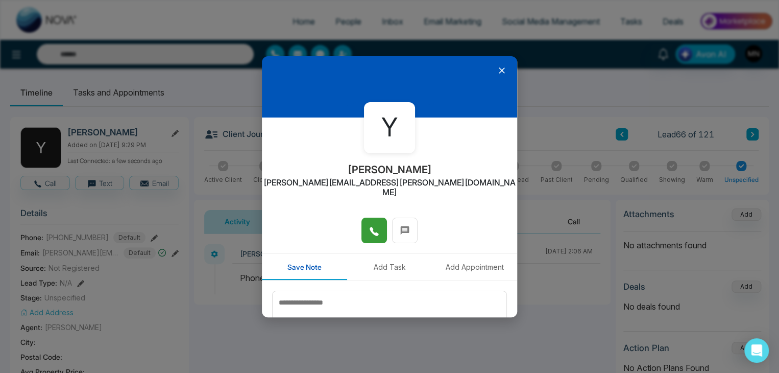
click at [371, 227] on icon at bounding box center [374, 231] width 9 height 9
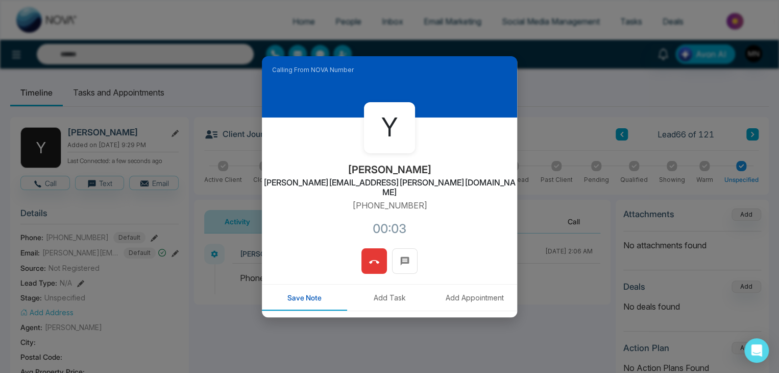
click at [369, 253] on span at bounding box center [374, 260] width 10 height 15
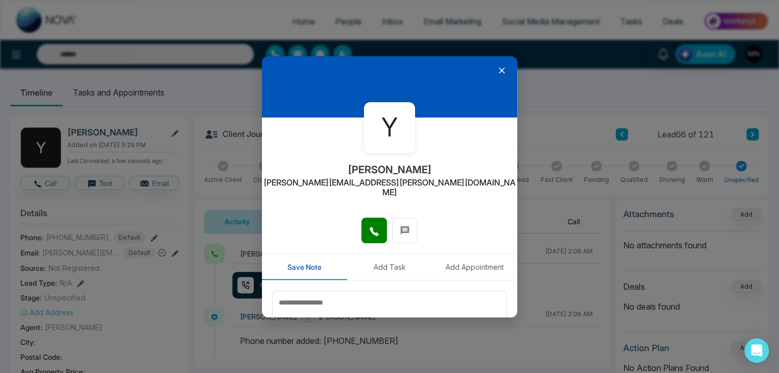
click at [499, 70] on icon at bounding box center [502, 70] width 6 height 6
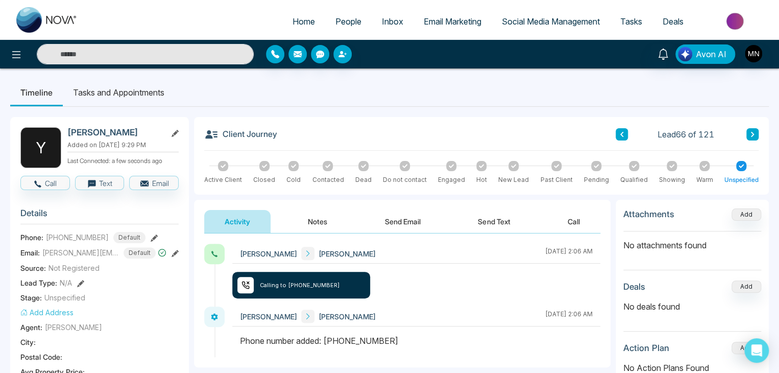
click at [305, 215] on button "Notes" at bounding box center [317, 221] width 60 height 23
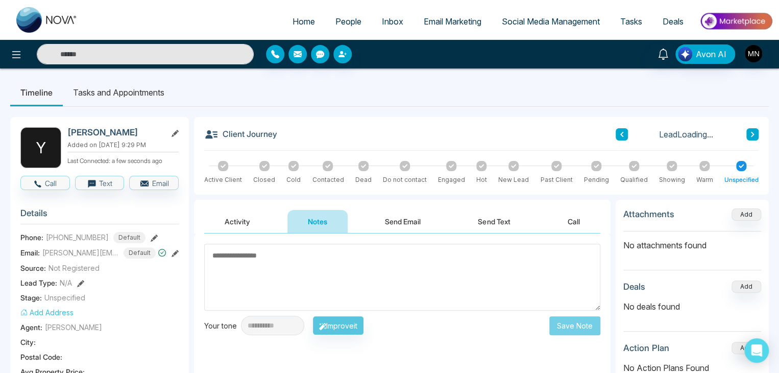
click at [379, 258] on textarea at bounding box center [402, 276] width 396 height 67
type textarea "*"
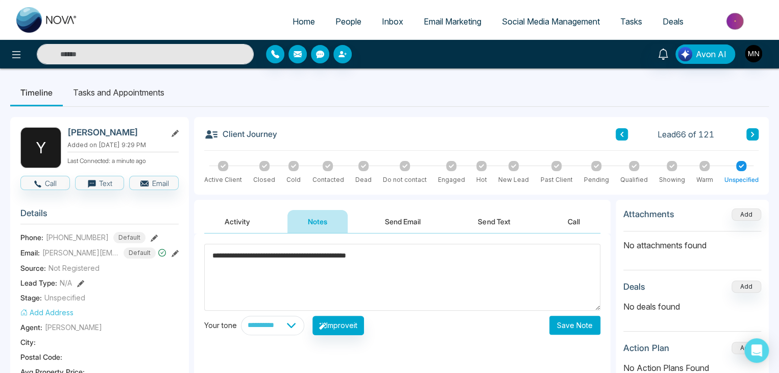
type textarea "**********"
click at [574, 327] on button "Save Note" at bounding box center [574, 324] width 51 height 19
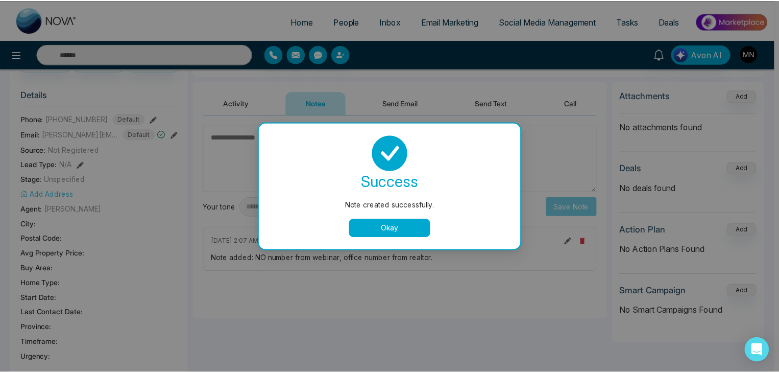
scroll to position [102, 0]
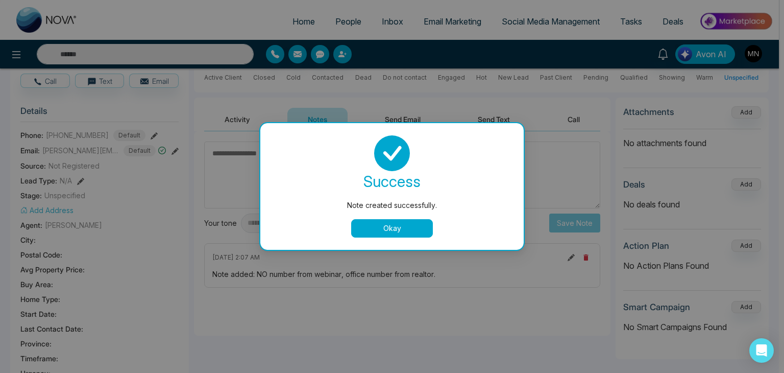
click at [391, 224] on button "Okay" at bounding box center [392, 228] width 82 height 18
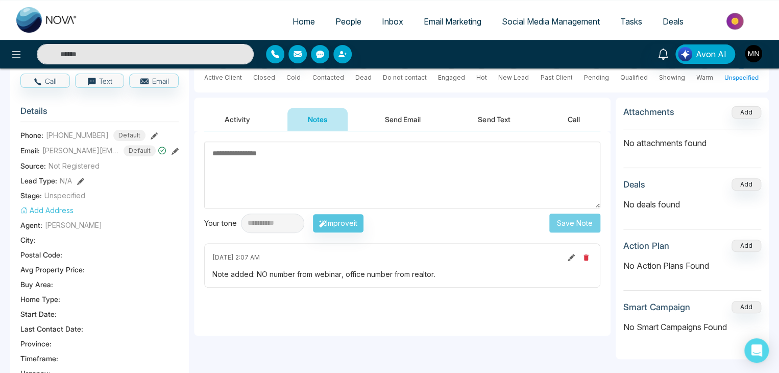
click at [229, 118] on button "Activity" at bounding box center [237, 119] width 66 height 23
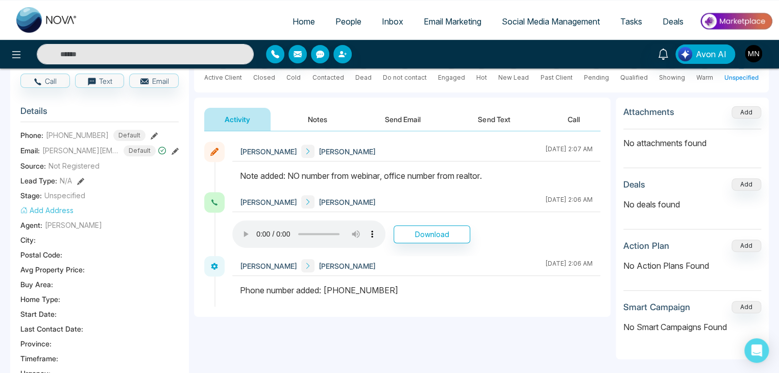
scroll to position [51, 0]
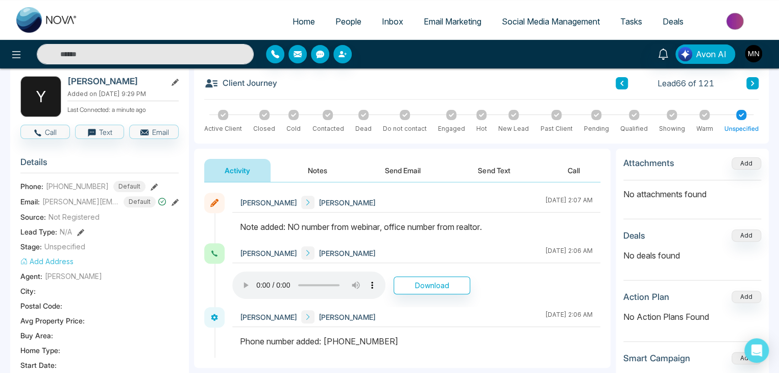
click at [750, 84] on icon at bounding box center [752, 83] width 5 height 6
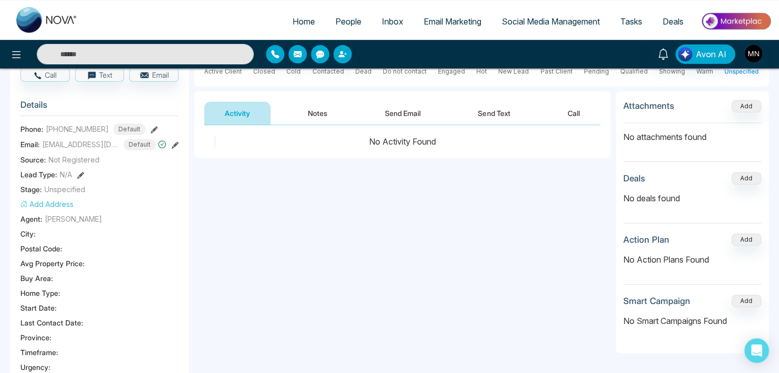
scroll to position [51, 0]
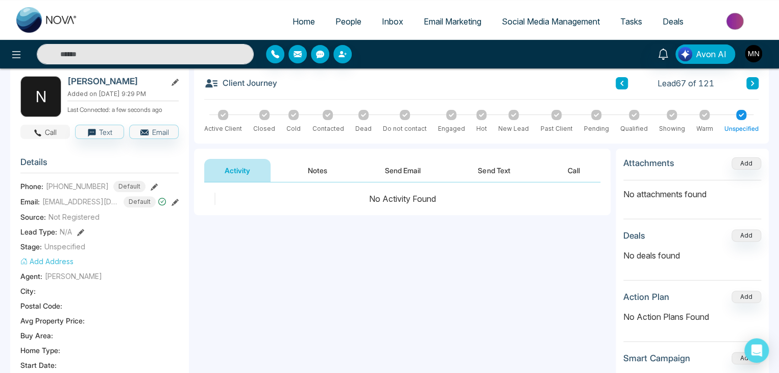
click at [57, 131] on button "Call" at bounding box center [45, 132] width 50 height 14
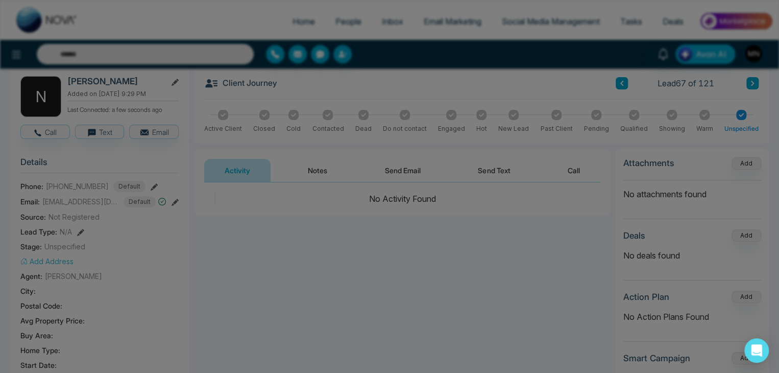
click at [365, 228] on button at bounding box center [374, 221] width 26 height 26
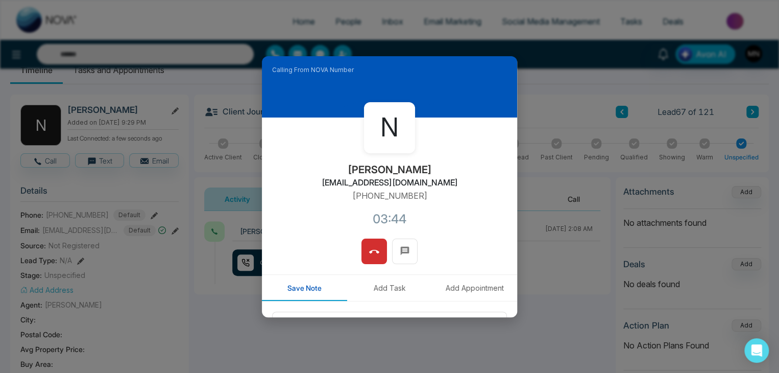
scroll to position [0, 0]
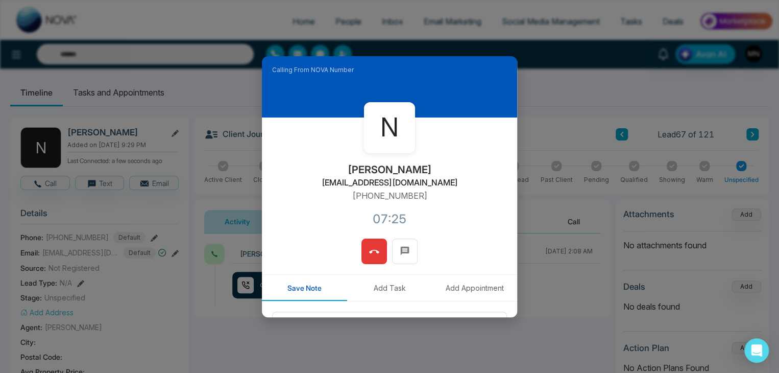
click at [363, 243] on button at bounding box center [374, 251] width 26 height 26
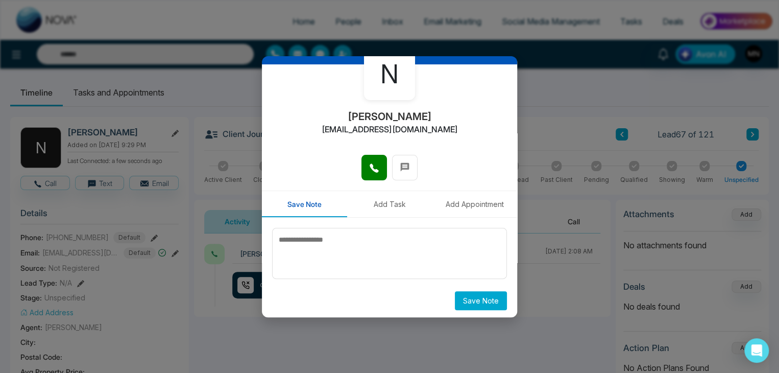
scroll to position [56, 0]
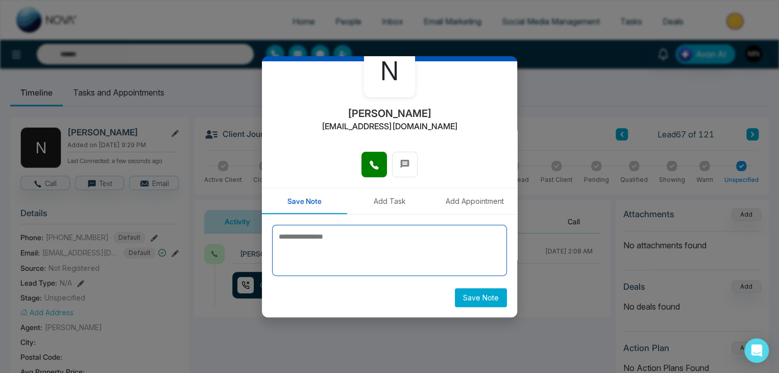
click at [372, 243] on textarea at bounding box center [389, 250] width 235 height 51
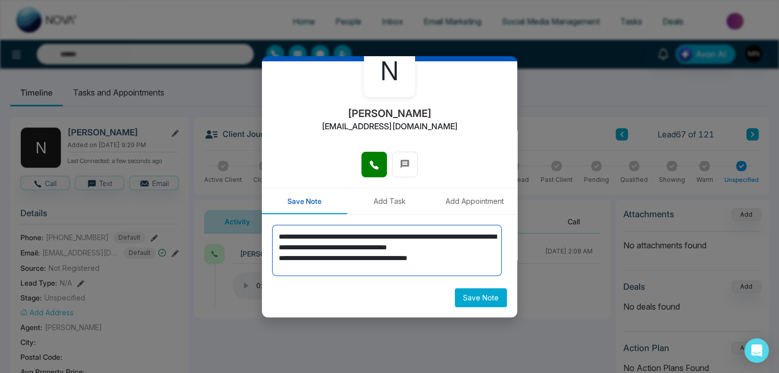
type textarea "**********"
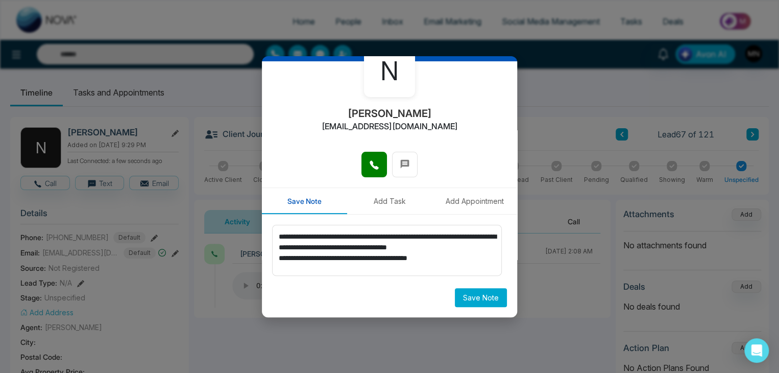
click at [480, 300] on button "Save Note" at bounding box center [481, 297] width 52 height 19
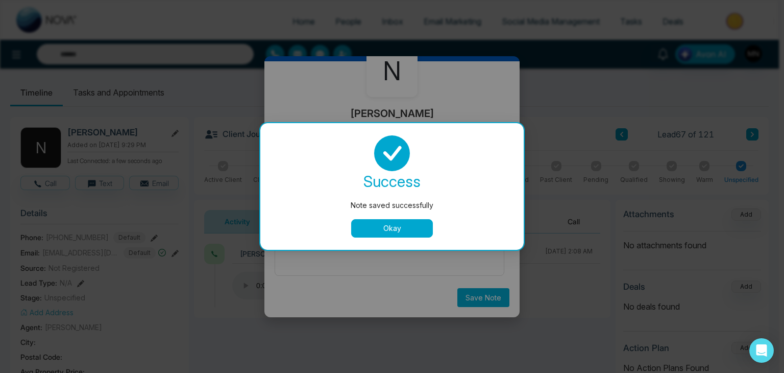
click at [416, 231] on button "Okay" at bounding box center [392, 228] width 82 height 18
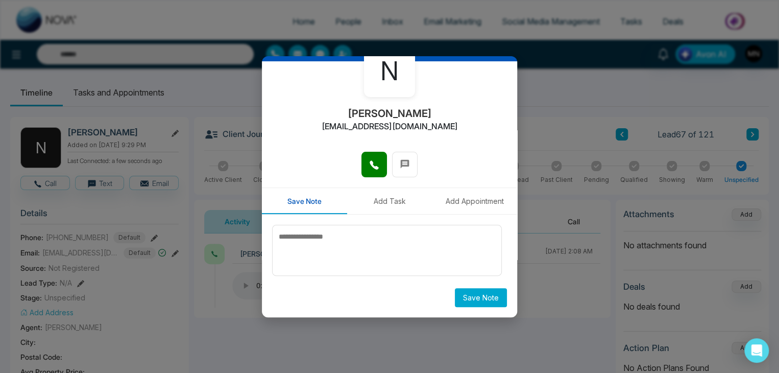
scroll to position [0, 0]
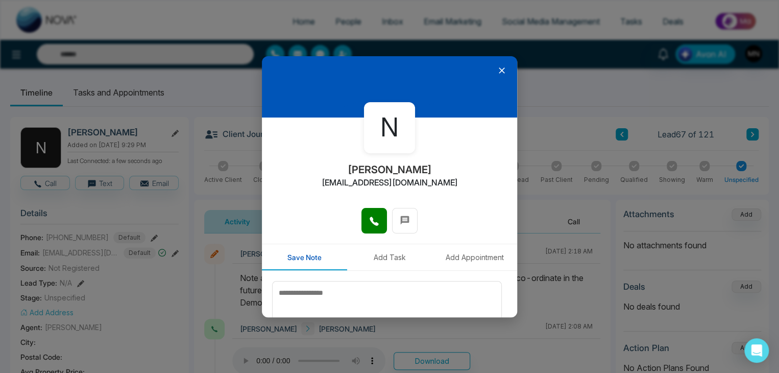
click at [498, 68] on icon at bounding box center [502, 70] width 10 height 10
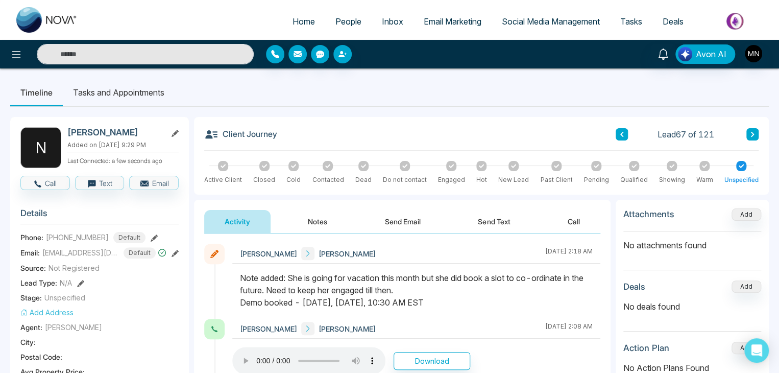
drag, startPoint x: 143, startPoint y: 131, endPoint x: 65, endPoint y: 133, distance: 78.6
click at [65, 133] on div "N Nikki Shahebrahim Added on August 14 2025 | 9:29 PM Last Connected: a few sec…" at bounding box center [99, 147] width 158 height 41
copy h2 "[PERSON_NAME]"
click at [177, 252] on icon at bounding box center [174, 253] width 7 height 7
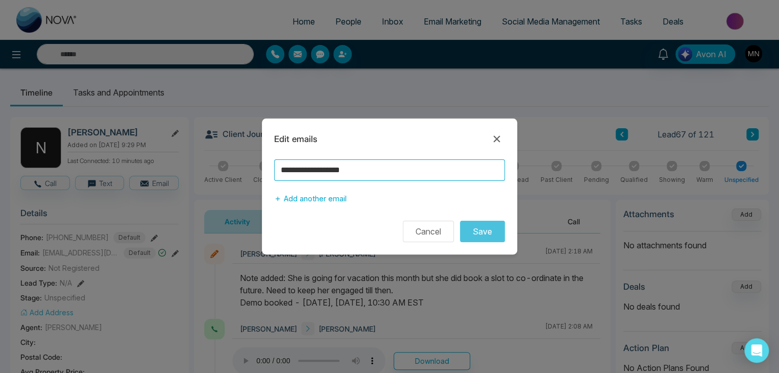
drag, startPoint x: 397, startPoint y: 171, endPoint x: 282, endPoint y: 169, distance: 115.4
click at [282, 169] on input "**********" at bounding box center [389, 169] width 231 height 21
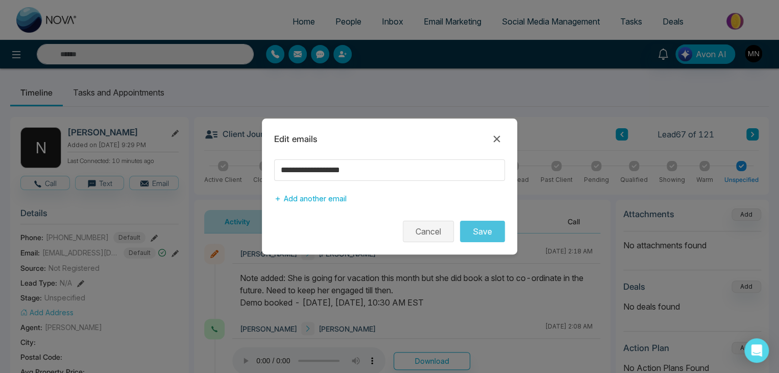
click at [428, 224] on button "Cancel" at bounding box center [428, 230] width 51 height 21
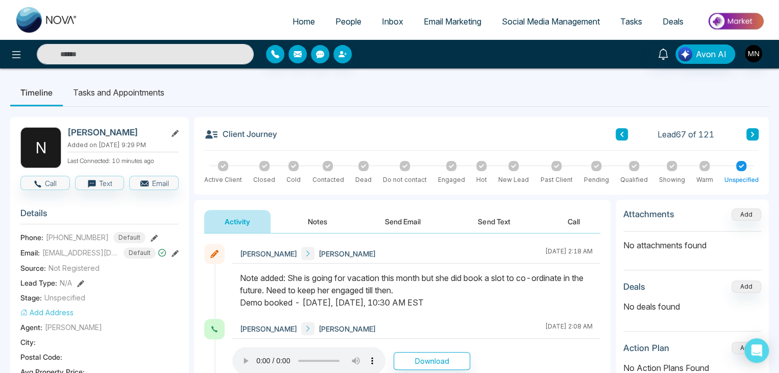
click at [151, 234] on icon at bounding box center [154, 237] width 7 height 7
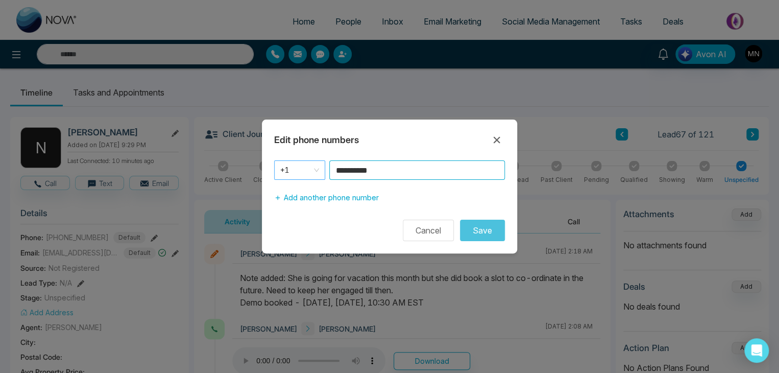
drag, startPoint x: 404, startPoint y: 169, endPoint x: 311, endPoint y: 171, distance: 92.4
click at [311, 171] on div "**********" at bounding box center [389, 169] width 231 height 19
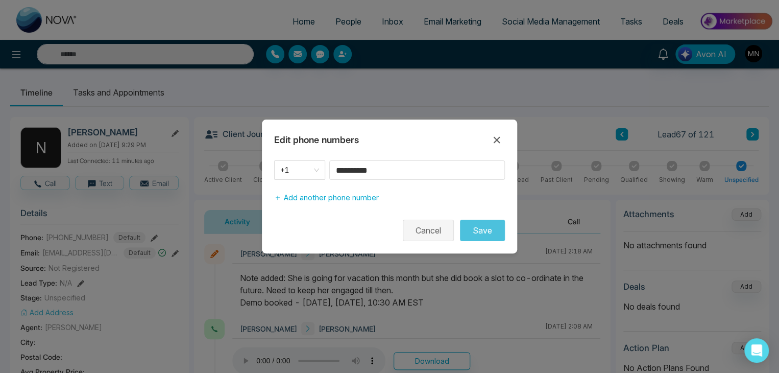
click at [438, 234] on button "Cancel" at bounding box center [428, 229] width 51 height 21
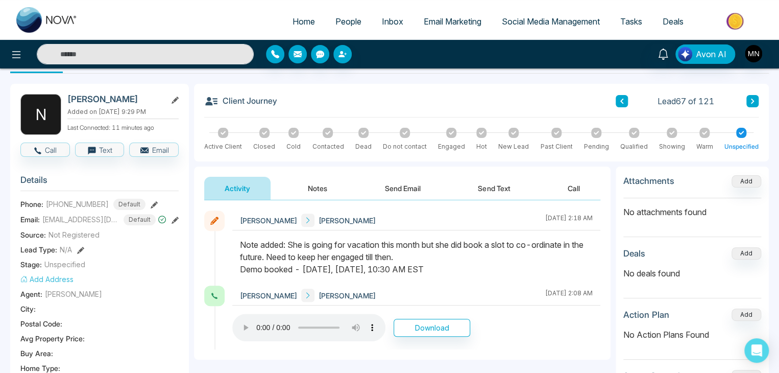
scroll to position [51, 0]
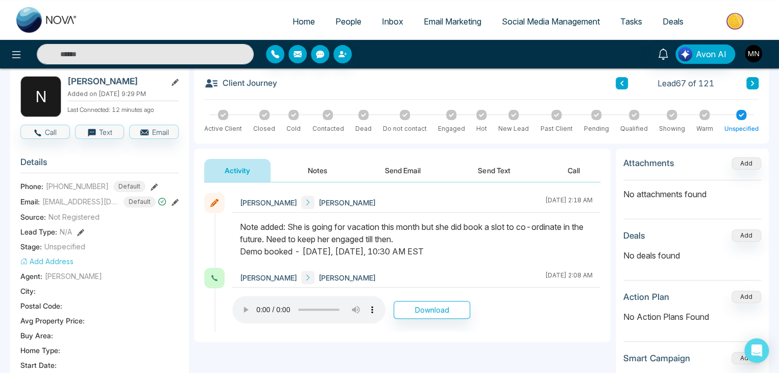
drag, startPoint x: 147, startPoint y: 78, endPoint x: 61, endPoint y: 82, distance: 86.4
click at [61, 82] on div "N Nikki Shahebrahim Added on August 14 2025 | 9:29 PM Last Connected: 12 minute…" at bounding box center [99, 96] width 158 height 41
copy div "[PERSON_NAME]"
click at [175, 201] on icon at bounding box center [174, 202] width 7 height 7
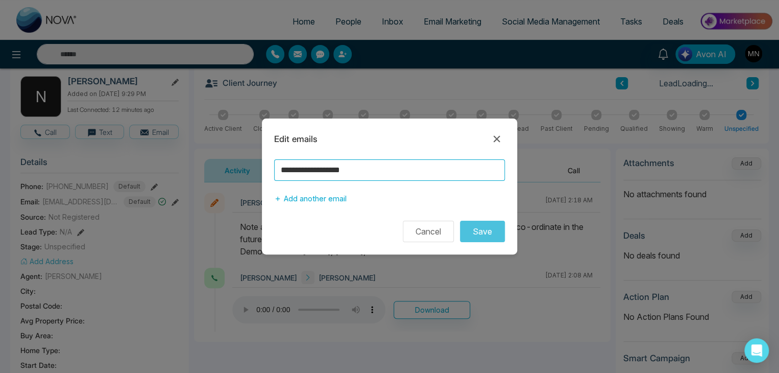
drag, startPoint x: 382, startPoint y: 175, endPoint x: 250, endPoint y: 193, distance: 132.9
click at [250, 193] on div "**********" at bounding box center [389, 186] width 779 height 373
click at [496, 140] on icon at bounding box center [497, 139] width 12 height 12
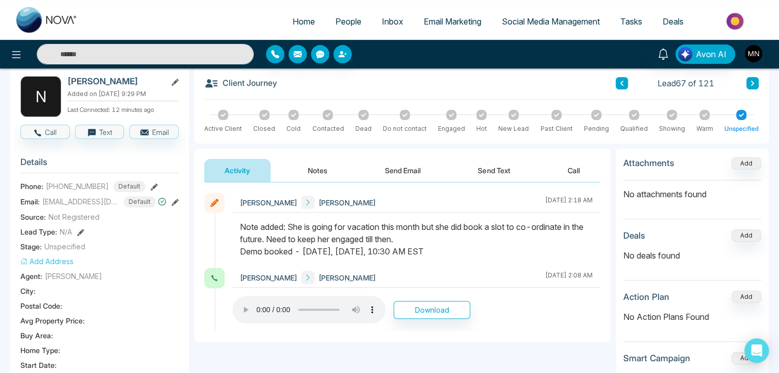
click at [151, 185] on icon at bounding box center [154, 186] width 7 height 7
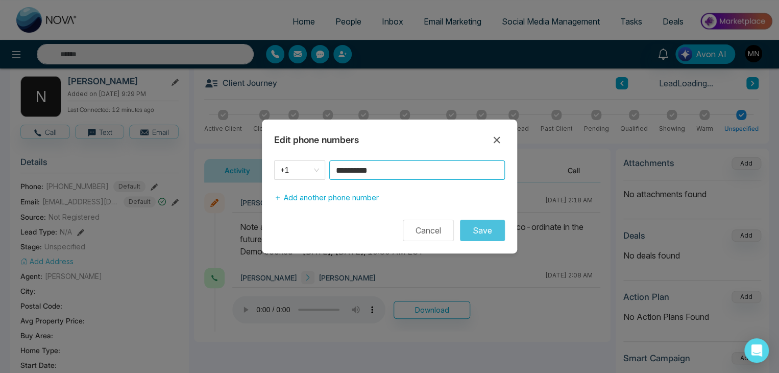
drag, startPoint x: 410, startPoint y: 173, endPoint x: 318, endPoint y: 182, distance: 92.3
click at [318, 182] on div "**********" at bounding box center [389, 183] width 255 height 47
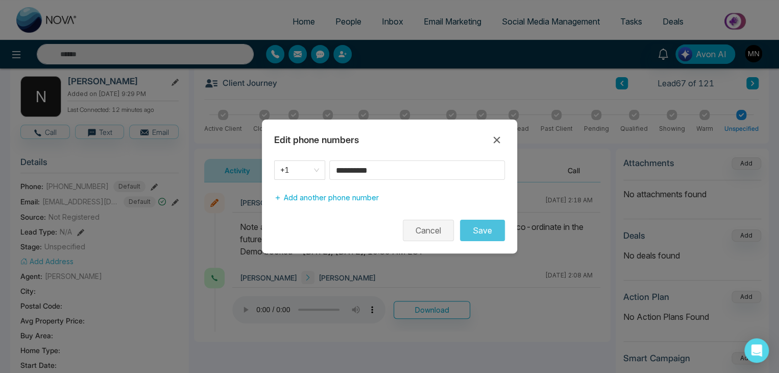
click at [416, 230] on button "Cancel" at bounding box center [428, 229] width 51 height 21
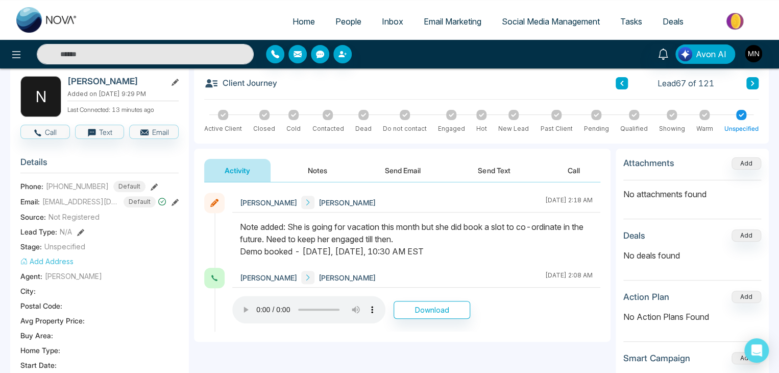
click at [751, 80] on icon at bounding box center [752, 83] width 5 height 6
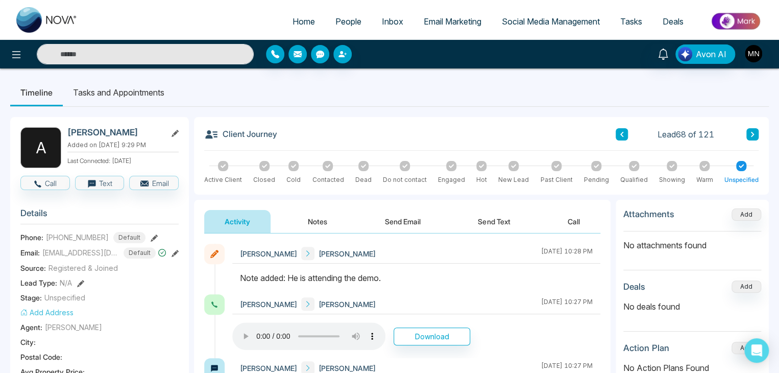
click at [751, 136] on icon at bounding box center [752, 134] width 3 height 5
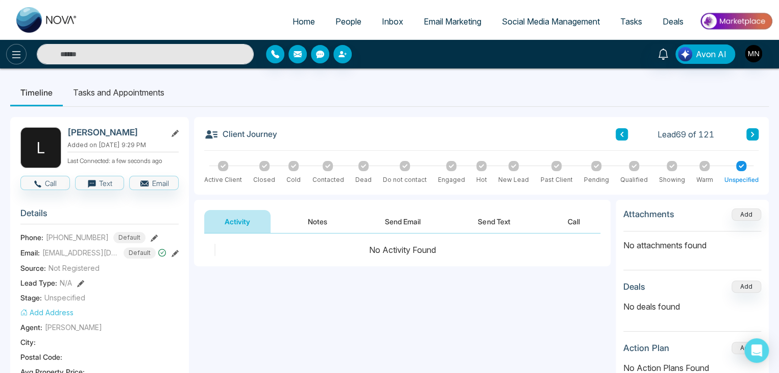
click at [10, 50] on button at bounding box center [16, 54] width 20 height 20
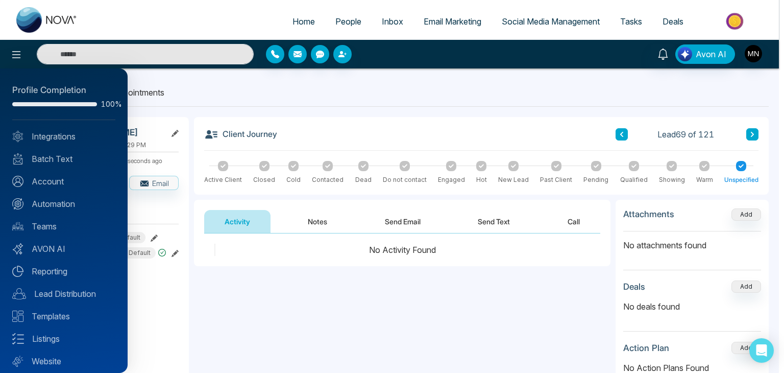
click at [263, 81] on div at bounding box center [392, 186] width 784 height 373
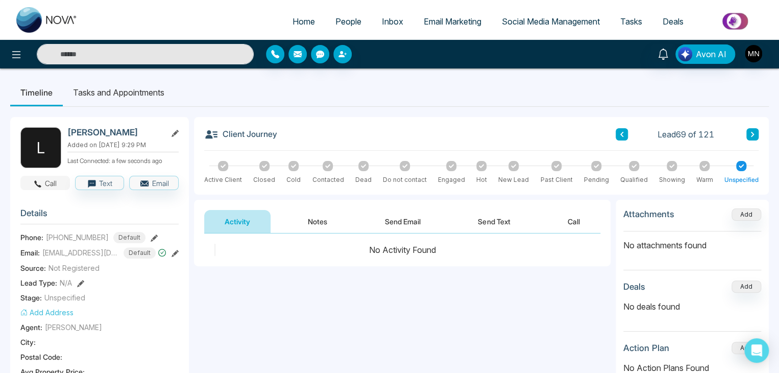
click at [53, 184] on button "Call" at bounding box center [45, 183] width 50 height 14
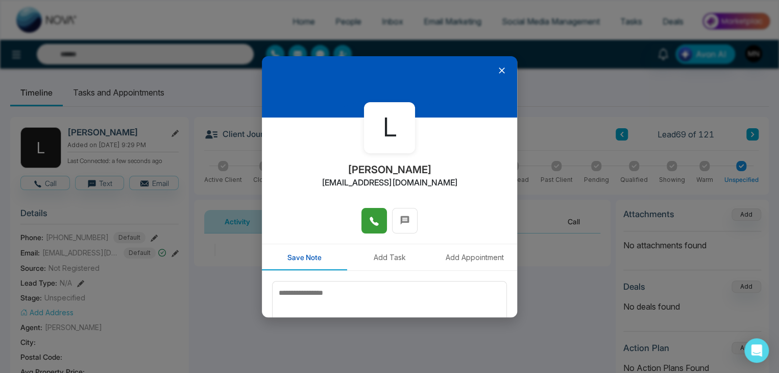
click at [375, 216] on icon at bounding box center [374, 221] width 10 height 10
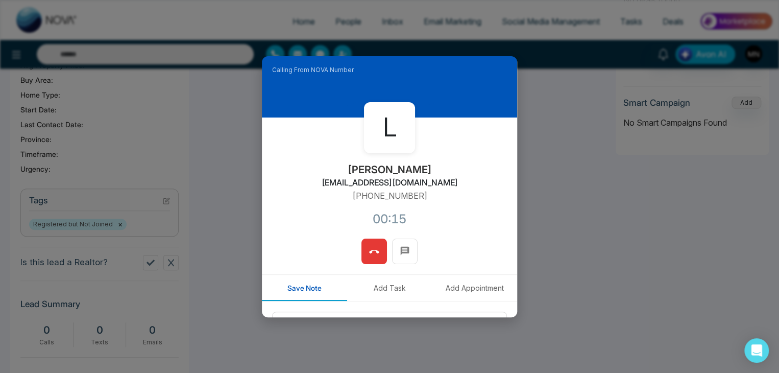
scroll to position [51, 0]
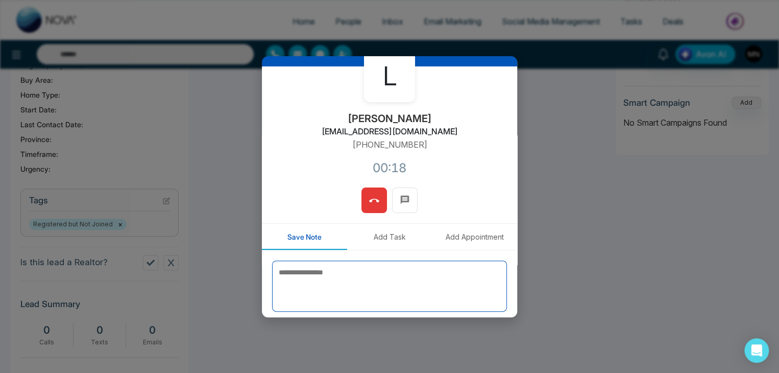
click at [339, 274] on textarea at bounding box center [389, 285] width 235 height 51
type textarea "**********"
click at [370, 203] on icon at bounding box center [374, 200] width 10 height 10
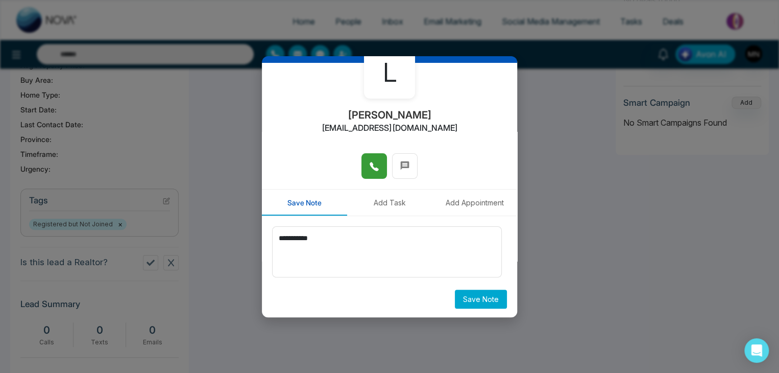
scroll to position [56, 0]
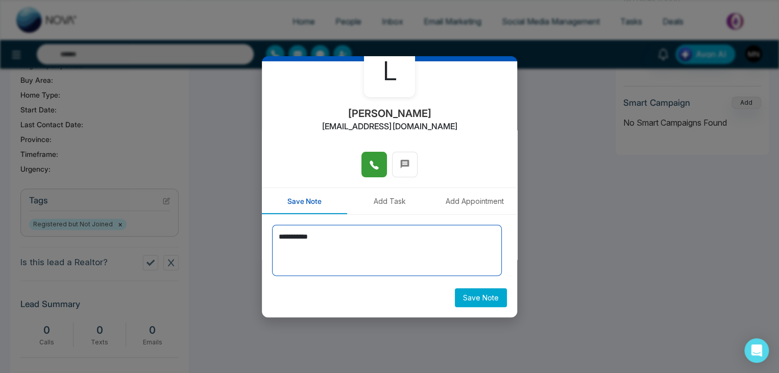
click at [453, 256] on textarea "**********" at bounding box center [387, 250] width 230 height 51
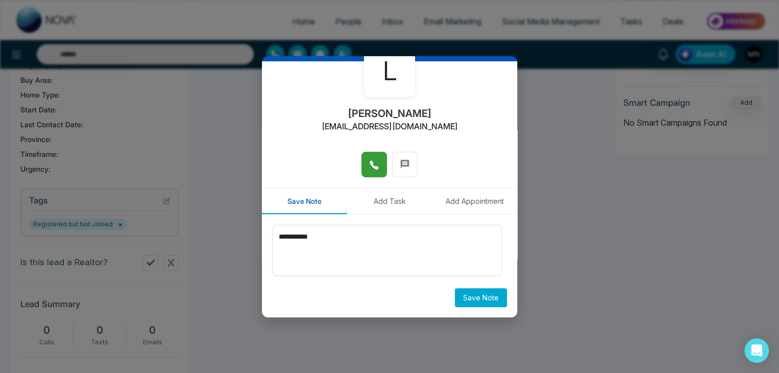
click at [484, 292] on button "Save Note" at bounding box center [481, 297] width 52 height 19
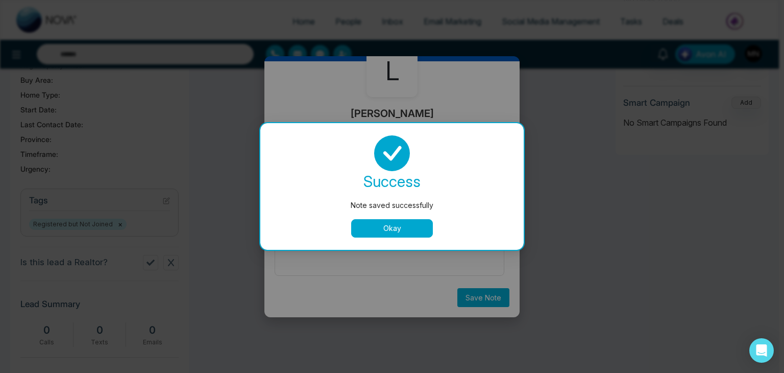
click at [407, 231] on button "Okay" at bounding box center [392, 228] width 82 height 18
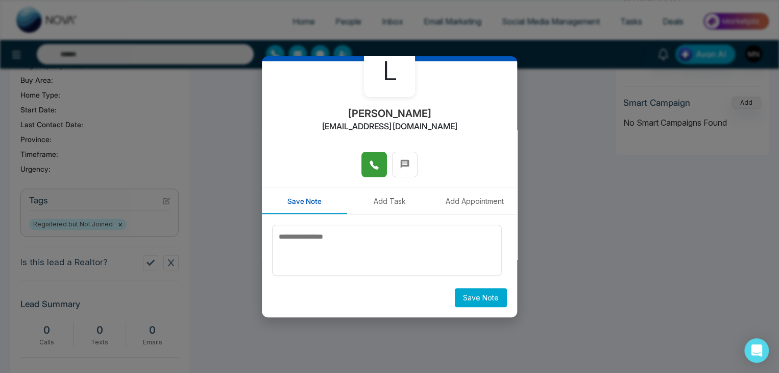
scroll to position [0, 0]
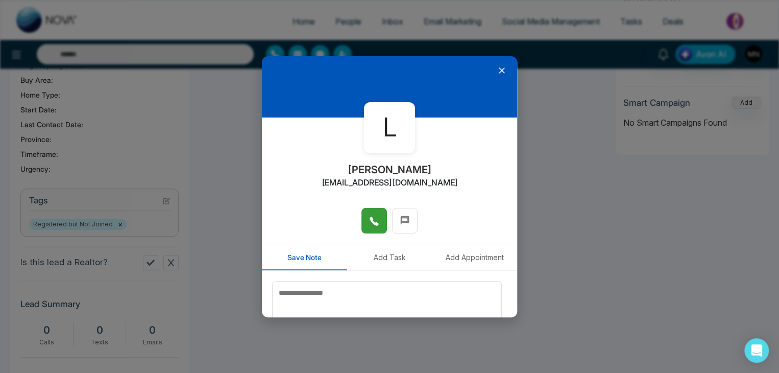
click at [497, 68] on icon at bounding box center [502, 70] width 10 height 10
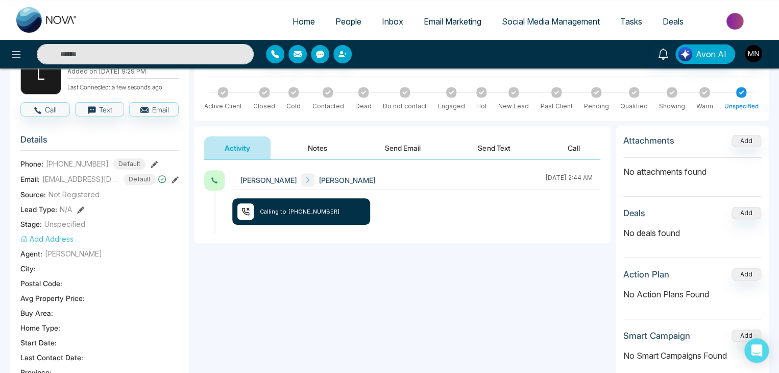
scroll to position [51, 0]
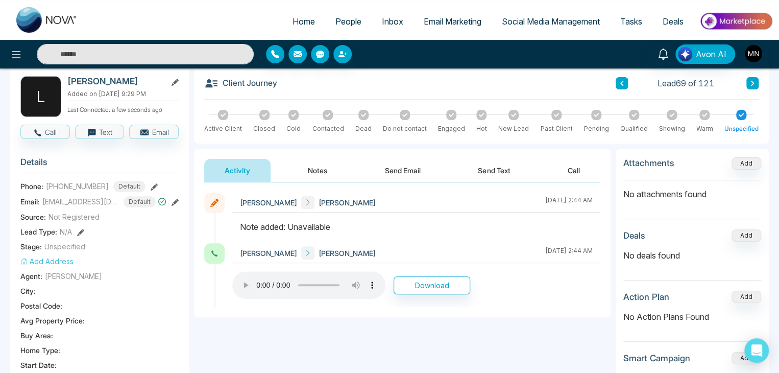
click at [750, 84] on icon at bounding box center [752, 83] width 5 height 6
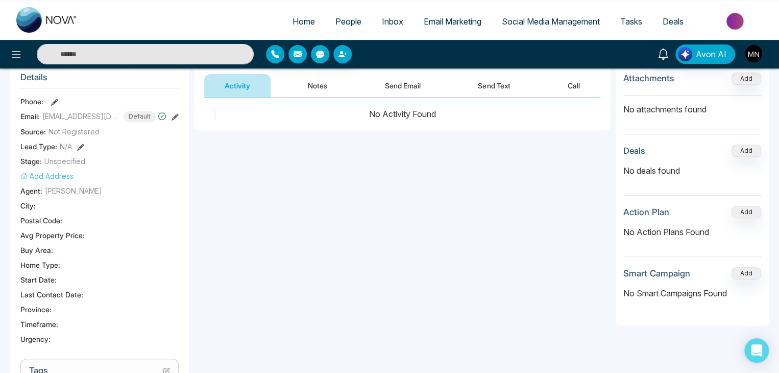
scroll to position [51, 0]
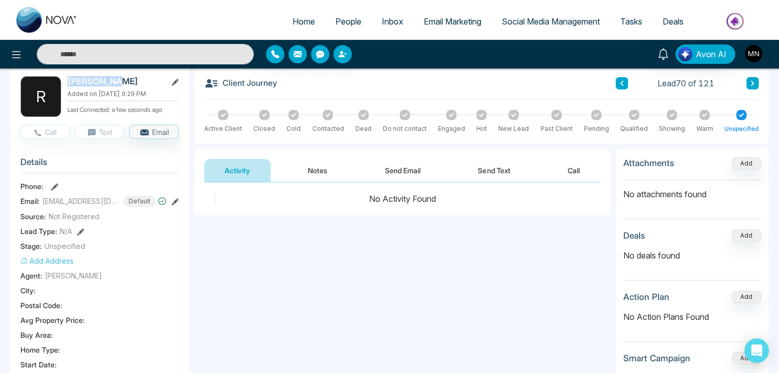
drag, startPoint x: 121, startPoint y: 78, endPoint x: 69, endPoint y: 86, distance: 52.7
click at [69, 86] on div "Rajul Shah Added on August 14 2025 | 9:29 PM Last Connected: a few seconds ago" at bounding box center [122, 96] width 111 height 41
copy h2 "[PERSON_NAME]"
click at [54, 186] on icon at bounding box center [54, 186] width 7 height 7
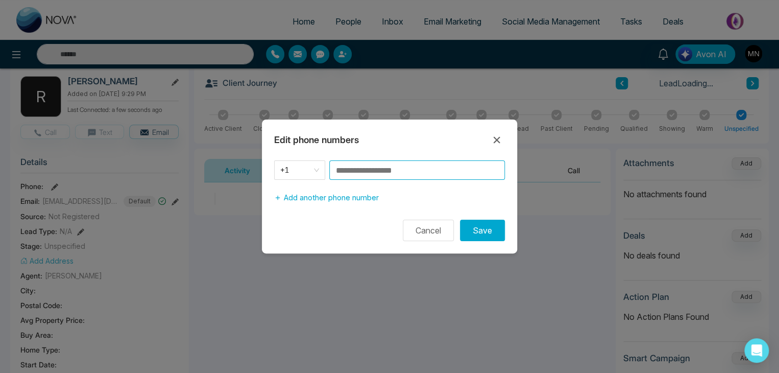
click at [402, 170] on input at bounding box center [417, 169] width 176 height 19
paste input "**********"
type input "**********"
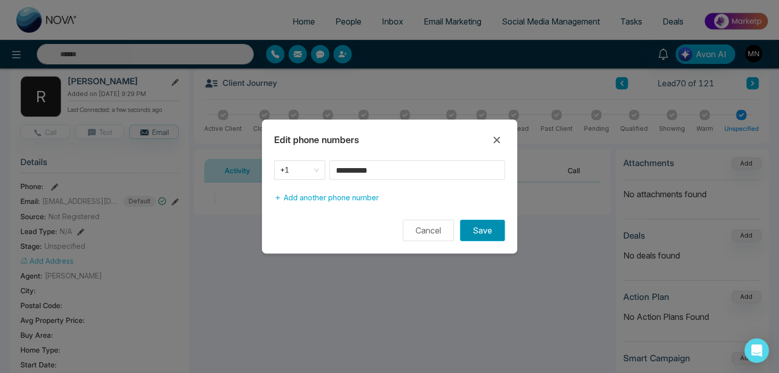
click at [486, 229] on button "Save" at bounding box center [482, 229] width 45 height 21
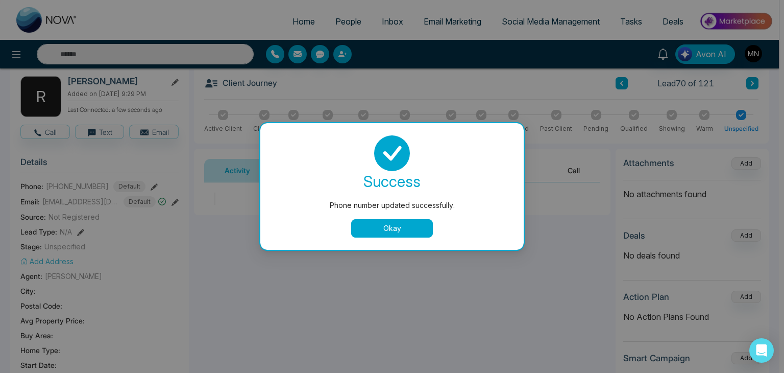
click at [359, 229] on button "Okay" at bounding box center [392, 228] width 82 height 18
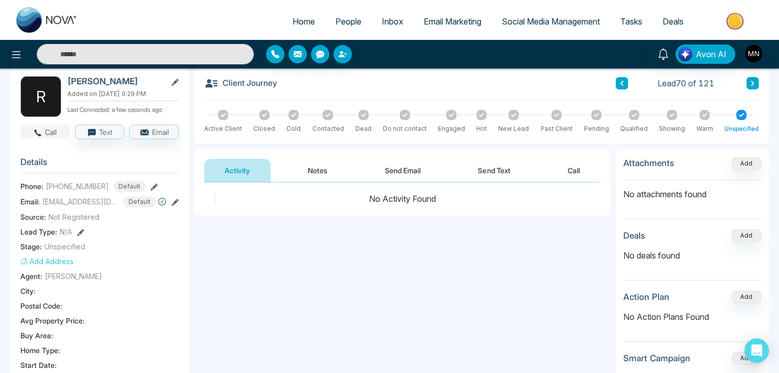
click at [51, 132] on button "Call" at bounding box center [45, 132] width 50 height 14
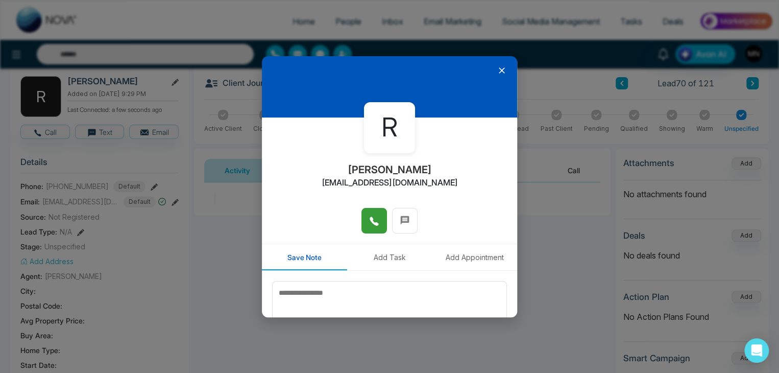
click at [364, 214] on button at bounding box center [374, 221] width 26 height 26
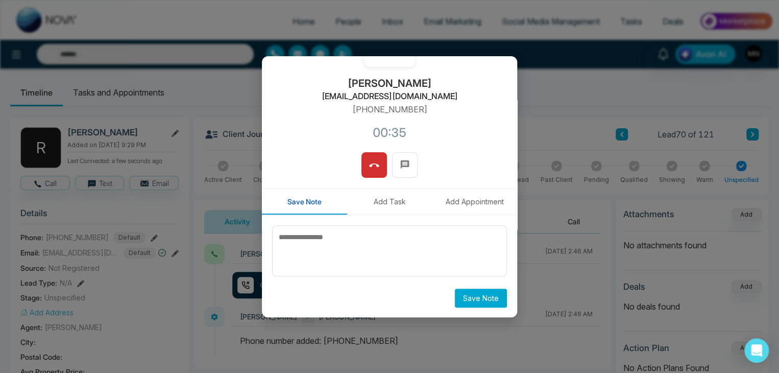
scroll to position [87, 0]
click at [377, 168] on button at bounding box center [374, 165] width 26 height 26
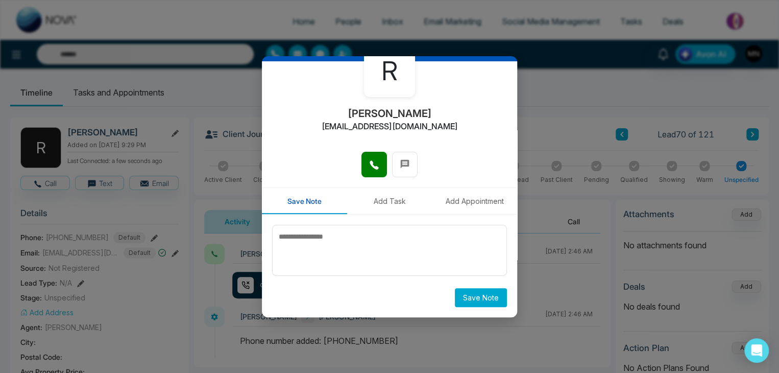
scroll to position [56, 0]
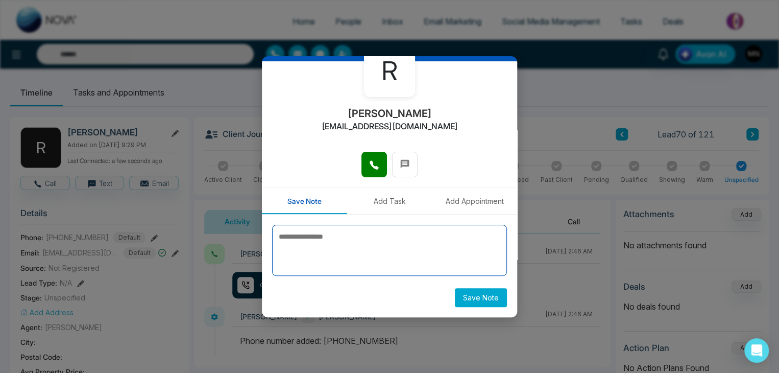
click at [370, 247] on textarea at bounding box center [389, 250] width 235 height 51
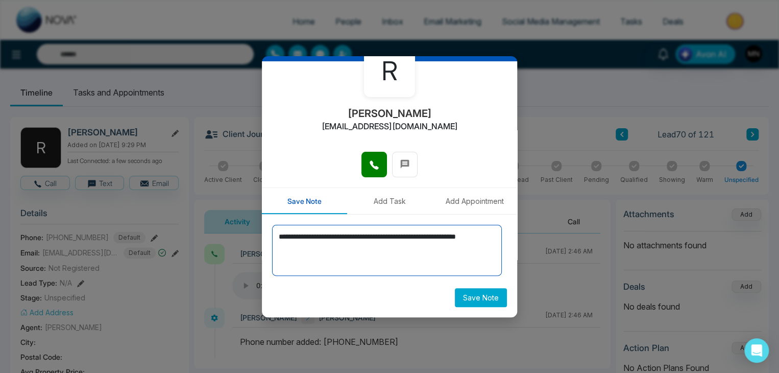
type textarea "**********"
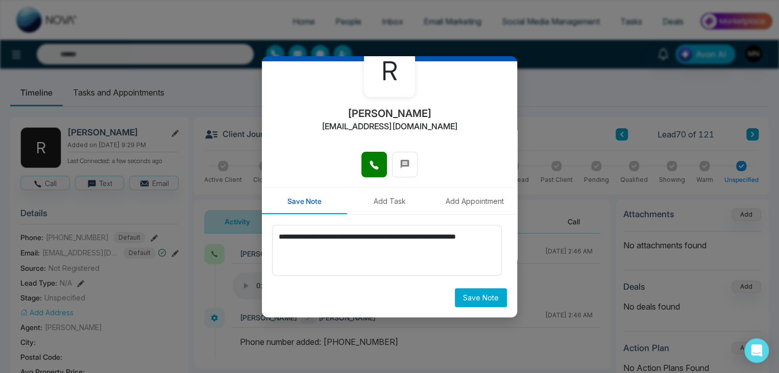
click at [481, 292] on button "Save Note" at bounding box center [481, 297] width 52 height 19
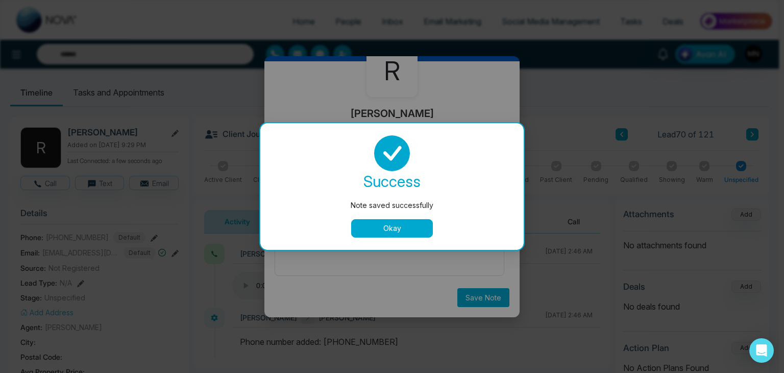
click at [412, 229] on button "Okay" at bounding box center [392, 228] width 82 height 18
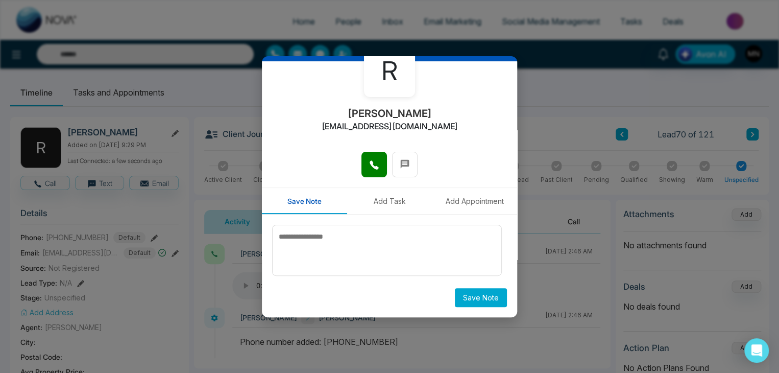
scroll to position [0, 0]
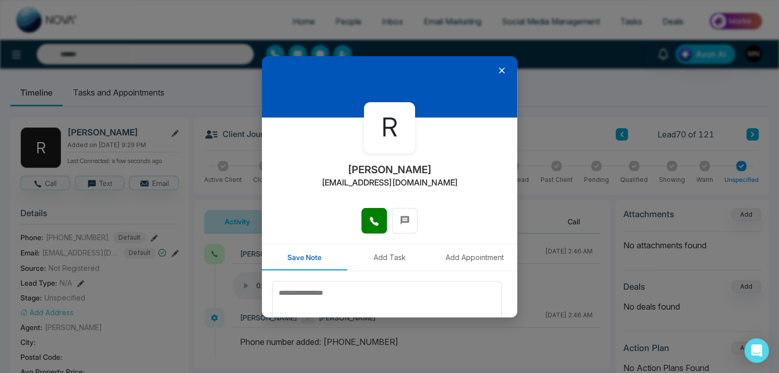
click at [497, 67] on icon at bounding box center [502, 70] width 10 height 10
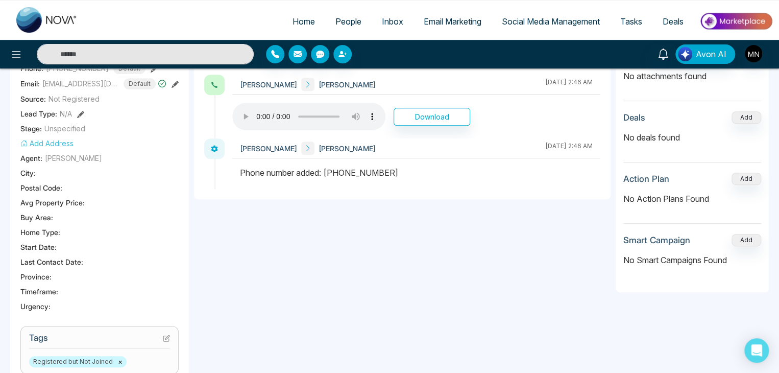
scroll to position [102, 0]
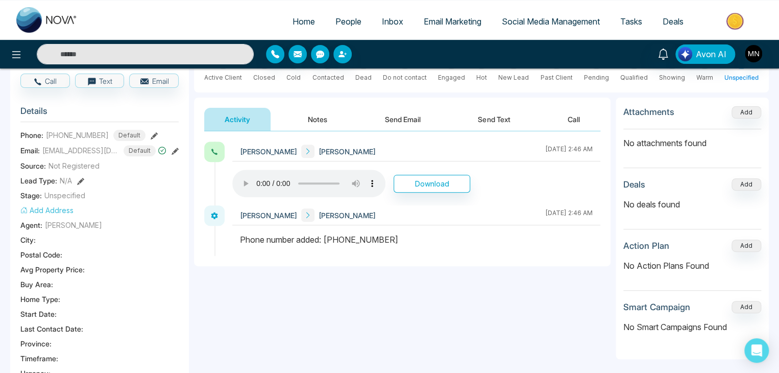
click at [320, 119] on button "Notes" at bounding box center [317, 119] width 60 height 23
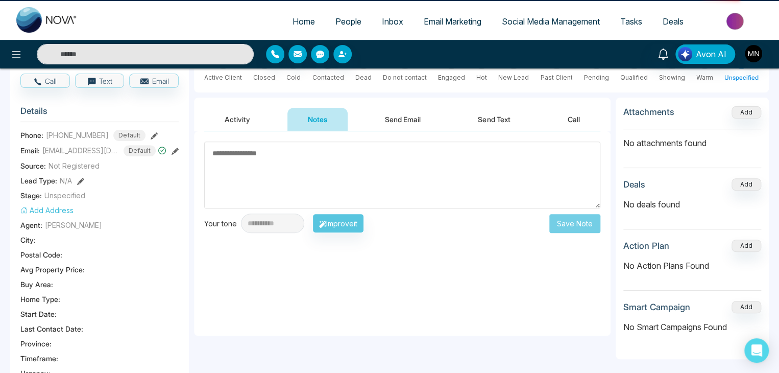
click at [248, 118] on button "Activity" at bounding box center [237, 119] width 66 height 23
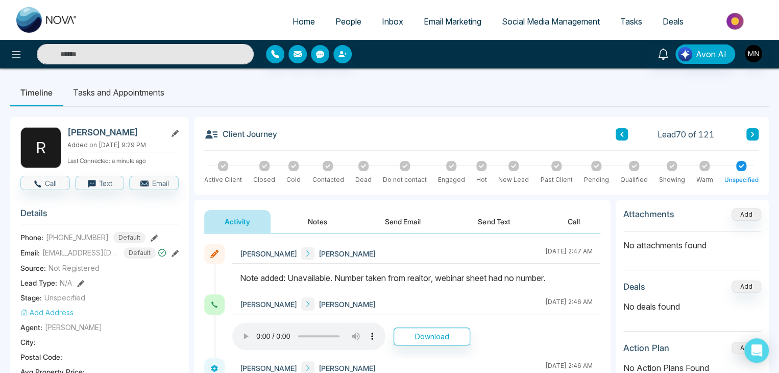
click at [753, 133] on icon at bounding box center [752, 134] width 5 height 6
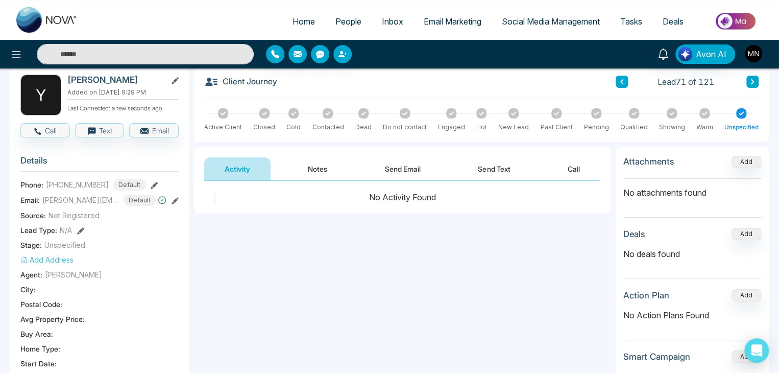
scroll to position [51, 0]
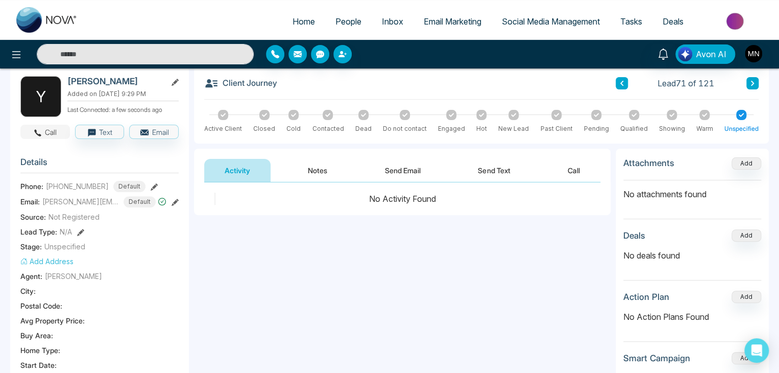
click at [55, 128] on button "Call" at bounding box center [45, 132] width 50 height 14
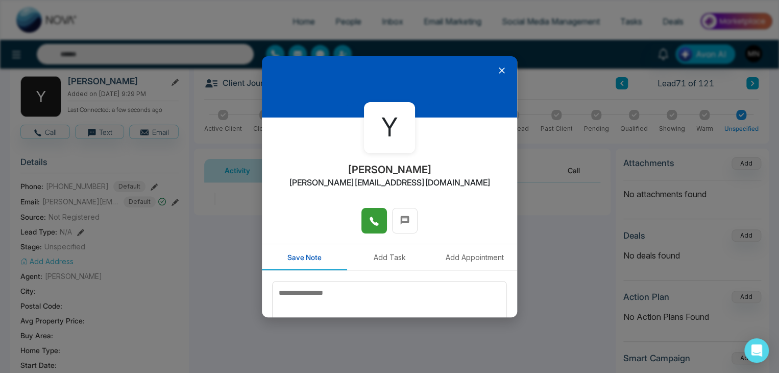
click at [369, 223] on icon at bounding box center [374, 221] width 10 height 10
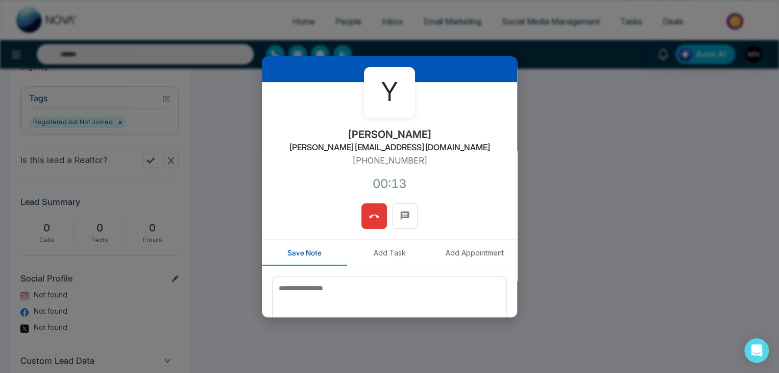
scroll to position [87, 0]
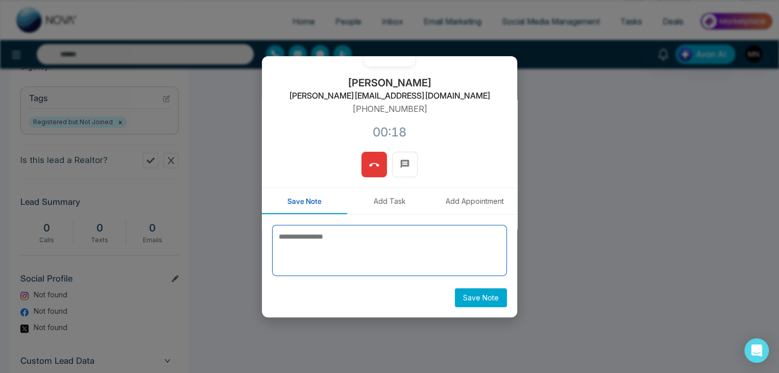
click at [424, 246] on textarea at bounding box center [389, 250] width 235 height 51
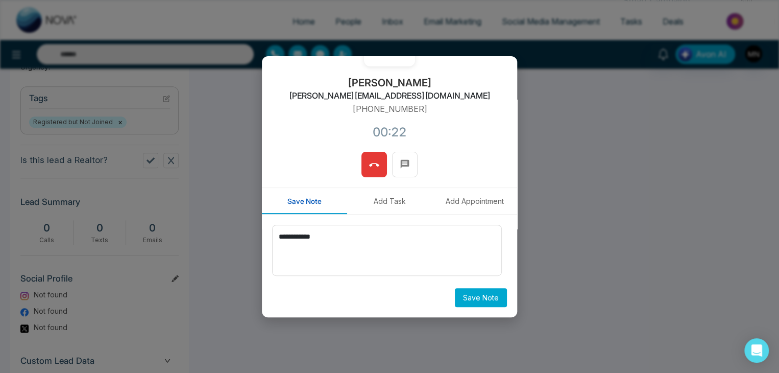
click at [374, 162] on icon at bounding box center [374, 165] width 10 height 10
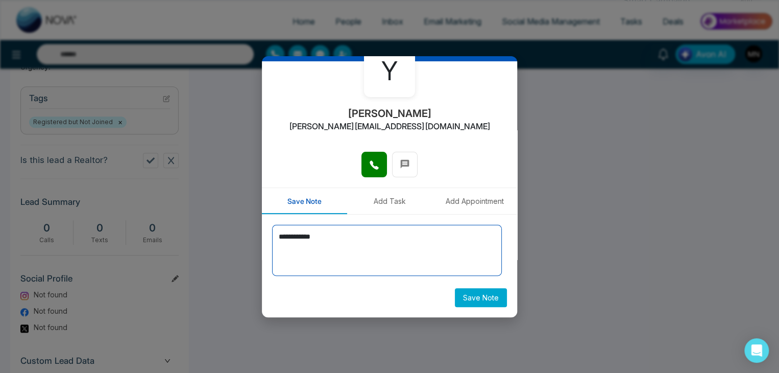
click at [368, 254] on textarea "**********" at bounding box center [387, 250] width 230 height 51
type textarea "**********"
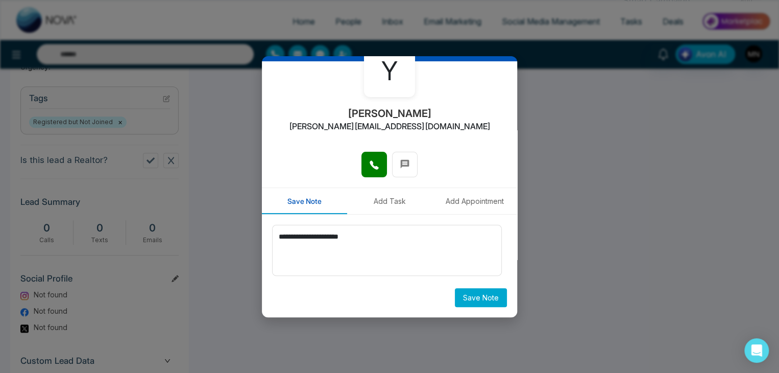
click at [477, 302] on button "Save Note" at bounding box center [481, 297] width 52 height 19
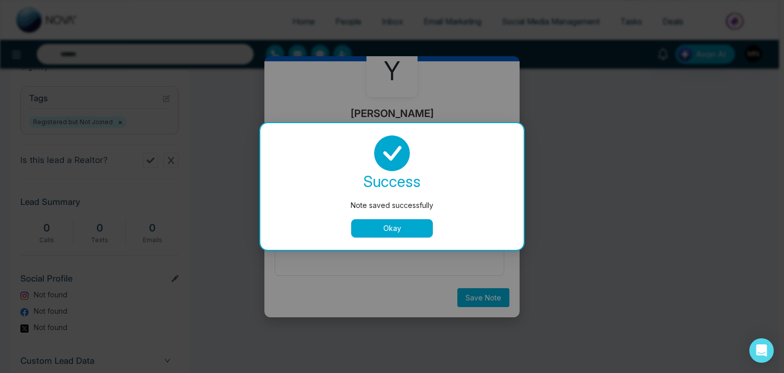
click at [398, 228] on button "Okay" at bounding box center [392, 228] width 82 height 18
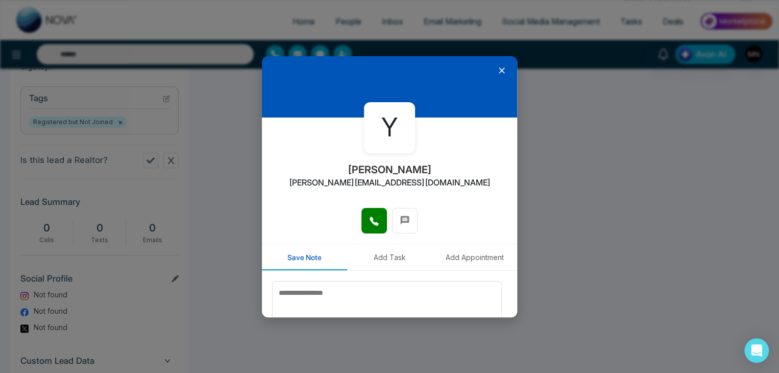
scroll to position [153, 0]
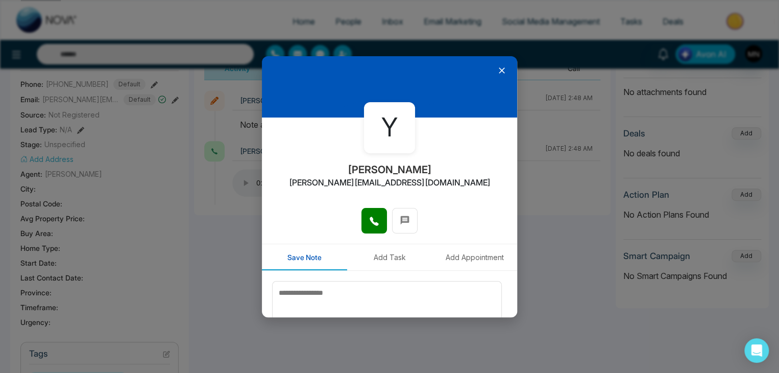
click at [499, 71] on icon at bounding box center [502, 70] width 6 height 6
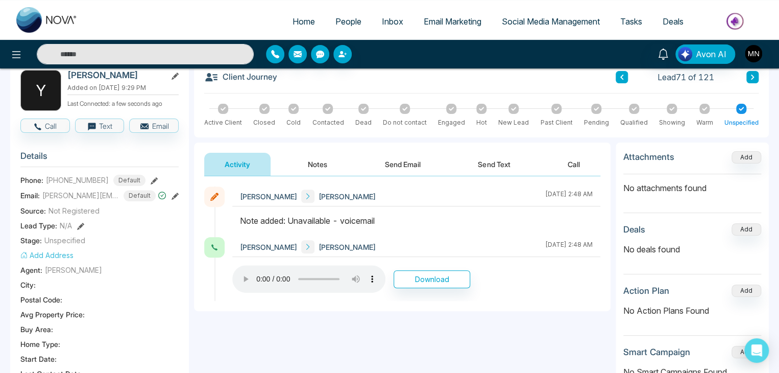
scroll to position [51, 0]
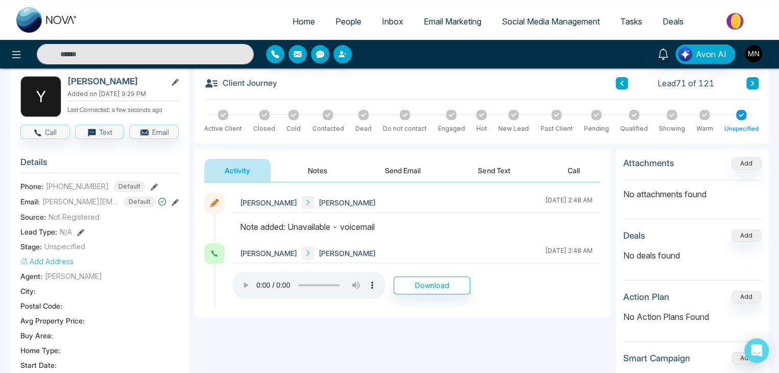
click at [751, 82] on icon at bounding box center [752, 83] width 5 height 6
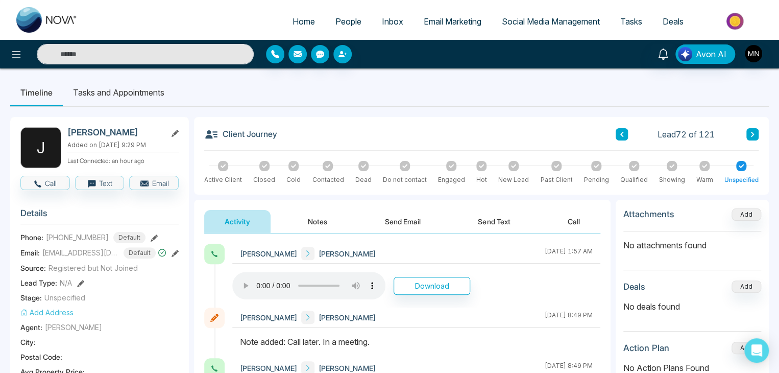
click at [750, 133] on icon at bounding box center [752, 134] width 5 height 6
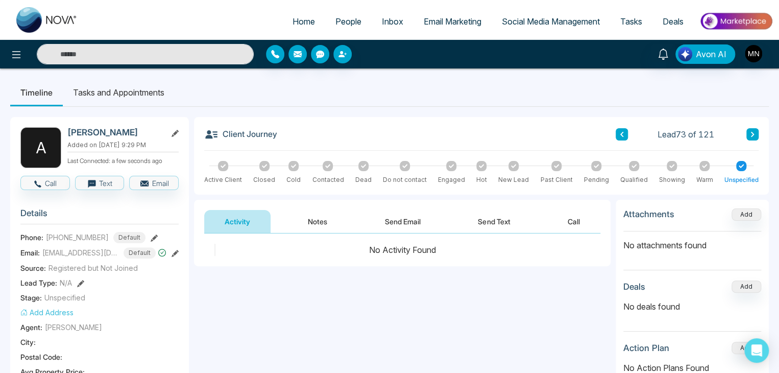
click at [308, 209] on div "Activity Notes Send Email Send Text Call" at bounding box center [402, 217] width 416 height 34
click at [316, 212] on button "Notes" at bounding box center [317, 221] width 60 height 23
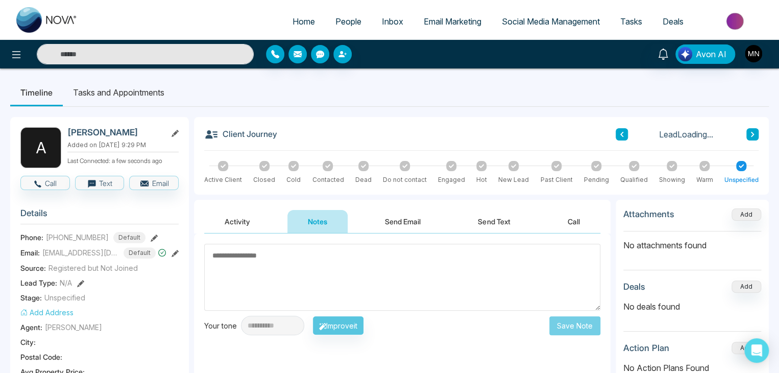
click at [353, 258] on textarea at bounding box center [402, 276] width 396 height 67
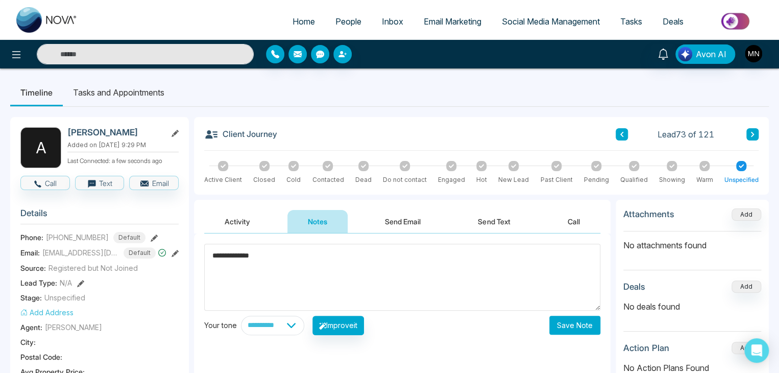
type textarea "**********"
click at [575, 327] on button "Save Note" at bounding box center [574, 324] width 51 height 19
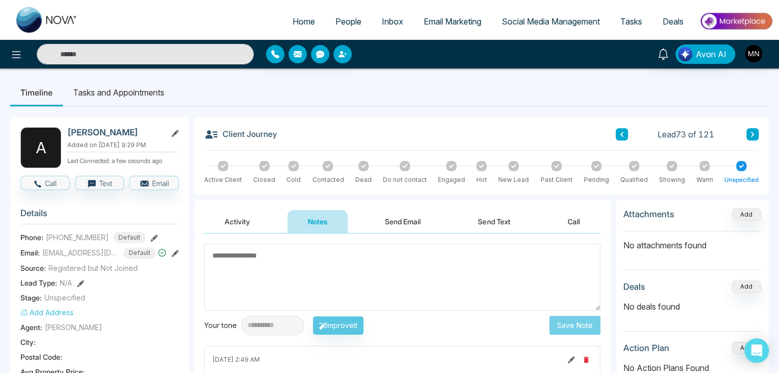
click at [749, 137] on button at bounding box center [752, 134] width 12 height 12
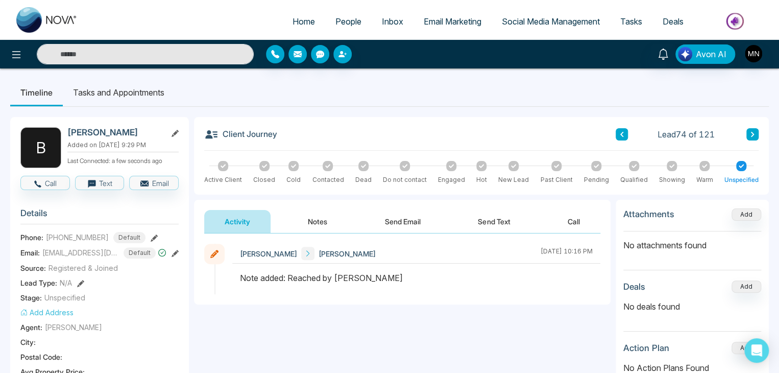
click at [750, 131] on icon at bounding box center [752, 134] width 5 height 6
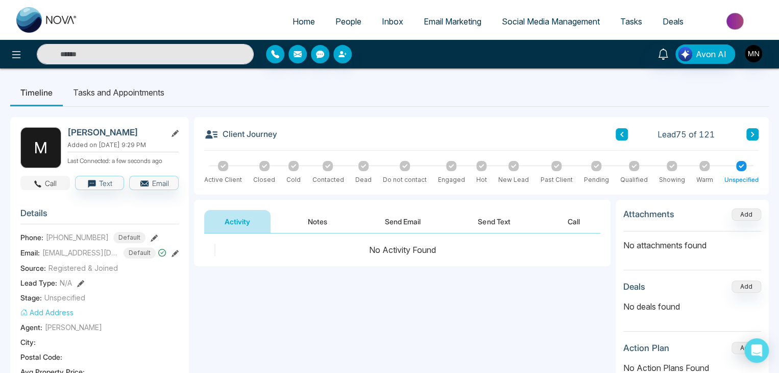
click at [45, 178] on button "Call" at bounding box center [45, 183] width 50 height 14
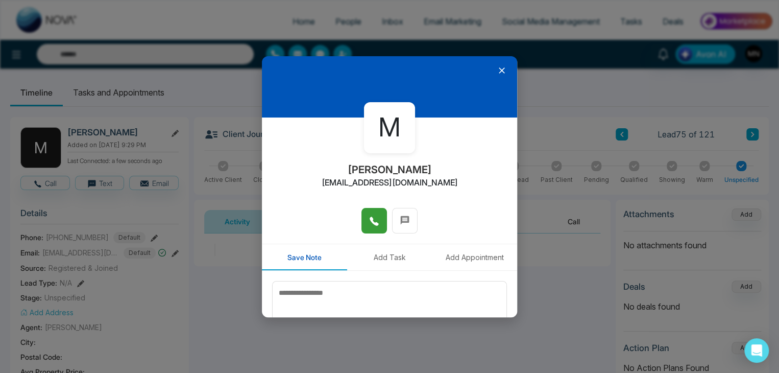
click at [370, 223] on icon at bounding box center [374, 221] width 9 height 9
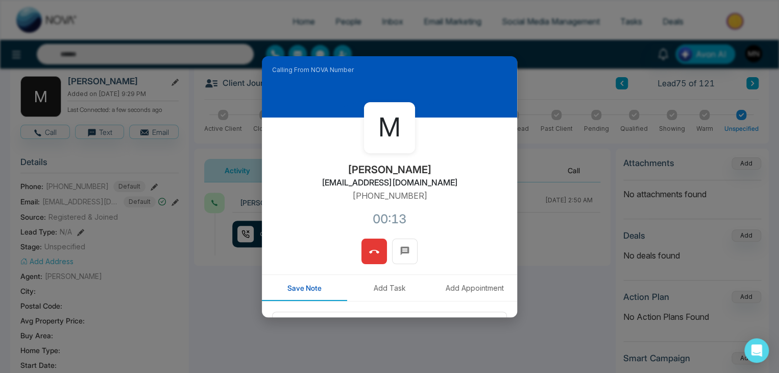
scroll to position [87, 0]
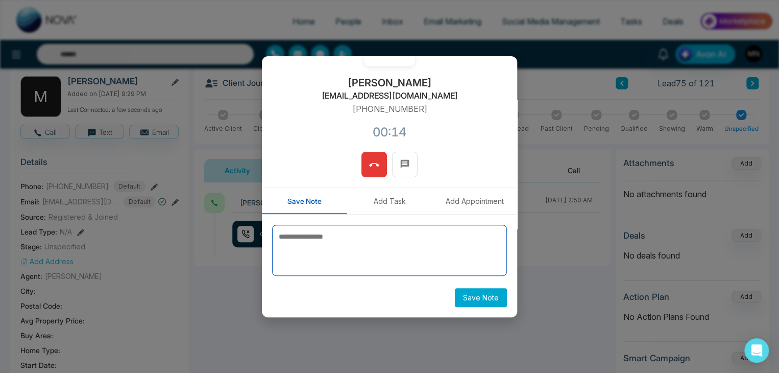
click at [428, 258] on textarea at bounding box center [389, 250] width 235 height 51
type textarea "**********"
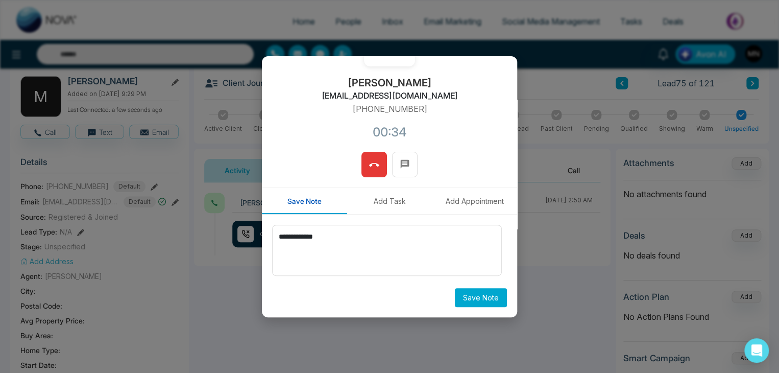
click at [375, 173] on button at bounding box center [374, 165] width 26 height 26
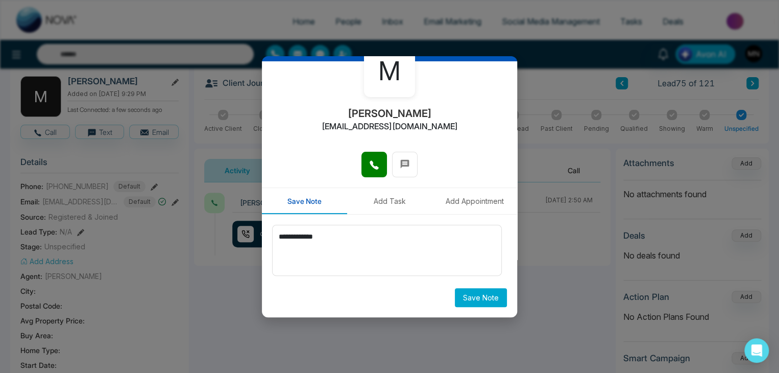
click at [484, 298] on button "Save Note" at bounding box center [481, 297] width 52 height 19
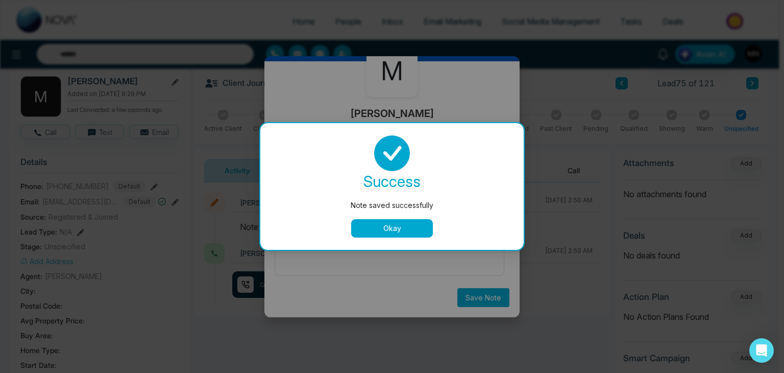
click at [405, 229] on button "Okay" at bounding box center [392, 228] width 82 height 18
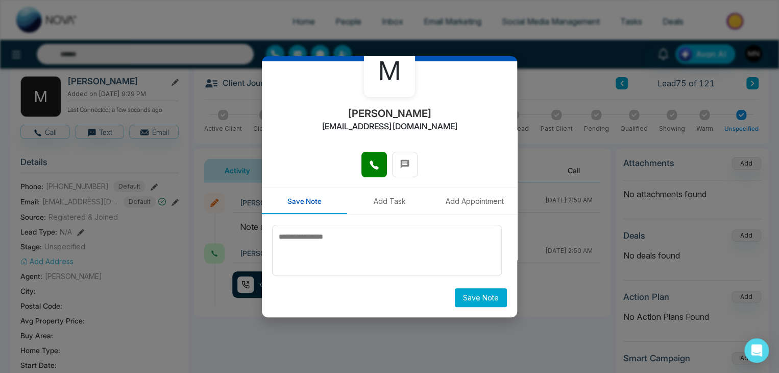
scroll to position [0, 0]
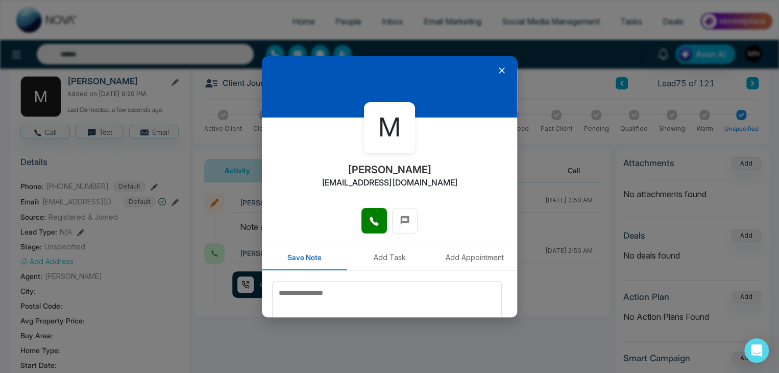
click at [497, 70] on icon at bounding box center [502, 70] width 10 height 10
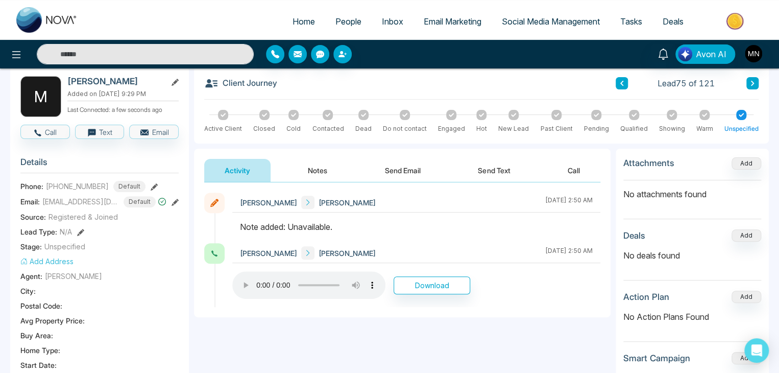
click at [750, 86] on button at bounding box center [752, 83] width 12 height 12
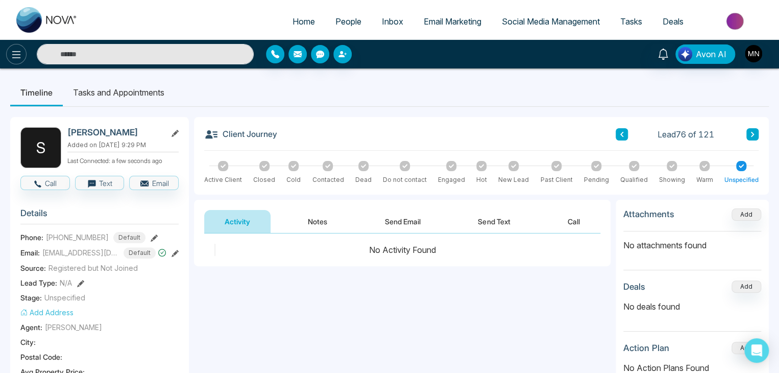
click at [26, 58] on button at bounding box center [16, 54] width 20 height 20
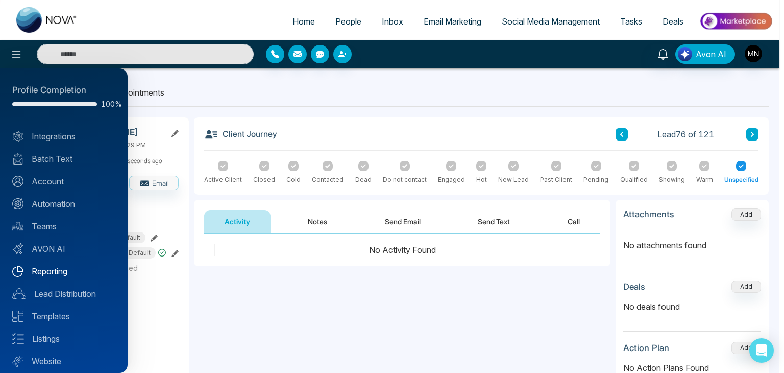
click at [53, 271] on link "Reporting" at bounding box center [63, 271] width 103 height 12
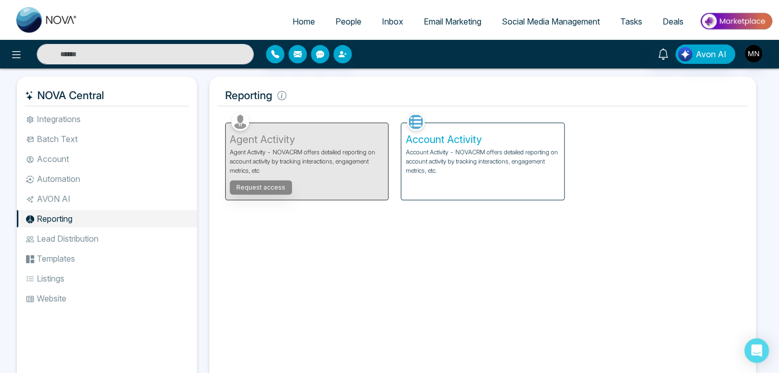
click at [474, 183] on div "Account Activity Account Activity - NOVACRM offers detailed reporting on accoun…" at bounding box center [482, 161] width 162 height 77
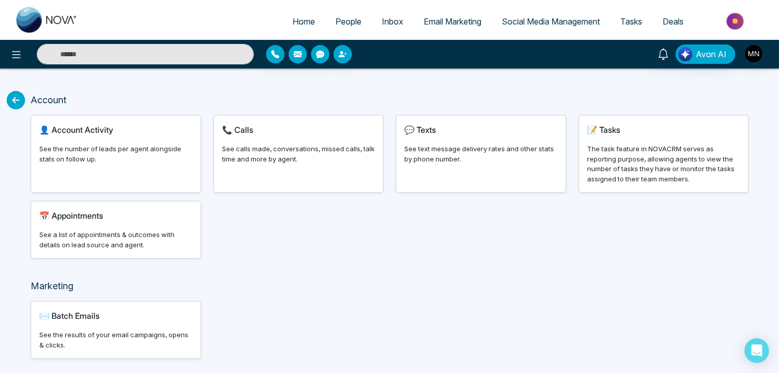
click at [274, 158] on div "See calls made, conversations, missed calls, talk time and more by agent." at bounding box center [298, 154] width 153 height 20
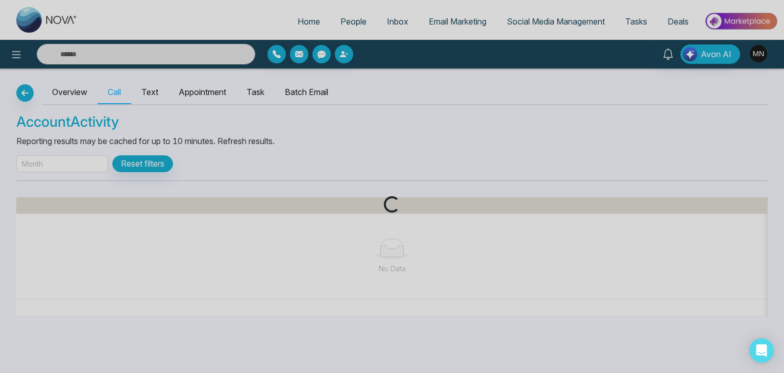
click at [82, 165] on div "Loading..." at bounding box center [392, 186] width 784 height 373
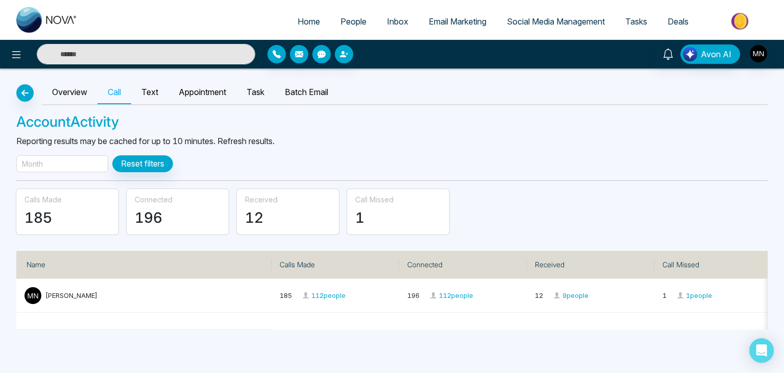
click at [57, 165] on div "Month" at bounding box center [62, 163] width 92 height 17
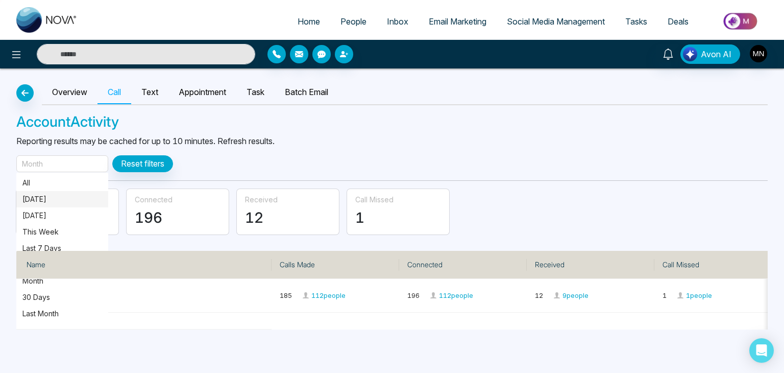
click at [49, 196] on p "Today" at bounding box center [62, 198] width 80 height 11
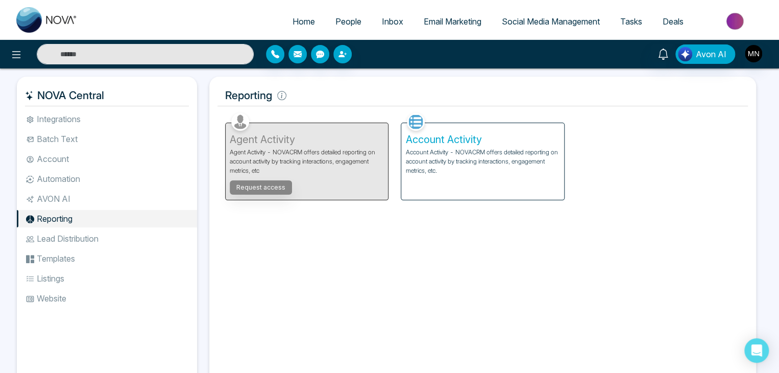
click at [491, 142] on h5 "Account Activity" at bounding box center [482, 139] width 154 height 12
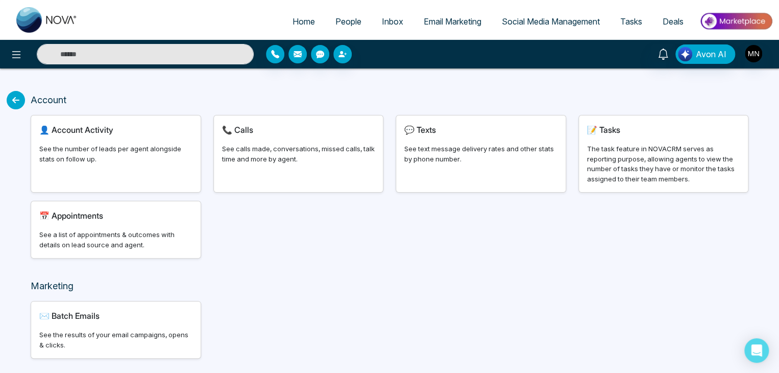
click at [282, 142] on div "📞 Calls See calls made, conversations, missed calls, talk time and more by agen…" at bounding box center [298, 153] width 169 height 77
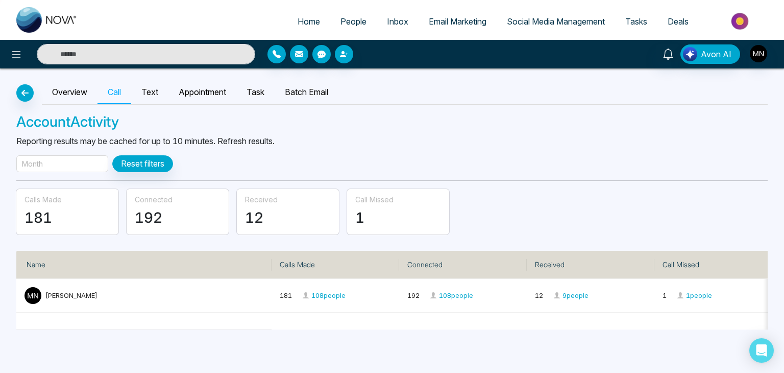
click at [45, 162] on div "Month" at bounding box center [62, 163] width 92 height 17
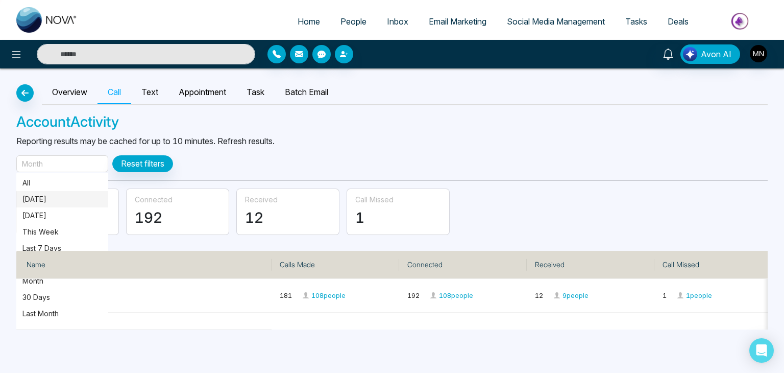
click at [60, 197] on p "[DATE]" at bounding box center [62, 198] width 80 height 11
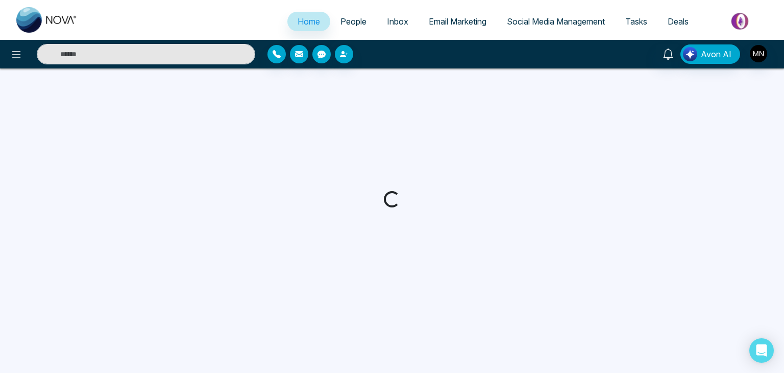
click at [184, 57] on input "text" at bounding box center [146, 54] width 218 height 20
select select "*"
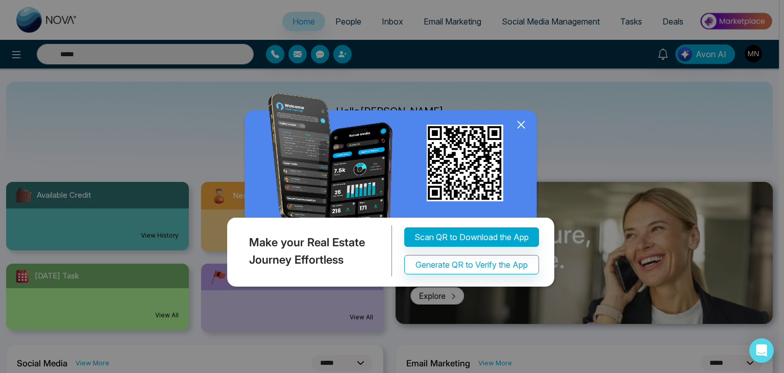
type input "*****"
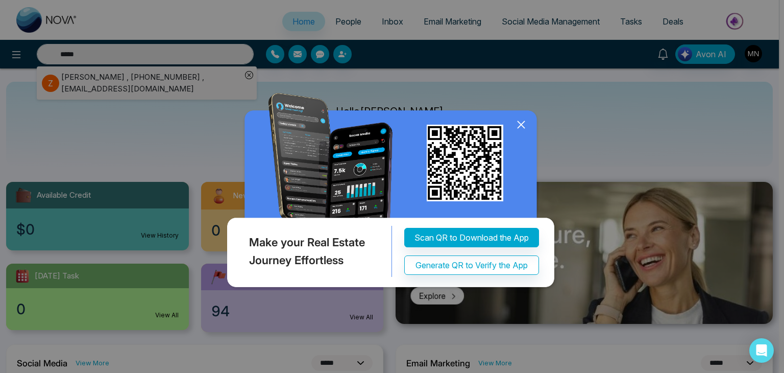
click at [521, 128] on icon at bounding box center [520, 124] width 15 height 15
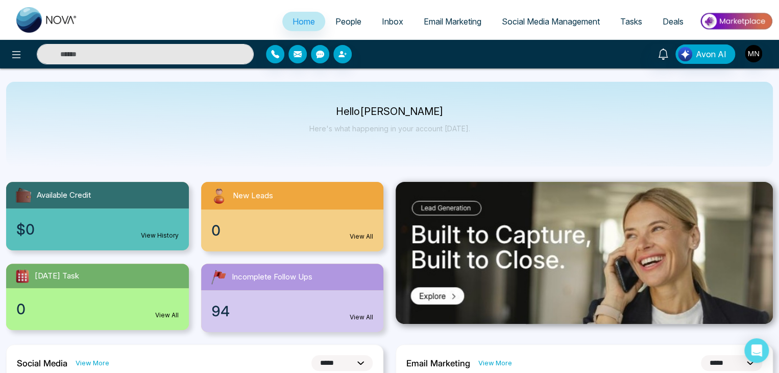
type input "*****"
click at [110, 45] on input "*****" at bounding box center [145, 54] width 217 height 20
click at [110, 45] on input "text" at bounding box center [145, 54] width 217 height 20
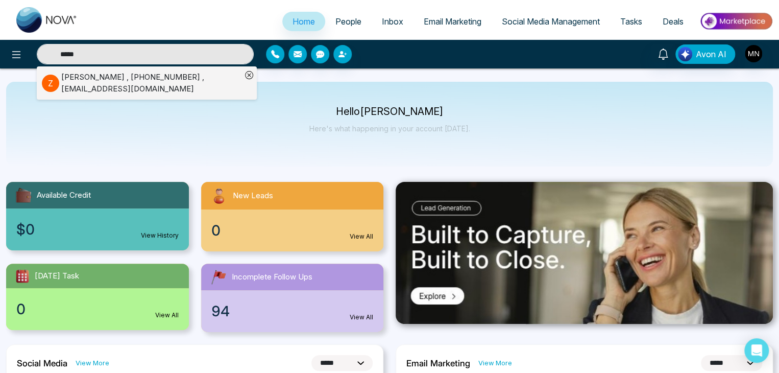
type input "*****"
click at [114, 92] on div "[PERSON_NAME] , [PHONE_NUMBER] , [EMAIL_ADDRESS][DOMAIN_NAME]" at bounding box center [151, 82] width 180 height 23
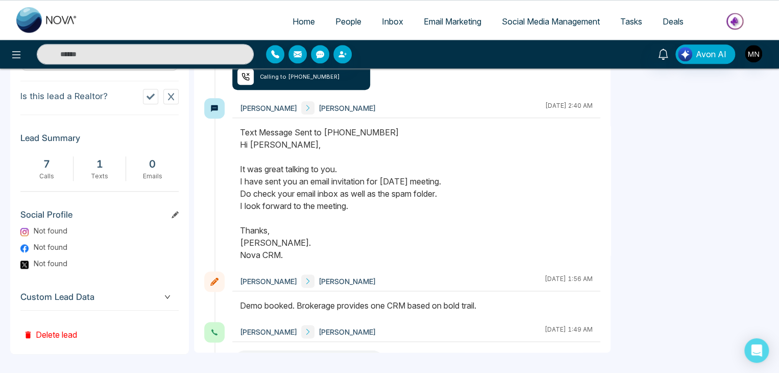
scroll to position [145, 0]
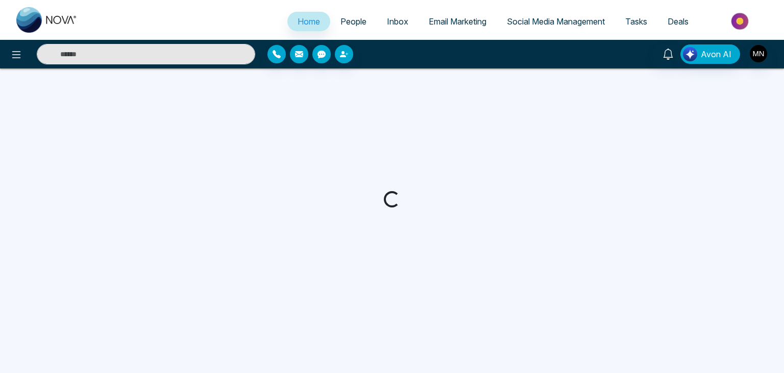
select select "*"
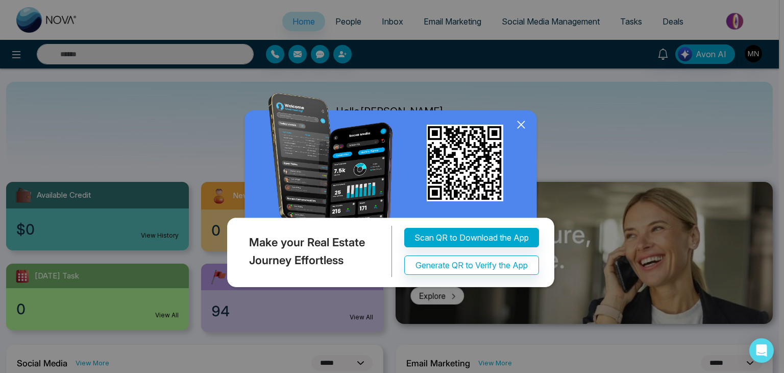
click at [120, 58] on div "Make your Real Estate Journey Effortless Scan QR to Download the App Generate Q…" at bounding box center [392, 186] width 784 height 373
click at [518, 126] on icon at bounding box center [520, 124] width 15 height 15
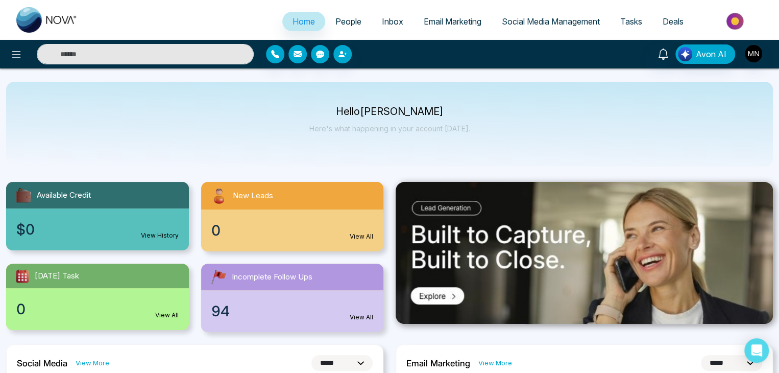
click at [84, 51] on input "text" at bounding box center [145, 54] width 217 height 20
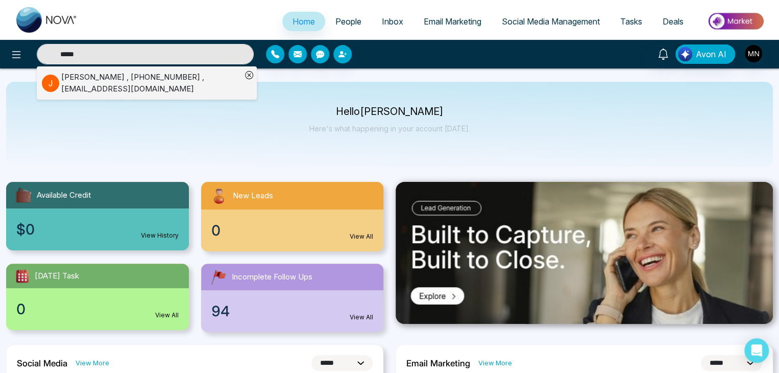
type input "*****"
click at [65, 86] on div "[PERSON_NAME] , [PHONE_NUMBER] , [EMAIL_ADDRESS][DOMAIN_NAME]" at bounding box center [151, 82] width 180 height 23
